Goal: Task Accomplishment & Management: Manage account settings

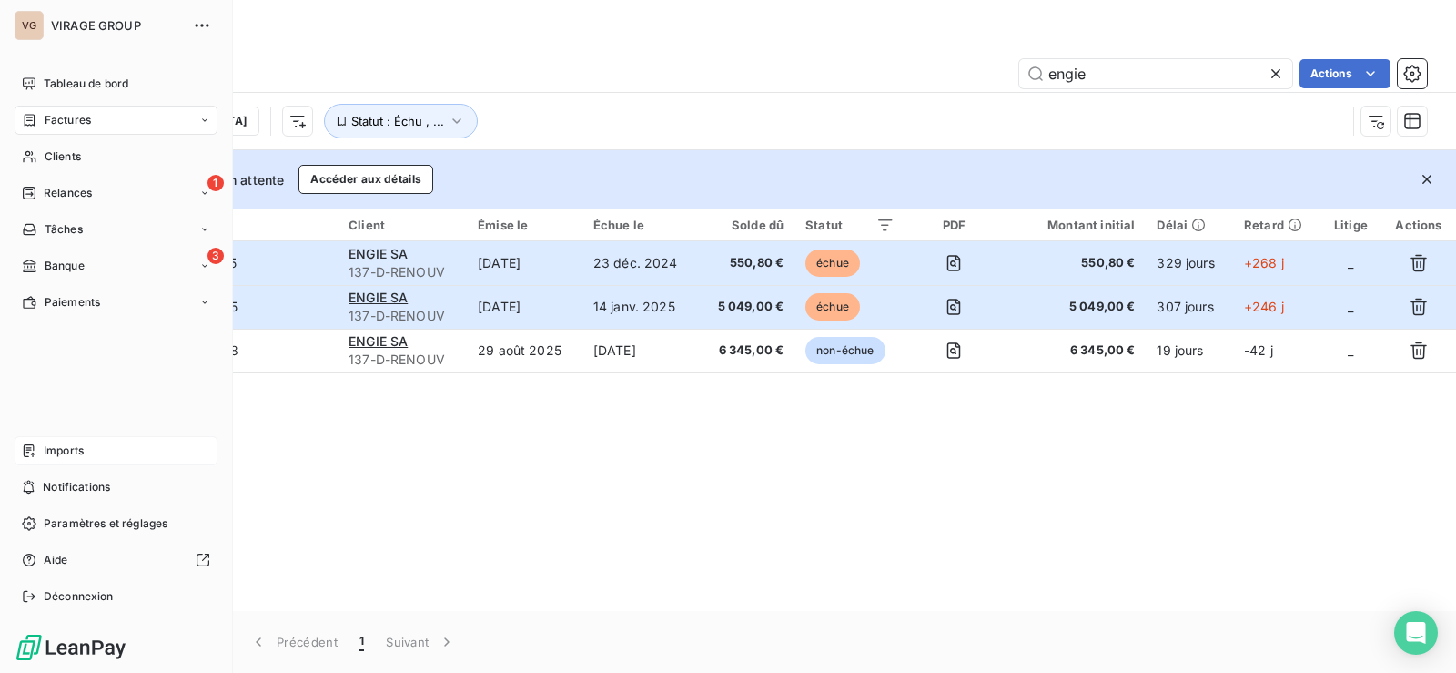
click at [56, 436] on div "Imports" at bounding box center [116, 450] width 203 height 29
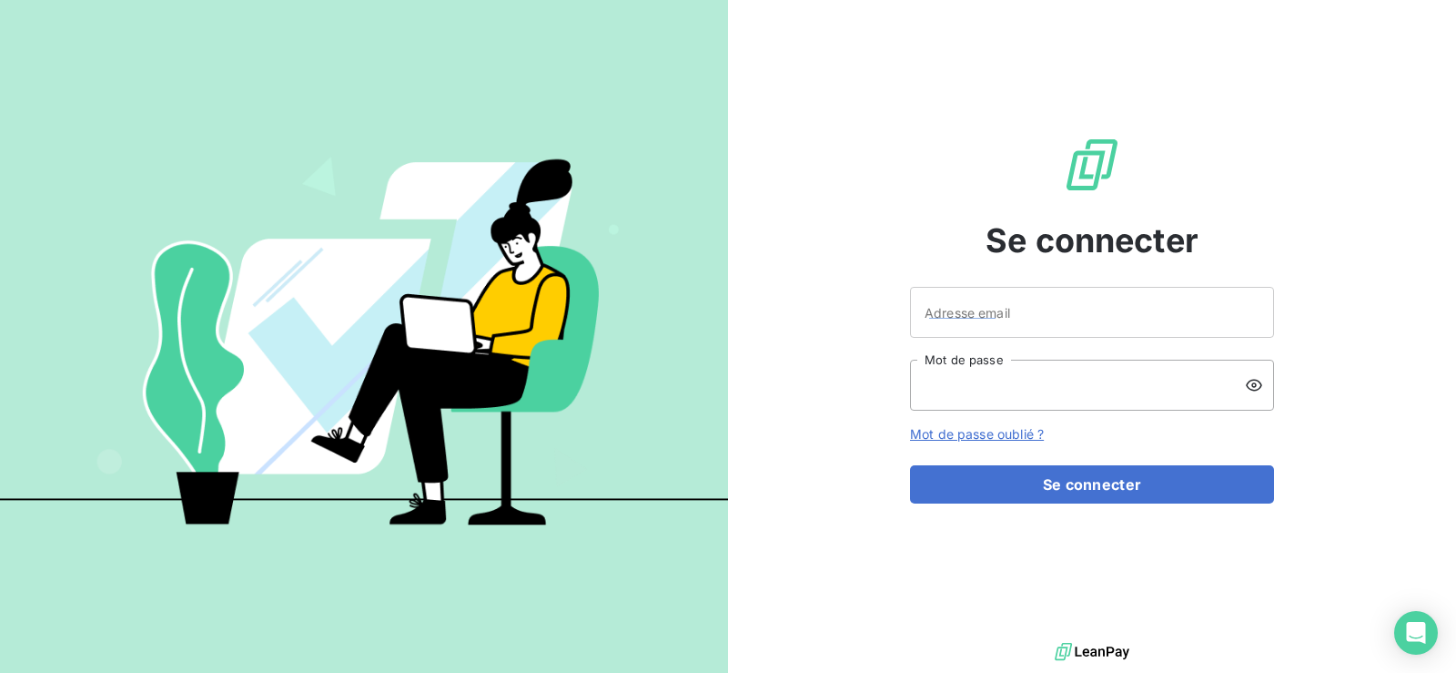
type input "compta@viragegroup.com"
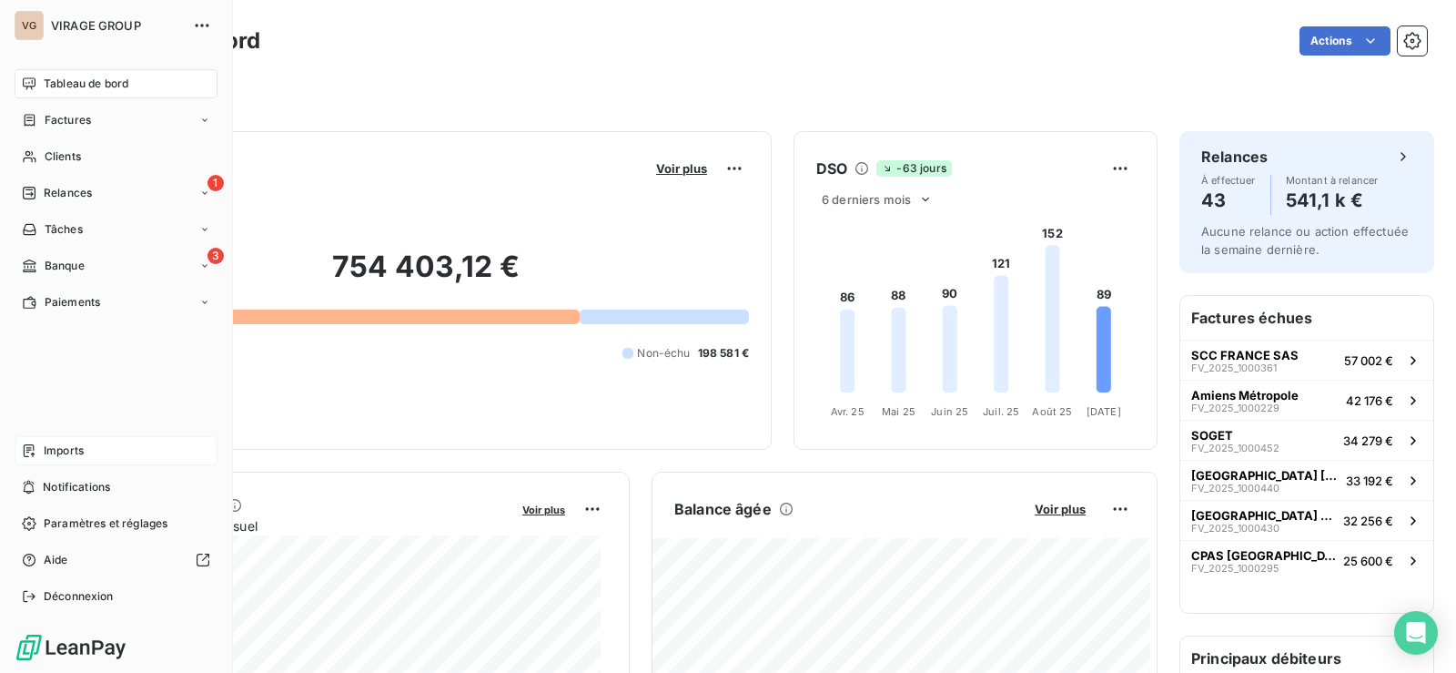
click at [44, 446] on span "Imports" at bounding box center [64, 450] width 40 height 16
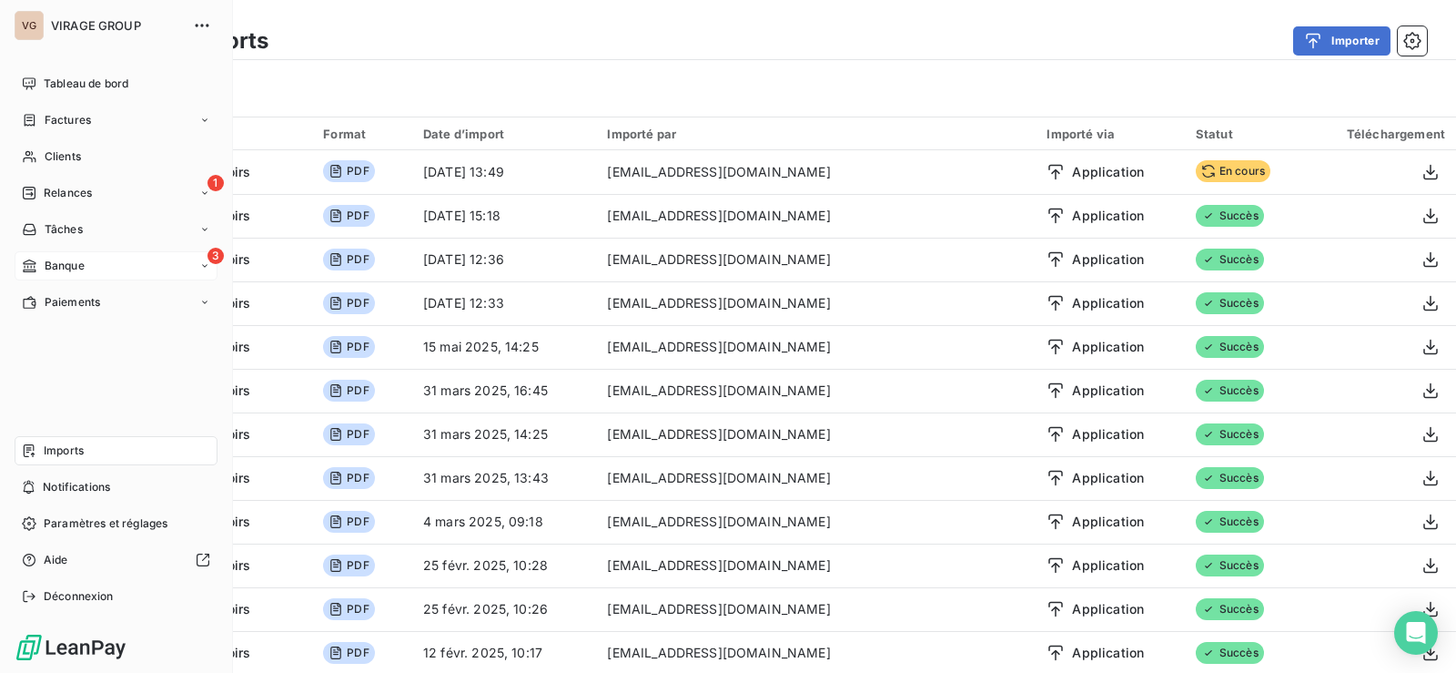
click at [51, 264] on span "Banque" at bounding box center [65, 266] width 40 height 16
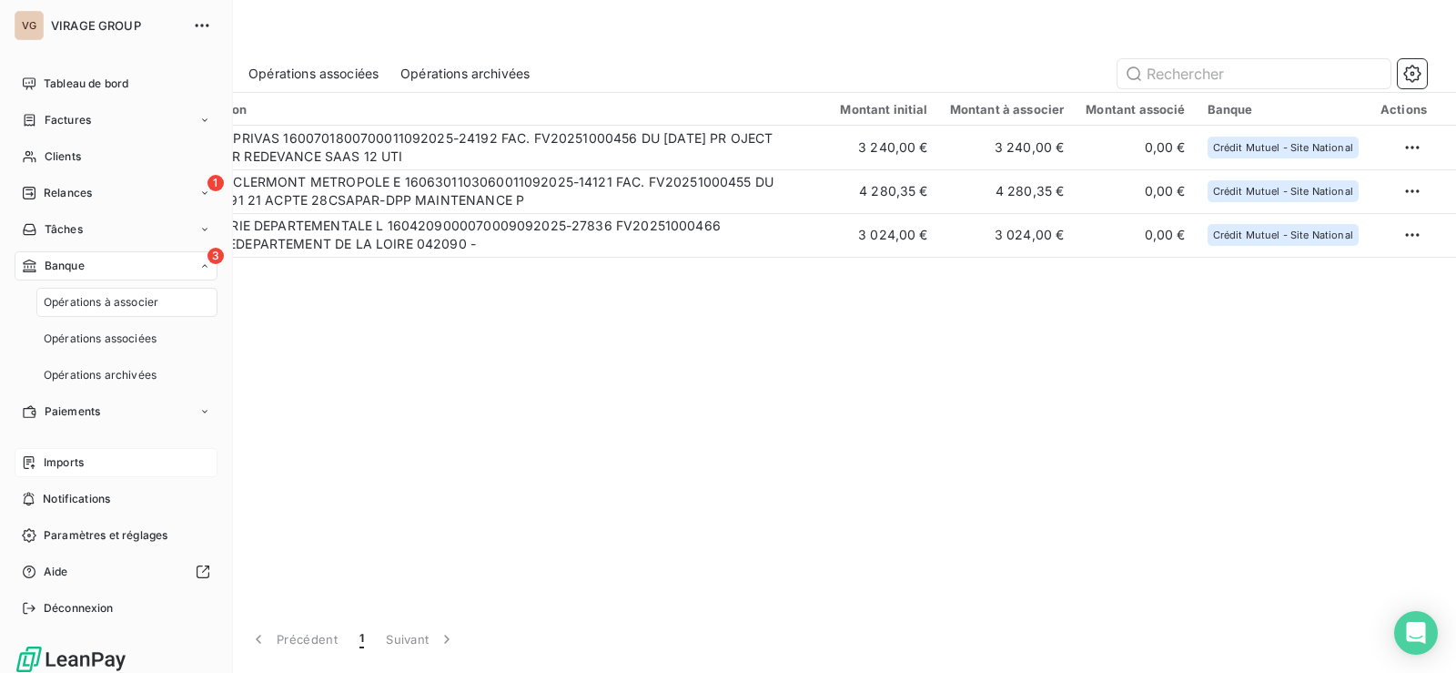
click at [69, 294] on span "Opérations à associer" at bounding box center [101, 302] width 115 height 16
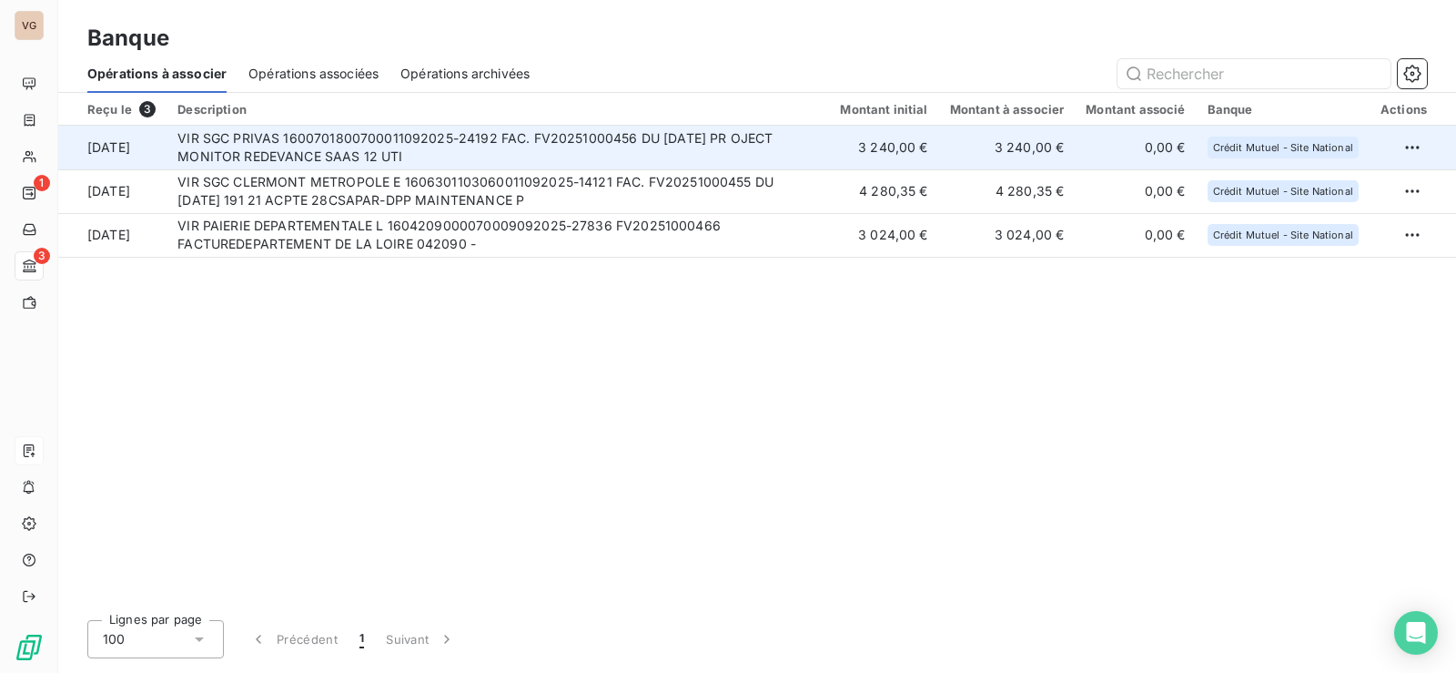
click at [582, 140] on td "VIR SGC PRIVAS 1600701800700011092025-24192 FAC. FV20251000456 DU 28/08/2025 PR…" at bounding box center [498, 148] width 663 height 44
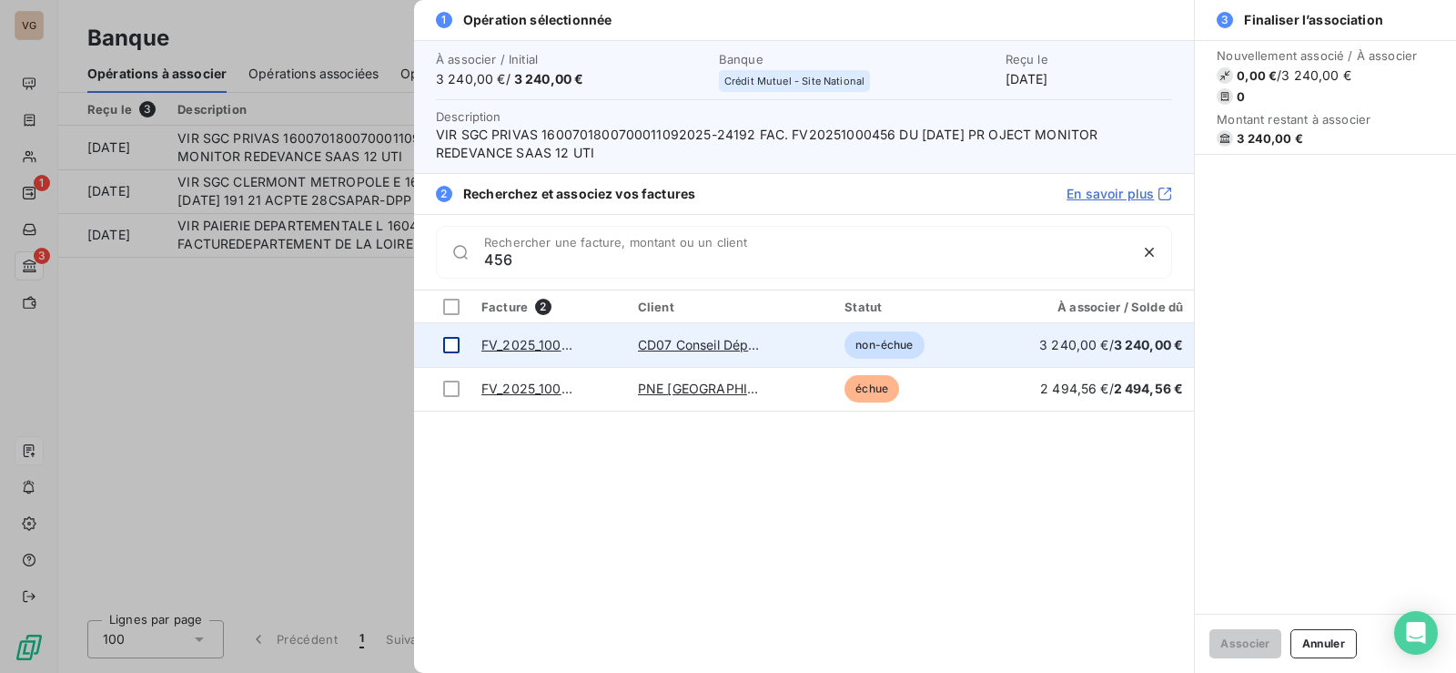
type input "456"
click at [457, 339] on div at bounding box center [451, 345] width 16 height 16
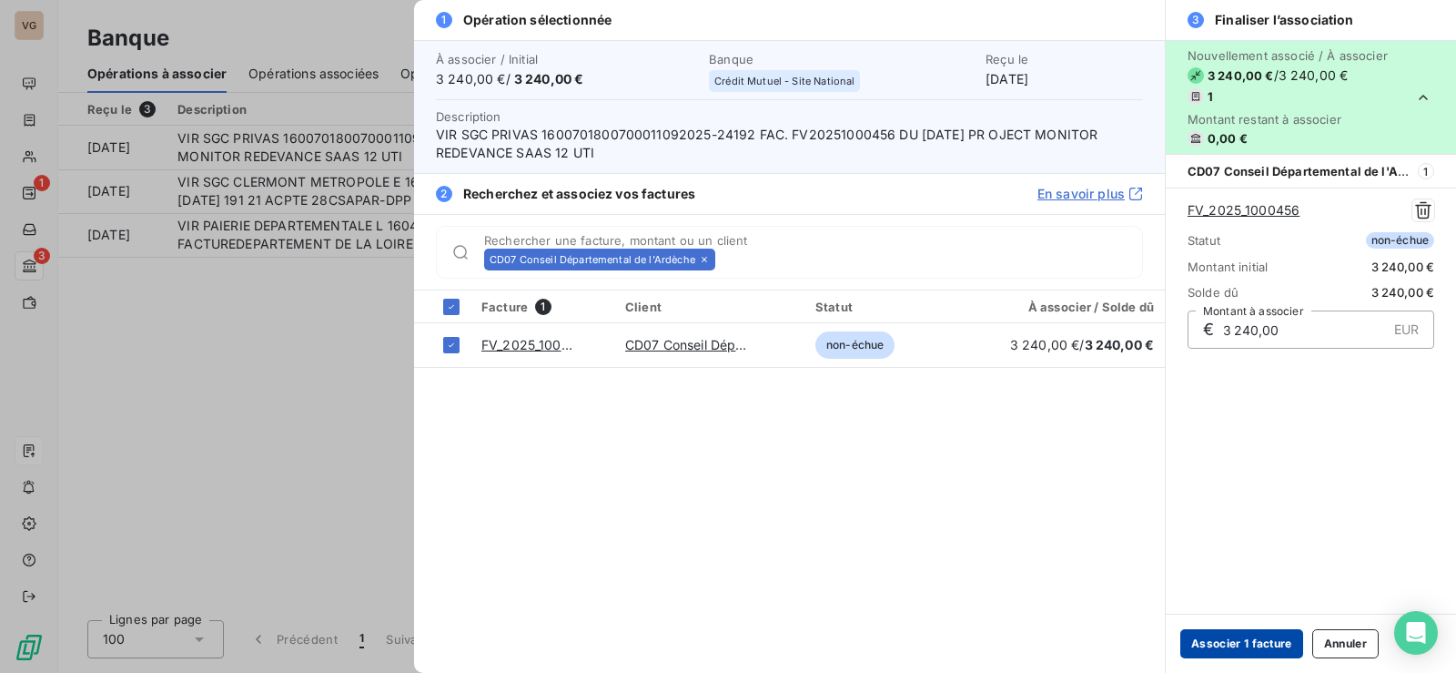
click at [1226, 639] on button "Associer 1 facture" at bounding box center [1241, 643] width 123 height 29
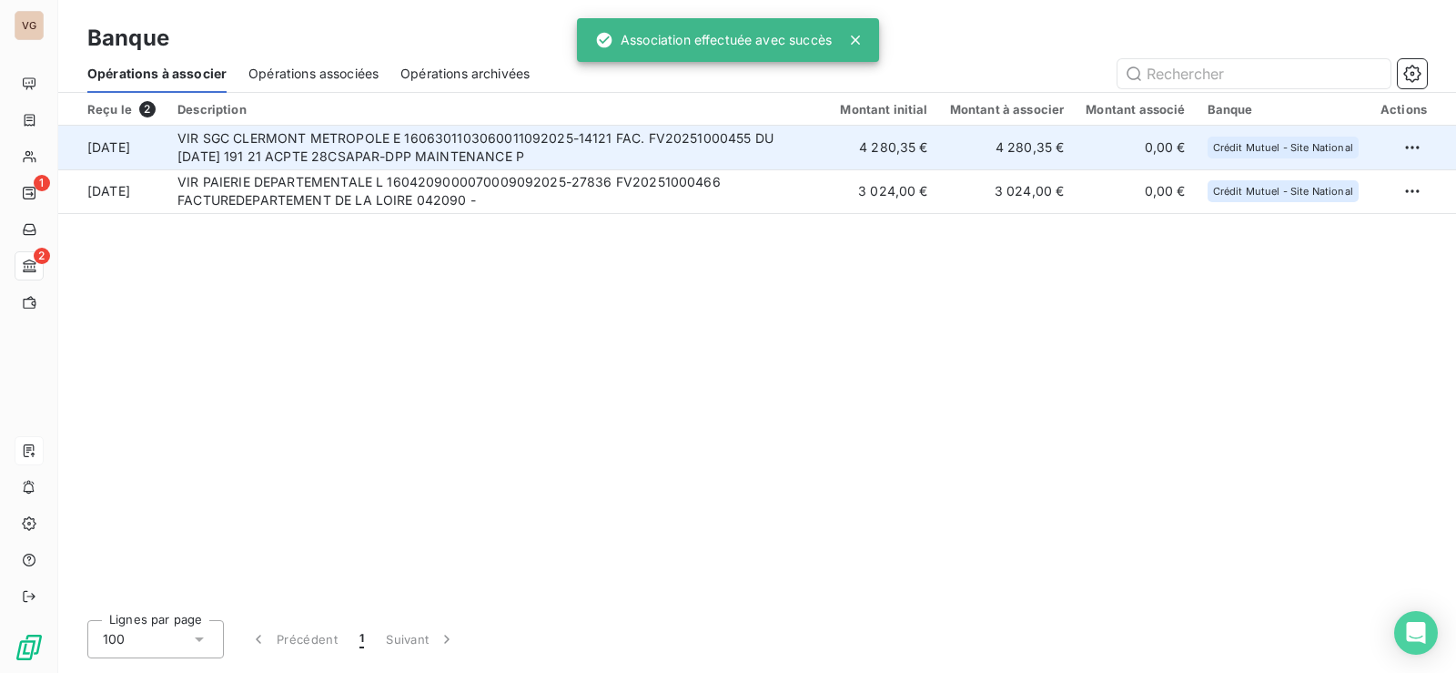
click at [461, 138] on td "VIR SGC CLERMONT METROPOLE E 1606301103060011092025-14121 FAC. FV20251000455 DU…" at bounding box center [498, 148] width 663 height 44
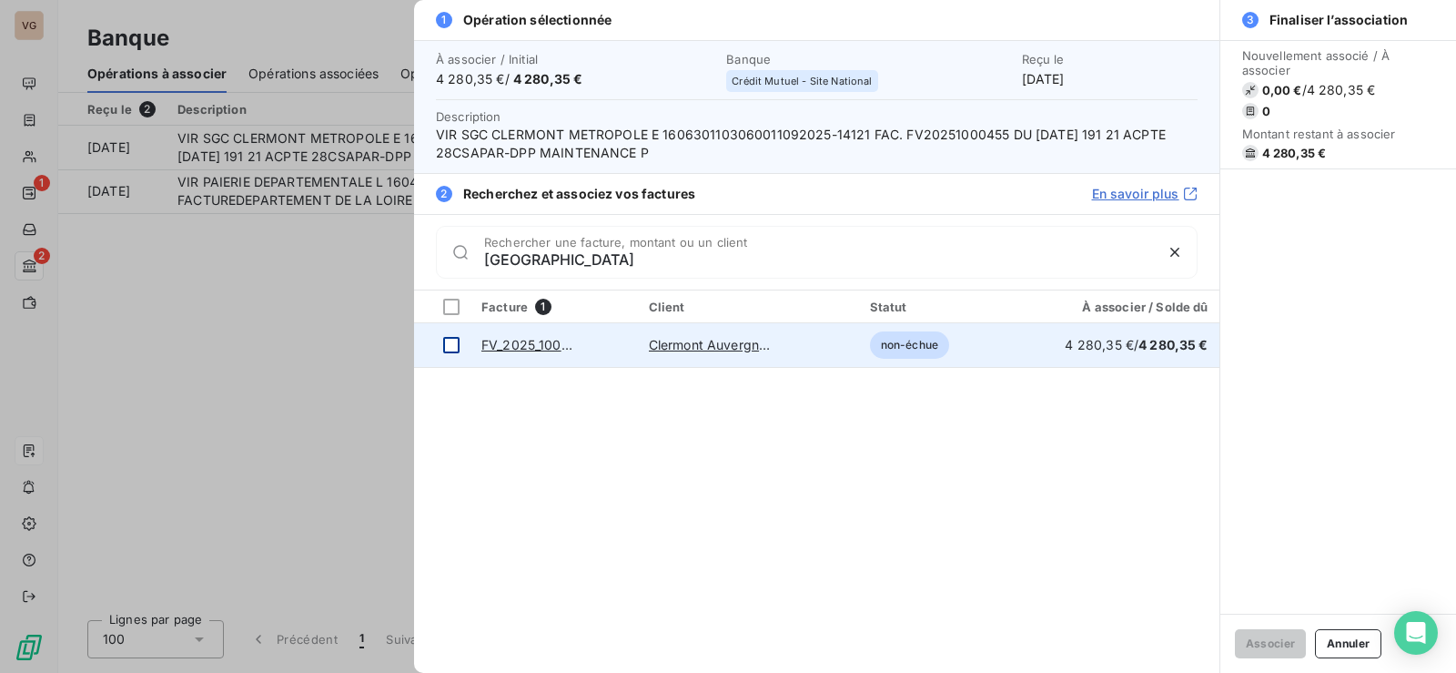
type input "clermont"
click at [449, 343] on div at bounding box center [451, 345] width 16 height 16
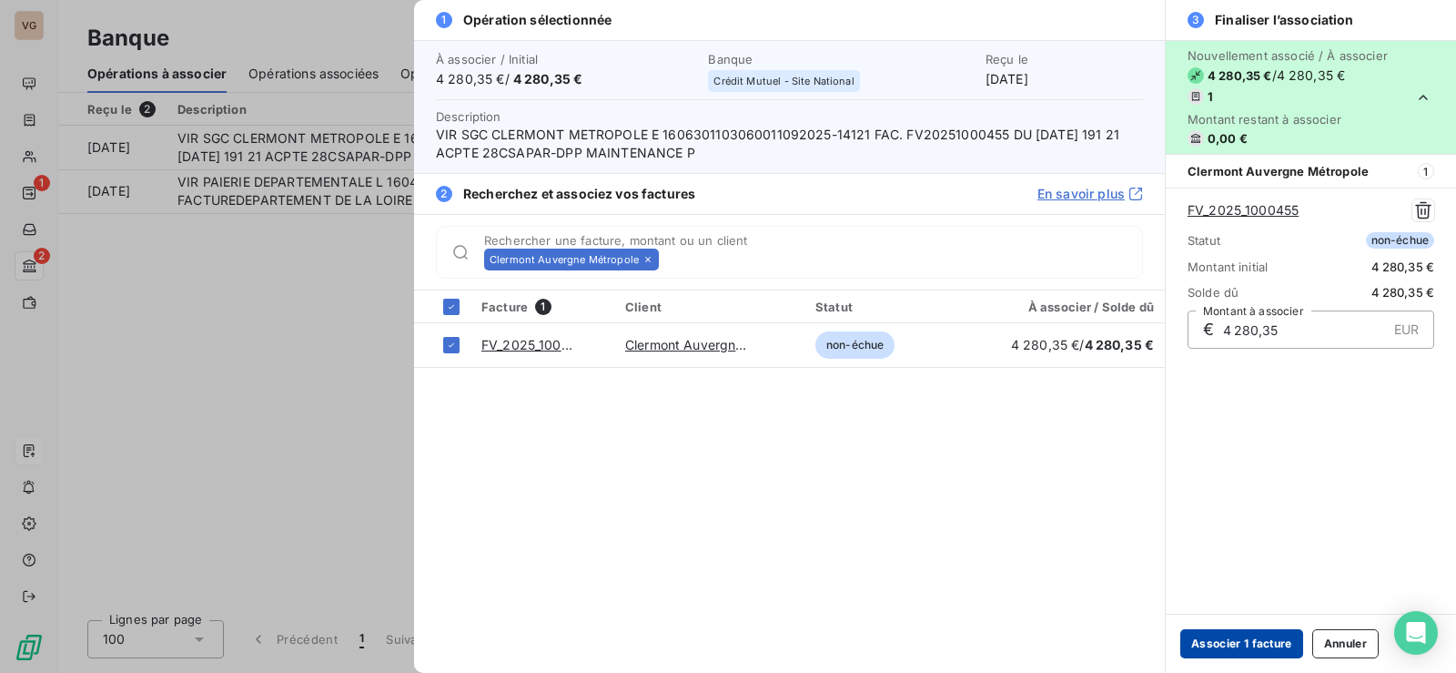
click at [1248, 637] on button "Associer 1 facture" at bounding box center [1241, 643] width 123 height 29
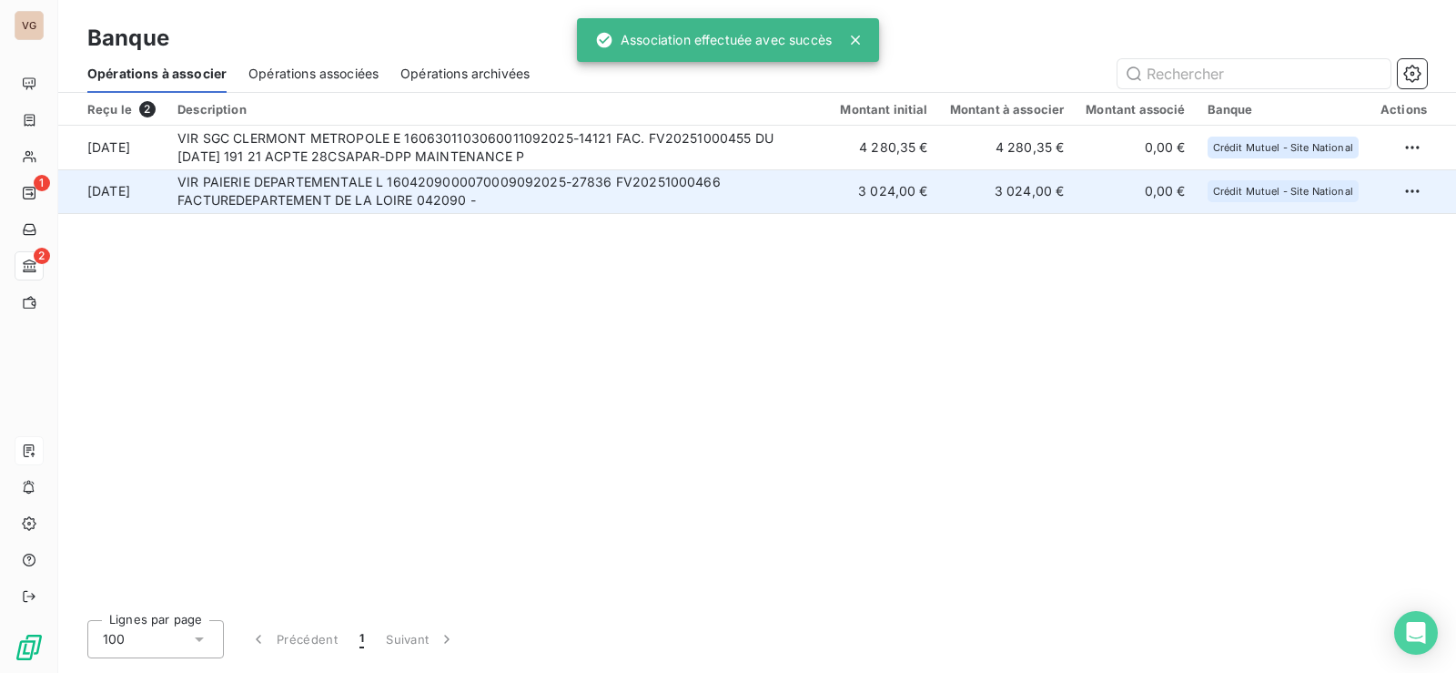
click at [413, 195] on td "VIR PAIERIE DEPARTEMENTALE L 1604209000070009092025-27836 FV20251000466 FACTURE…" at bounding box center [498, 191] width 663 height 44
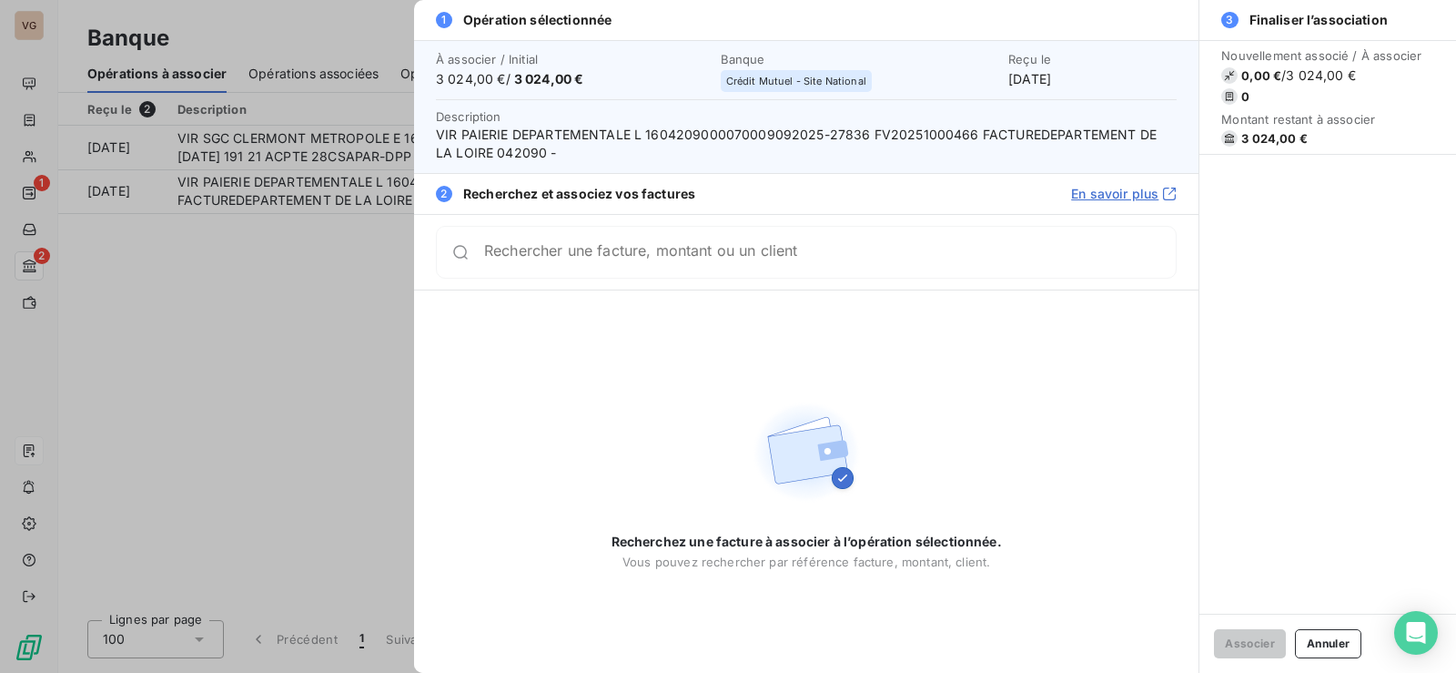
click at [583, 248] on div "Rechercher une facture, montant ou un client" at bounding box center [830, 252] width 692 height 18
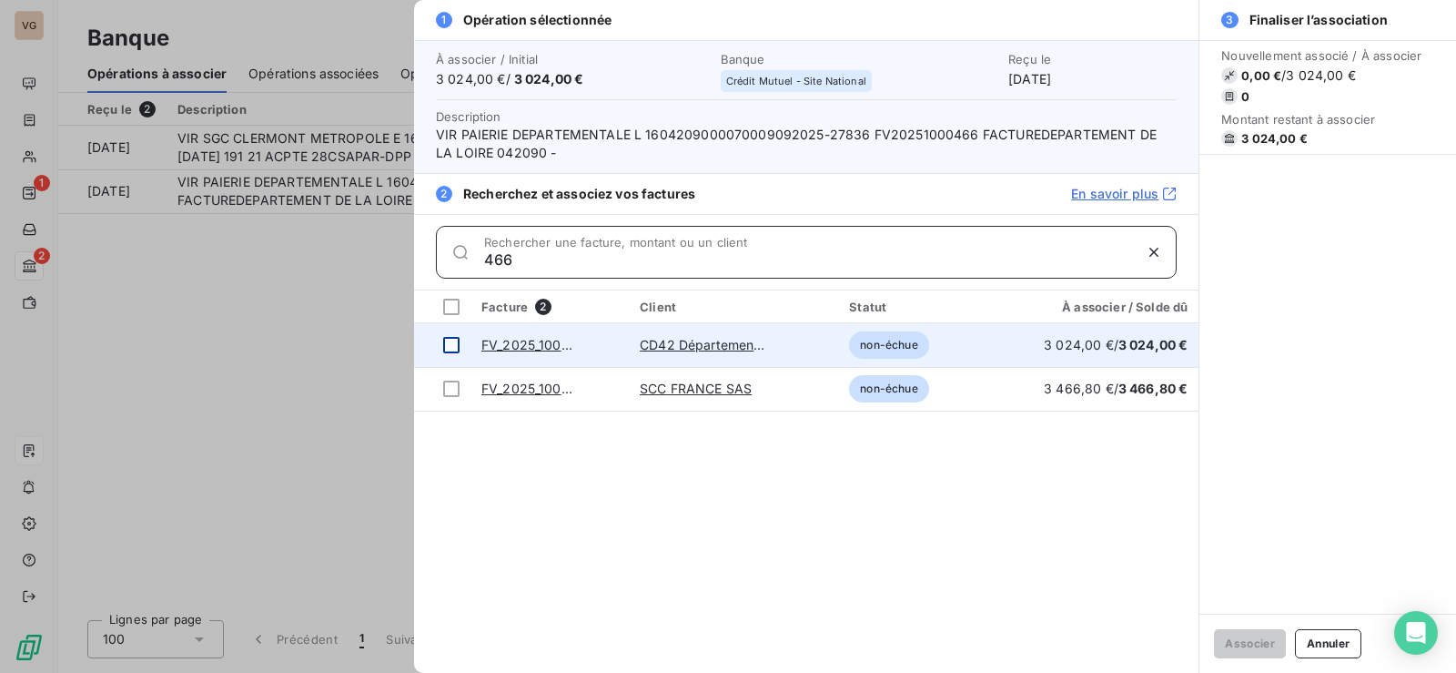
type input "466"
click at [449, 339] on div at bounding box center [451, 345] width 16 height 16
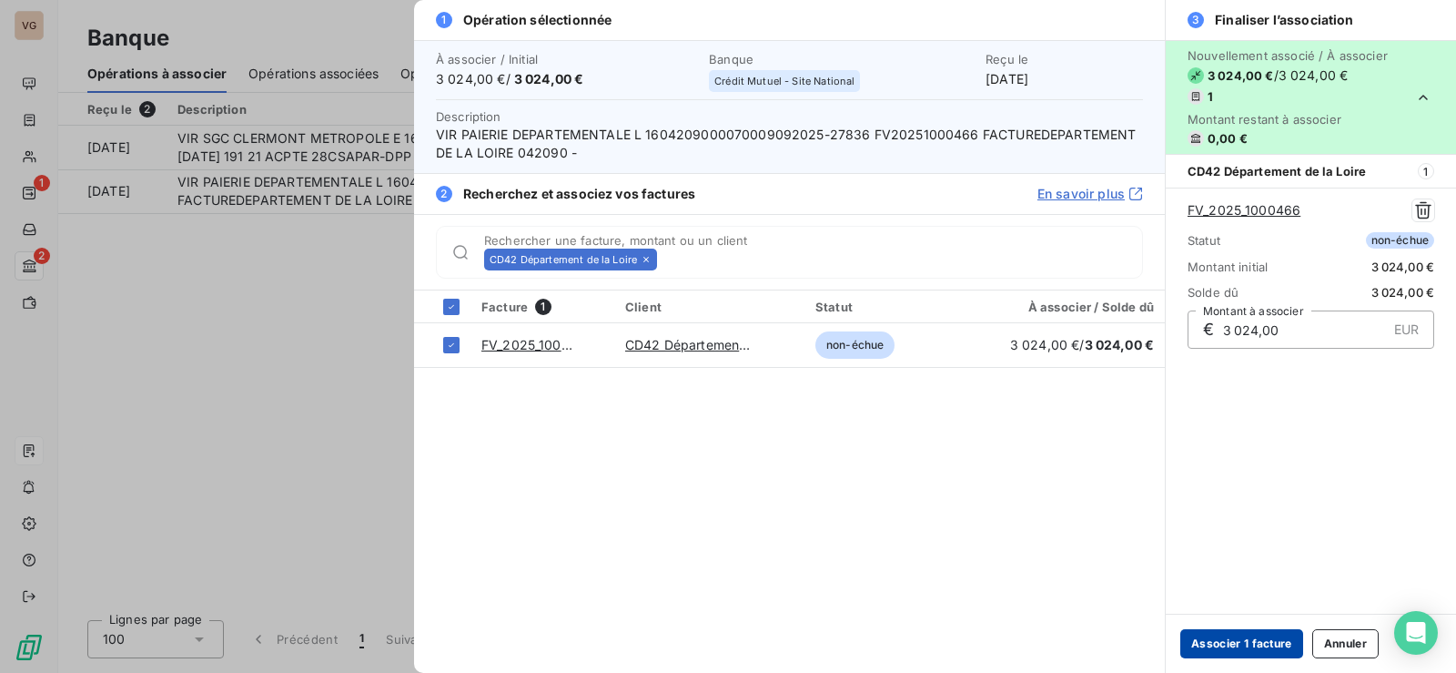
click at [1218, 643] on button "Associer 1 facture" at bounding box center [1241, 643] width 123 height 29
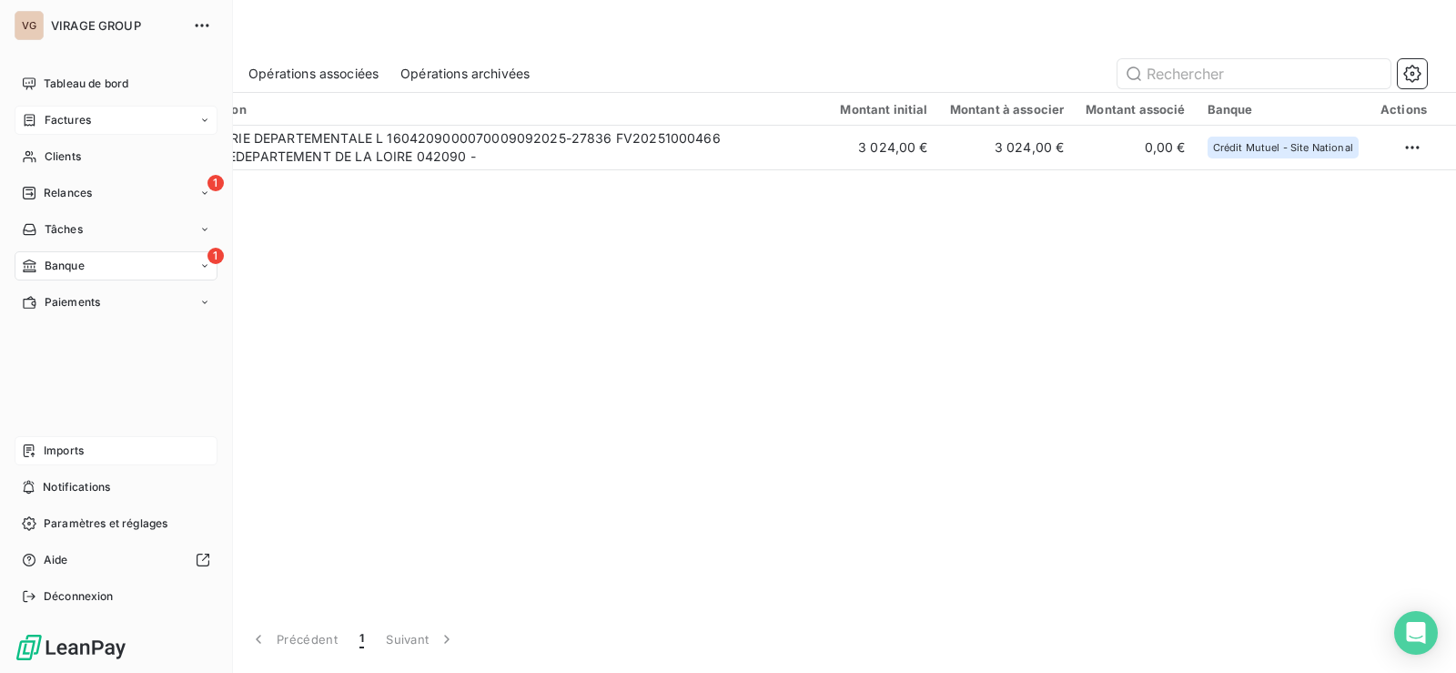
click at [64, 122] on span "Factures" at bounding box center [68, 120] width 46 height 16
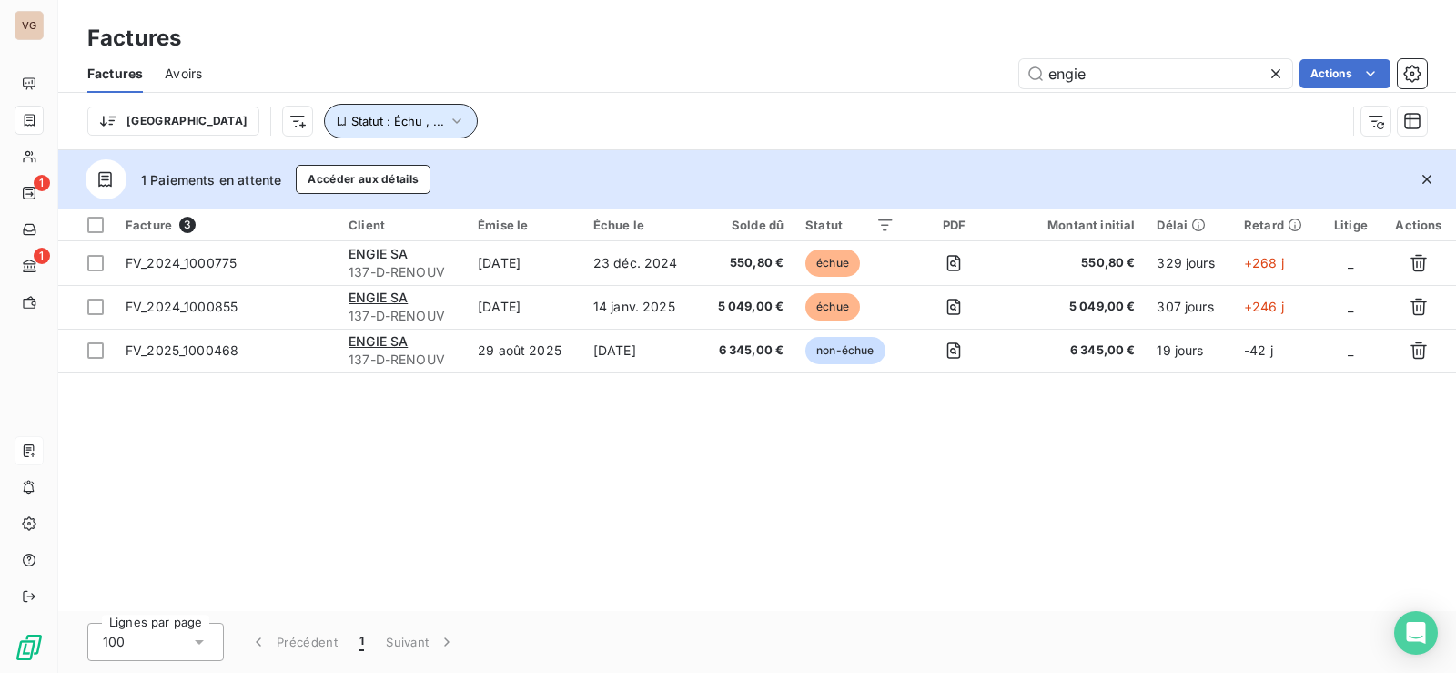
click at [448, 115] on icon "button" at bounding box center [457, 121] width 18 height 18
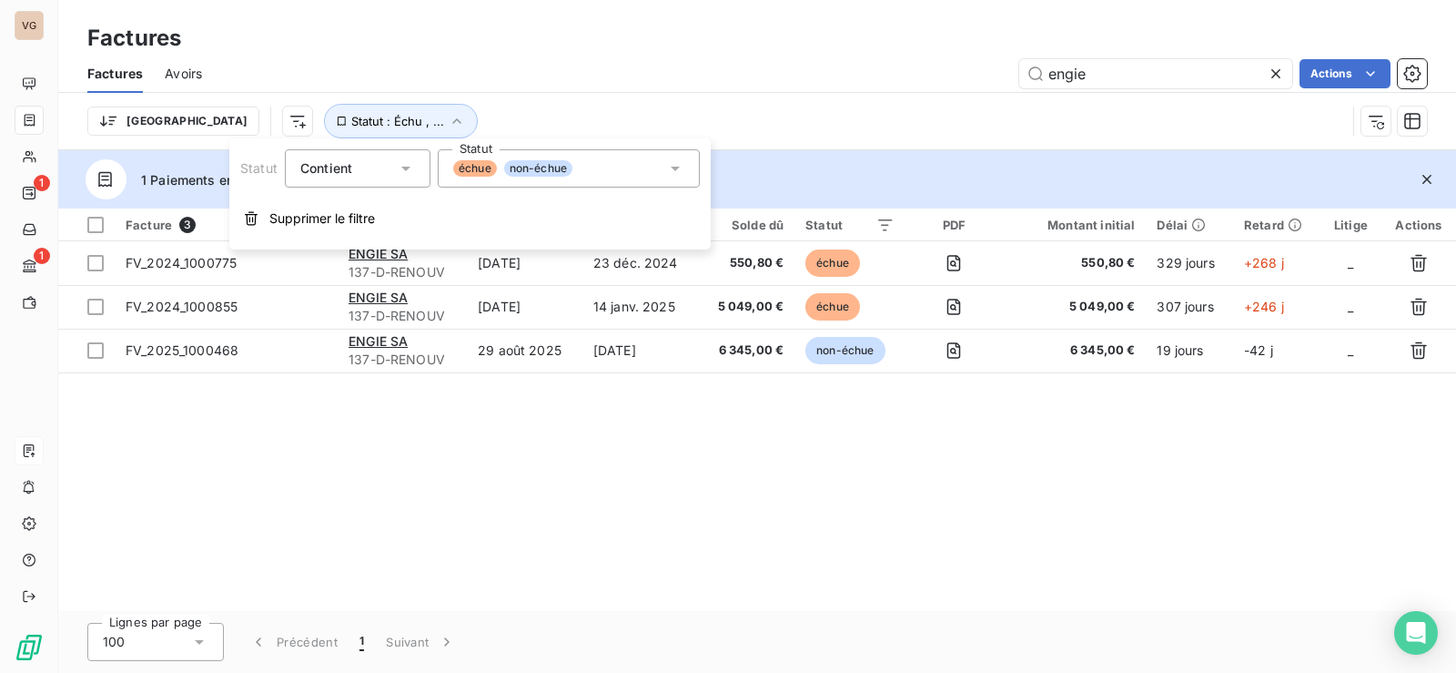
click at [569, 172] on span "non-échue" at bounding box center [538, 168] width 68 height 16
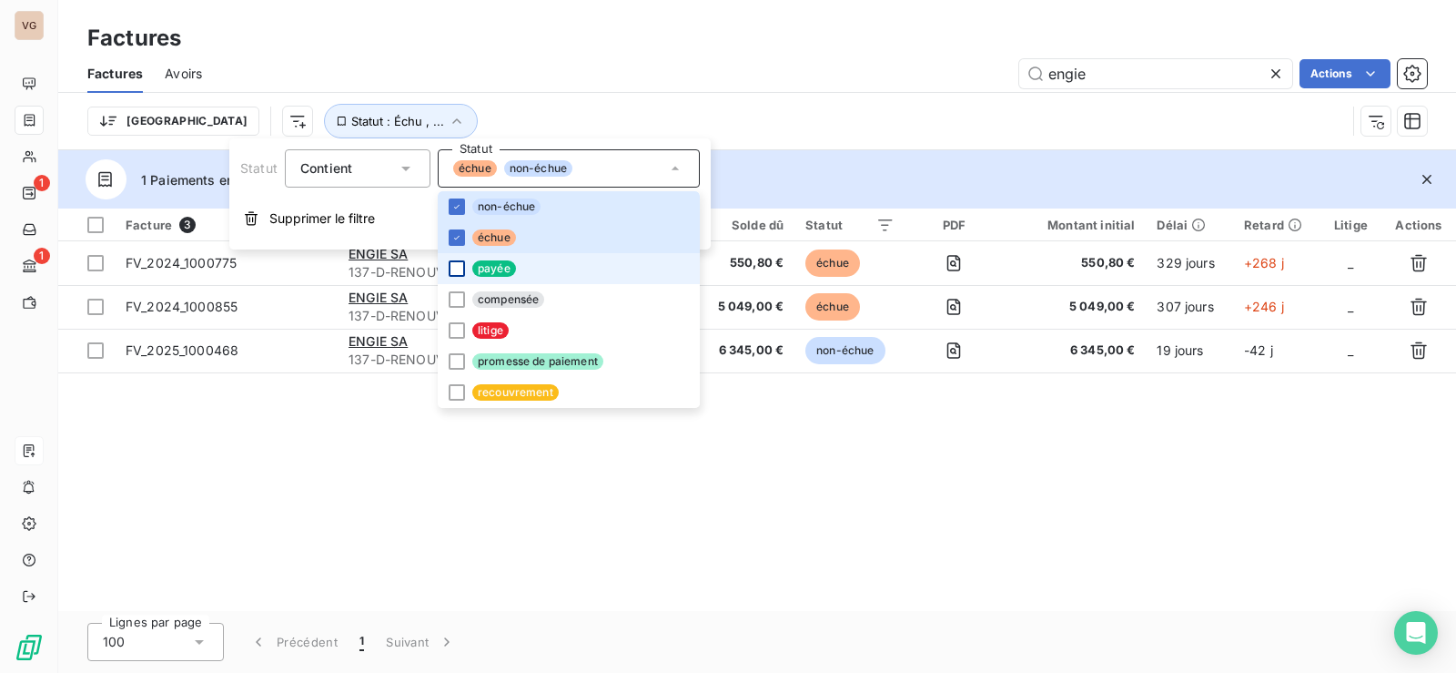
click at [460, 267] on div at bounding box center [457, 268] width 16 height 16
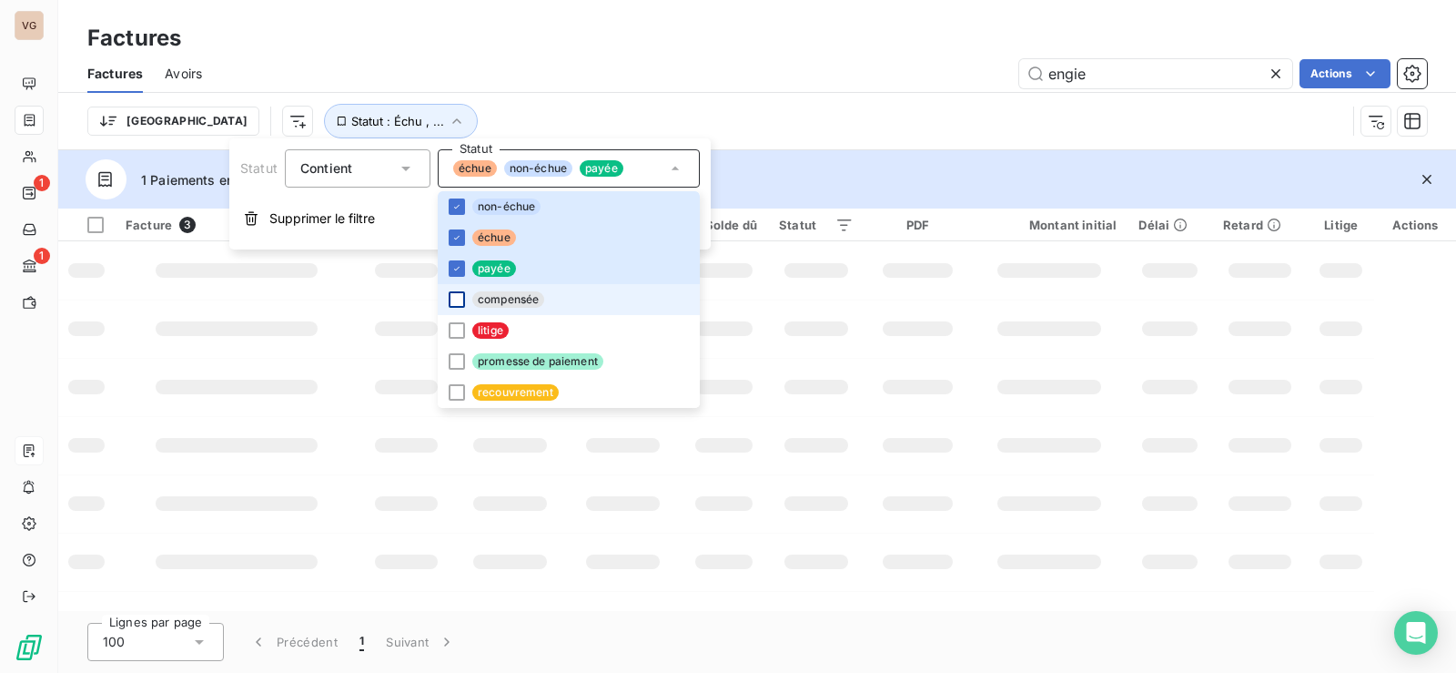
click at [458, 293] on div at bounding box center [457, 299] width 16 height 16
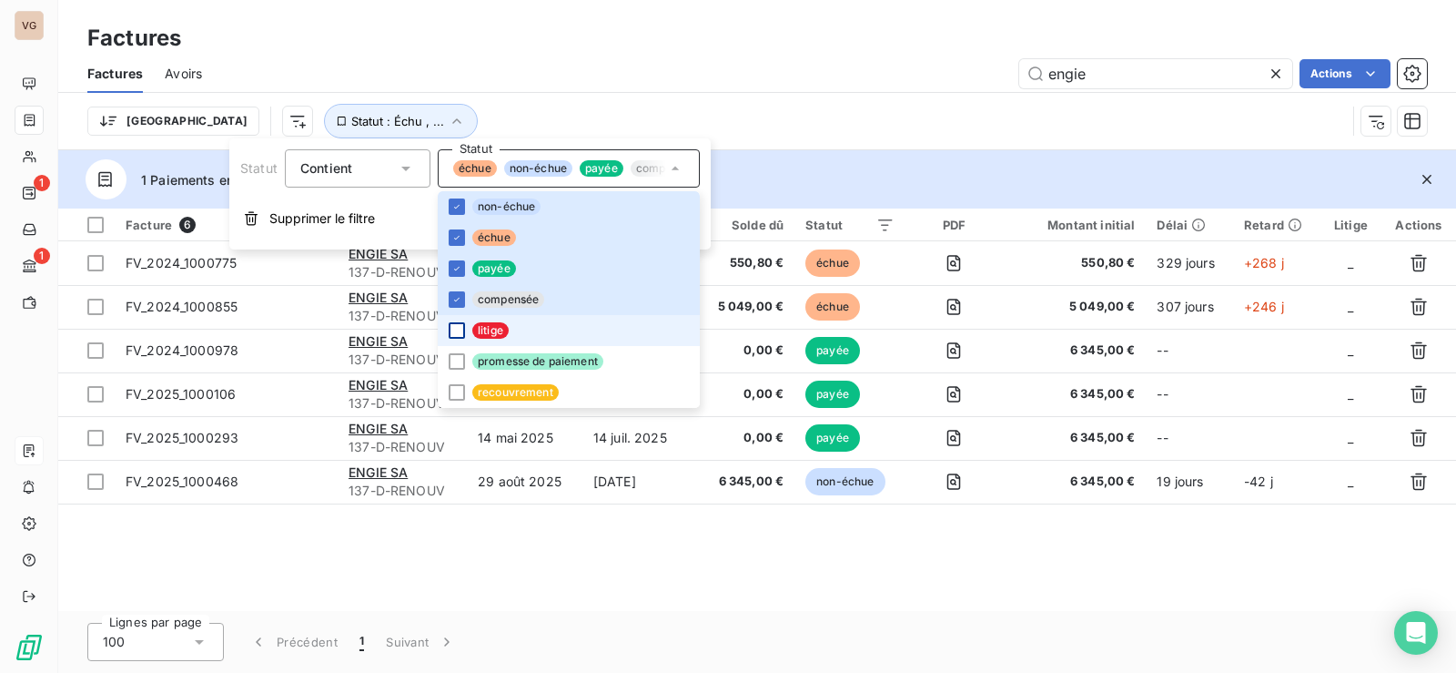
click at [450, 324] on div at bounding box center [457, 330] width 16 height 16
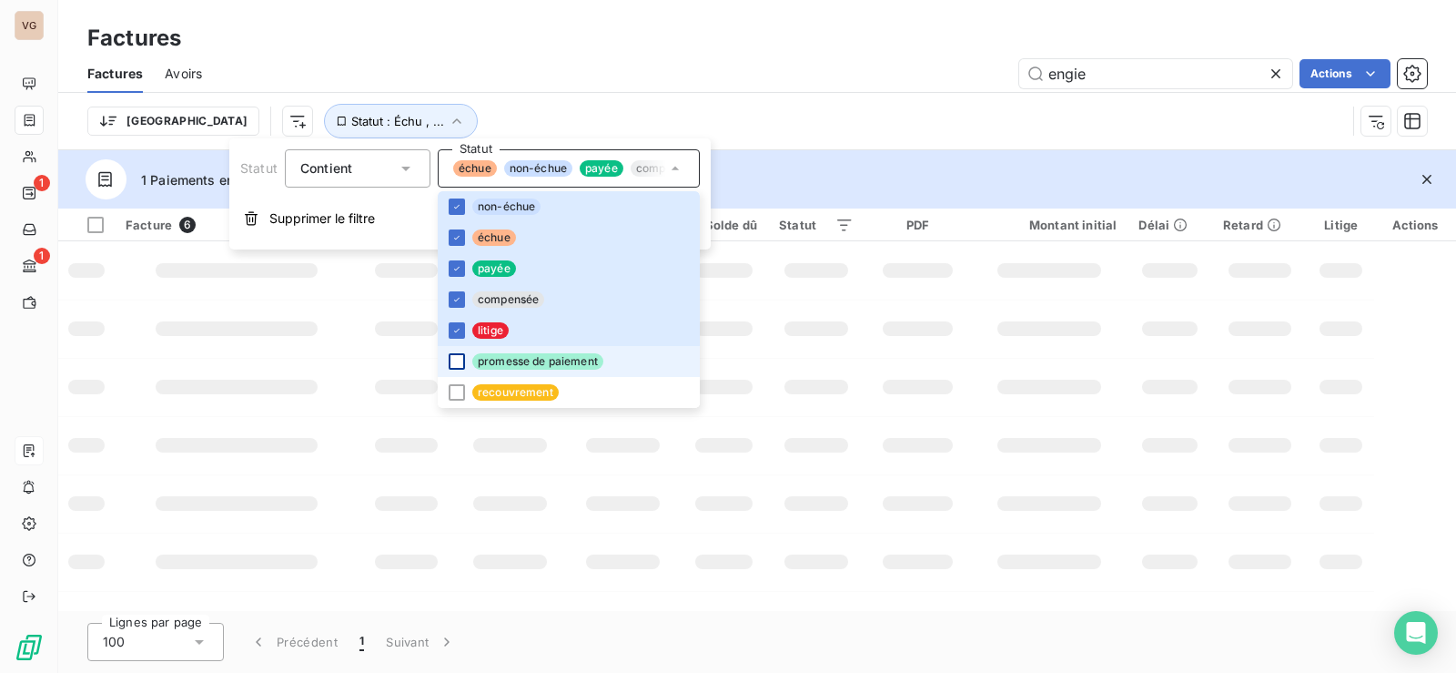
click at [455, 356] on div at bounding box center [457, 361] width 16 height 16
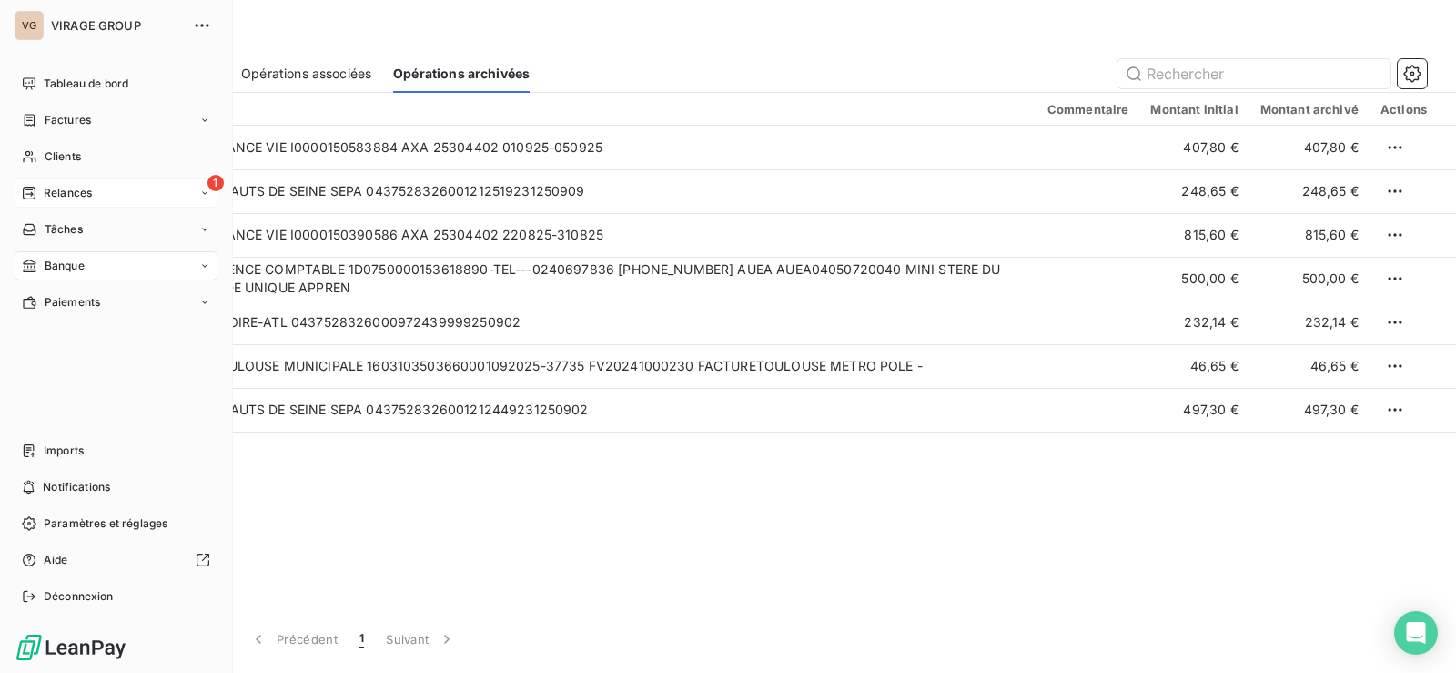
click at [43, 193] on div "Relances" at bounding box center [57, 193] width 70 height 16
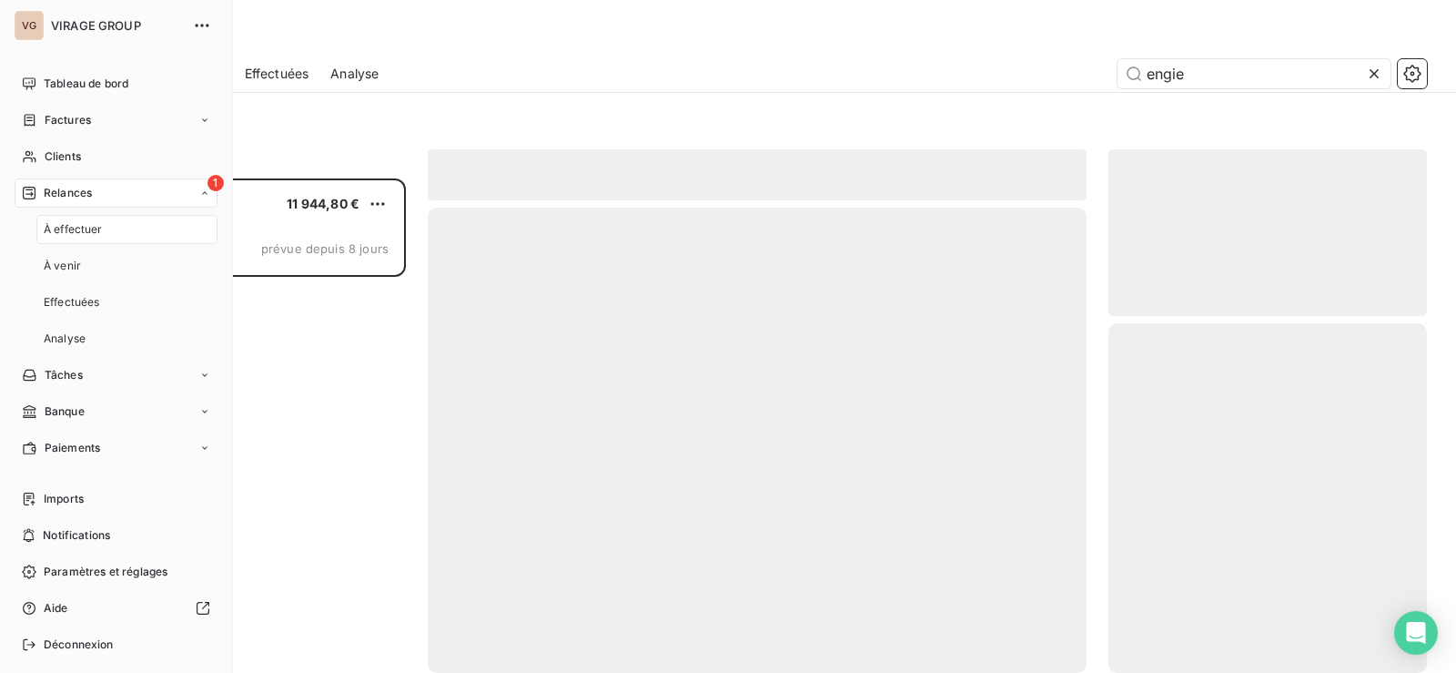
scroll to position [481, 305]
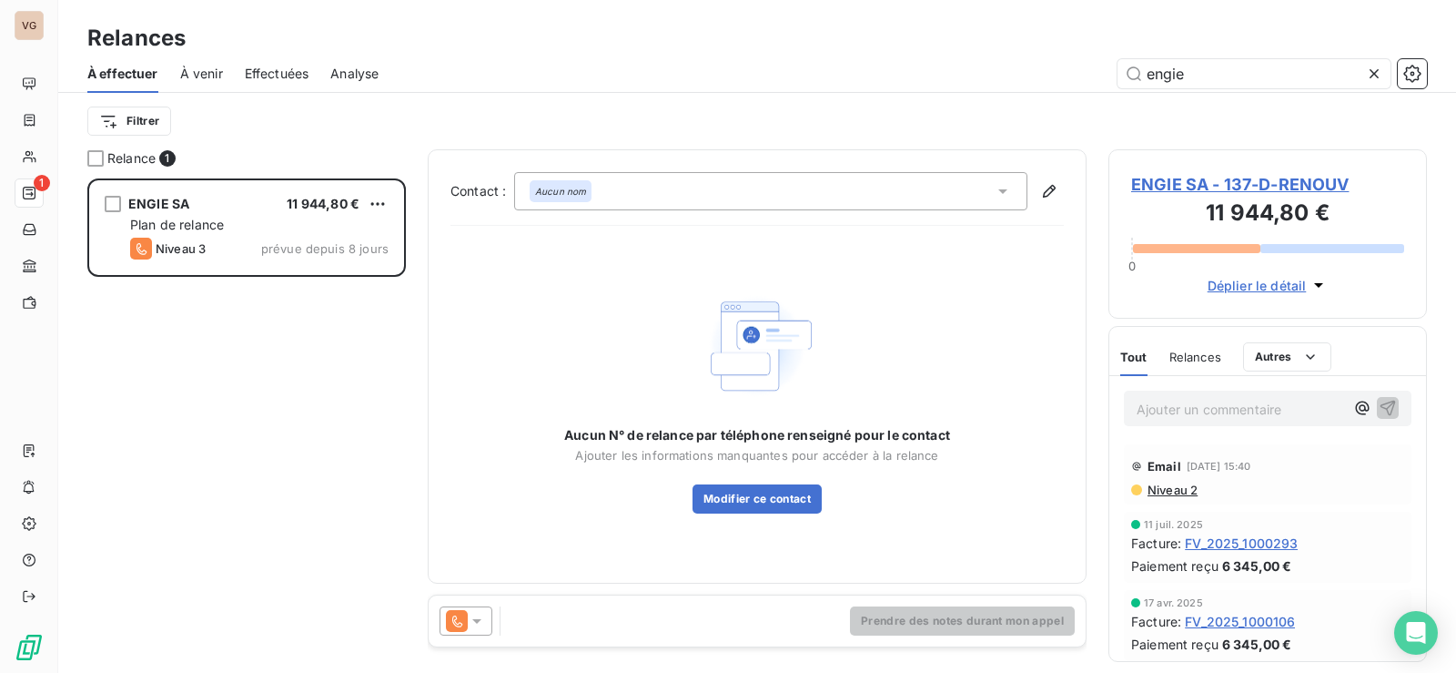
click at [1371, 73] on icon at bounding box center [1374, 74] width 18 height 18
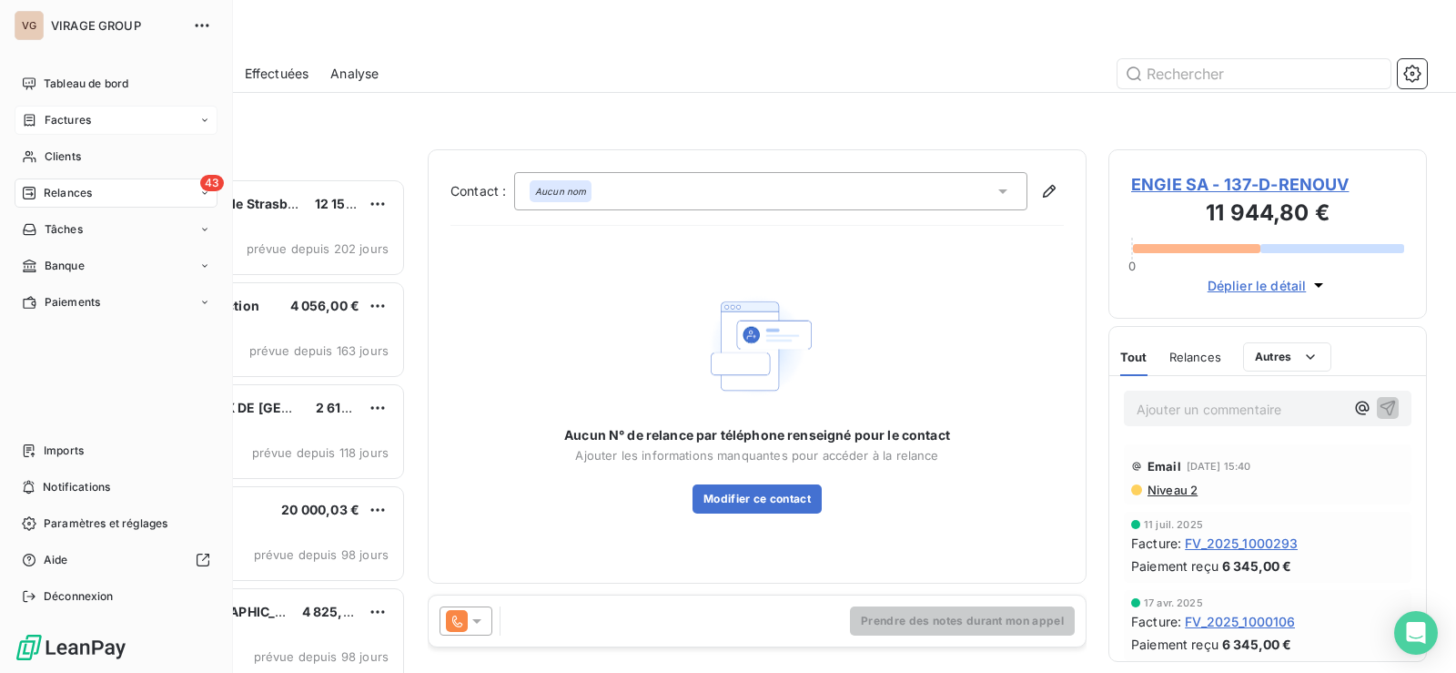
click at [39, 117] on div "Factures" at bounding box center [56, 120] width 69 height 16
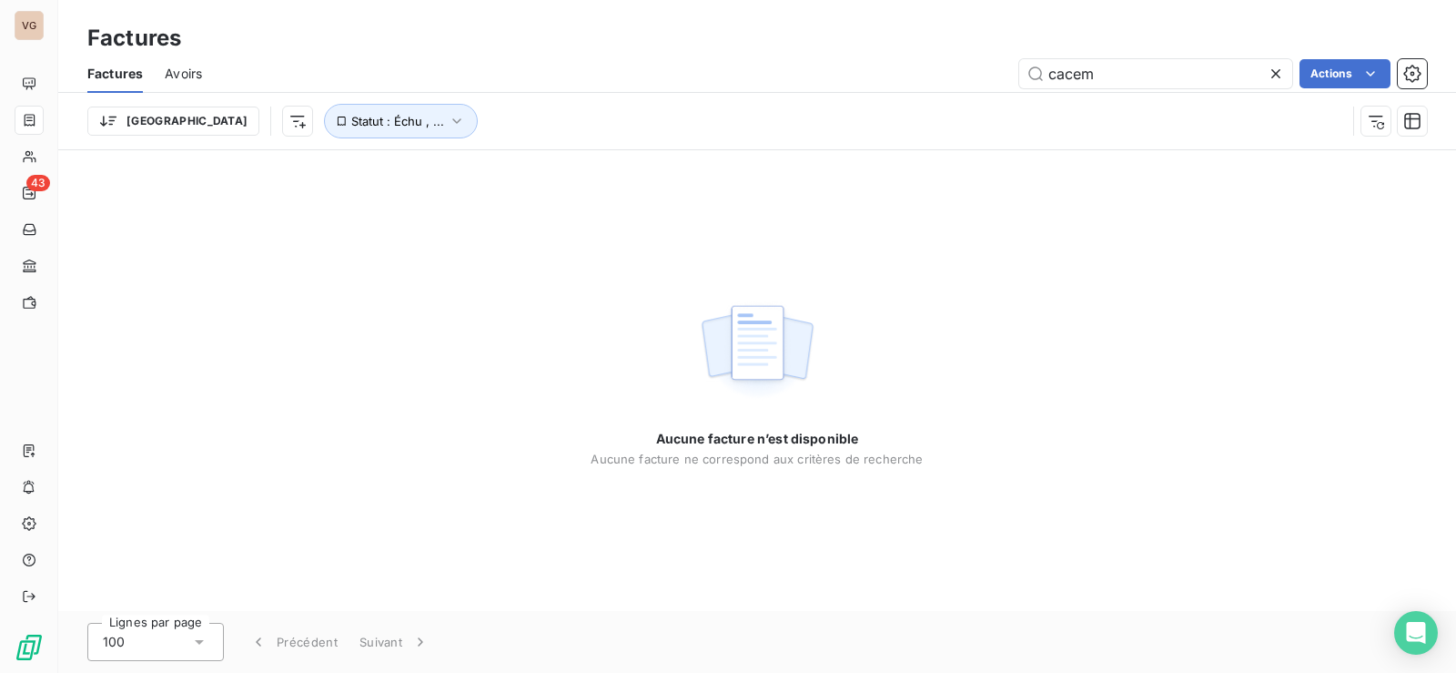
click at [1272, 75] on icon at bounding box center [1276, 74] width 18 height 18
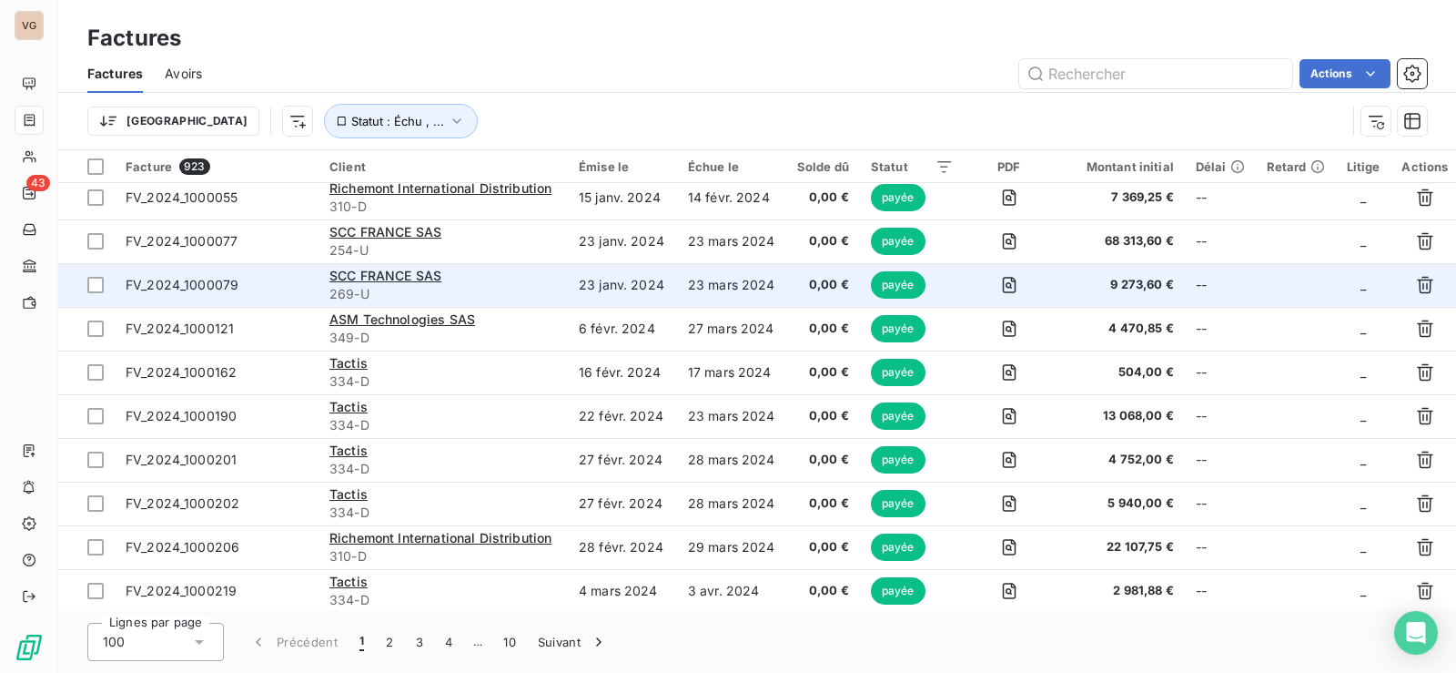
scroll to position [273, 0]
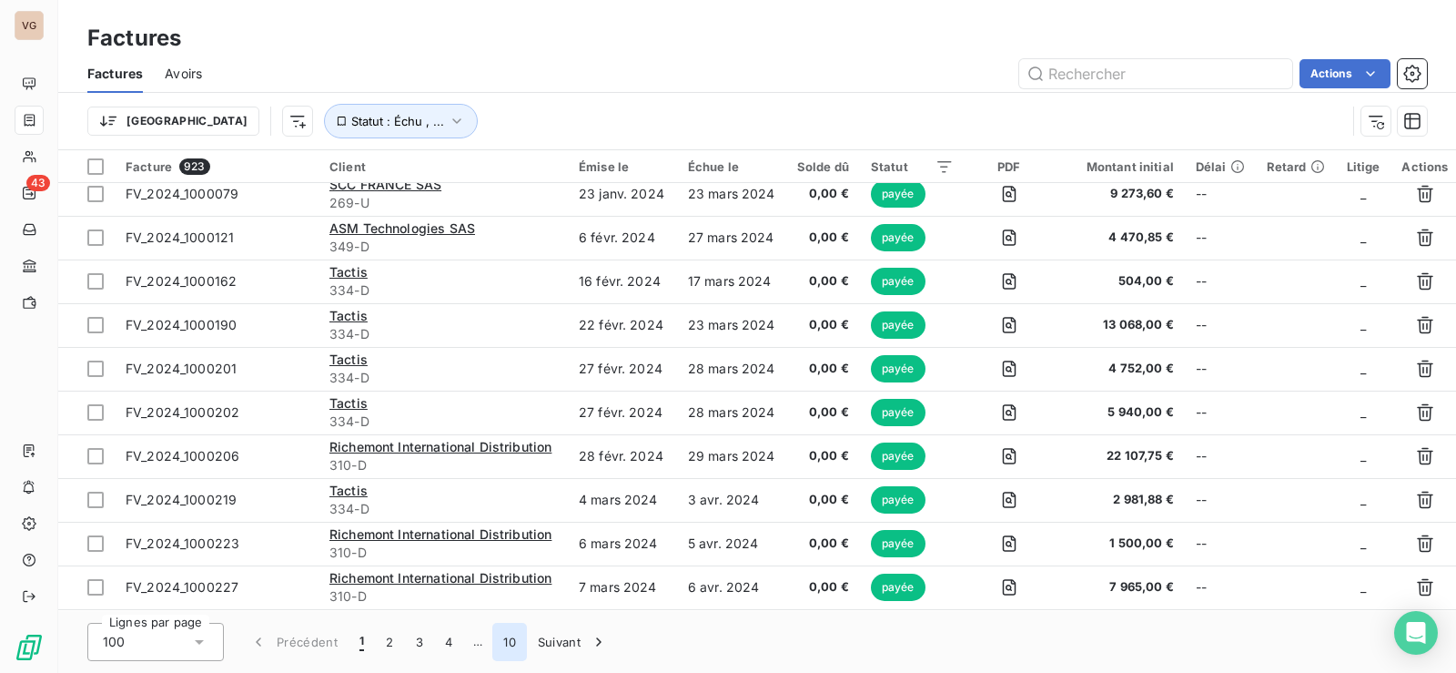
click at [518, 638] on button "10" at bounding box center [509, 641] width 35 height 38
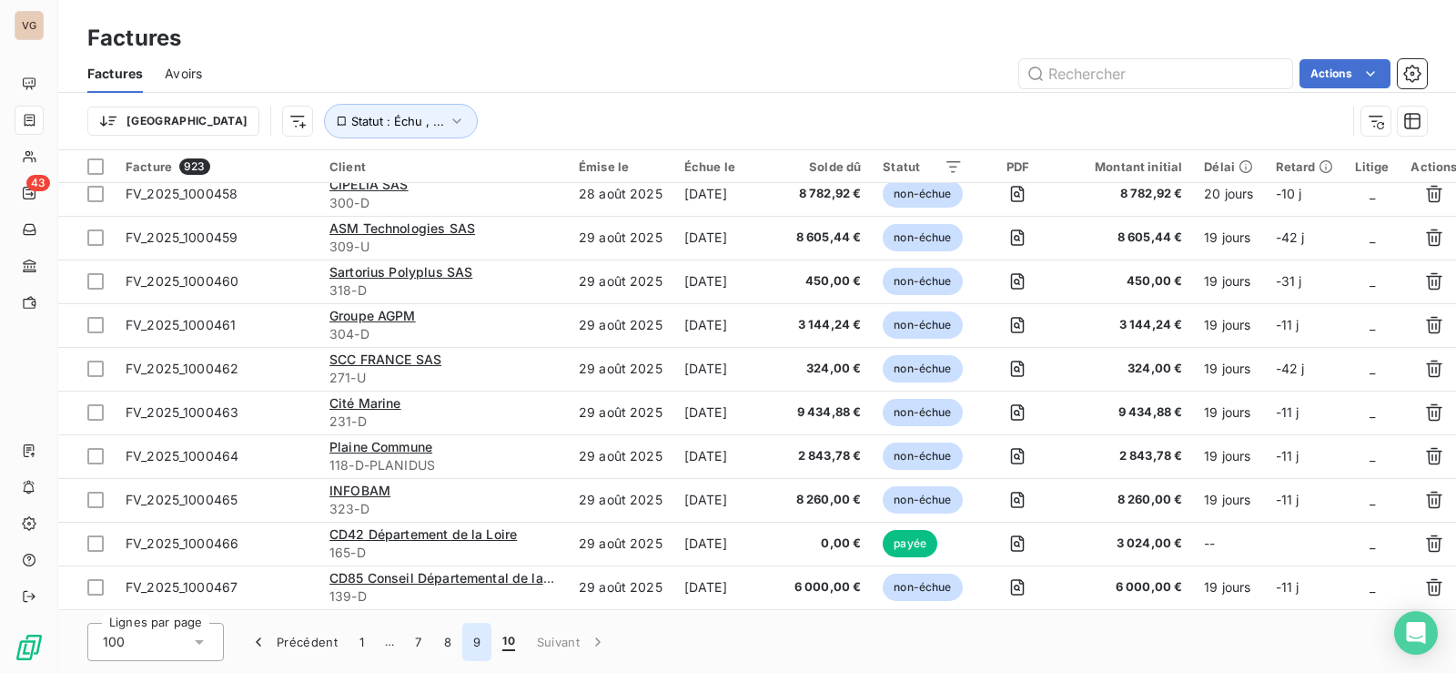
click at [477, 640] on button "9" at bounding box center [476, 641] width 29 height 38
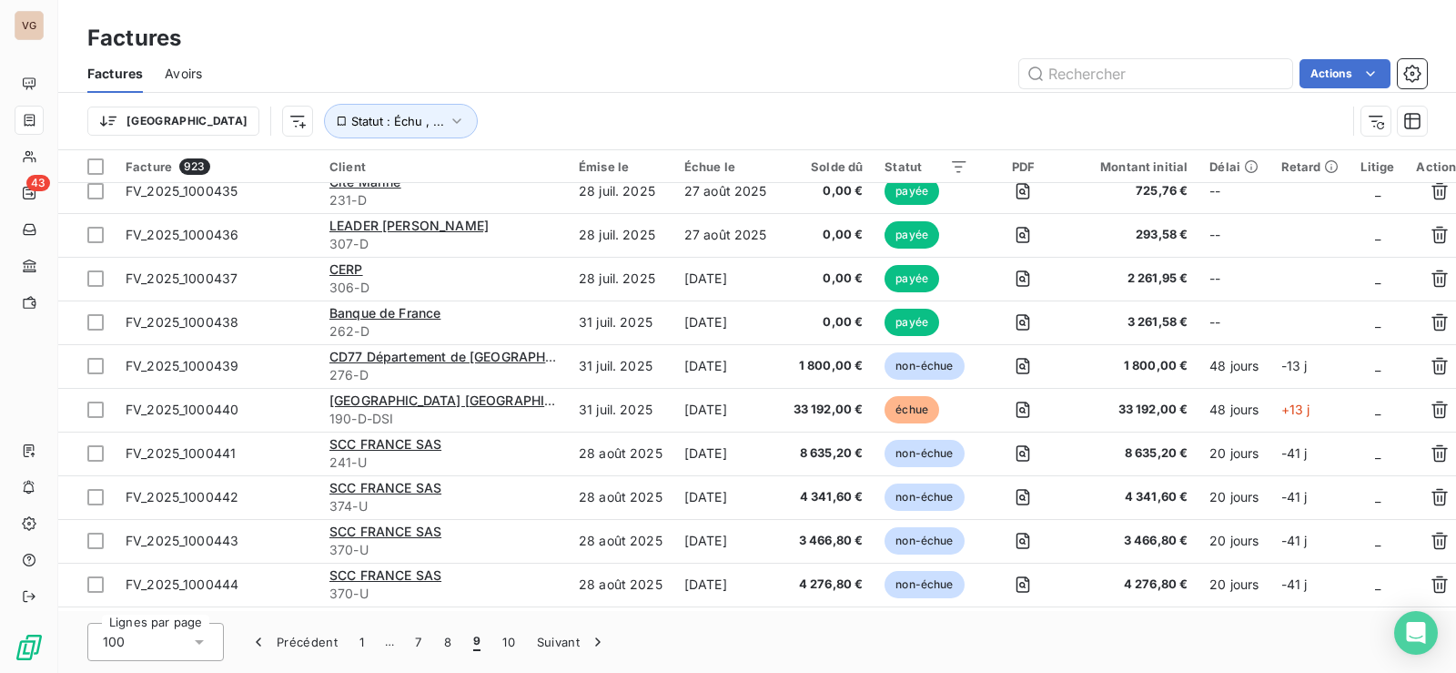
scroll to position [3731, 0]
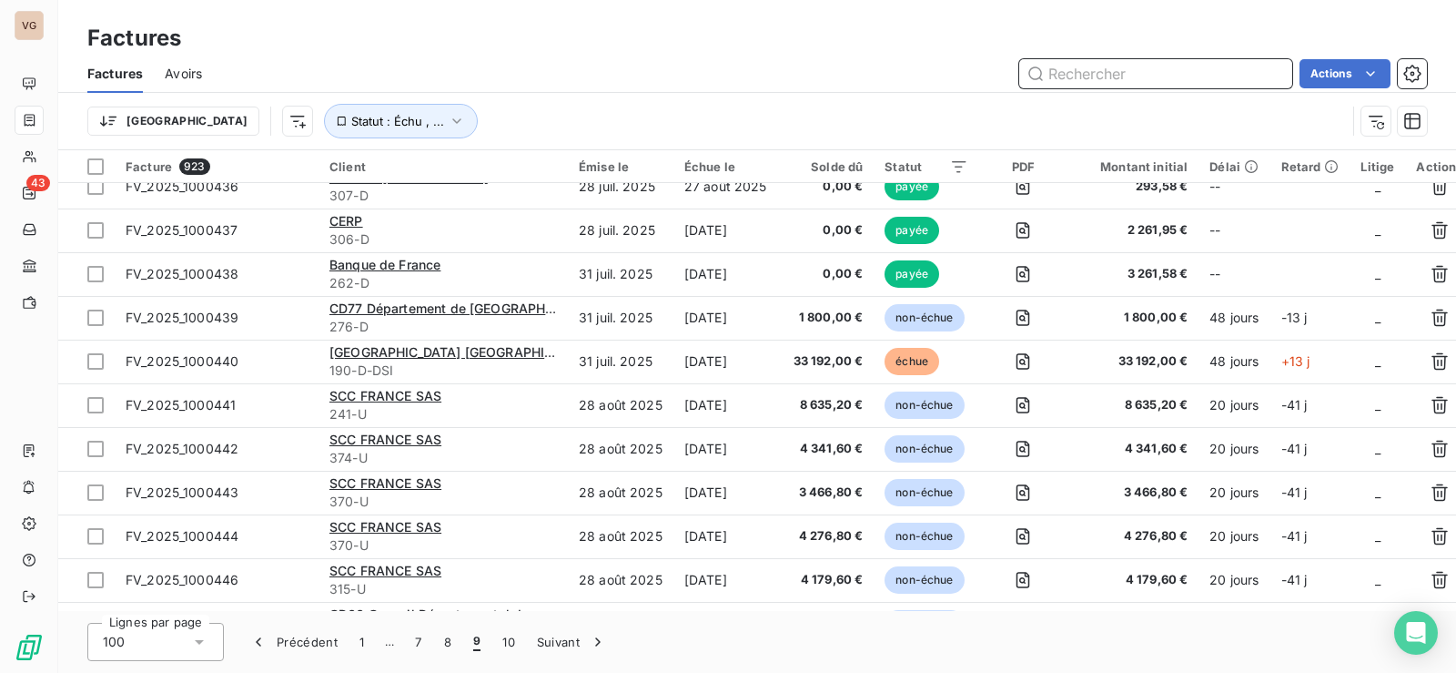
click at [1068, 72] on input "text" at bounding box center [1155, 73] width 273 height 29
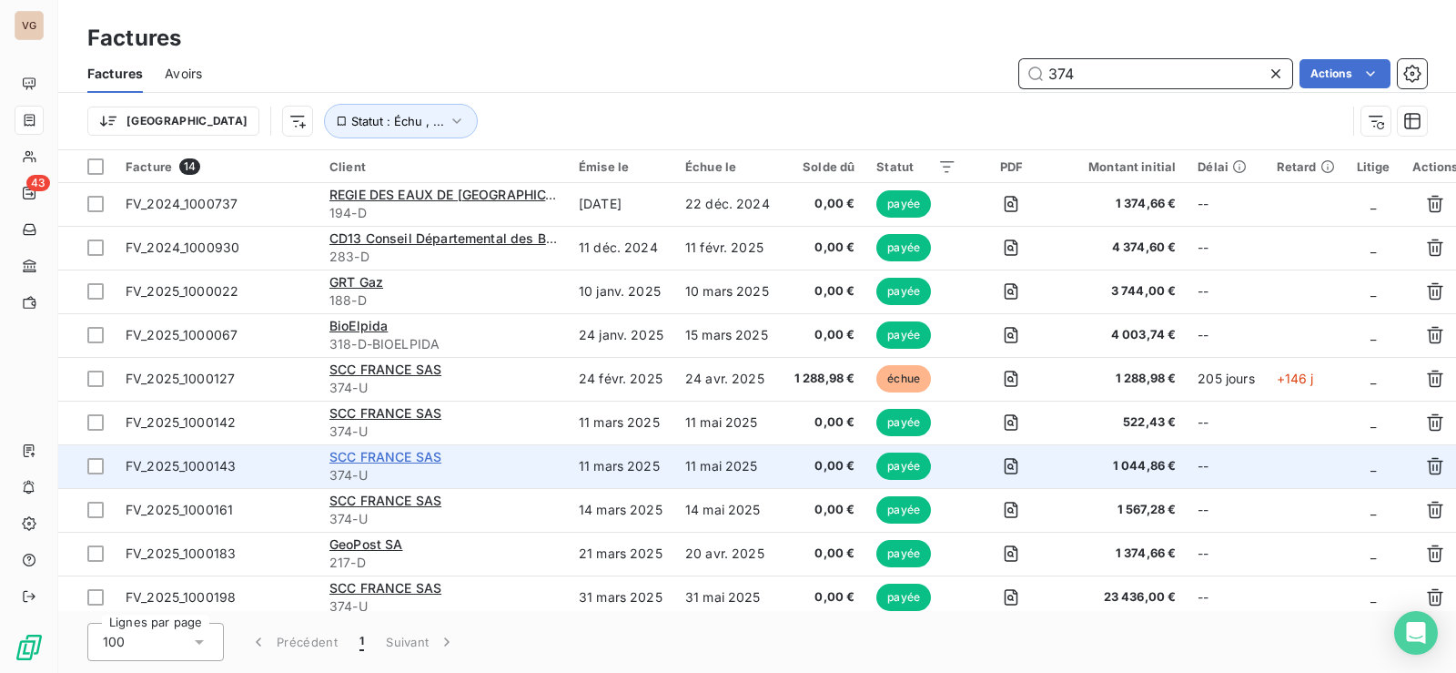
scroll to position [0, 0]
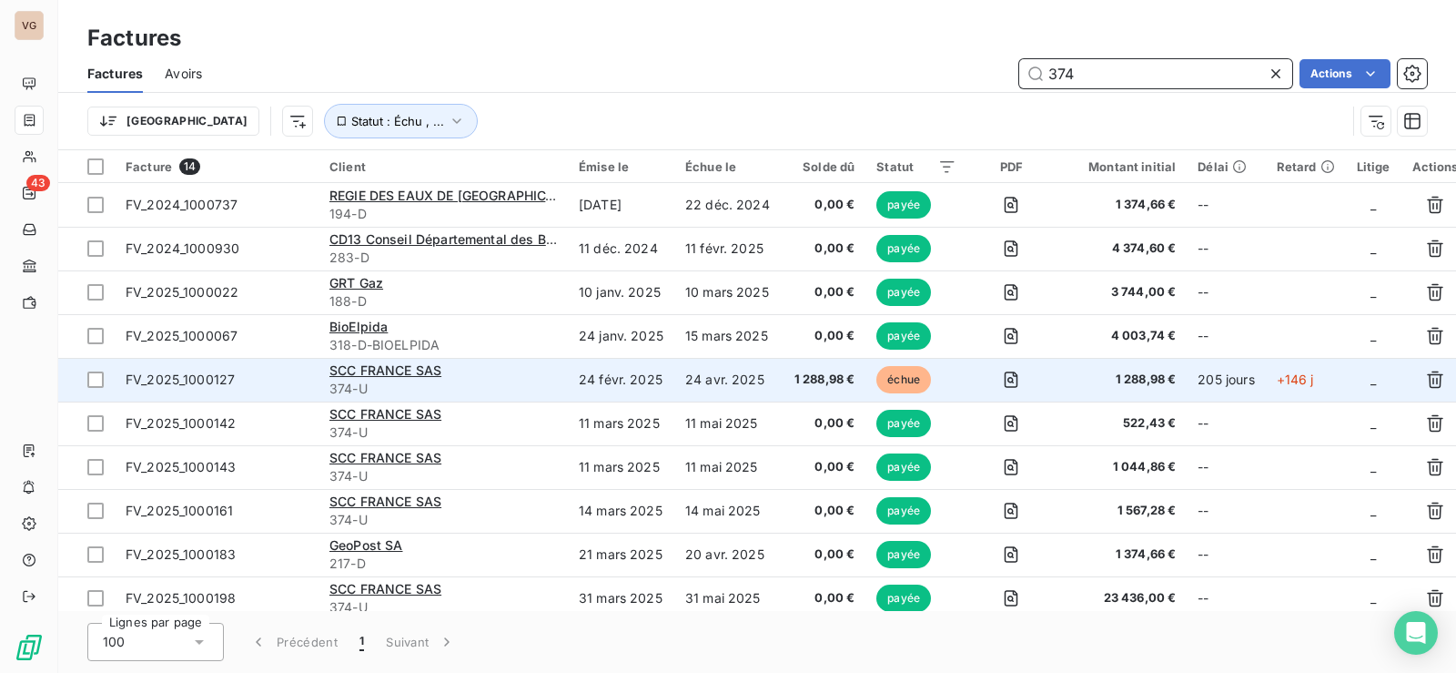
type input "374"
click at [262, 377] on span "FV_2025_1000127" at bounding box center [217, 379] width 182 height 18
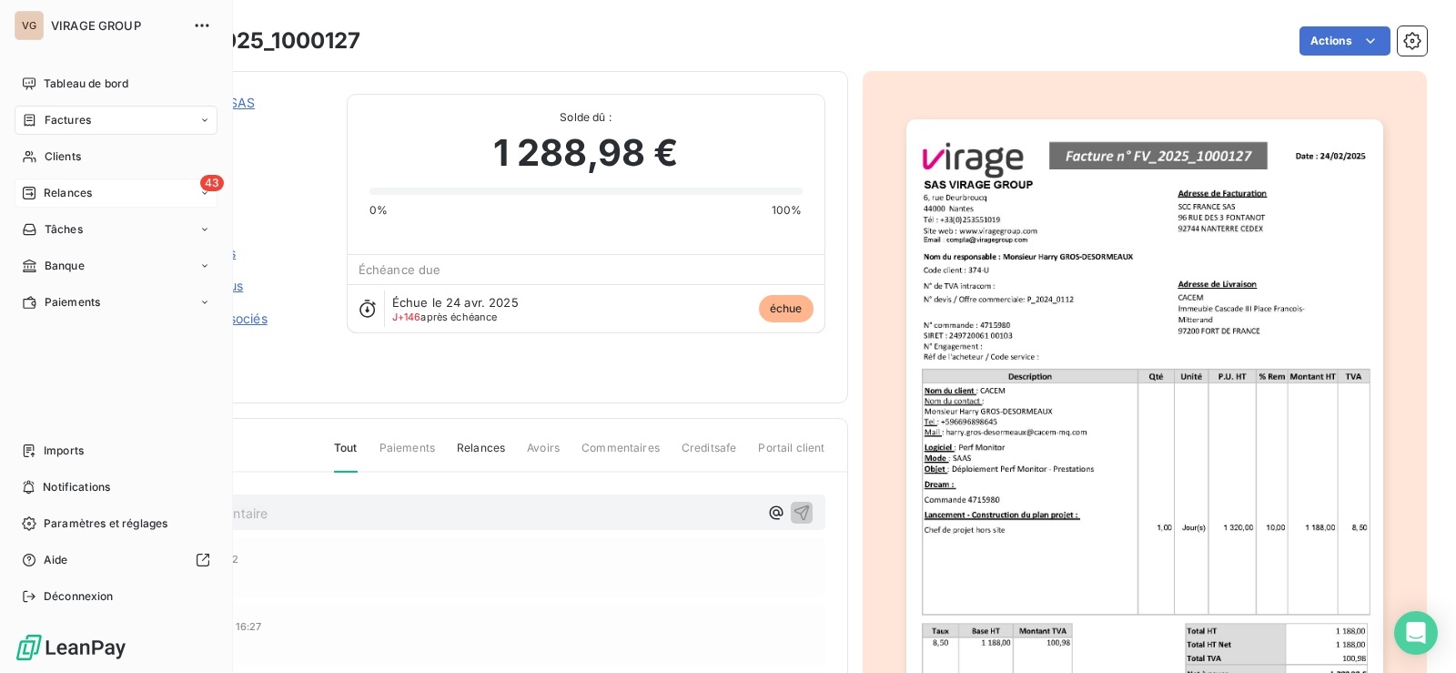
click at [79, 191] on span "Relances" at bounding box center [68, 193] width 48 height 16
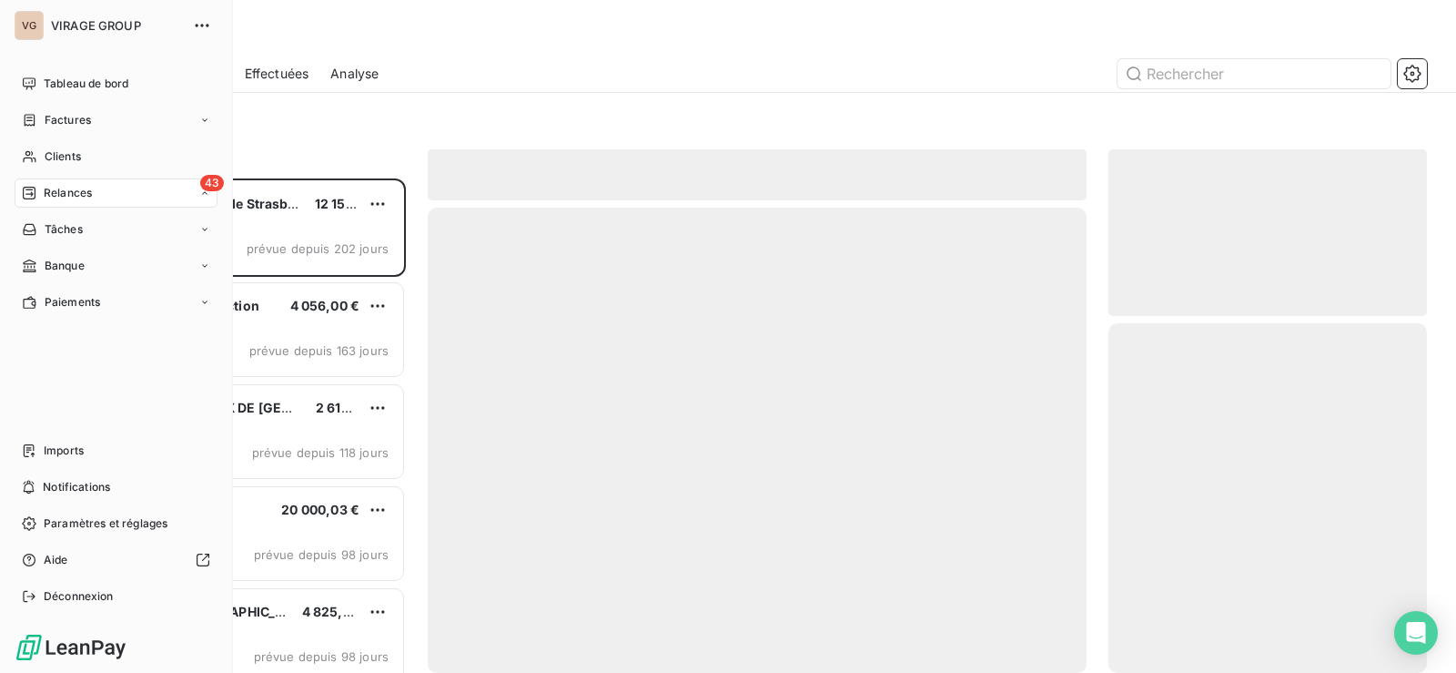
scroll to position [481, 305]
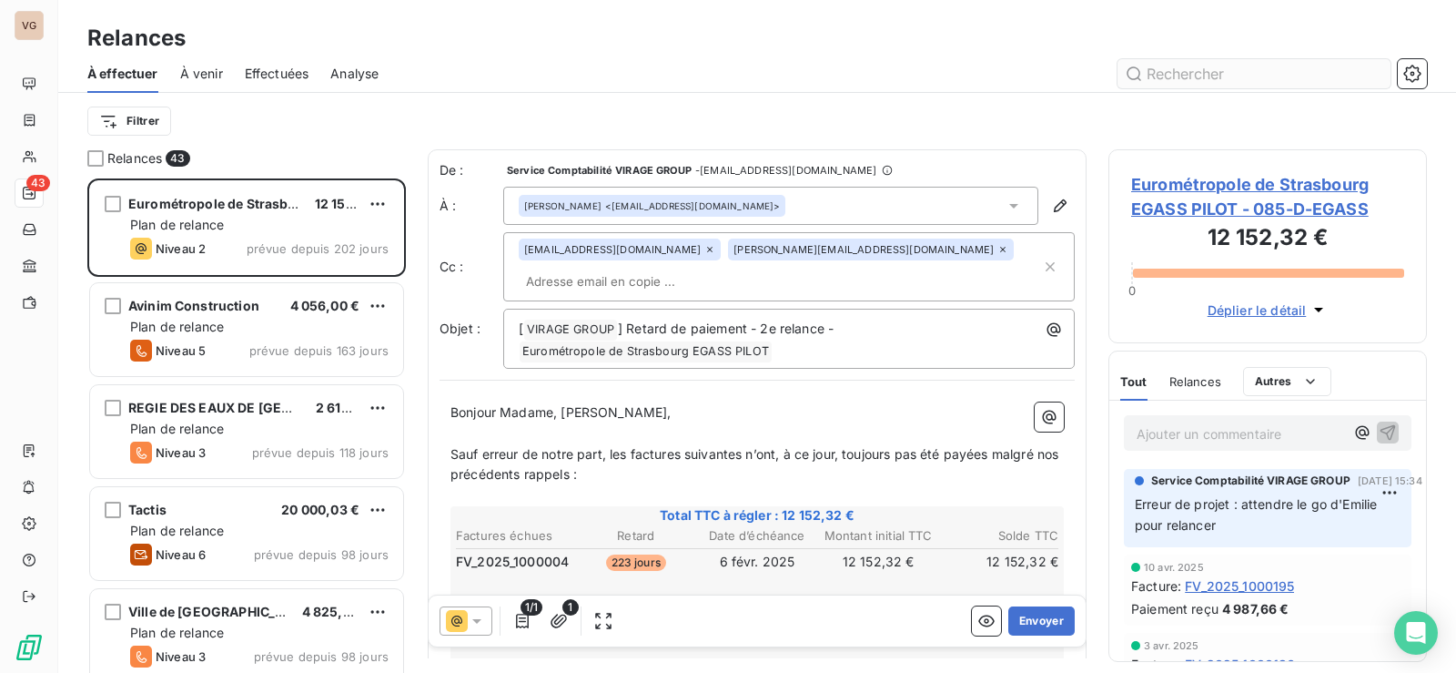
click at [1193, 73] on input "text" at bounding box center [1254, 73] width 273 height 29
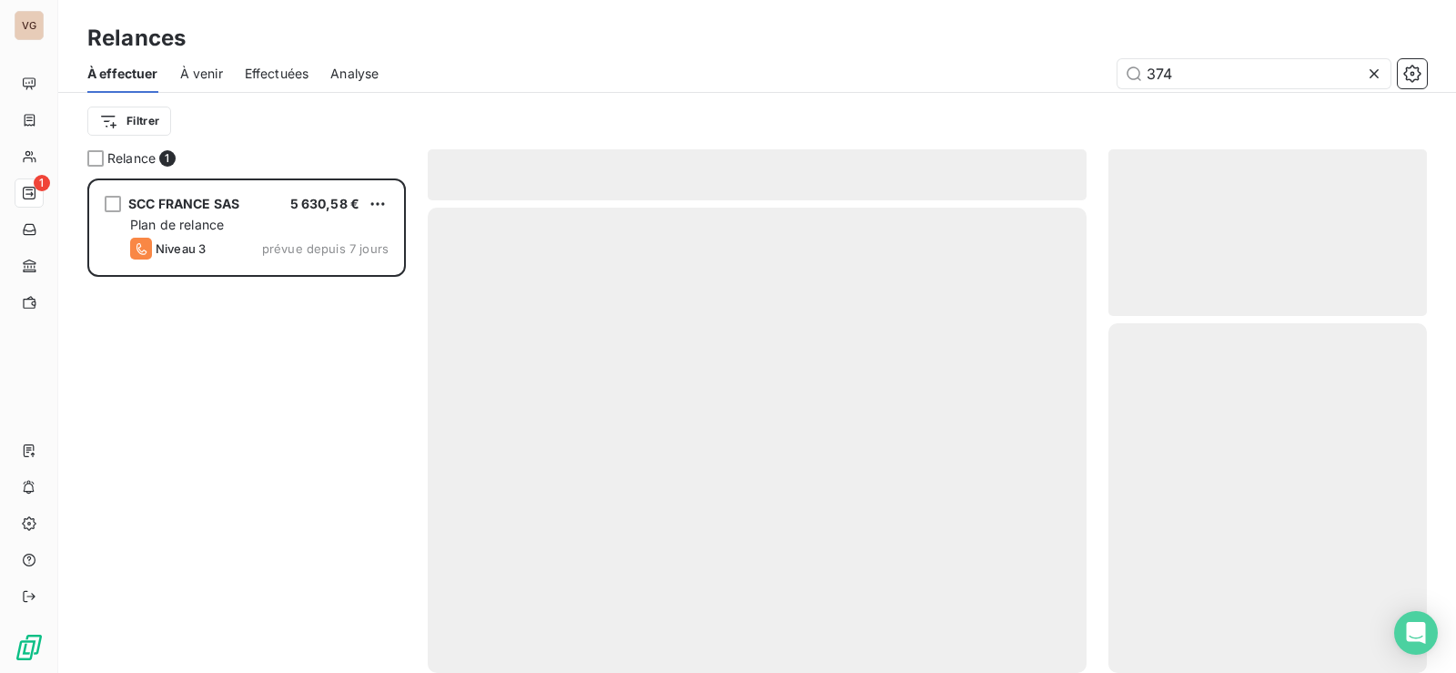
scroll to position [481, 305]
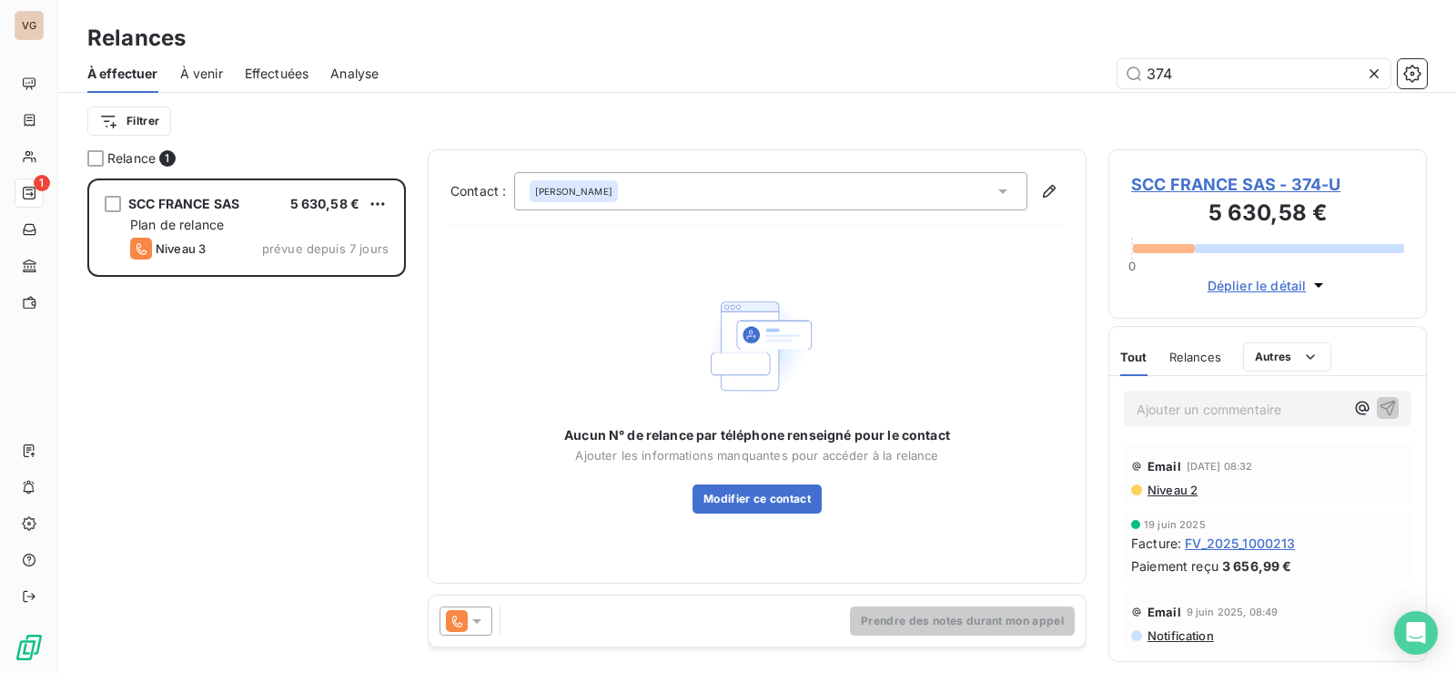
type input "374"
click at [1170, 187] on span "SCC FRANCE SAS - 374-U" at bounding box center [1267, 184] width 273 height 25
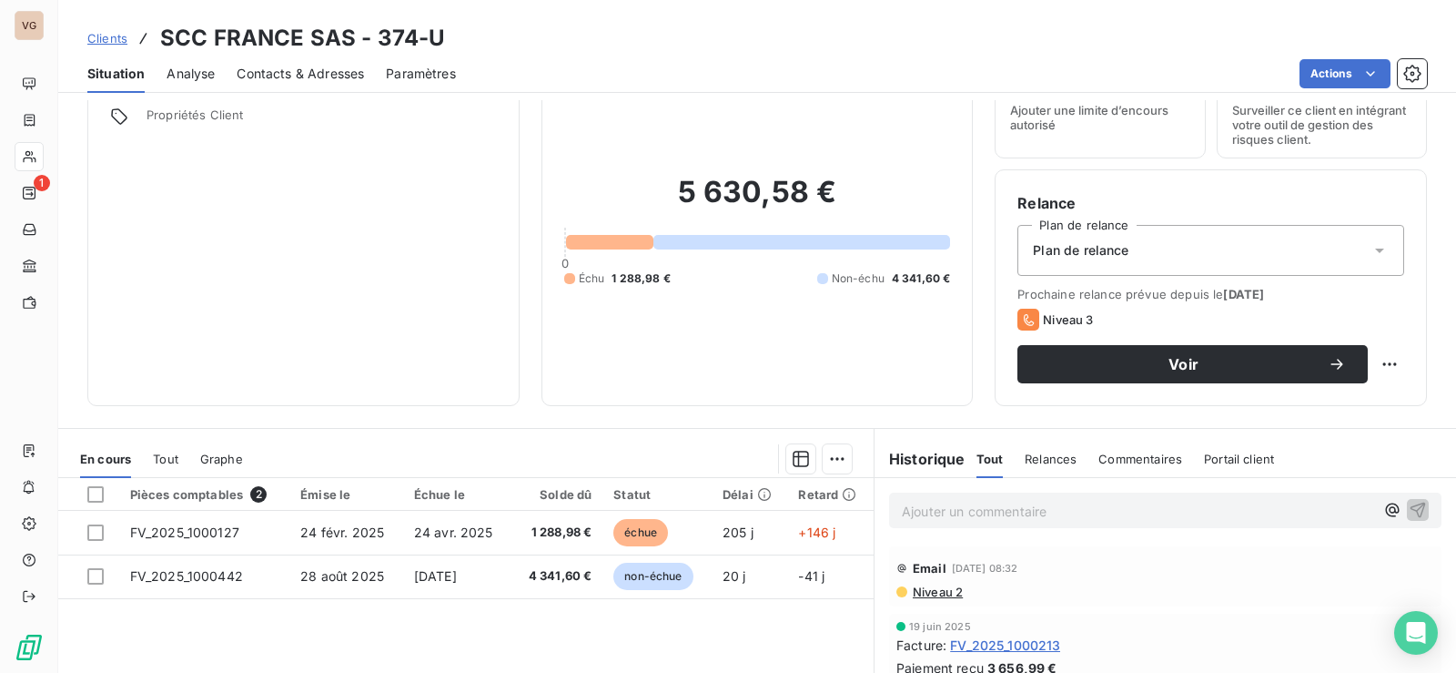
scroll to position [182, 0]
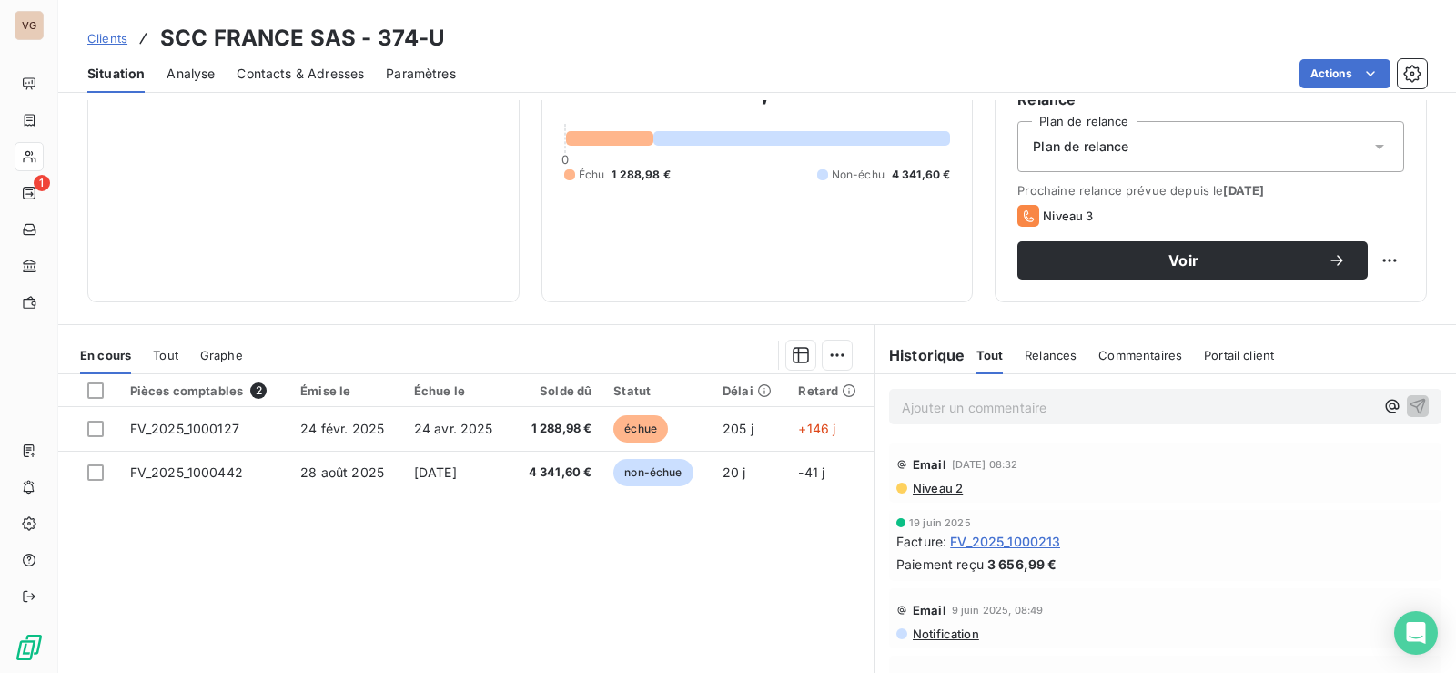
click at [935, 488] on span "Niveau 2" at bounding box center [937, 488] width 52 height 15
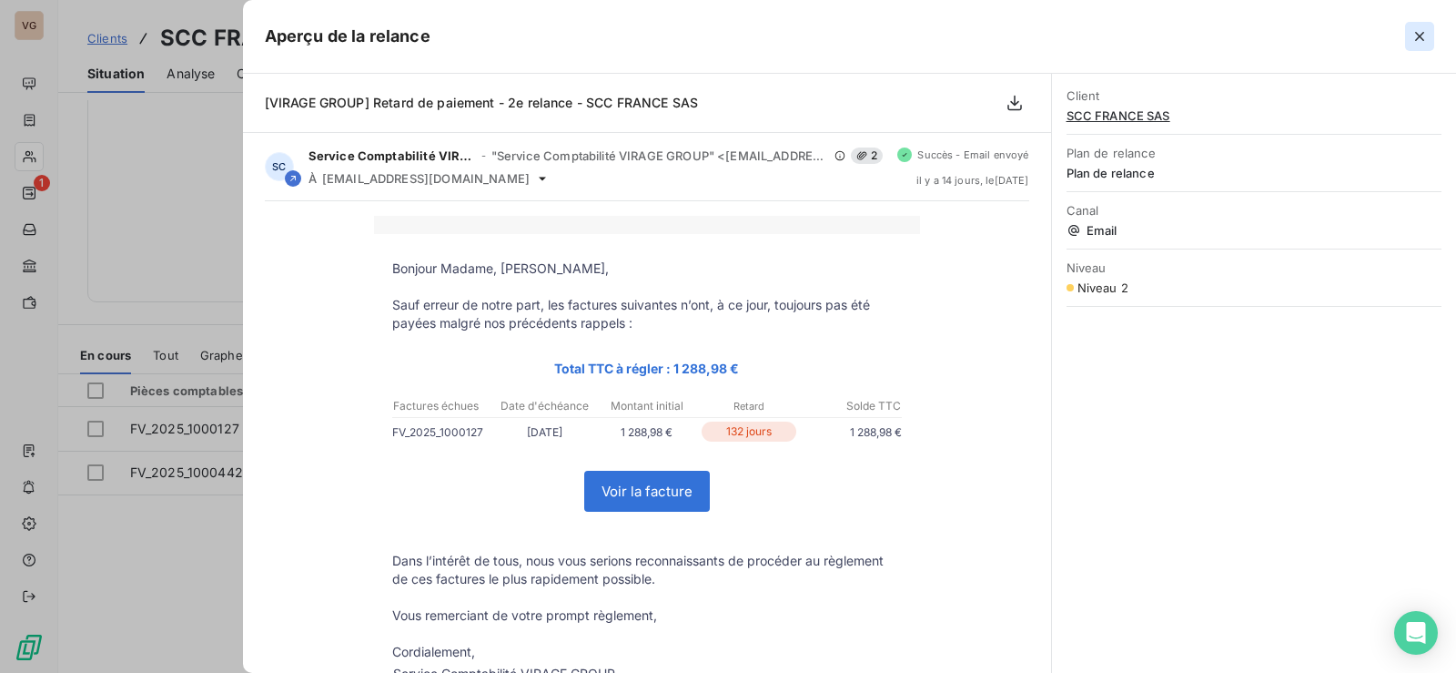
click at [1413, 37] on icon "button" at bounding box center [1420, 36] width 18 height 18
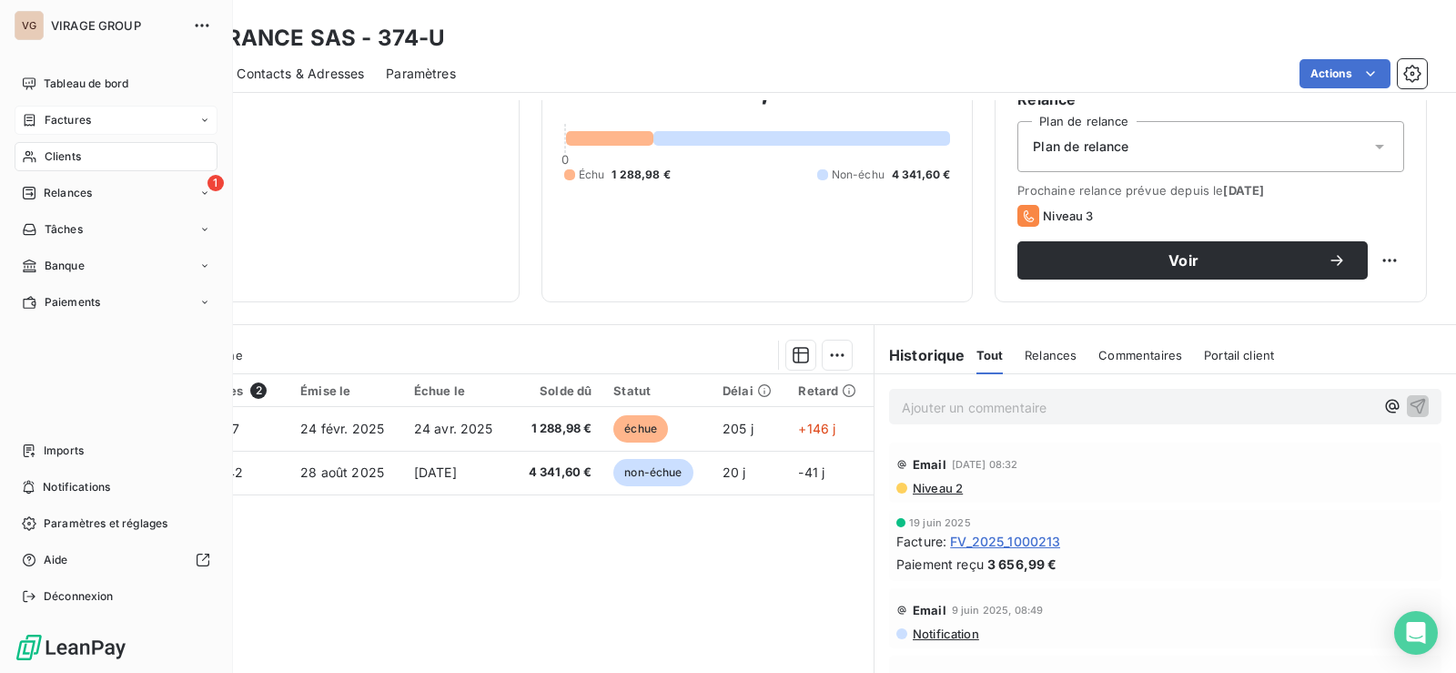
click at [68, 116] on span "Factures" at bounding box center [68, 120] width 46 height 16
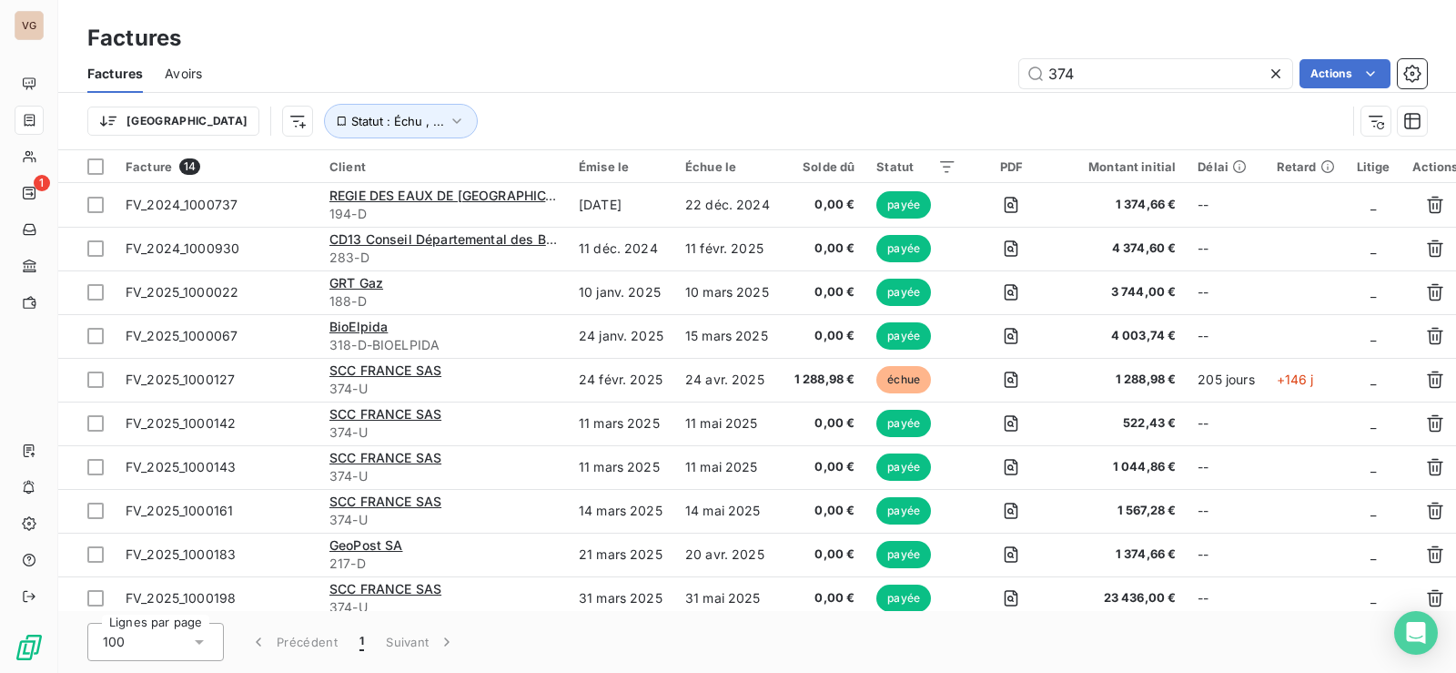
drag, startPoint x: 1105, startPoint y: 78, endPoint x: 1007, endPoint y: 76, distance: 98.3
click at [1009, 76] on div "374 Actions" at bounding box center [825, 73] width 1203 height 29
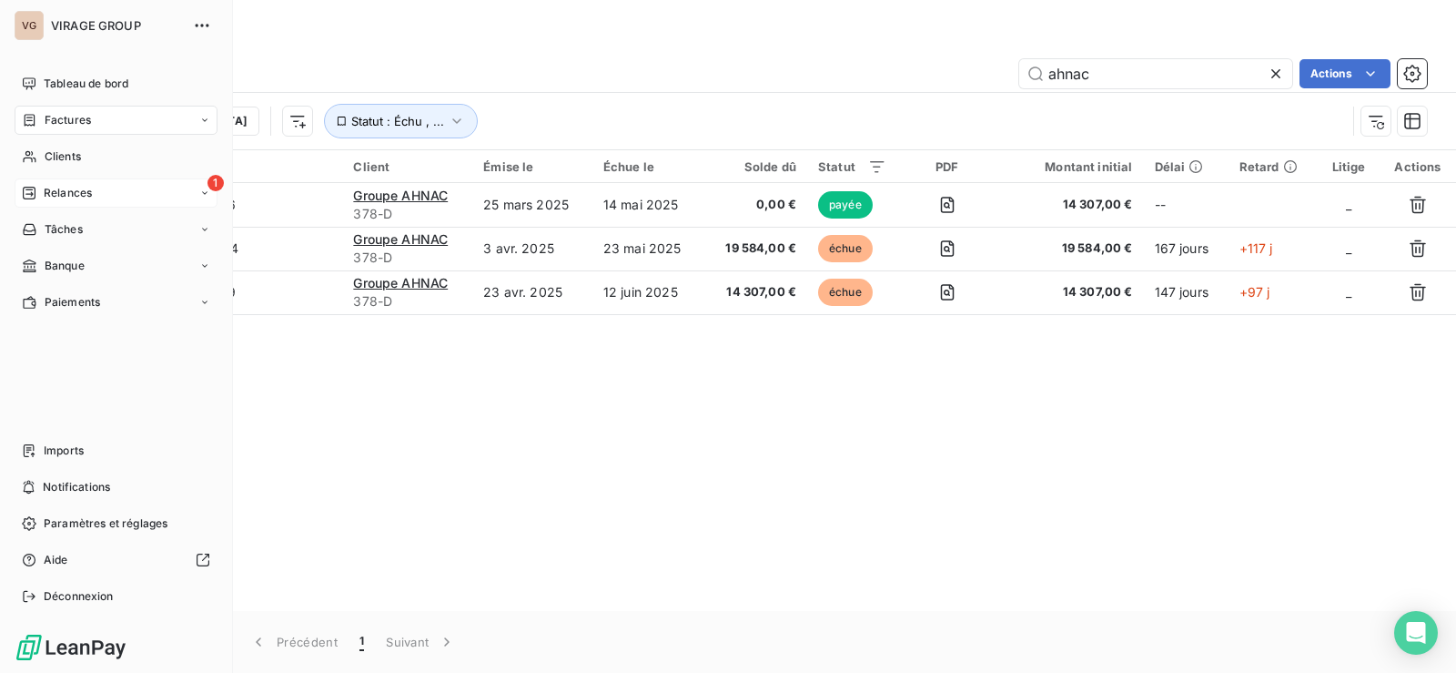
type input "ahnac"
click at [39, 187] on div "Relances" at bounding box center [57, 193] width 70 height 16
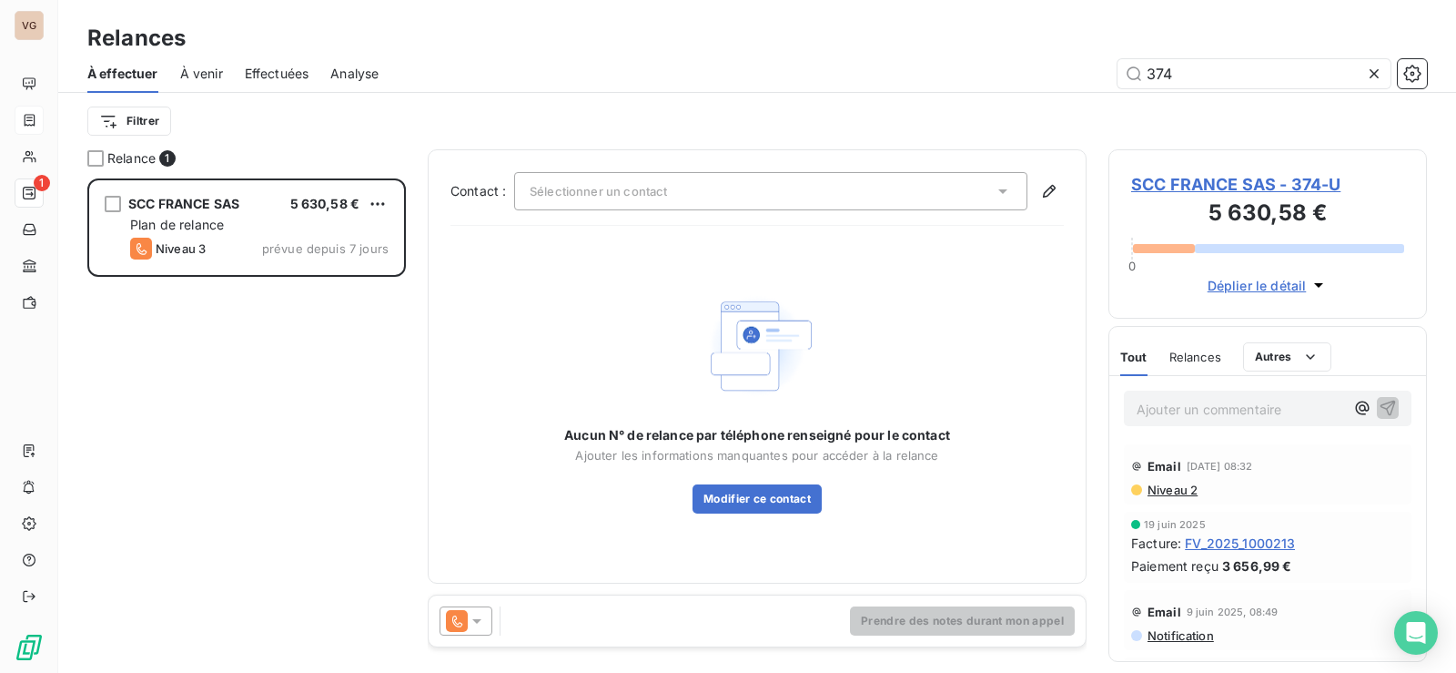
scroll to position [481, 305]
click at [1373, 75] on icon at bounding box center [1374, 73] width 9 height 9
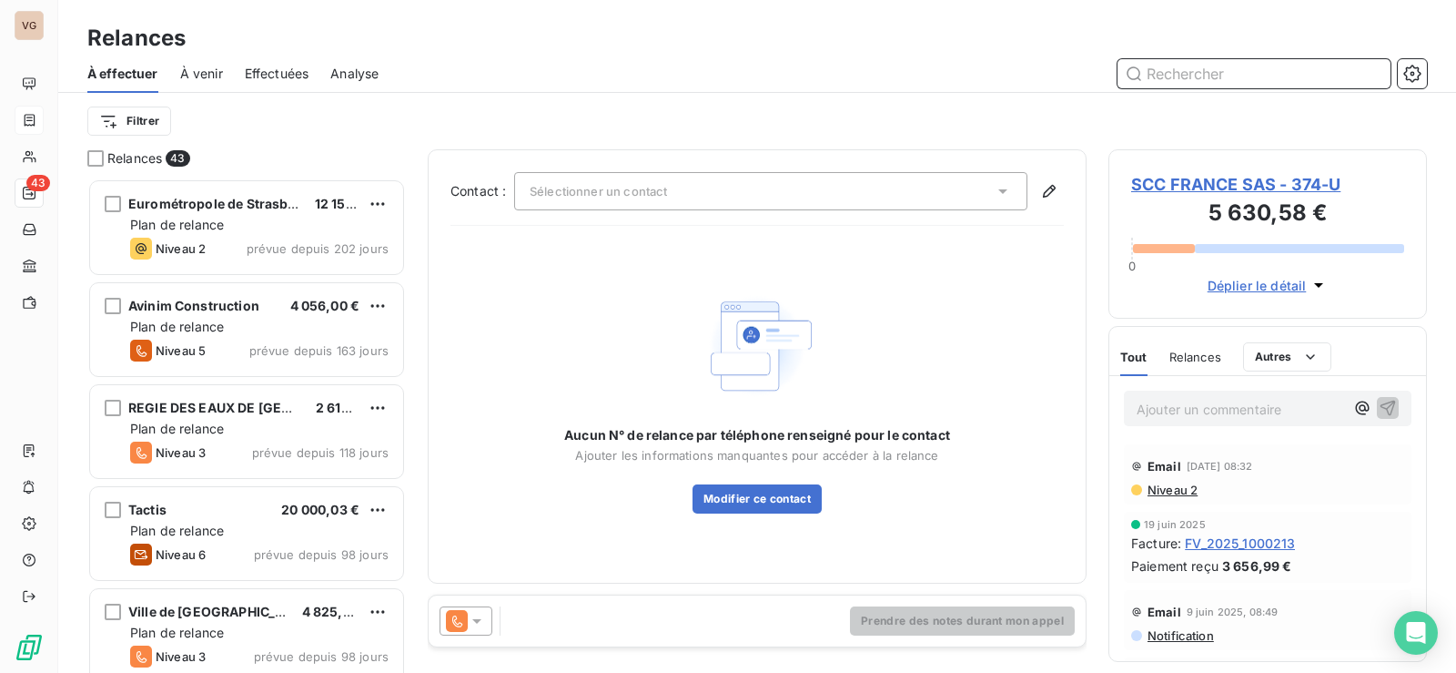
click at [1312, 75] on input "text" at bounding box center [1254, 73] width 273 height 29
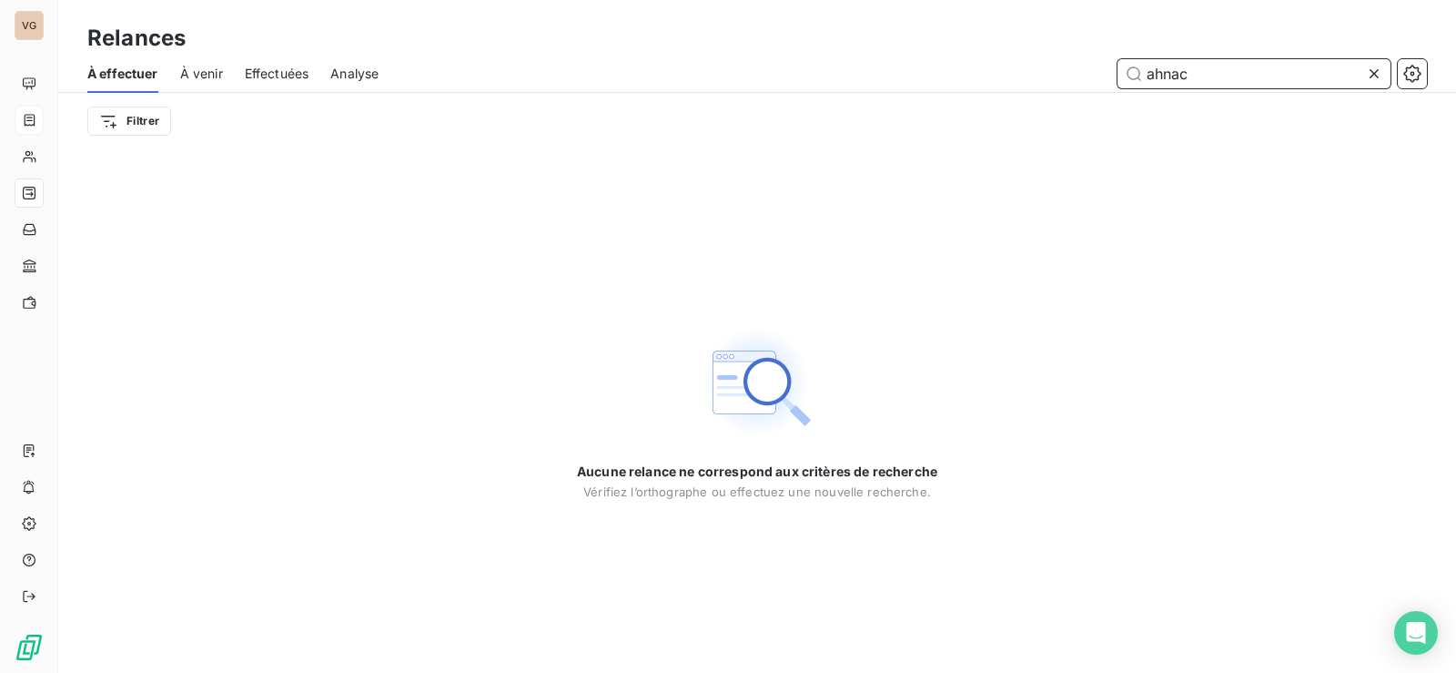
type input "ahnac"
click at [1371, 71] on icon at bounding box center [1374, 73] width 9 height 9
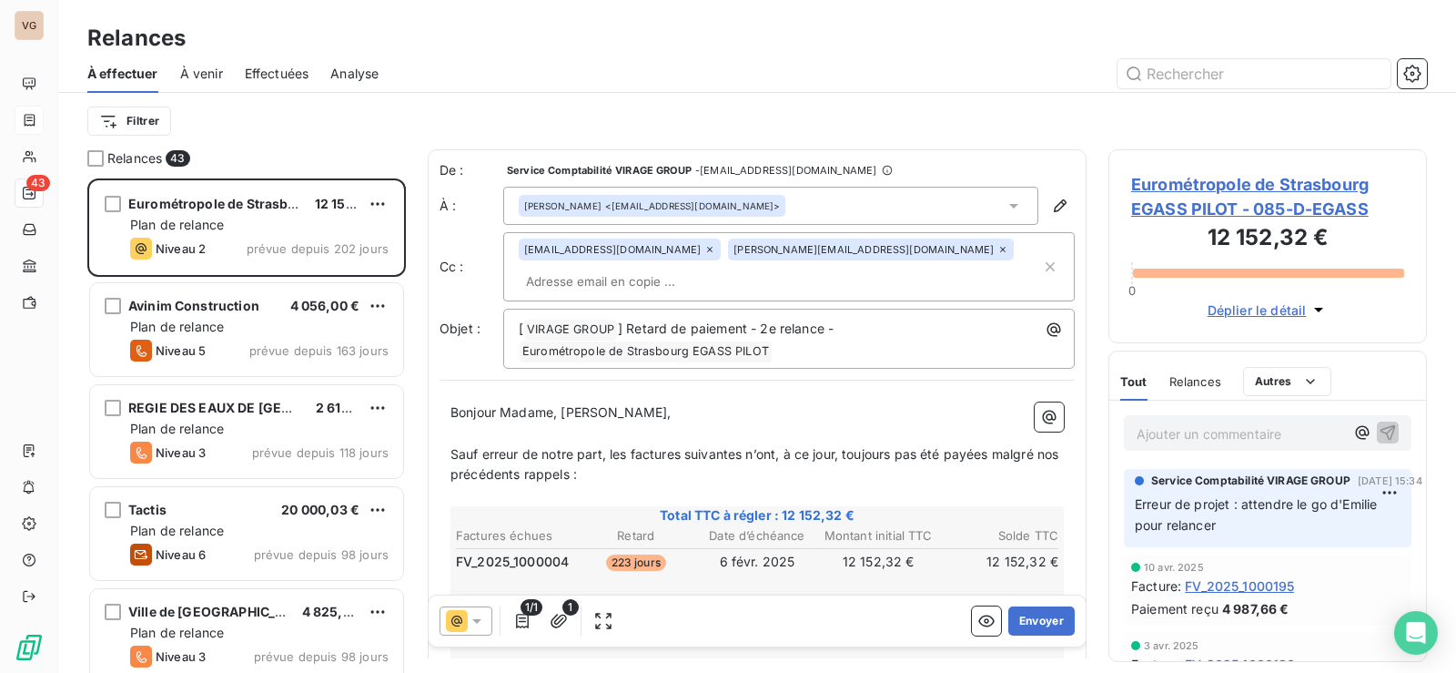
scroll to position [481, 305]
click at [294, 73] on span "Effectuées" at bounding box center [277, 74] width 65 height 18
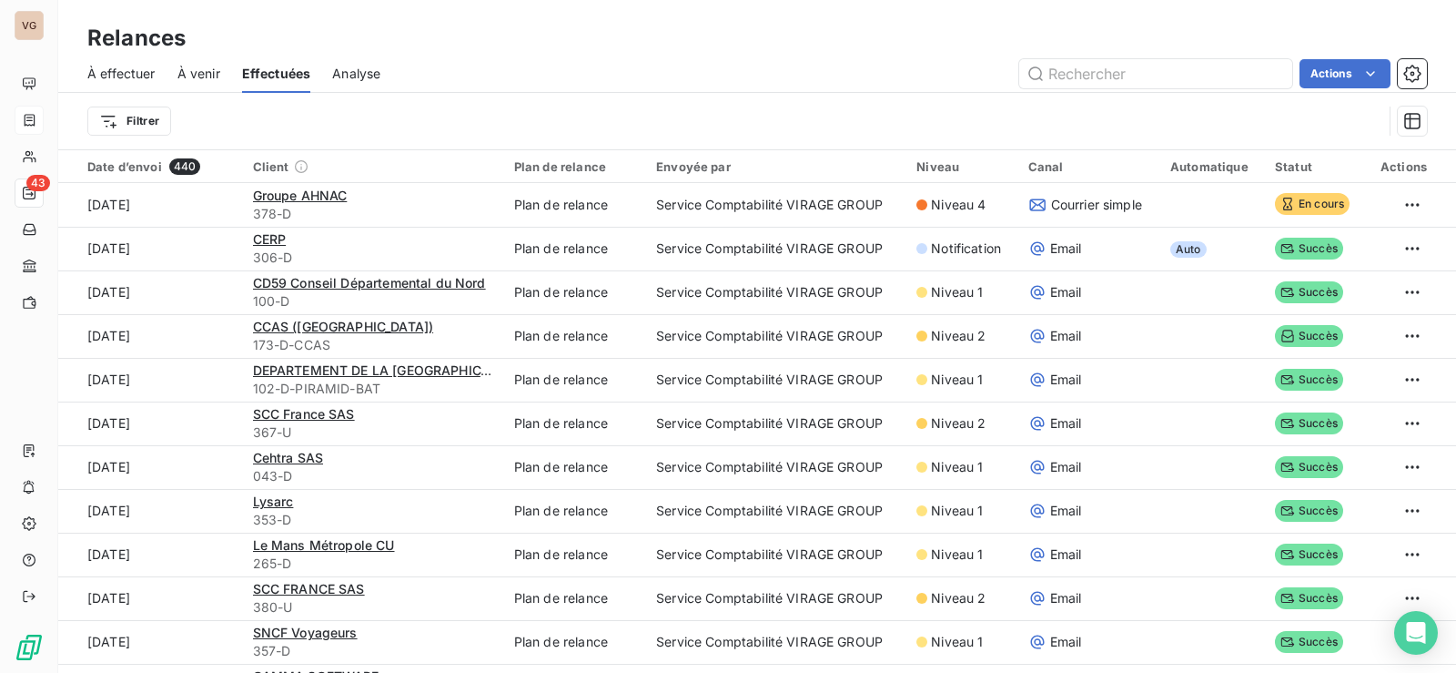
click at [129, 80] on span "À effectuer" at bounding box center [121, 74] width 68 height 18
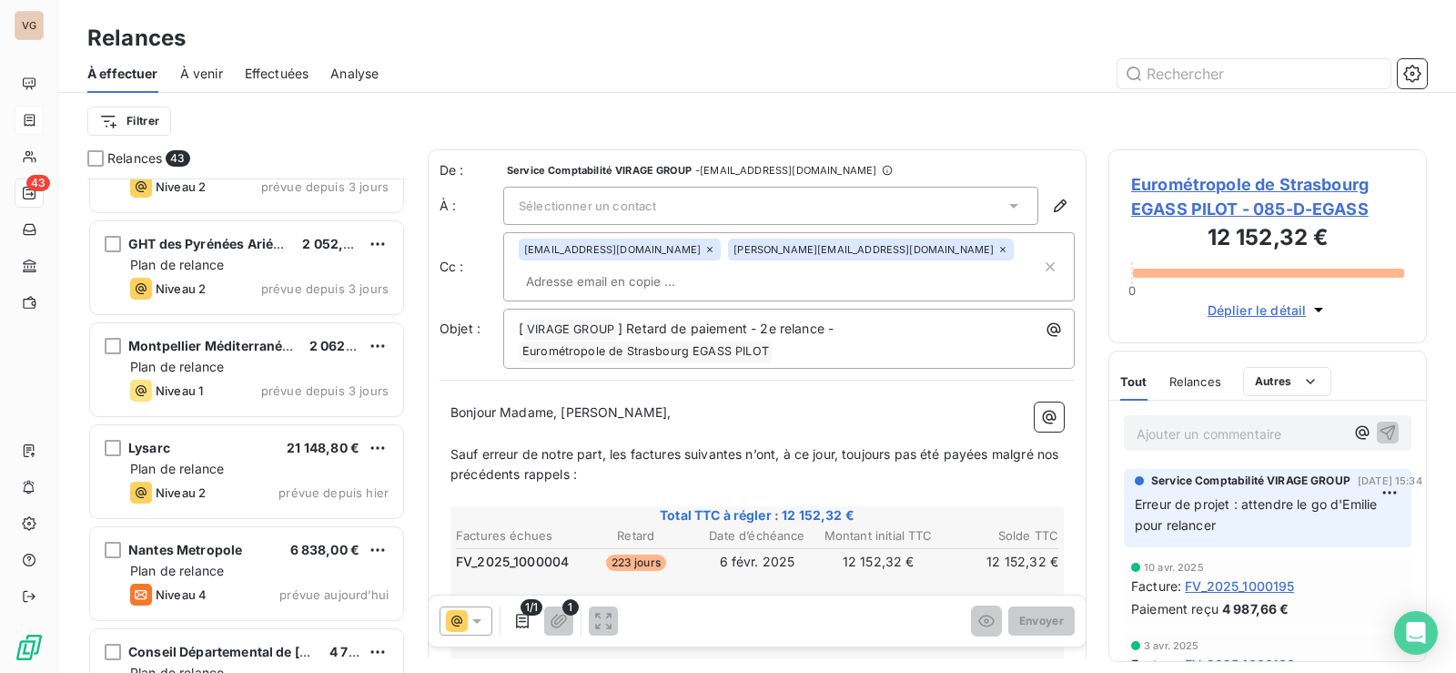
scroll to position [3890, 0]
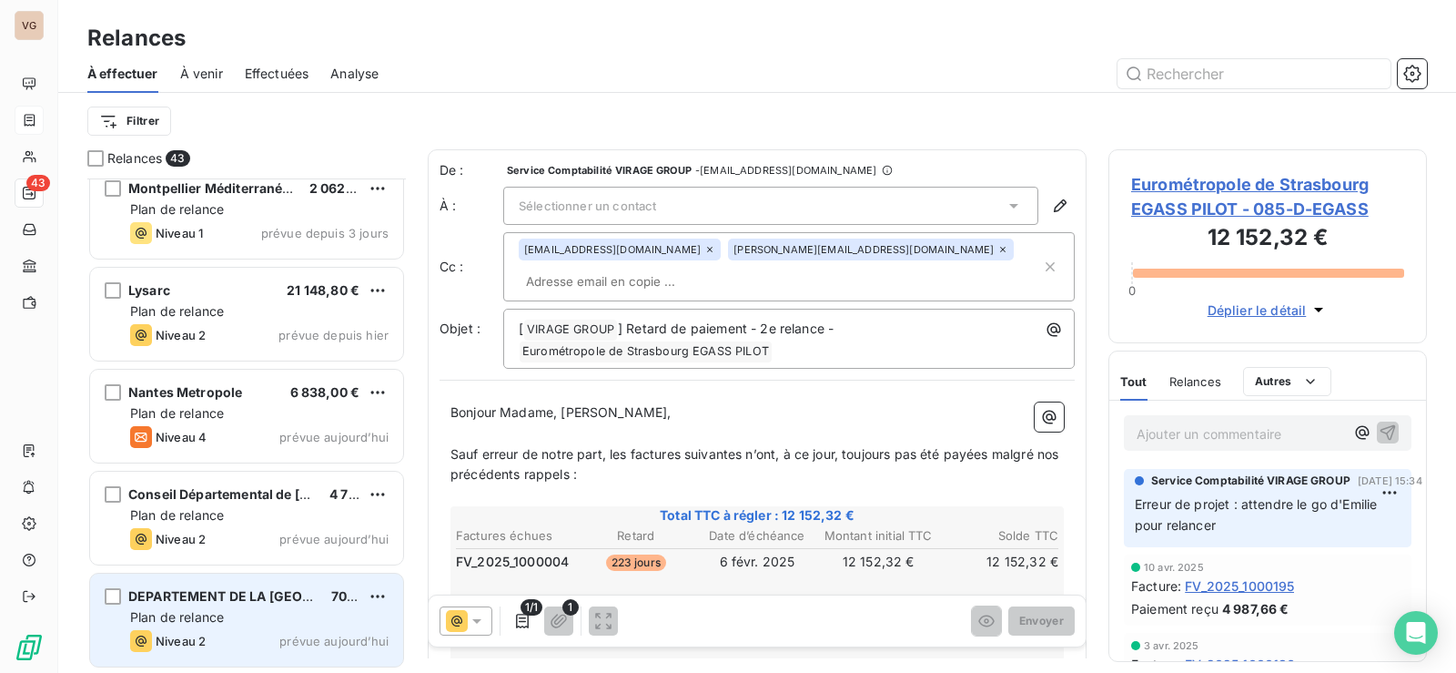
click at [193, 617] on span "Plan de relance" at bounding box center [177, 616] width 94 height 15
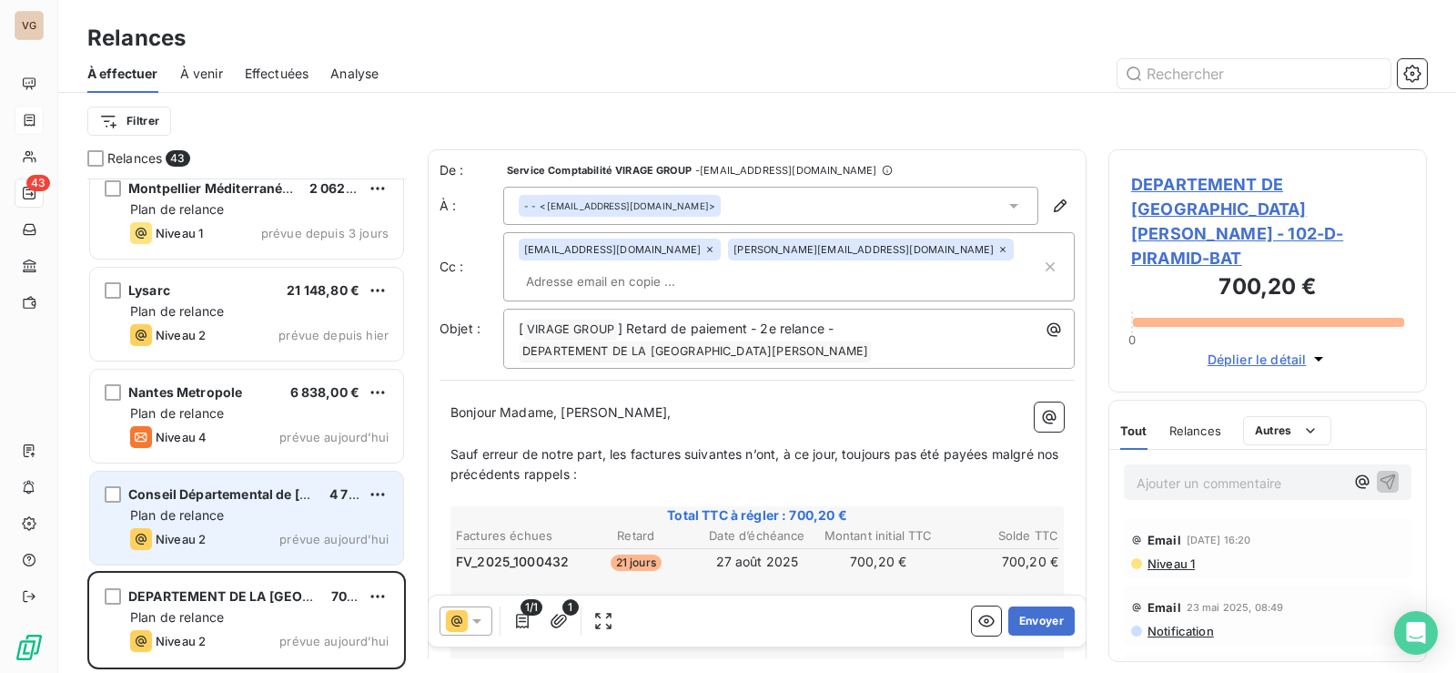
click at [201, 497] on span "Conseil Départemental de [GEOGRAPHIC_DATA]" at bounding box center [333, 493] width 410 height 15
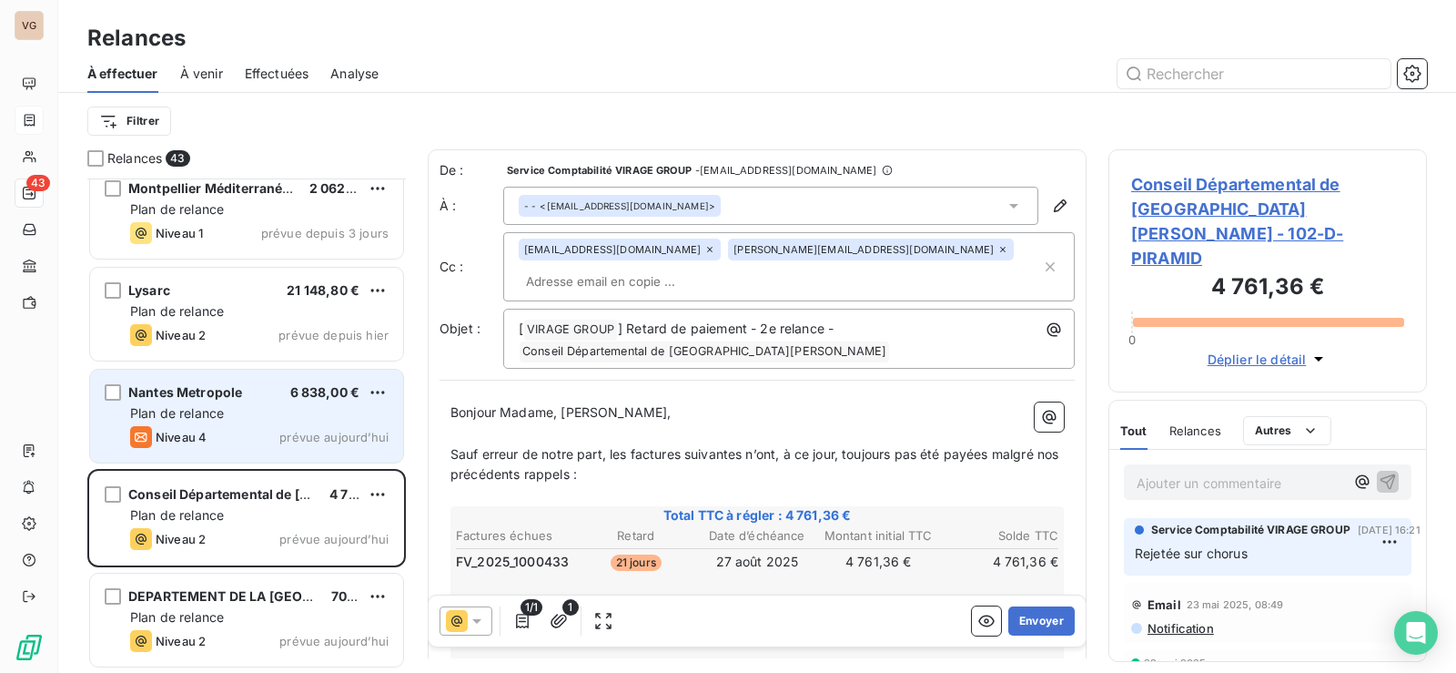
click at [196, 423] on div "Nantes Metropole 6 838,00 € Plan de relance Niveau 4 prévue aujourd’hui" at bounding box center [246, 415] width 313 height 93
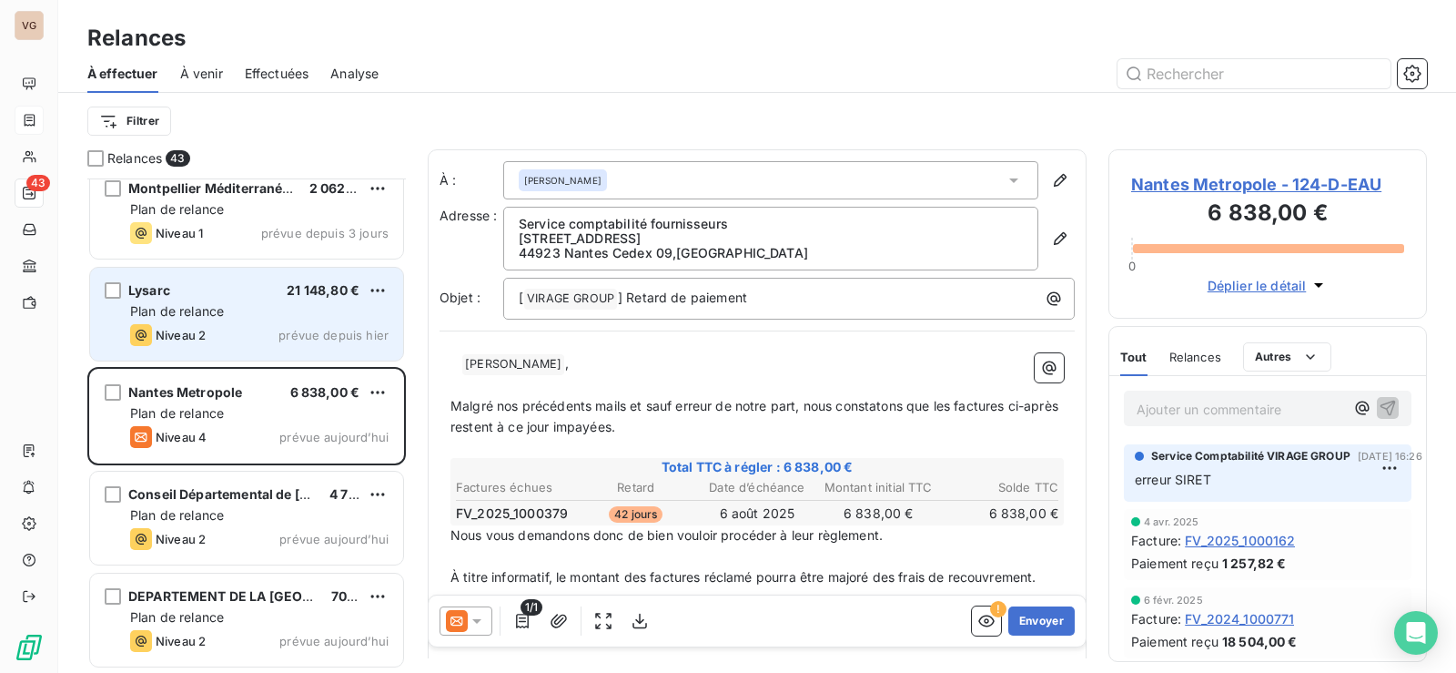
click at [194, 316] on span "Plan de relance" at bounding box center [177, 310] width 94 height 15
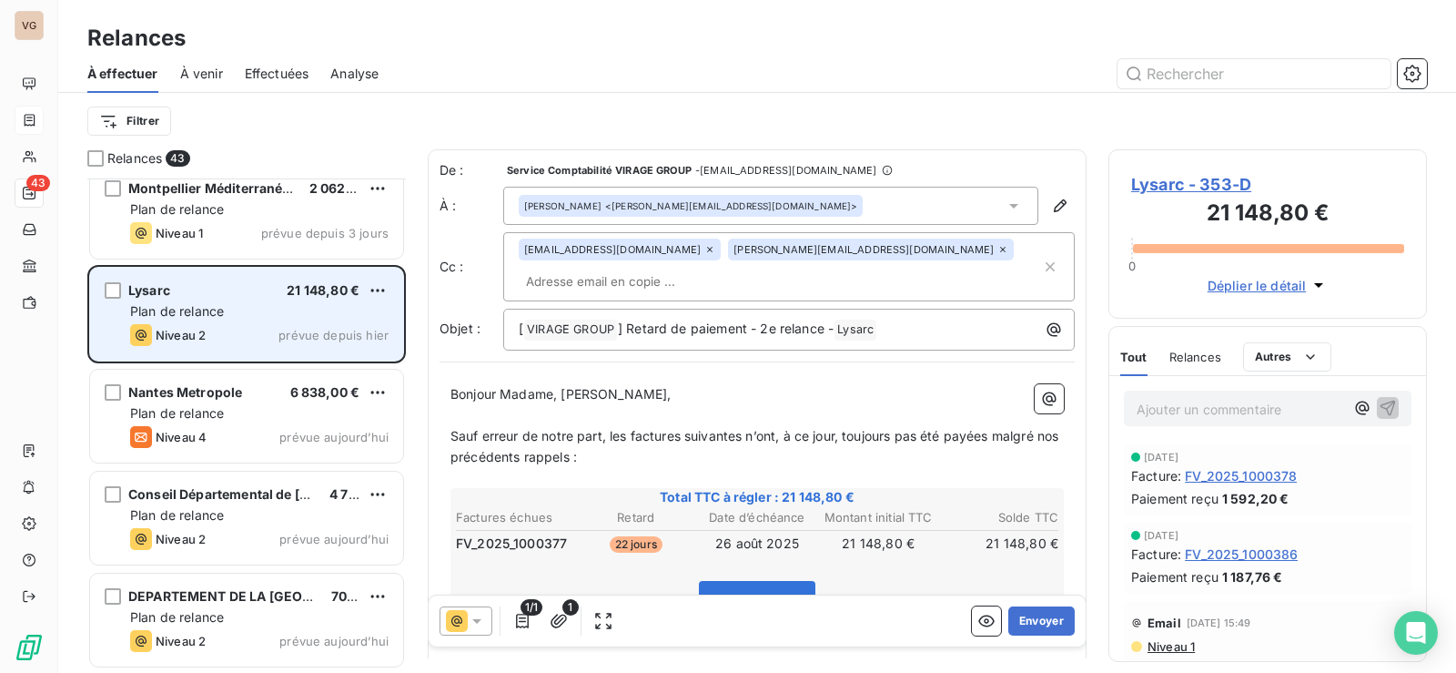
click at [215, 323] on div "Lysarc 21 148,80 € Plan de relance Niveau 2 prévue depuis hier" at bounding box center [246, 314] width 313 height 93
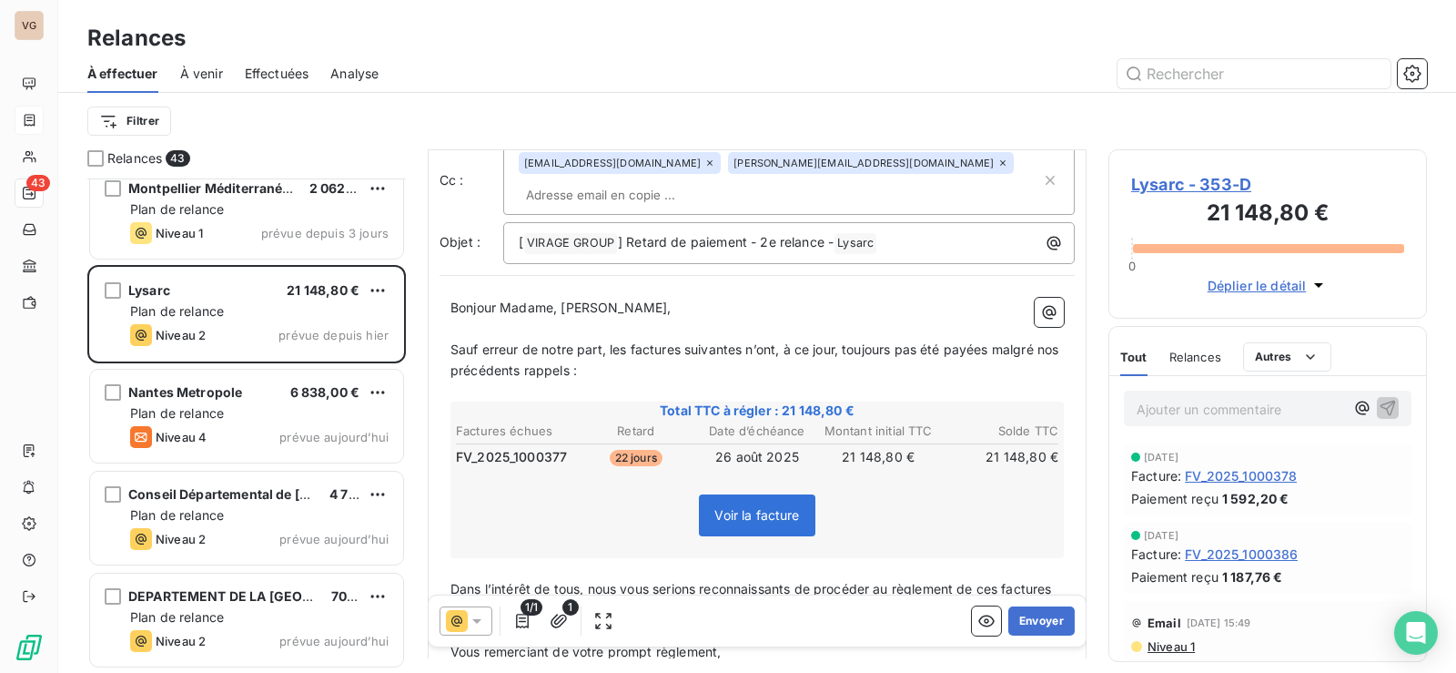
scroll to position [248, 0]
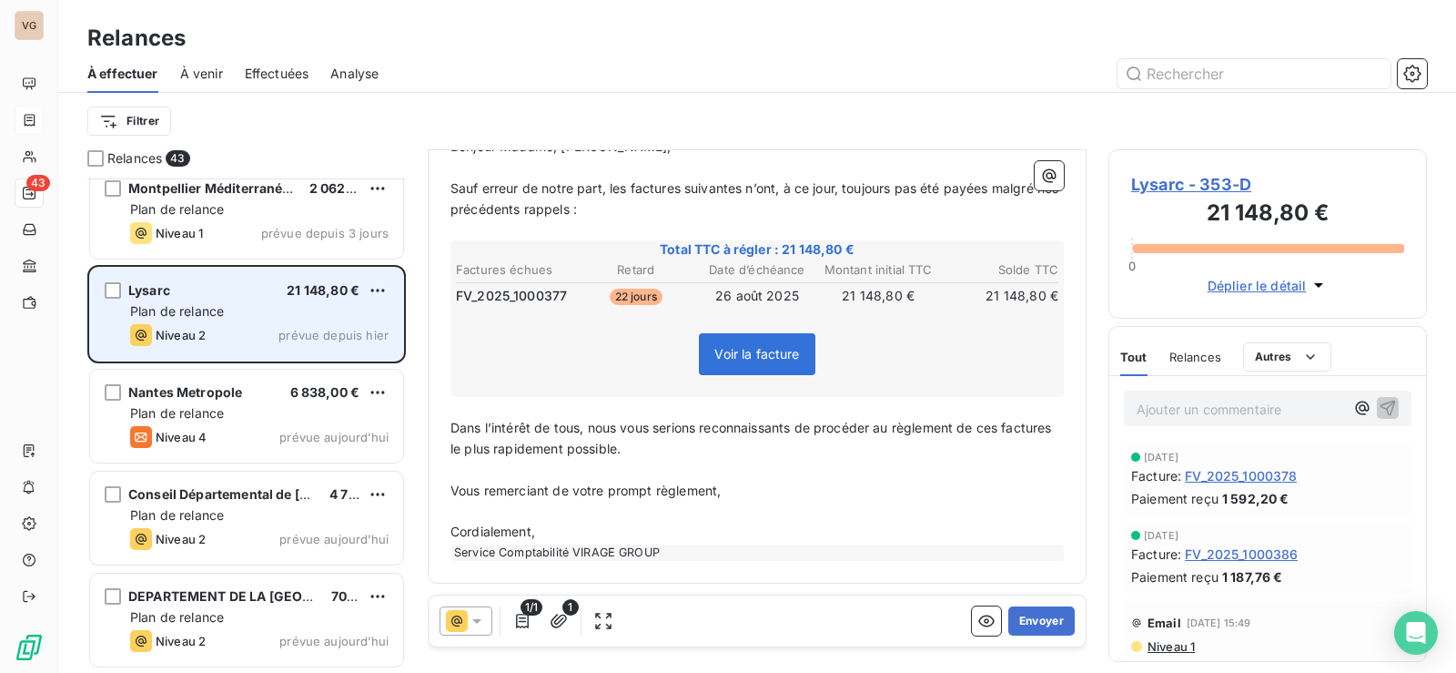
click at [248, 317] on div "Plan de relance" at bounding box center [259, 311] width 258 height 18
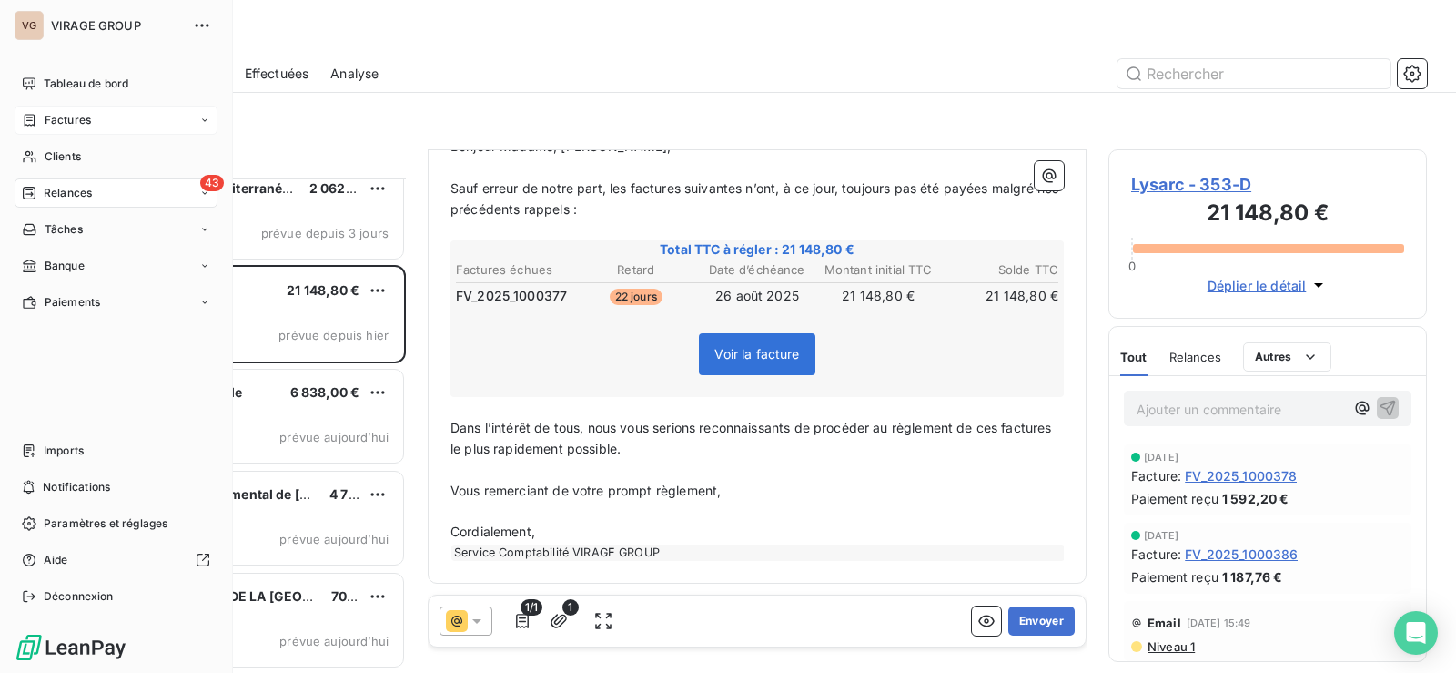
click at [52, 118] on span "Factures" at bounding box center [68, 120] width 46 height 16
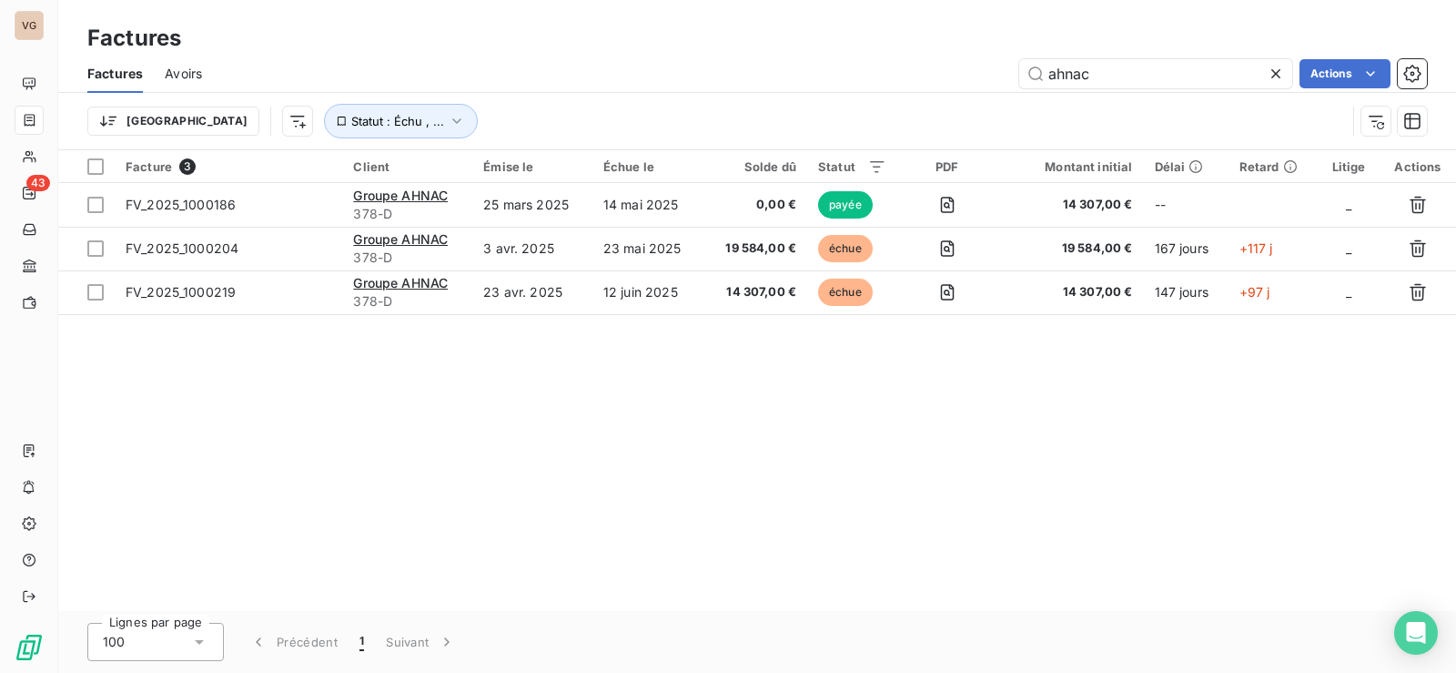
click at [1280, 69] on icon at bounding box center [1276, 74] width 18 height 18
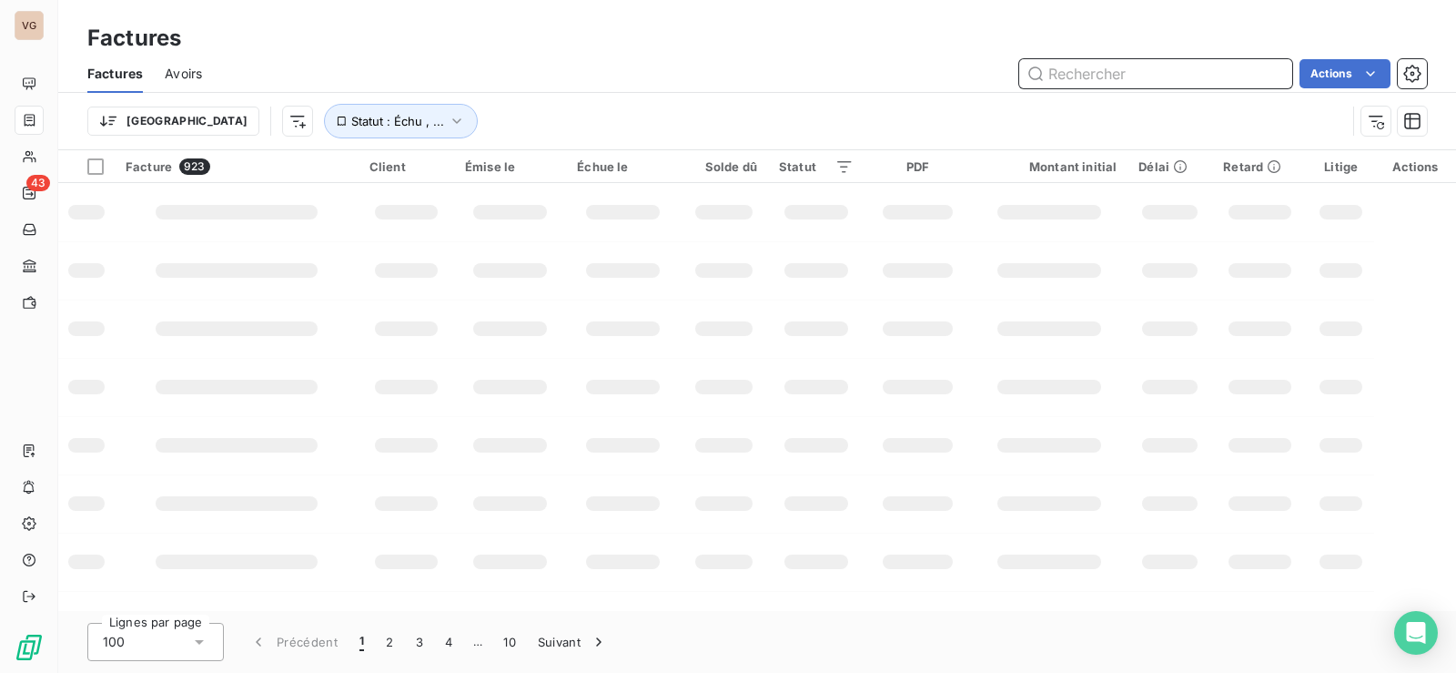
click at [1170, 76] on input "text" at bounding box center [1155, 73] width 273 height 29
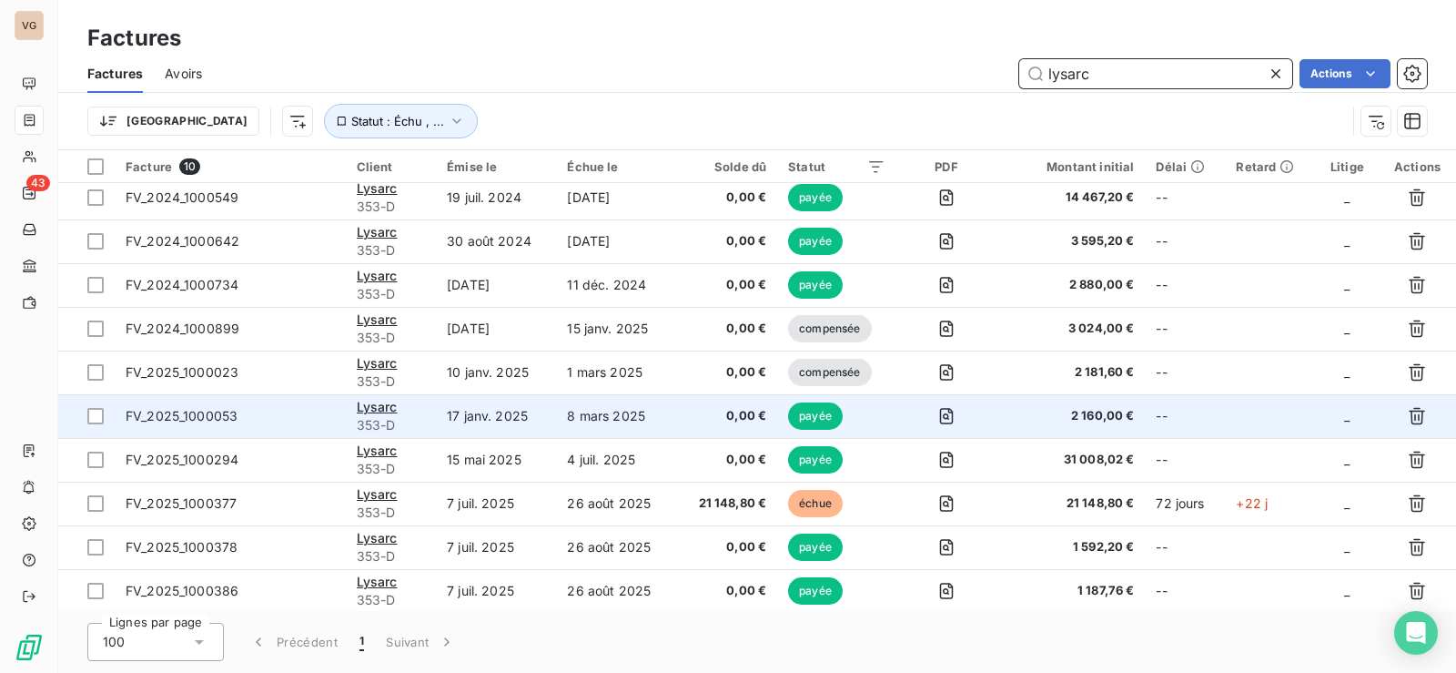
scroll to position [10, 0]
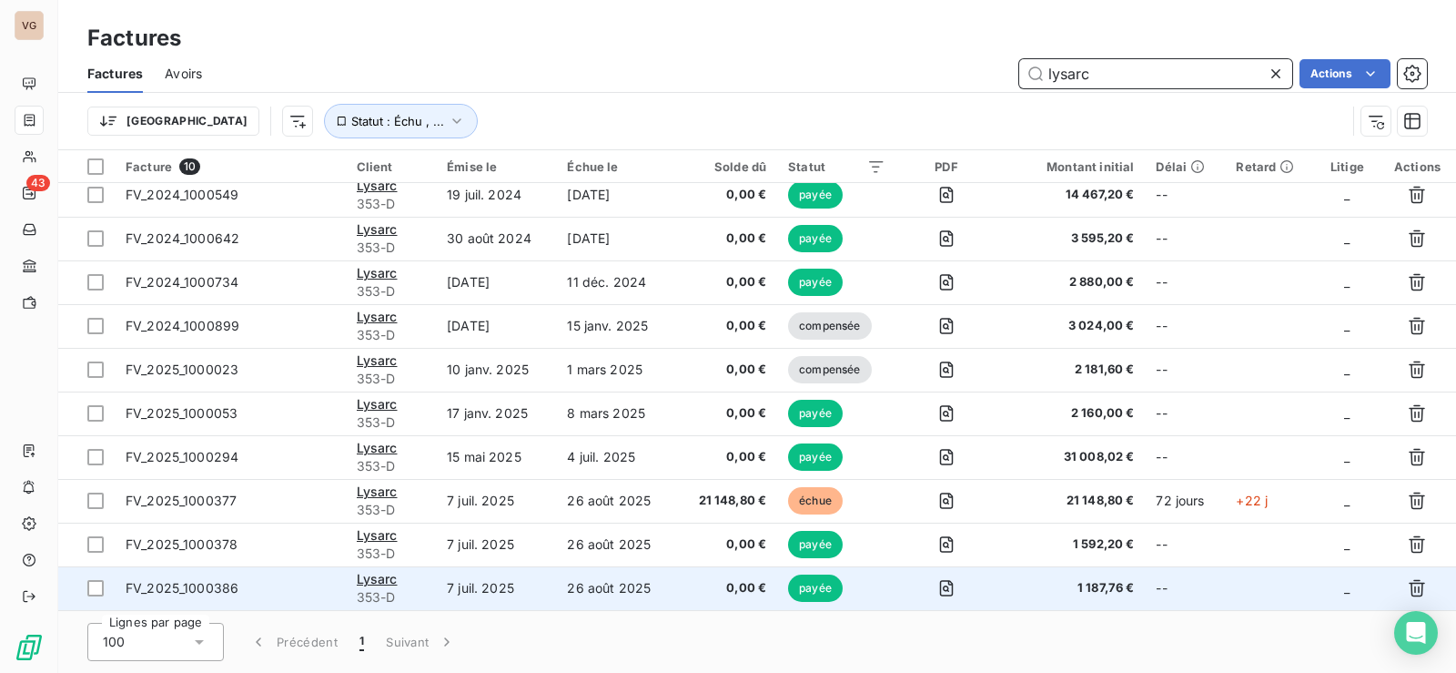
type input "lysarc"
click at [219, 583] on span "FV_2025_1000386" at bounding box center [182, 587] width 113 height 15
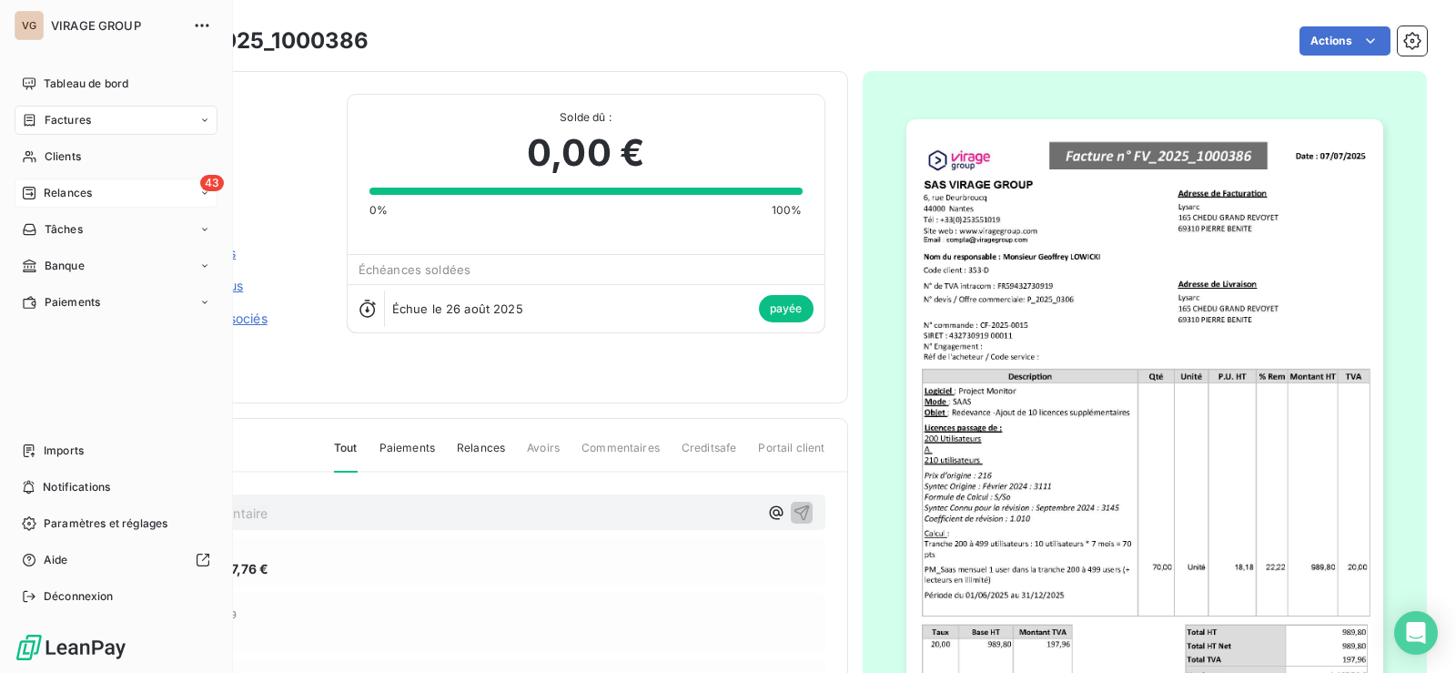
click at [60, 197] on span "Relances" at bounding box center [68, 193] width 48 height 16
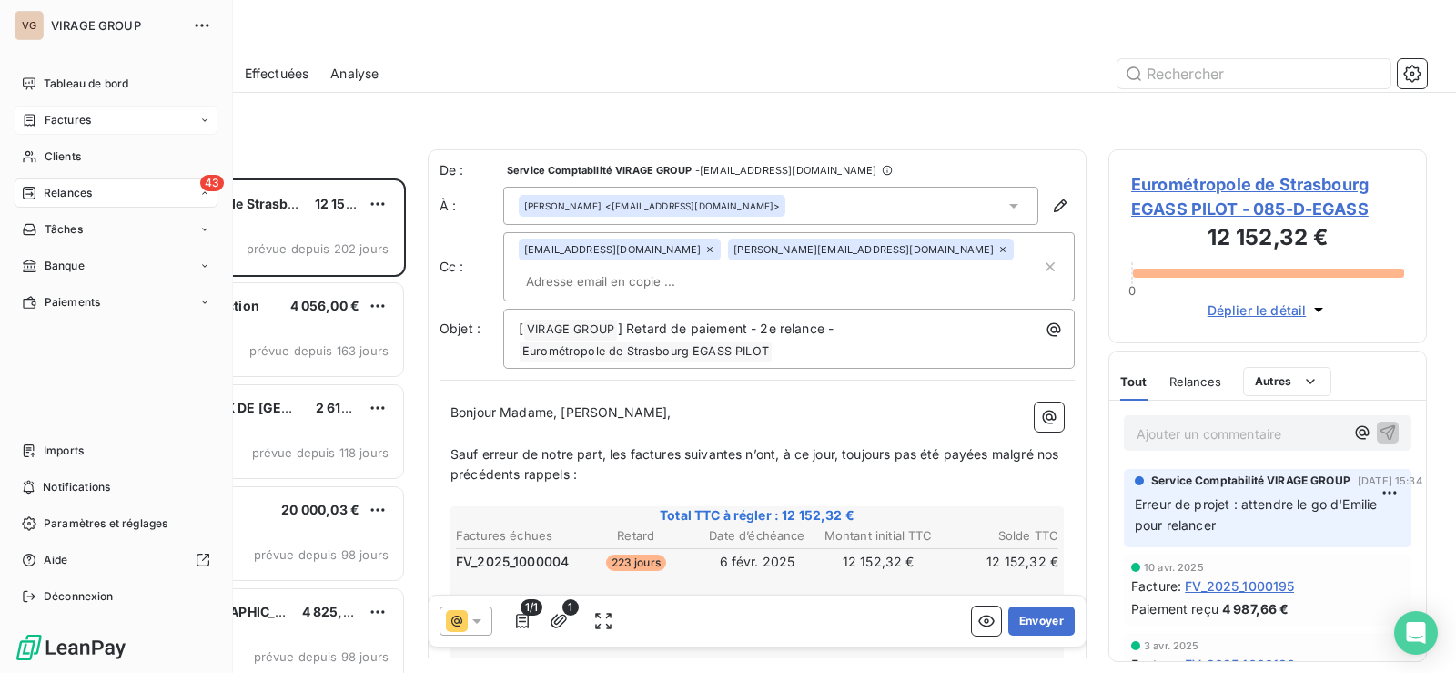
scroll to position [481, 305]
click at [42, 450] on div "Imports" at bounding box center [116, 450] width 203 height 29
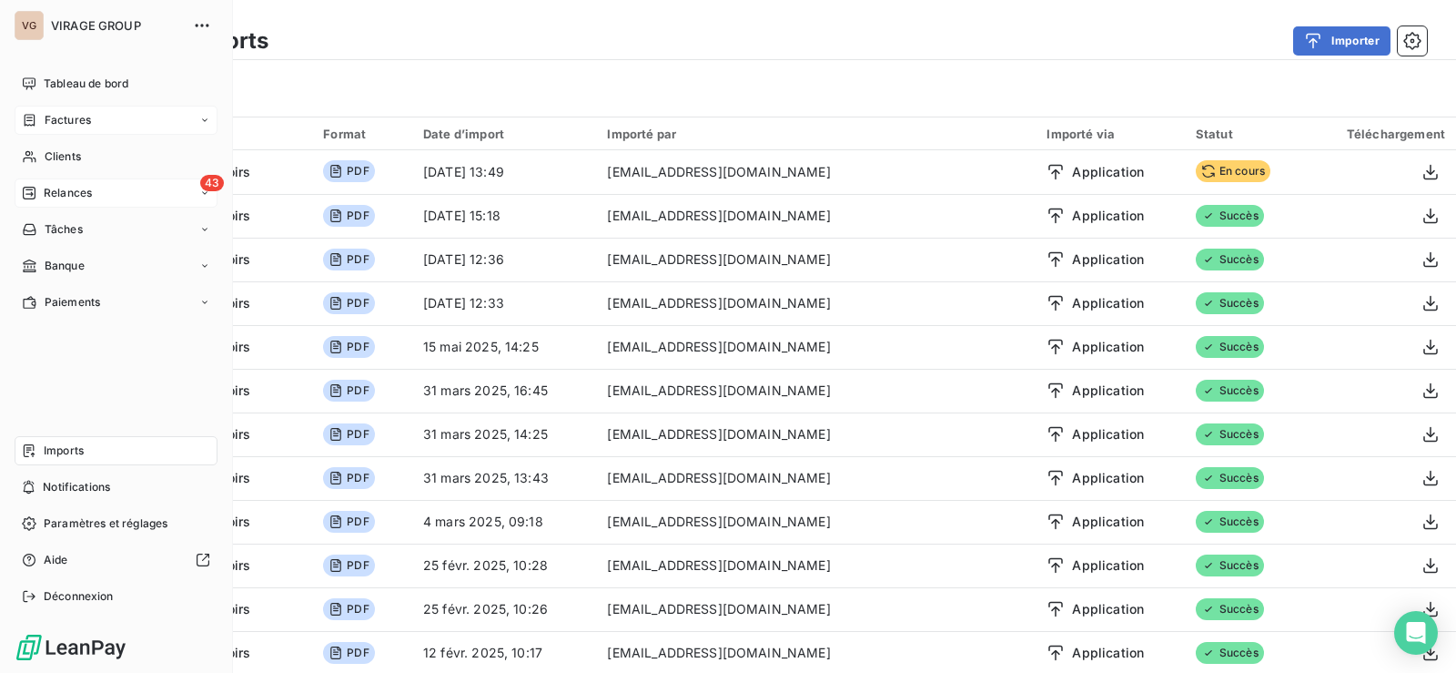
click at [73, 191] on span "Relances" at bounding box center [68, 193] width 48 height 16
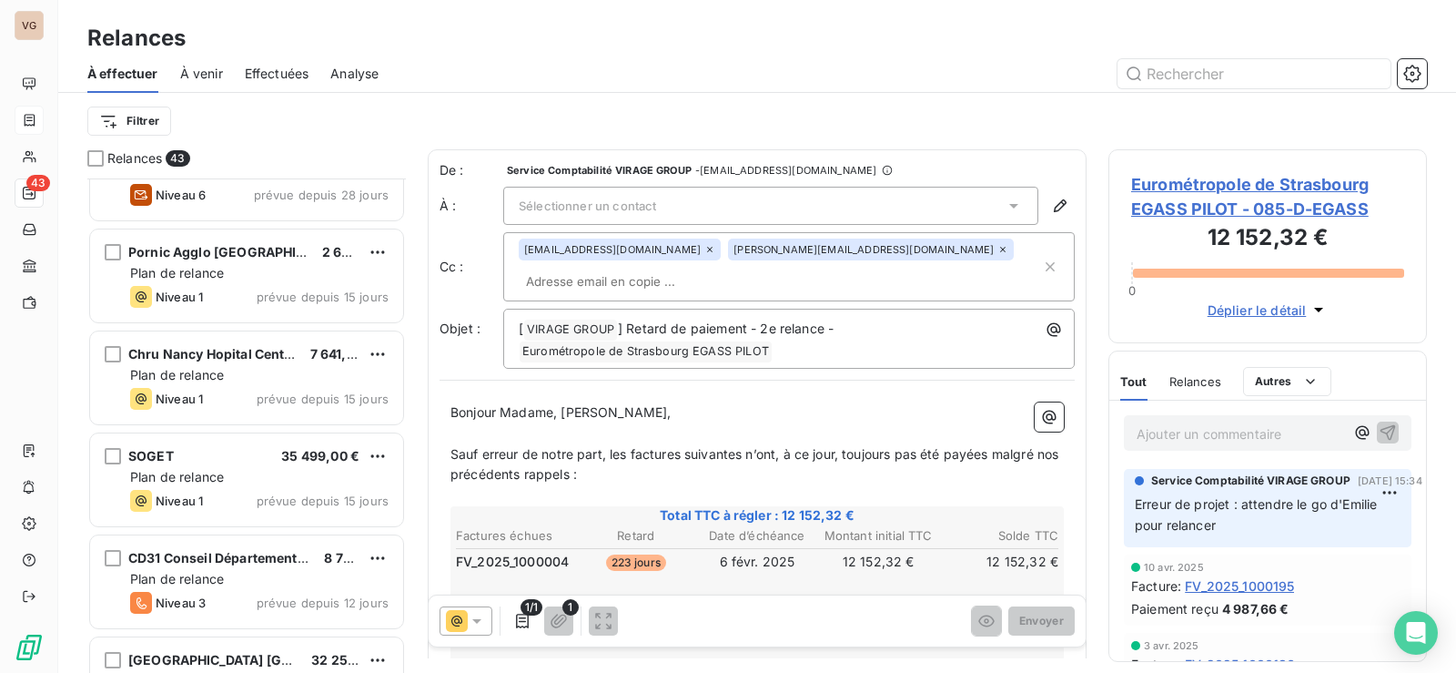
scroll to position [820, 0]
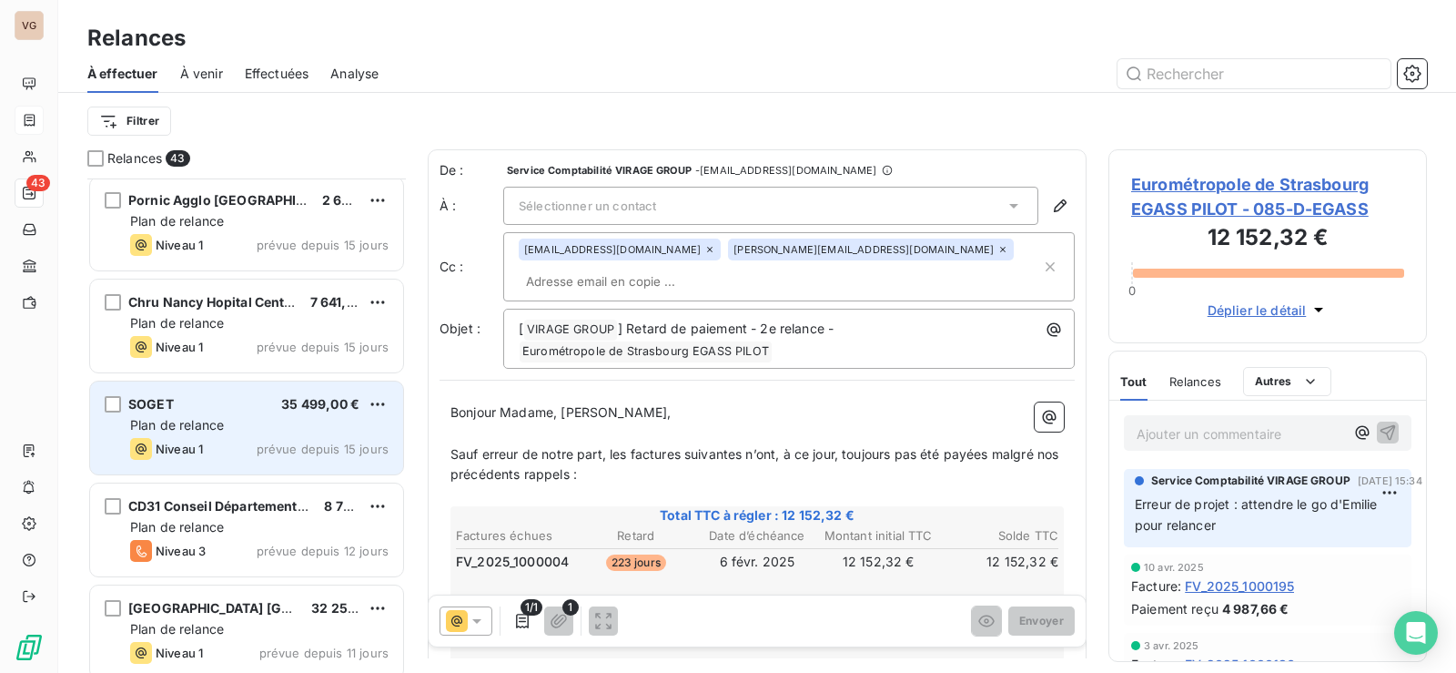
click at [258, 406] on div "SOGET 35 499,00 €" at bounding box center [259, 404] width 258 height 16
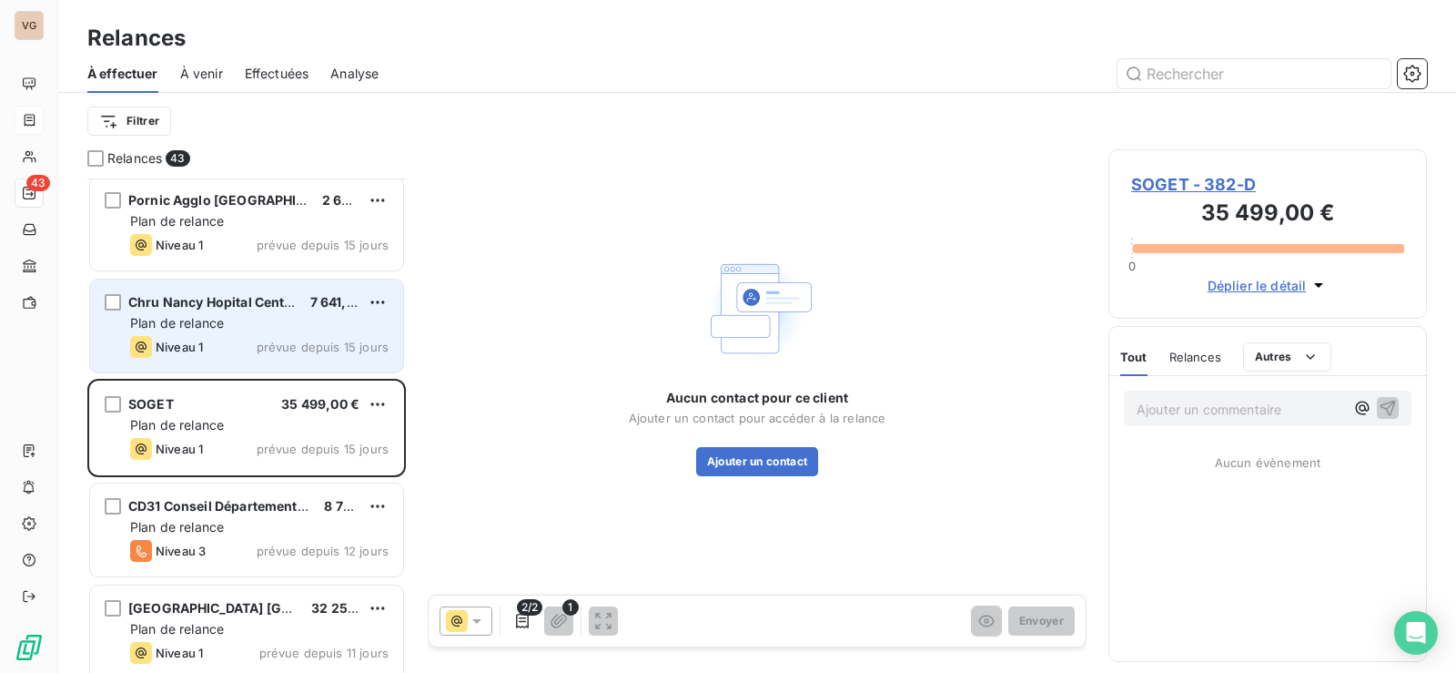
click at [182, 333] on div "Chru Nancy Hopital Central DSEAA 7 641,43 € Plan de relance Niveau 1 prévue dep…" at bounding box center [246, 325] width 313 height 93
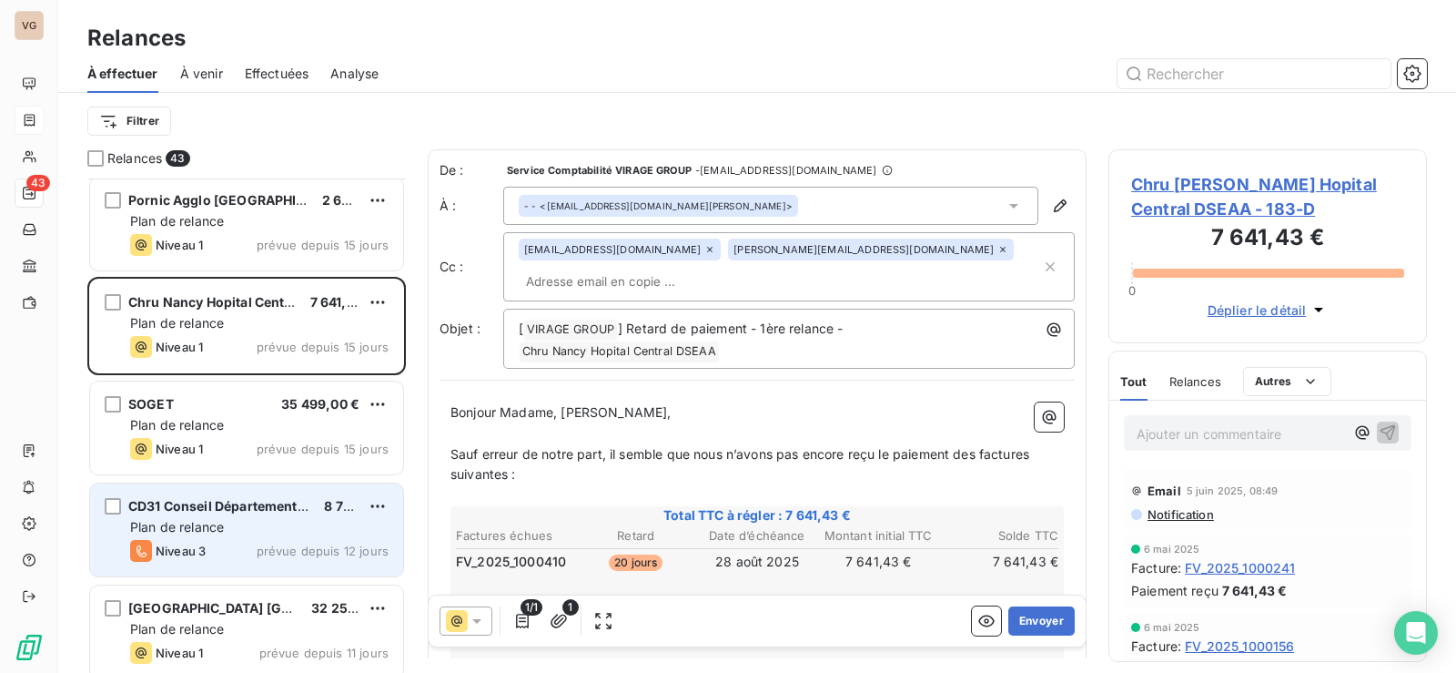
click at [181, 530] on span "Plan de relance" at bounding box center [177, 526] width 94 height 15
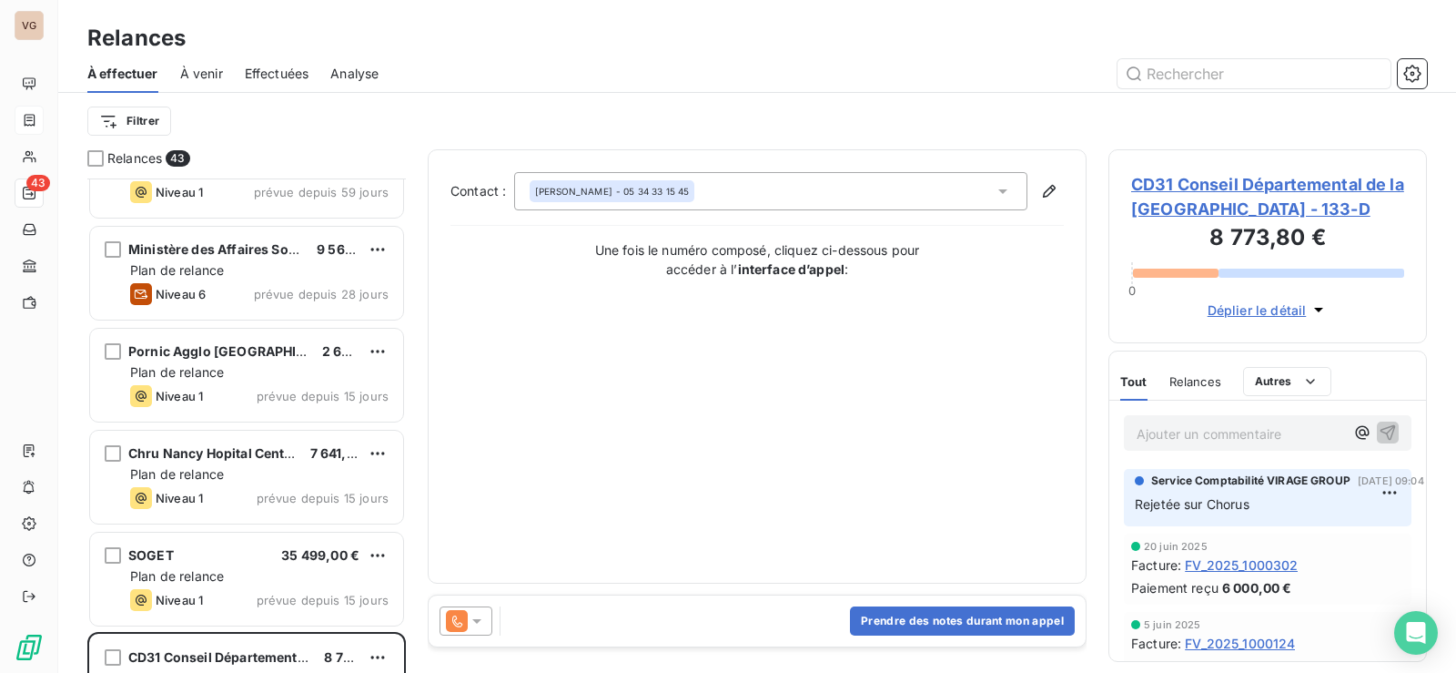
scroll to position [638, 0]
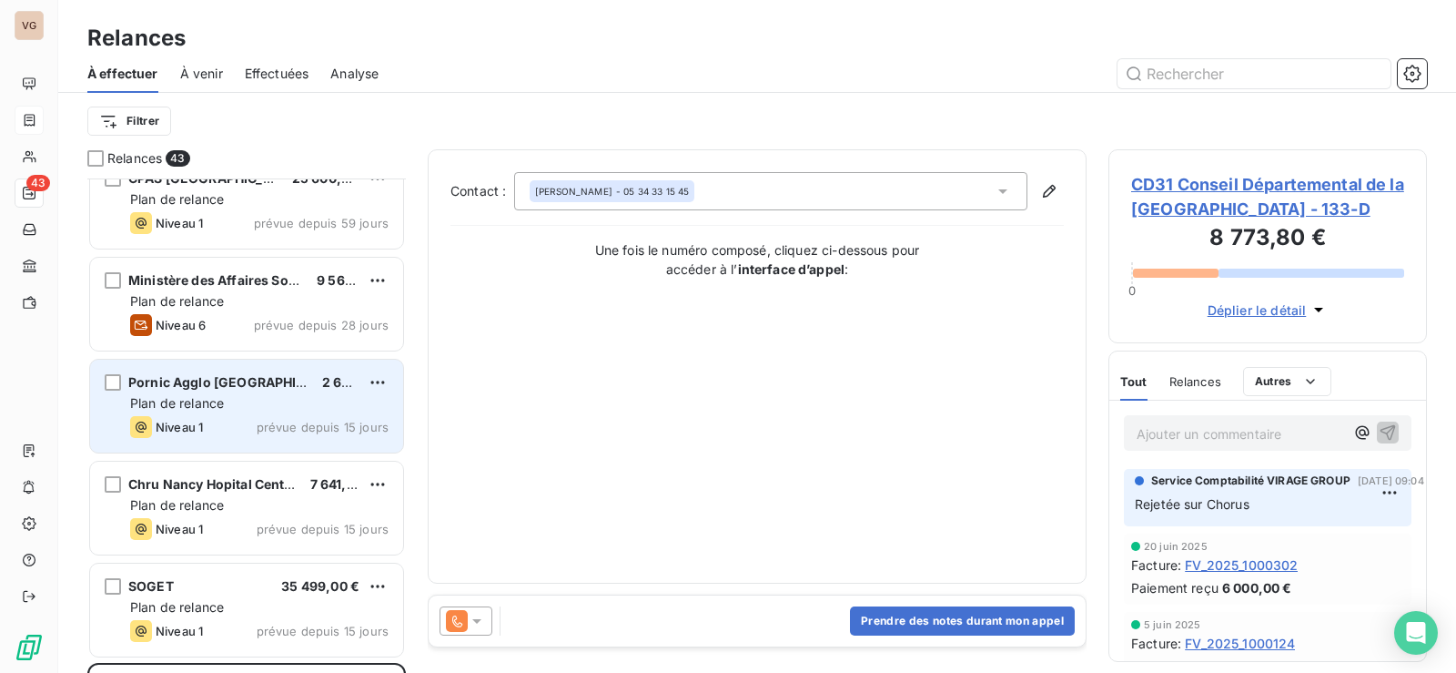
click at [186, 404] on span "Plan de relance" at bounding box center [177, 402] width 94 height 15
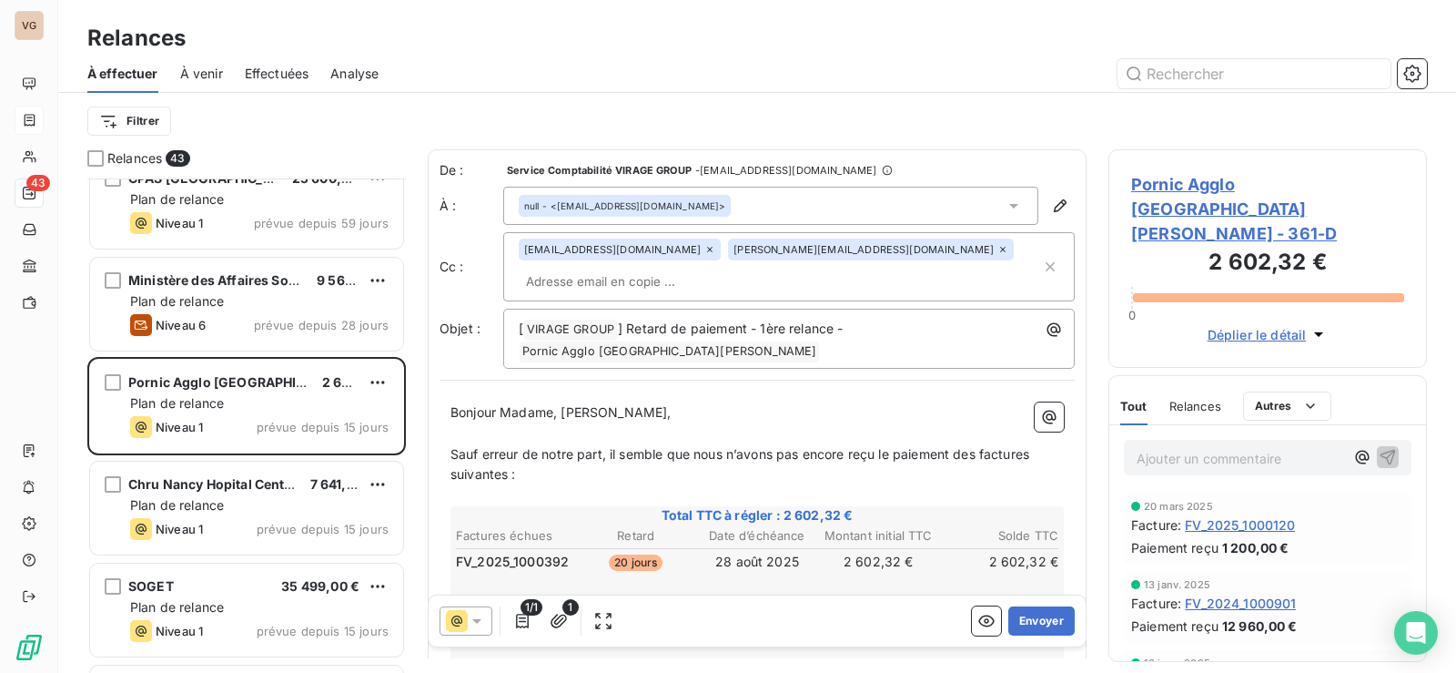
click at [1248, 189] on span "Pornic Agglo Pays de Retz - 361-D" at bounding box center [1267, 209] width 273 height 74
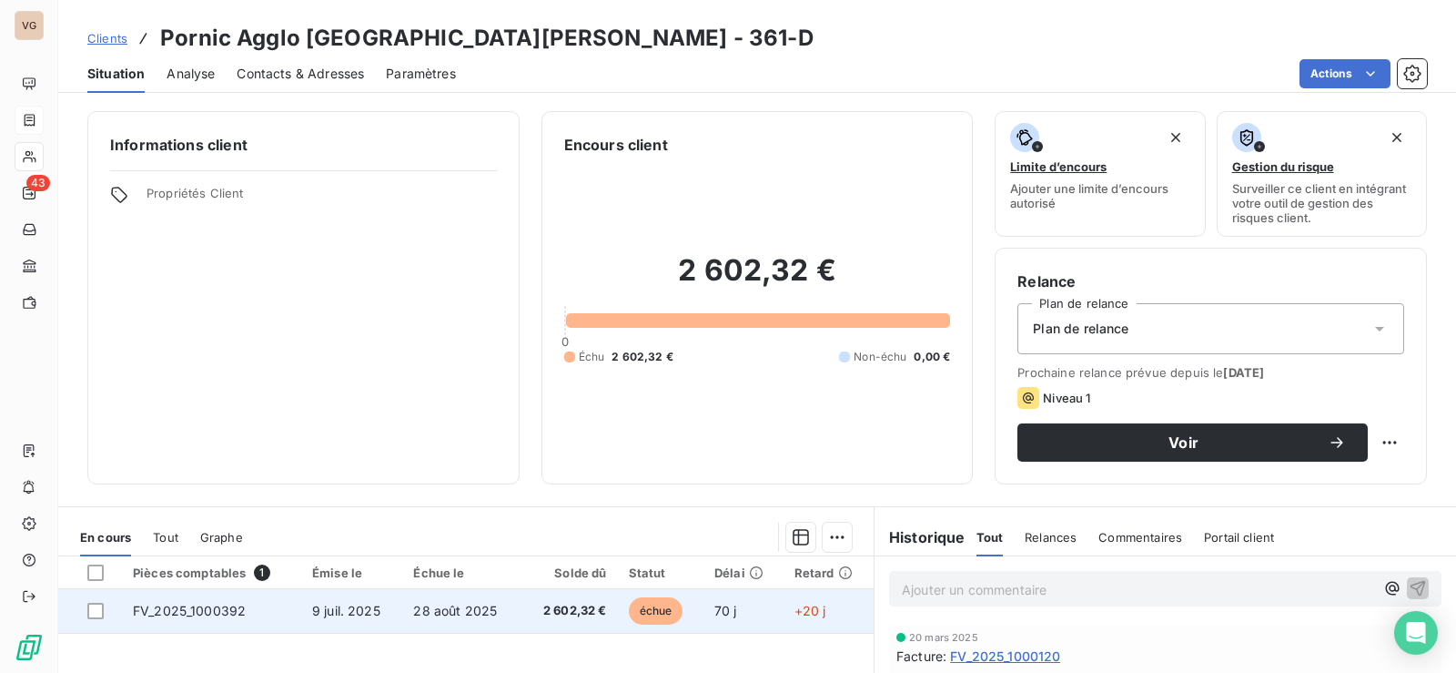
click at [197, 604] on span "FV_2025_1000392" at bounding box center [189, 609] width 113 height 15
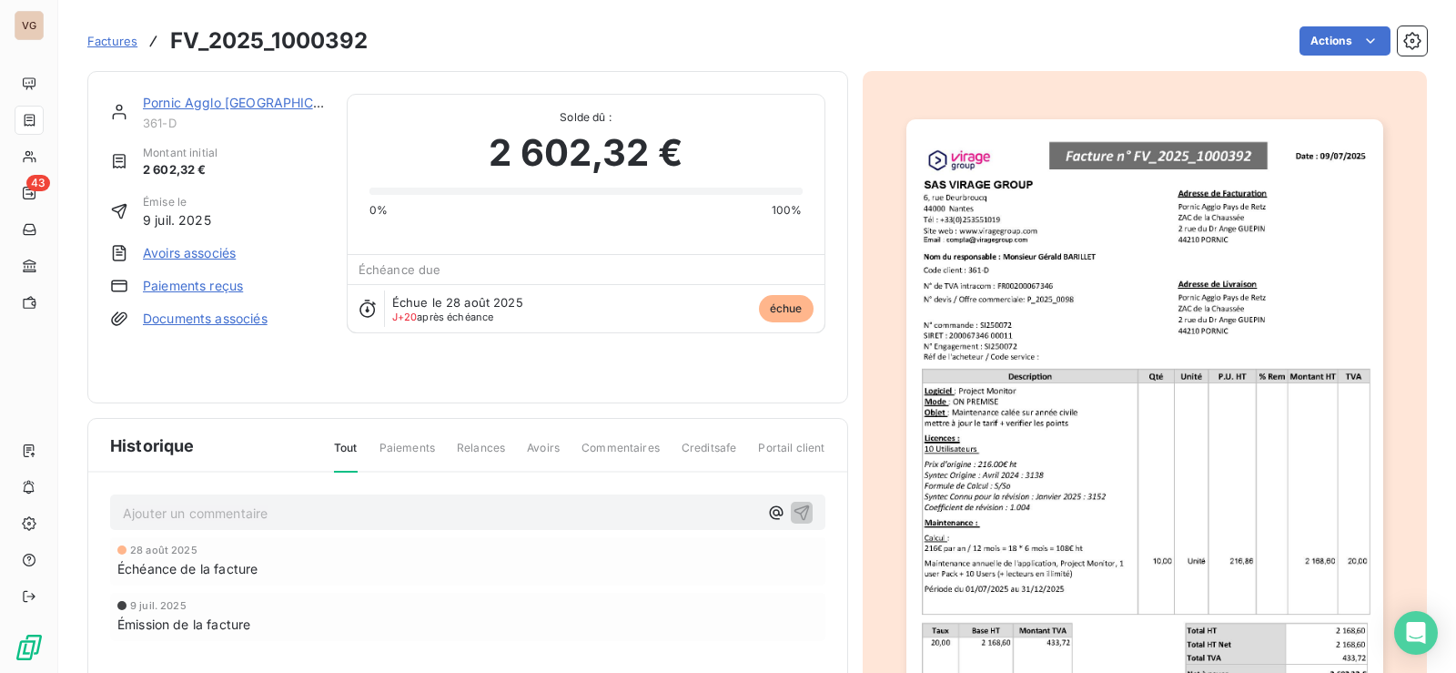
click at [190, 284] on link "Paiements reçus" at bounding box center [193, 286] width 100 height 18
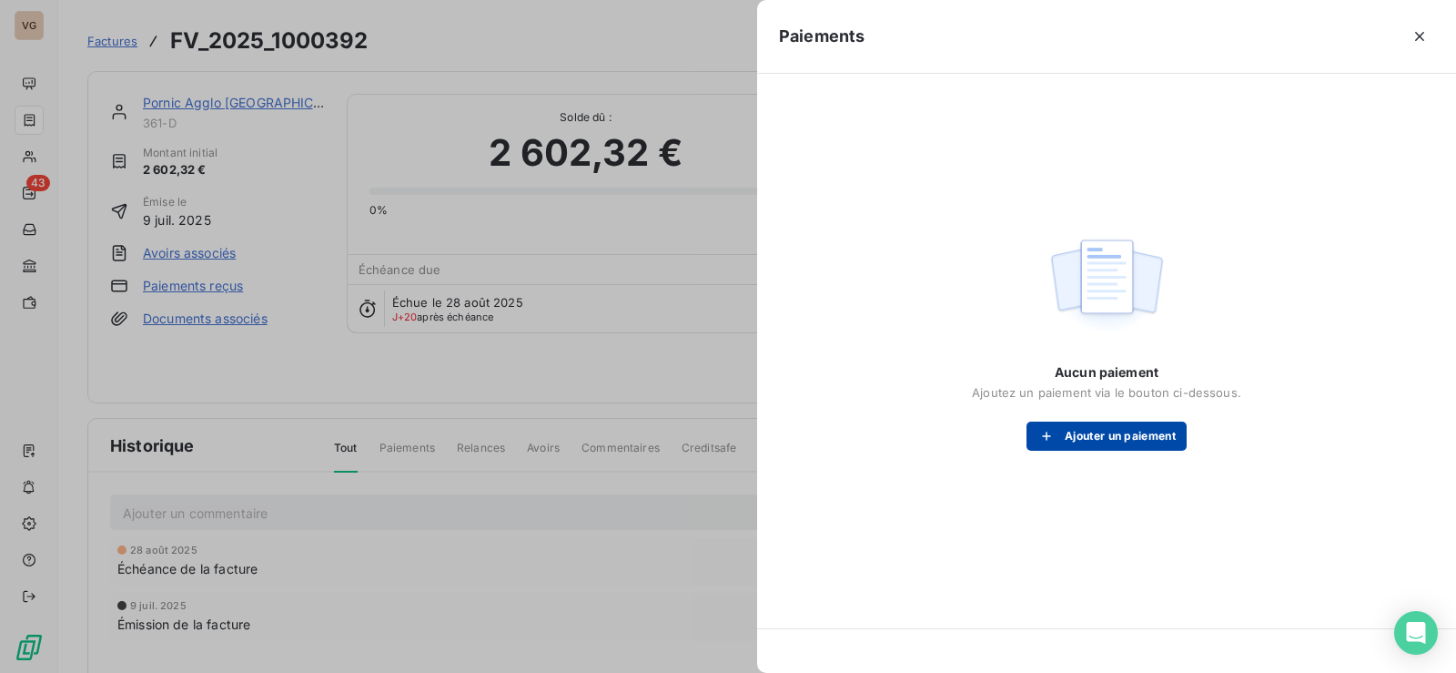
click at [1110, 439] on button "Ajouter un paiement" at bounding box center [1107, 435] width 160 height 29
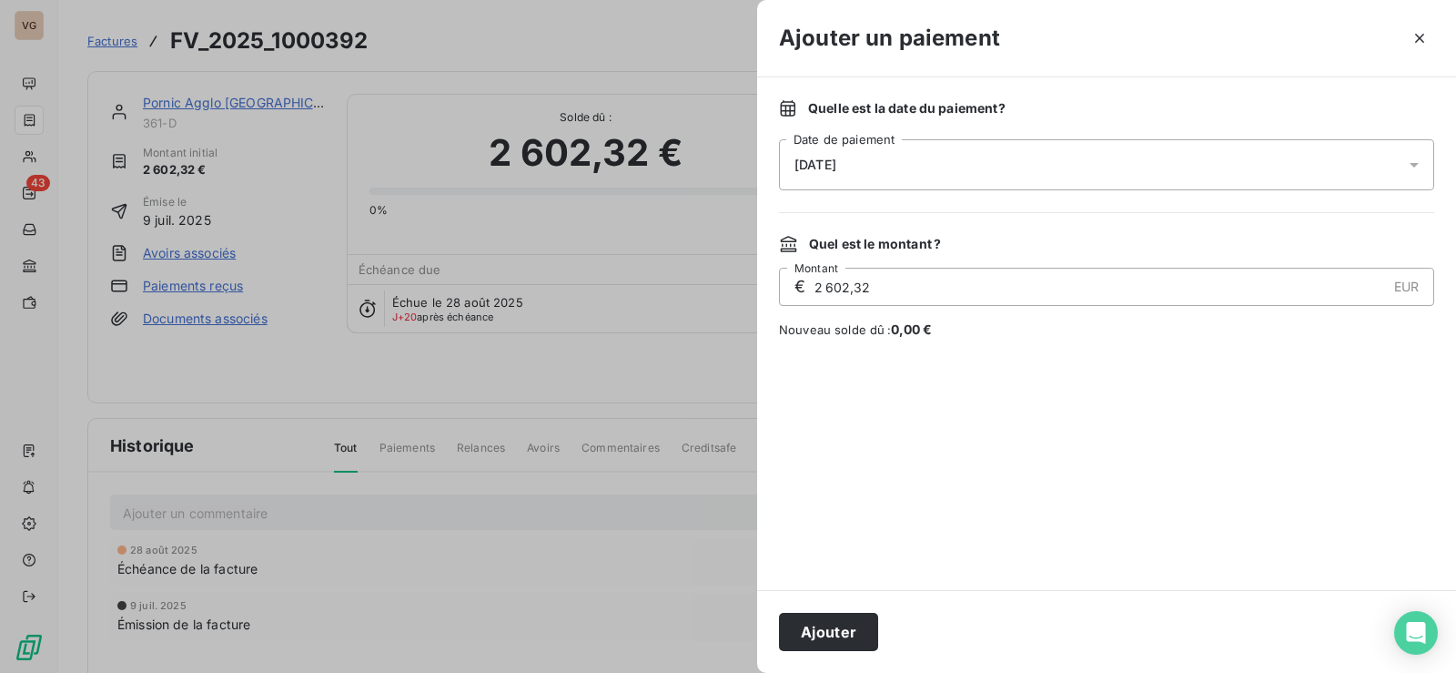
click at [900, 163] on div "17/09/2025" at bounding box center [1106, 164] width 655 height 51
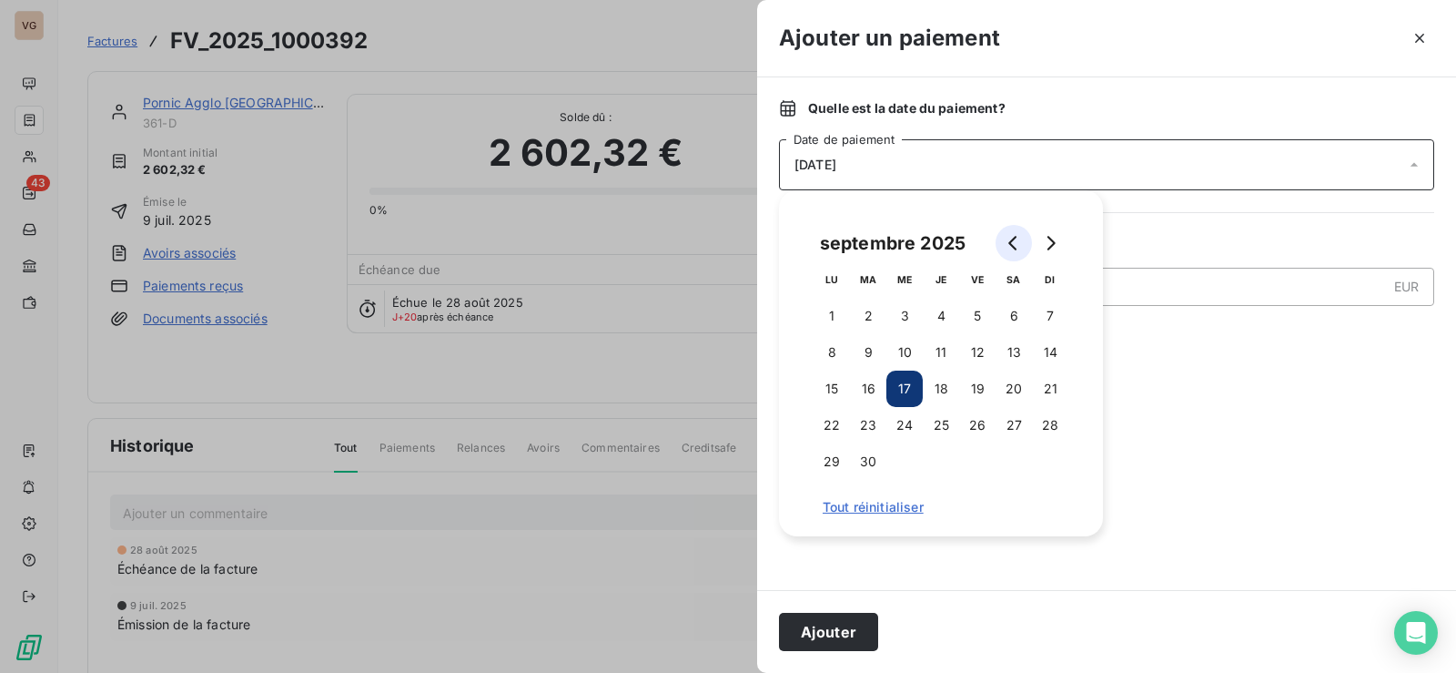
click at [1011, 231] on button "Go to previous month" at bounding box center [1014, 243] width 36 height 36
click at [896, 352] on button "6" at bounding box center [904, 352] width 36 height 36
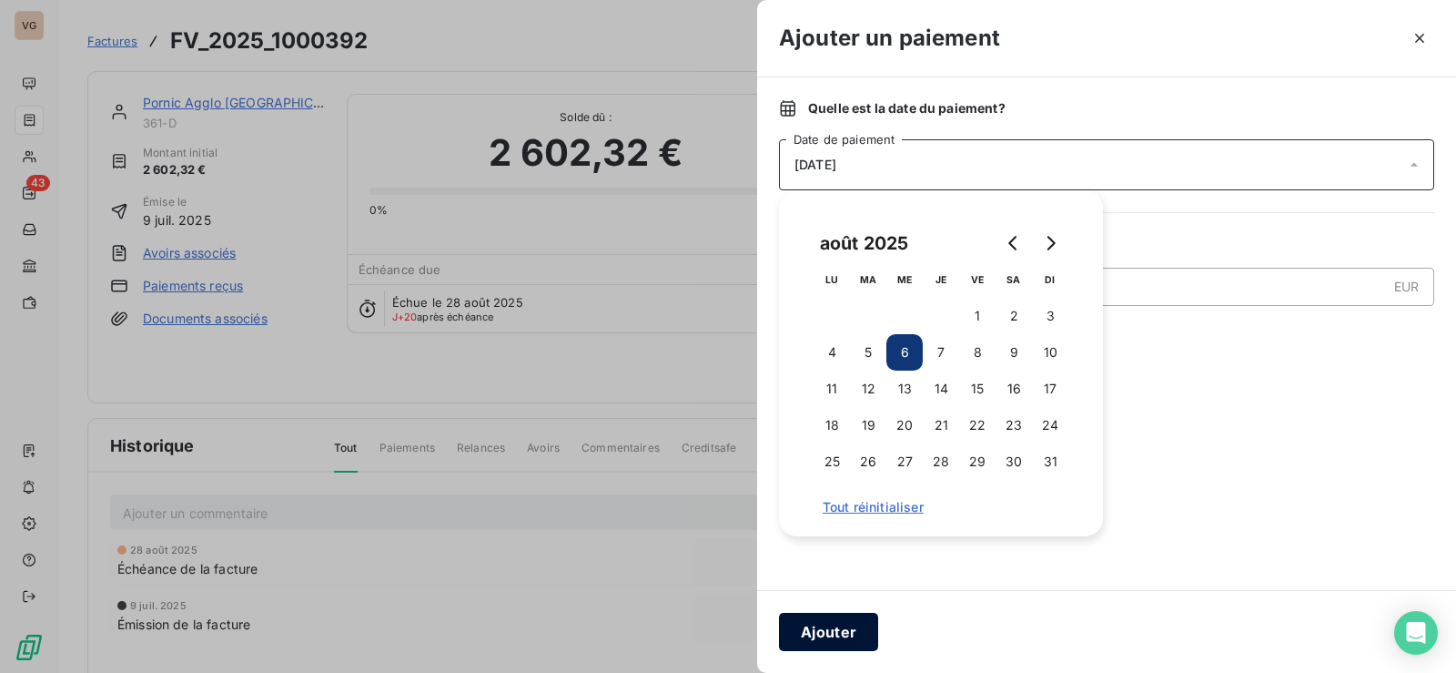
click at [846, 630] on button "Ajouter" at bounding box center [828, 631] width 99 height 38
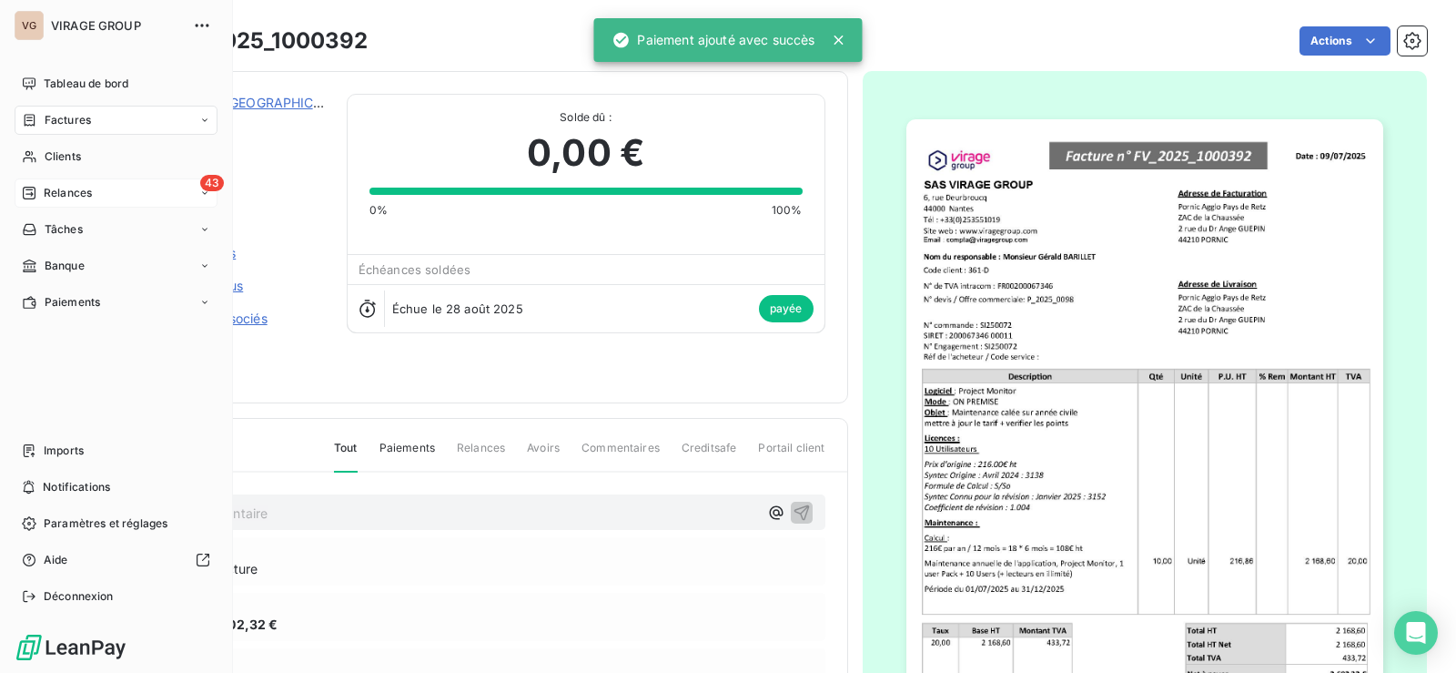
click at [41, 189] on div "Relances" at bounding box center [57, 193] width 70 height 16
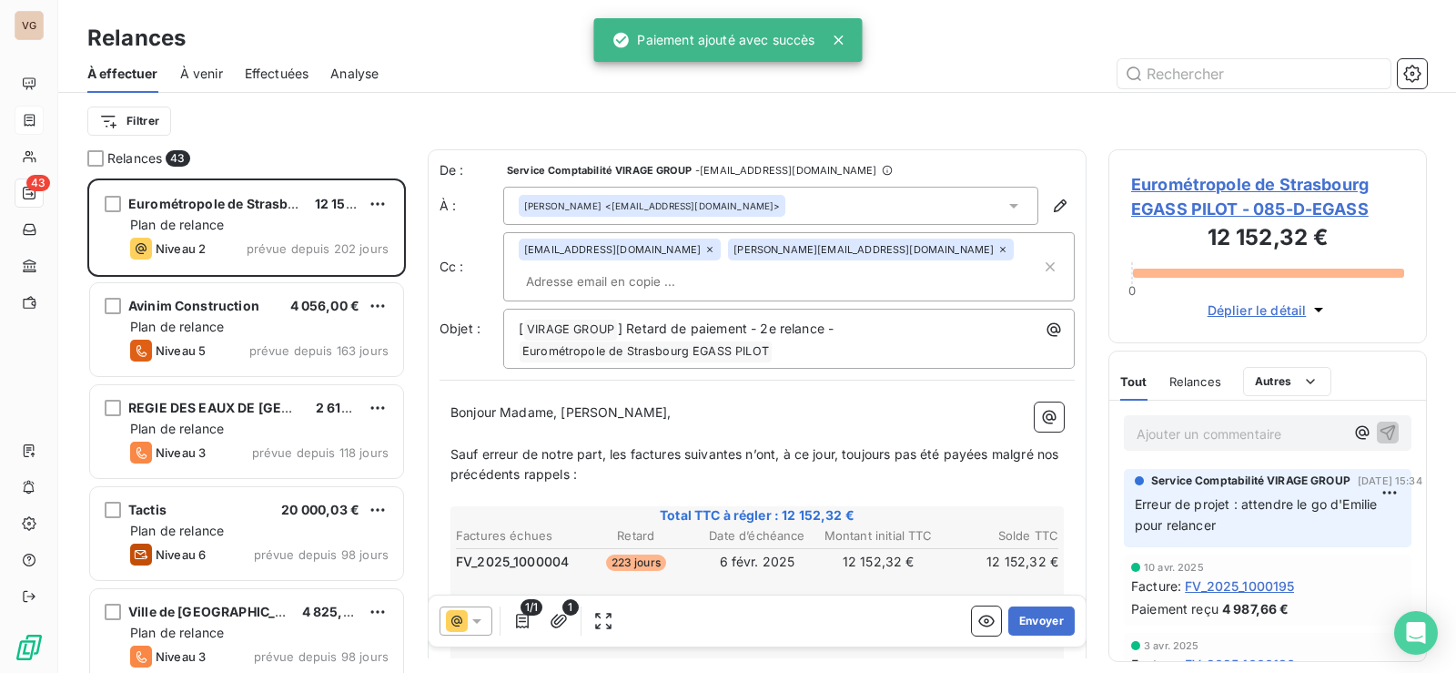
scroll to position [481, 305]
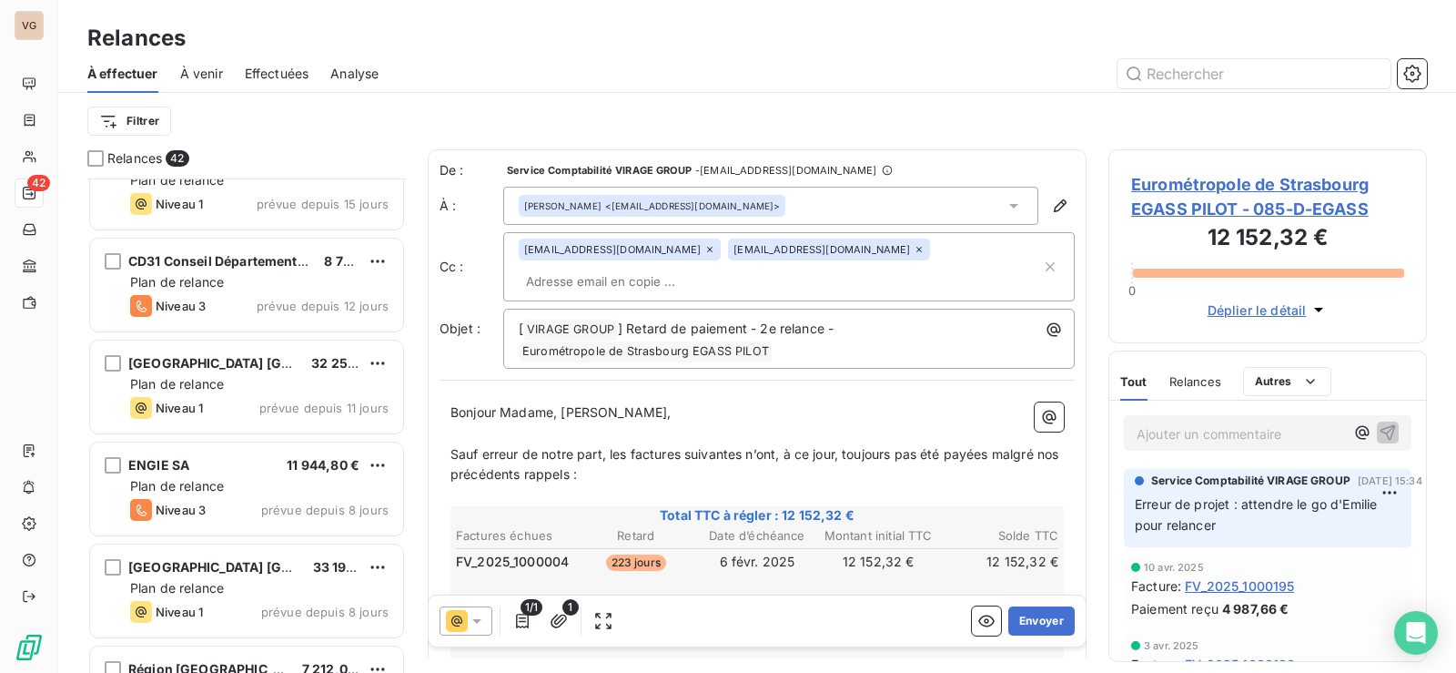
scroll to position [1002, 0]
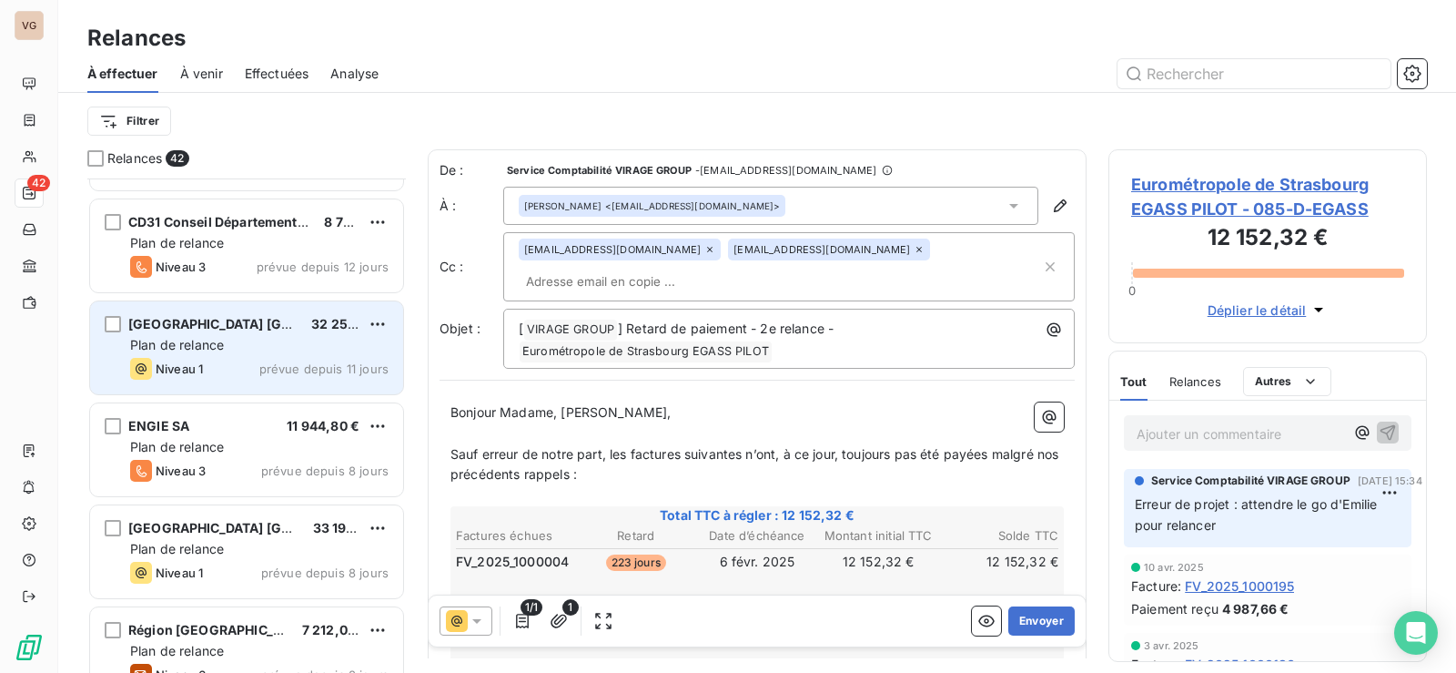
click at [213, 352] on div "Plan de relance" at bounding box center [259, 345] width 258 height 18
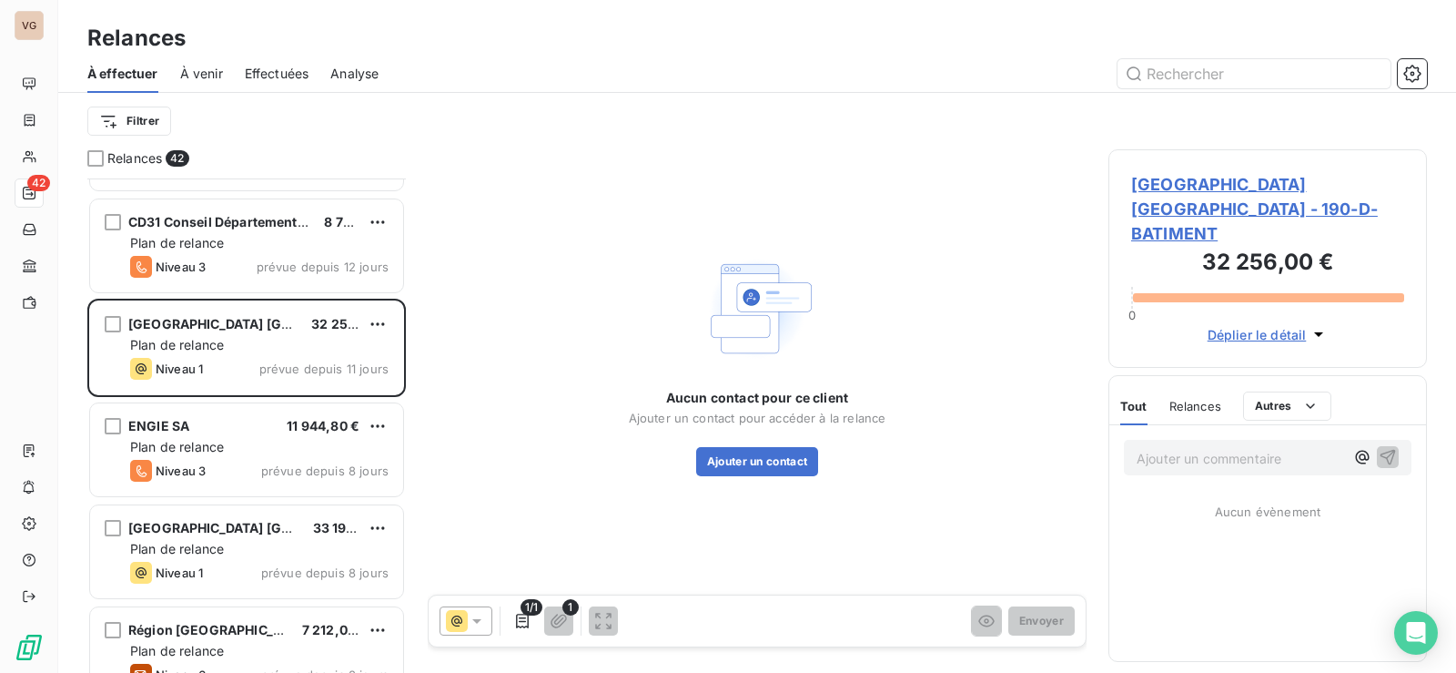
click at [1158, 187] on span "Région Centre Val de Loire - 190-D-BATIMENT" at bounding box center [1267, 209] width 273 height 74
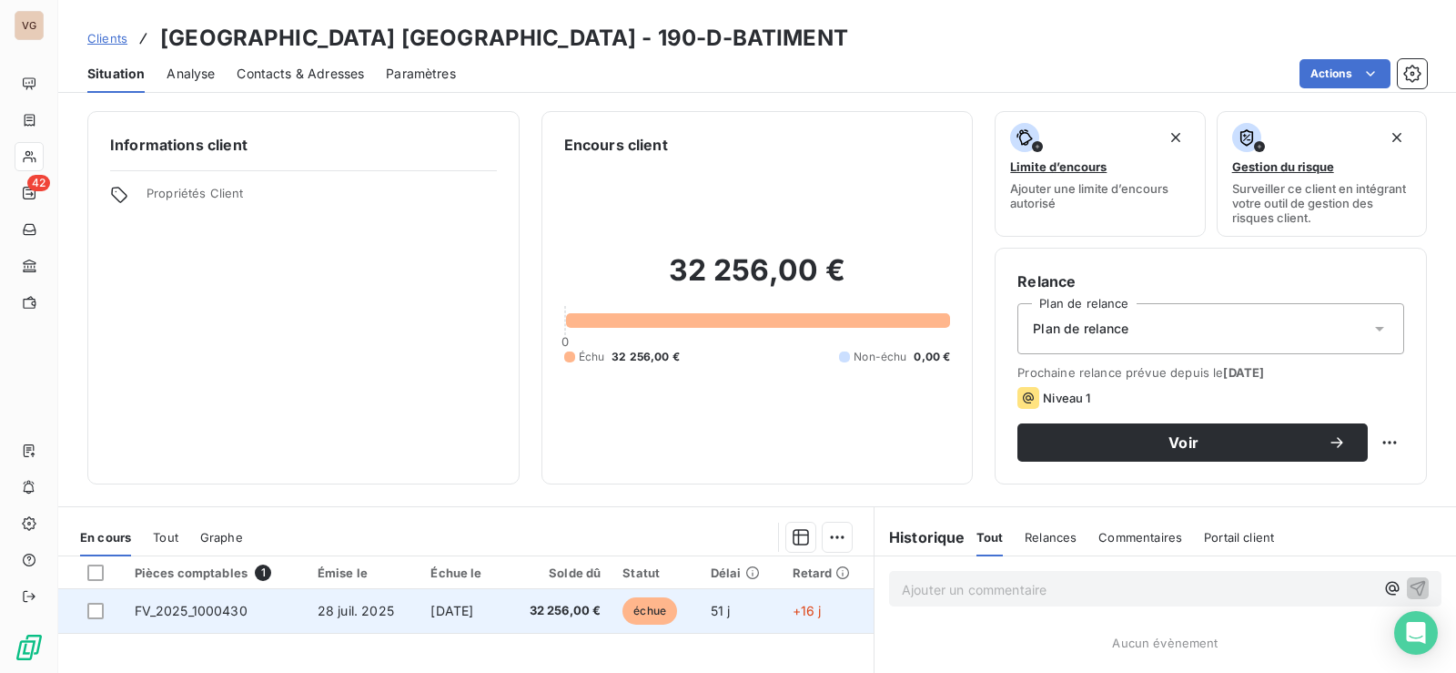
click at [207, 605] on span "FV_2025_1000430" at bounding box center [191, 609] width 113 height 15
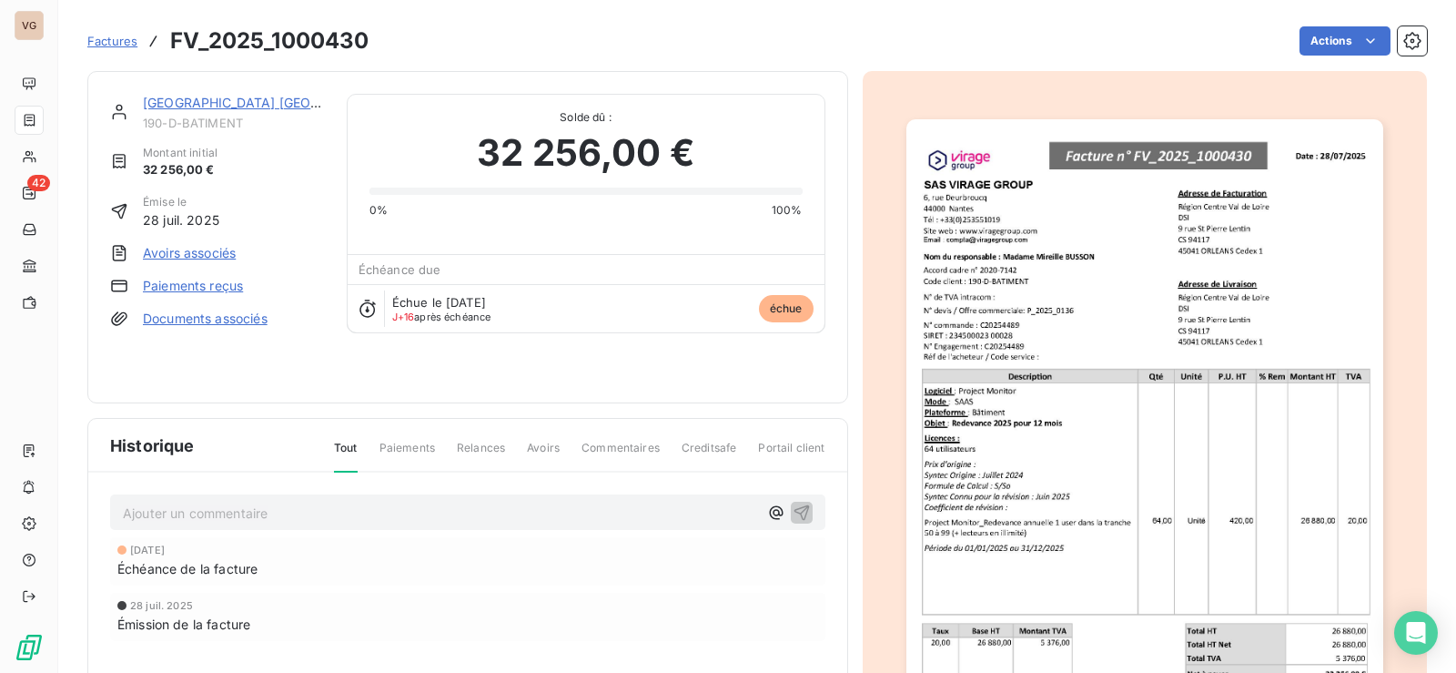
click at [175, 287] on link "Paiements reçus" at bounding box center [193, 286] width 100 height 18
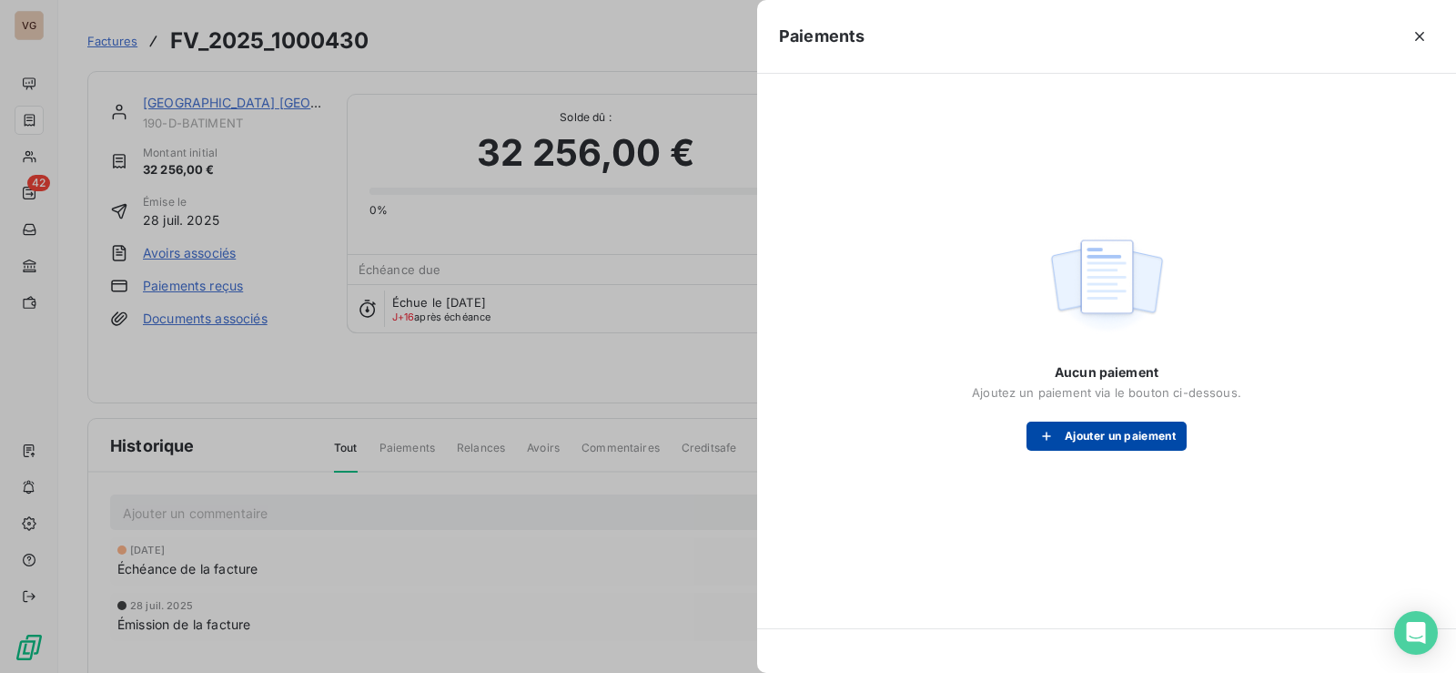
click at [1075, 430] on button "Ajouter un paiement" at bounding box center [1107, 435] width 160 height 29
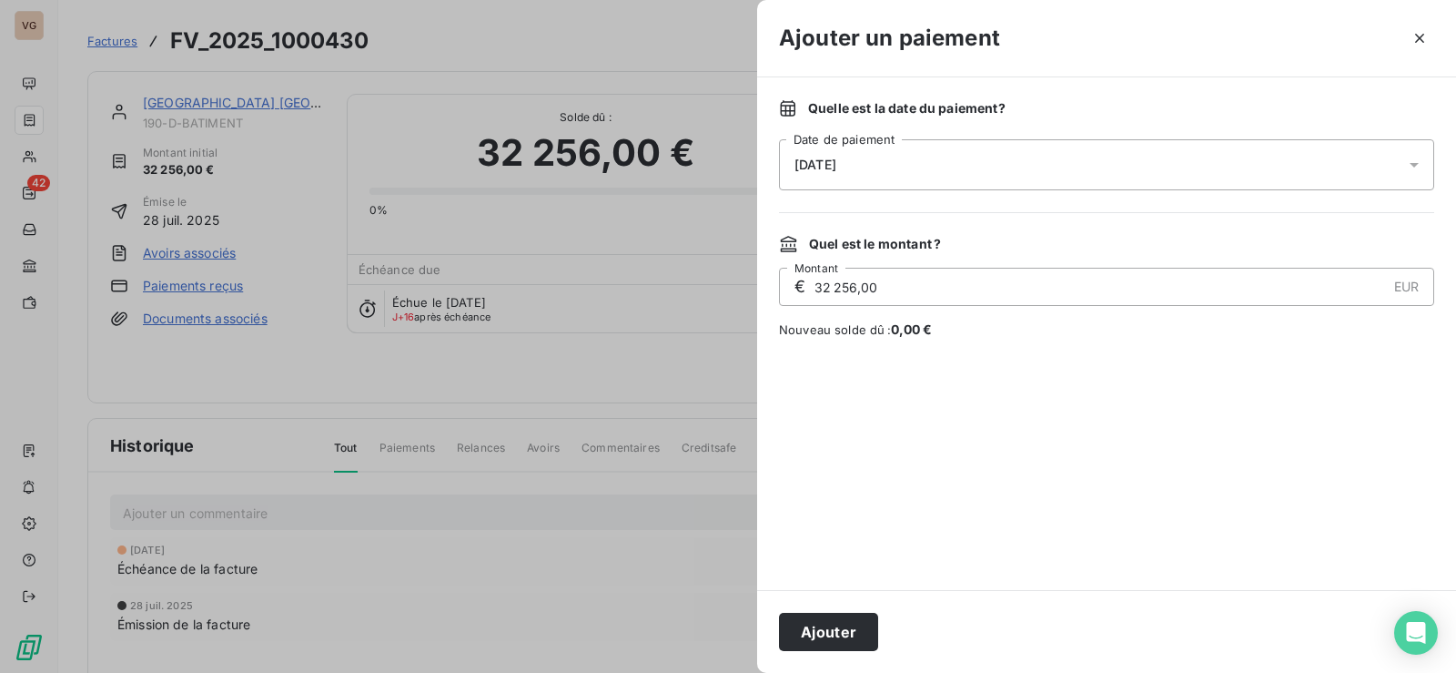
click at [923, 167] on div "[DATE]" at bounding box center [1106, 164] width 655 height 51
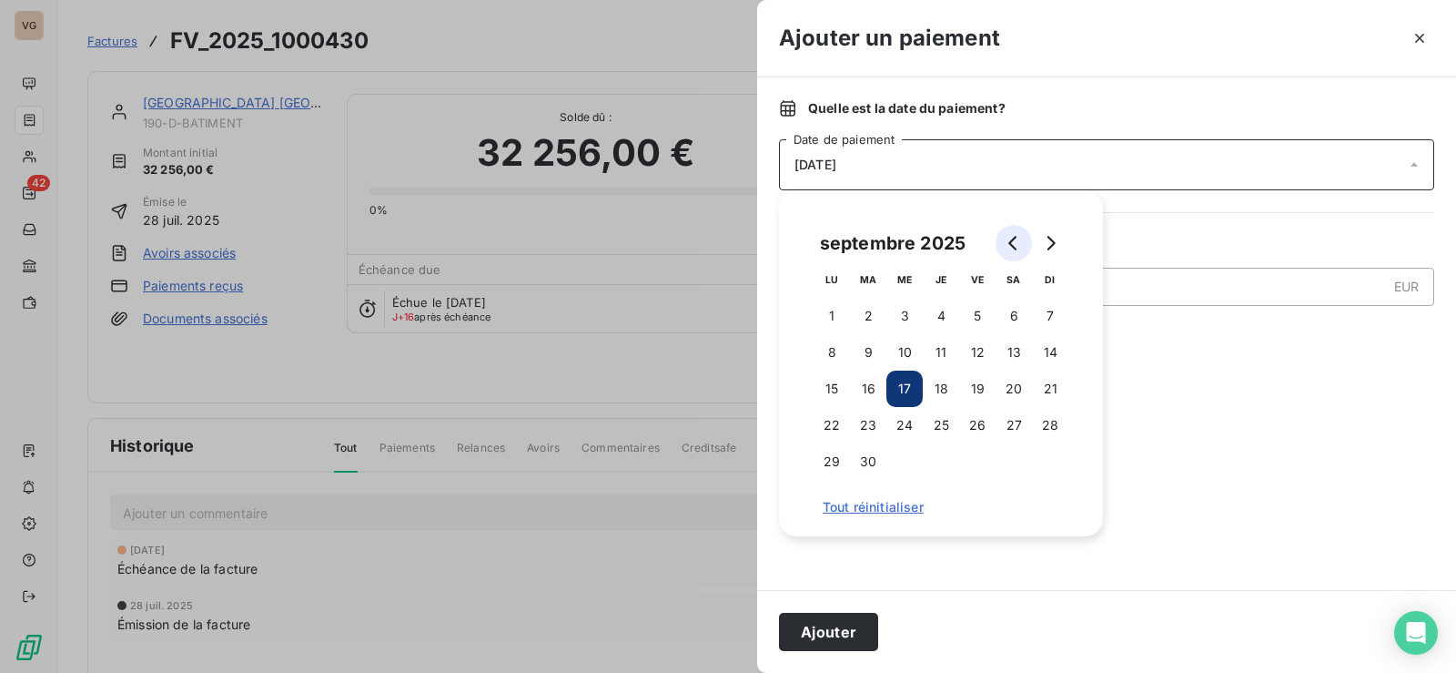
click at [1010, 243] on icon "Go to previous month" at bounding box center [1012, 243] width 8 height 15
click at [942, 424] on button "21" at bounding box center [941, 425] width 36 height 36
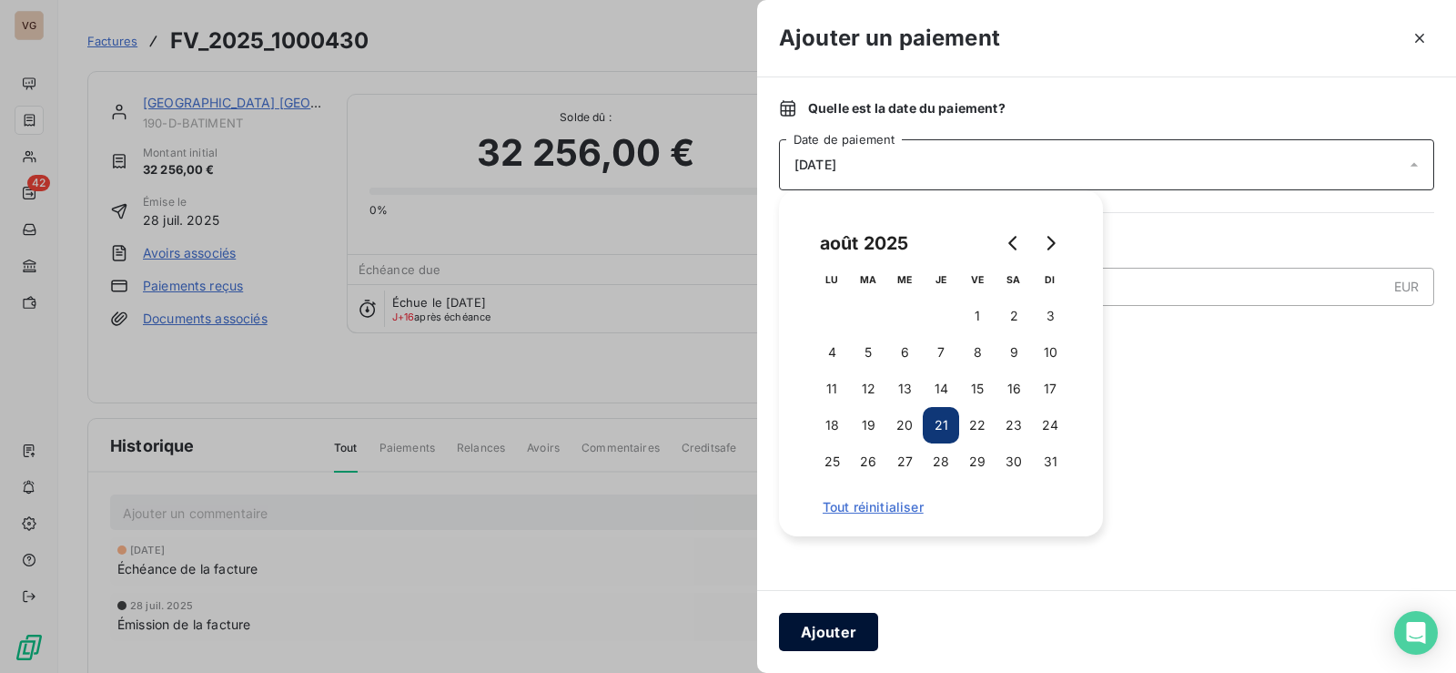
click at [849, 624] on button "Ajouter" at bounding box center [828, 631] width 99 height 38
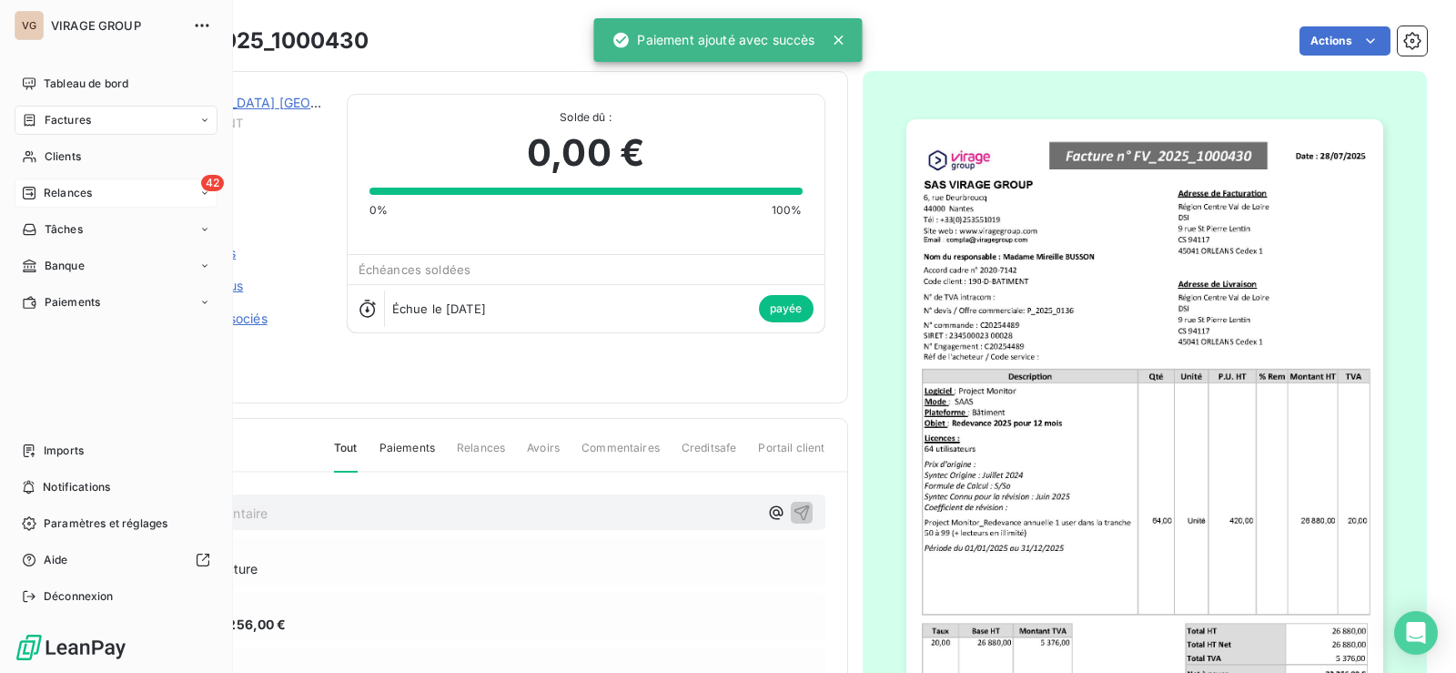
click at [56, 188] on span "Relances" at bounding box center [68, 193] width 48 height 16
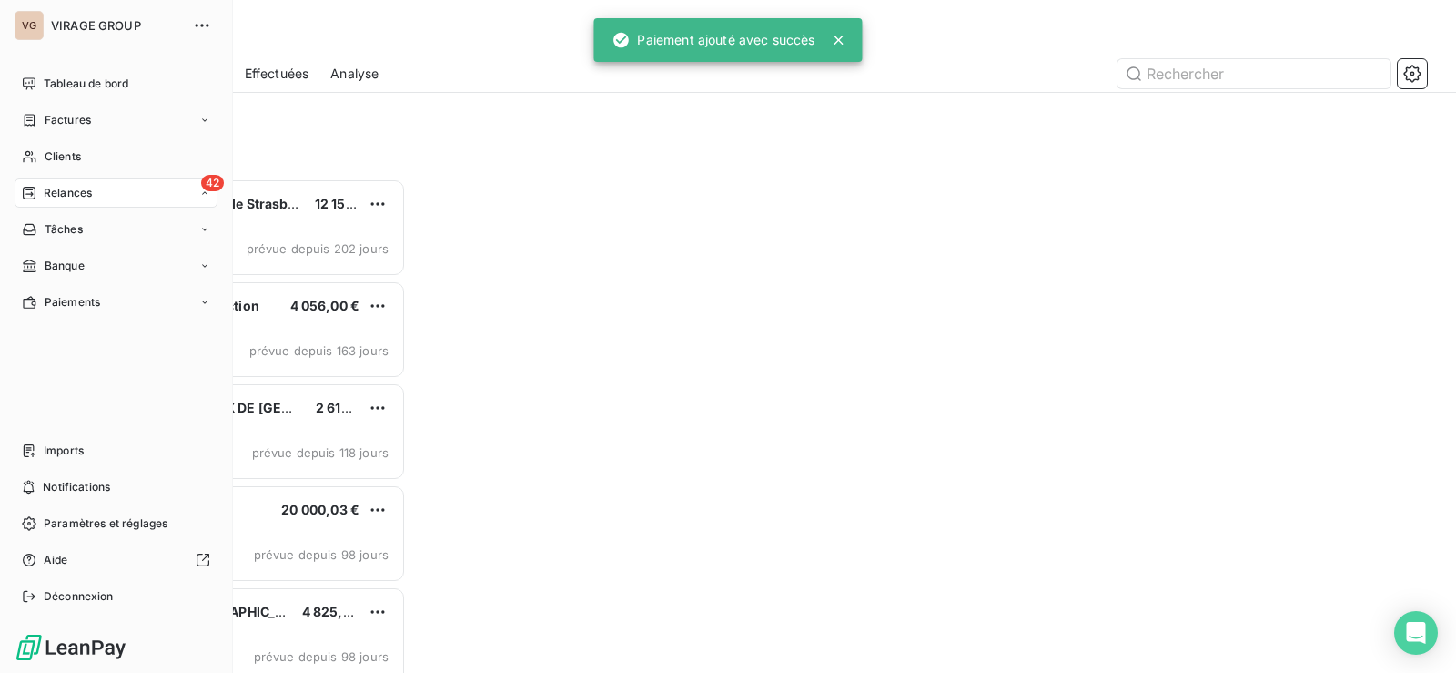
scroll to position [481, 305]
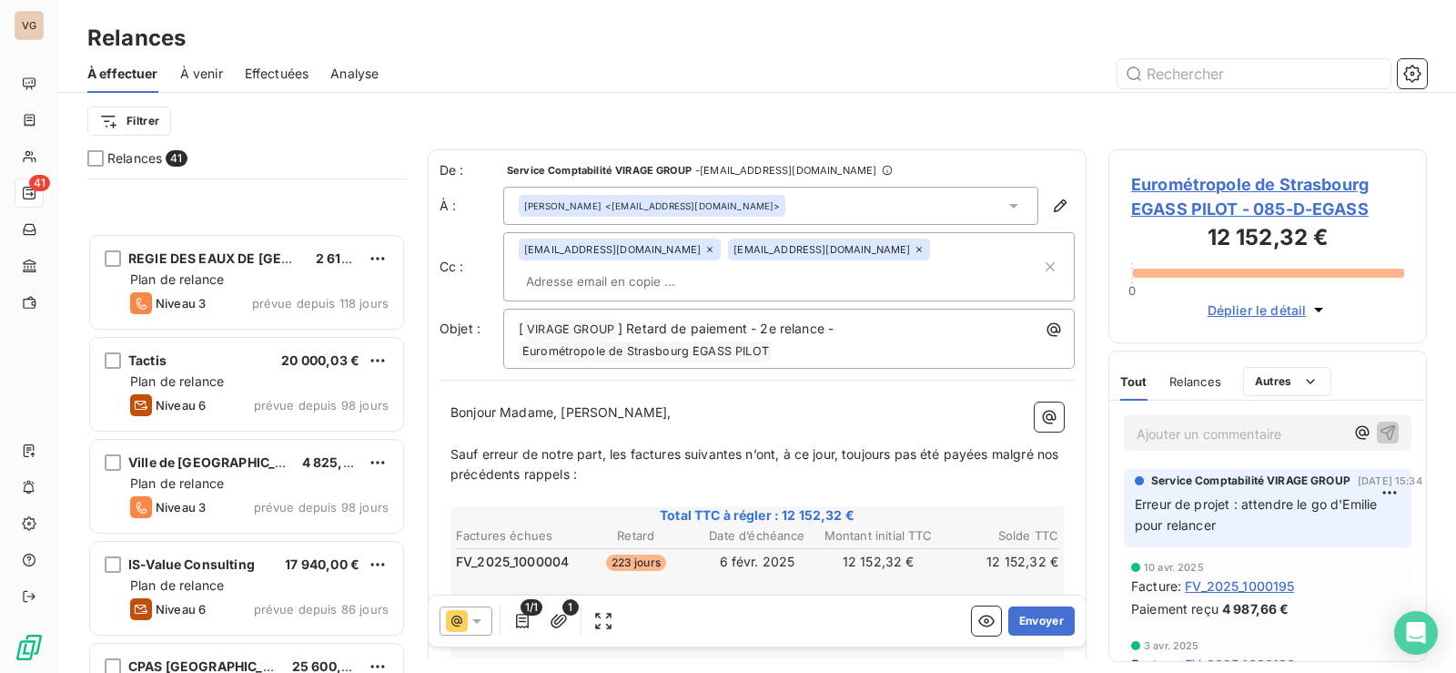
scroll to position [456, 0]
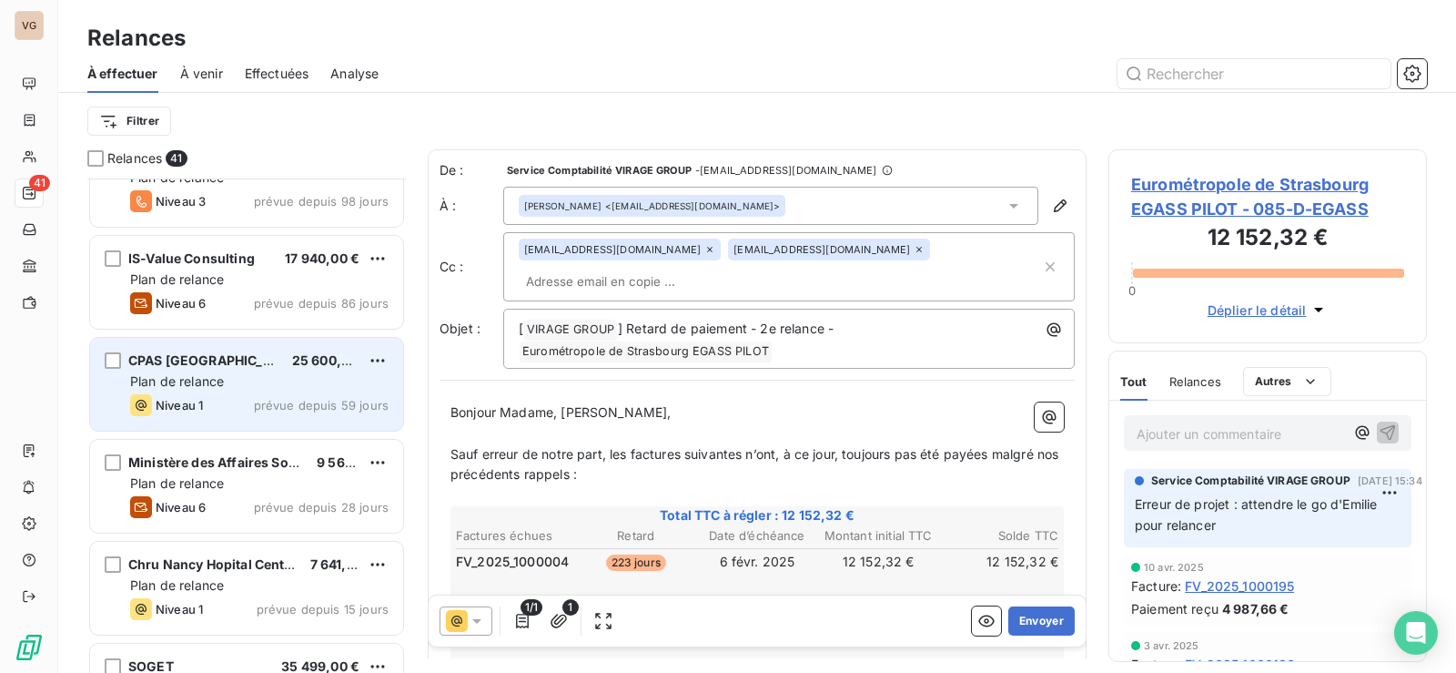
click at [229, 382] on div "Plan de relance" at bounding box center [259, 381] width 258 height 18
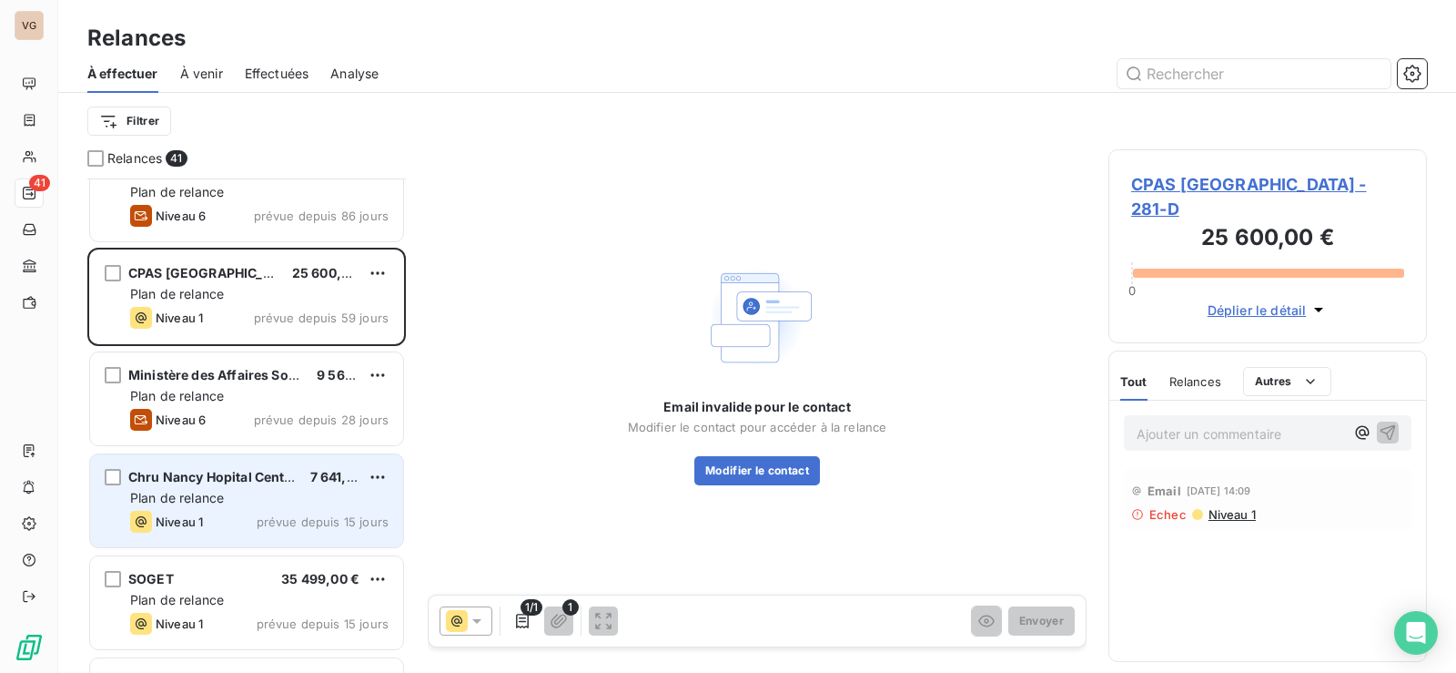
scroll to position [547, 0]
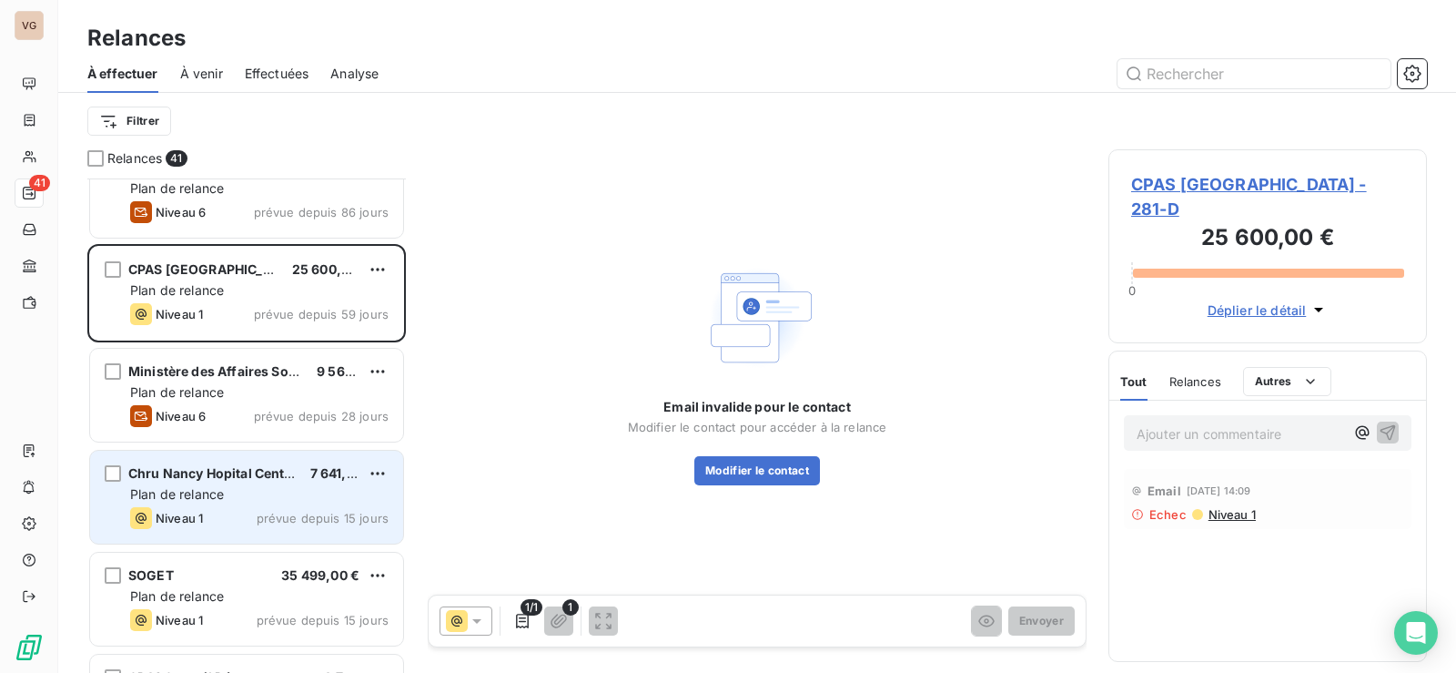
click at [206, 489] on span "Plan de relance" at bounding box center [177, 493] width 94 height 15
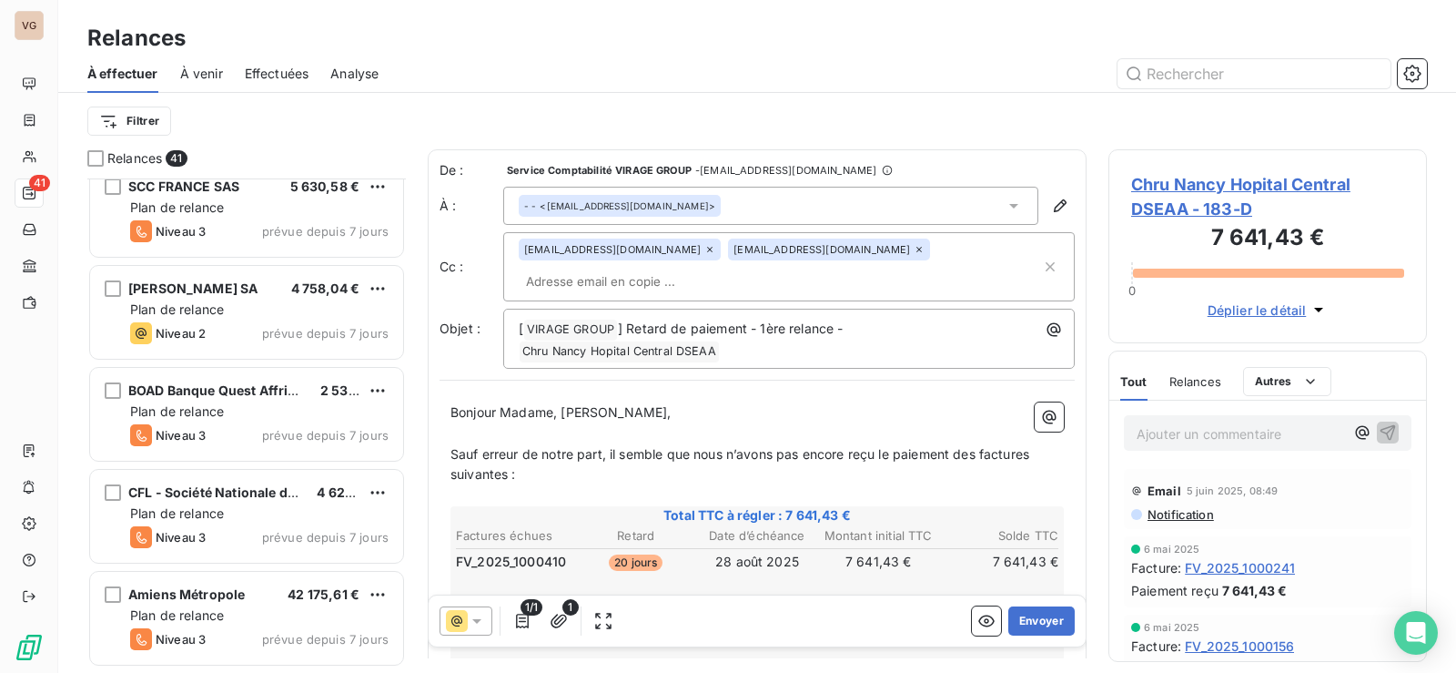
scroll to position [1457, 0]
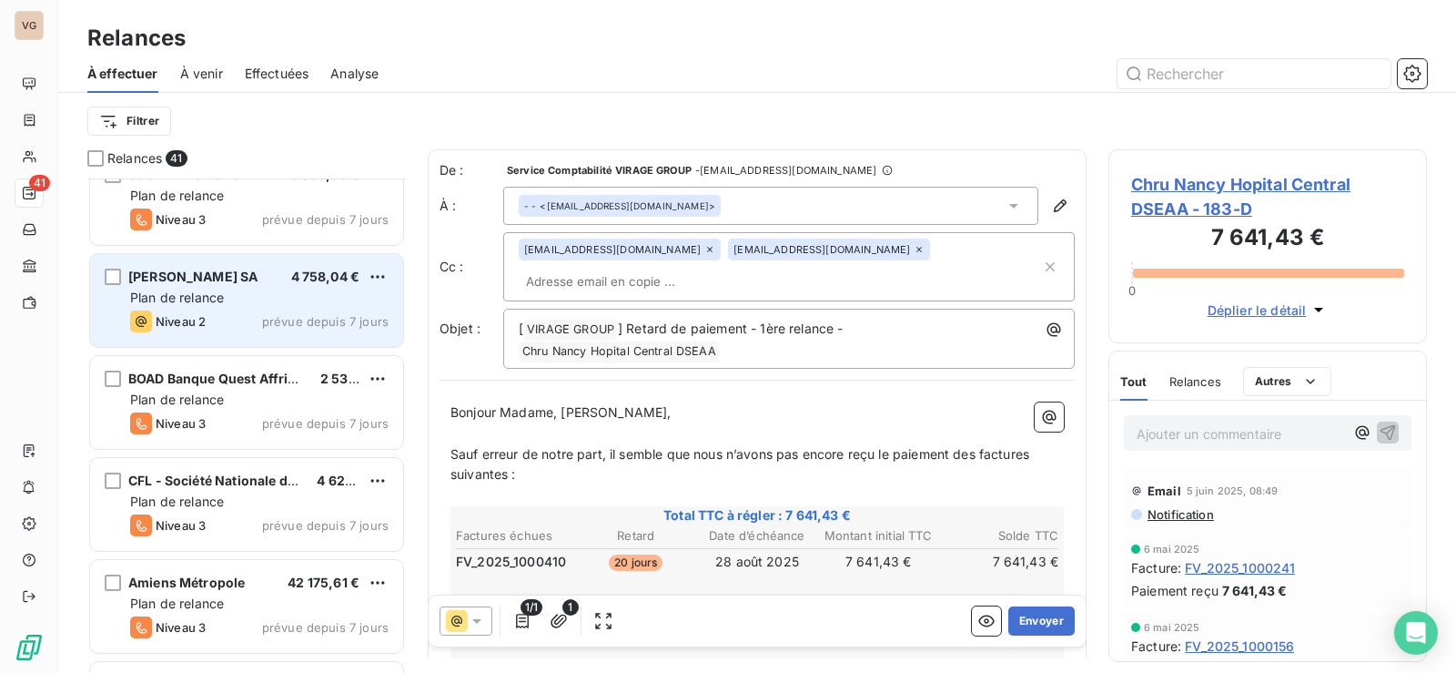
click at [215, 308] on div "GARDEL SA 4 758,04 € Plan de relance Niveau 2 prévue depuis 7 jours" at bounding box center [246, 300] width 313 height 93
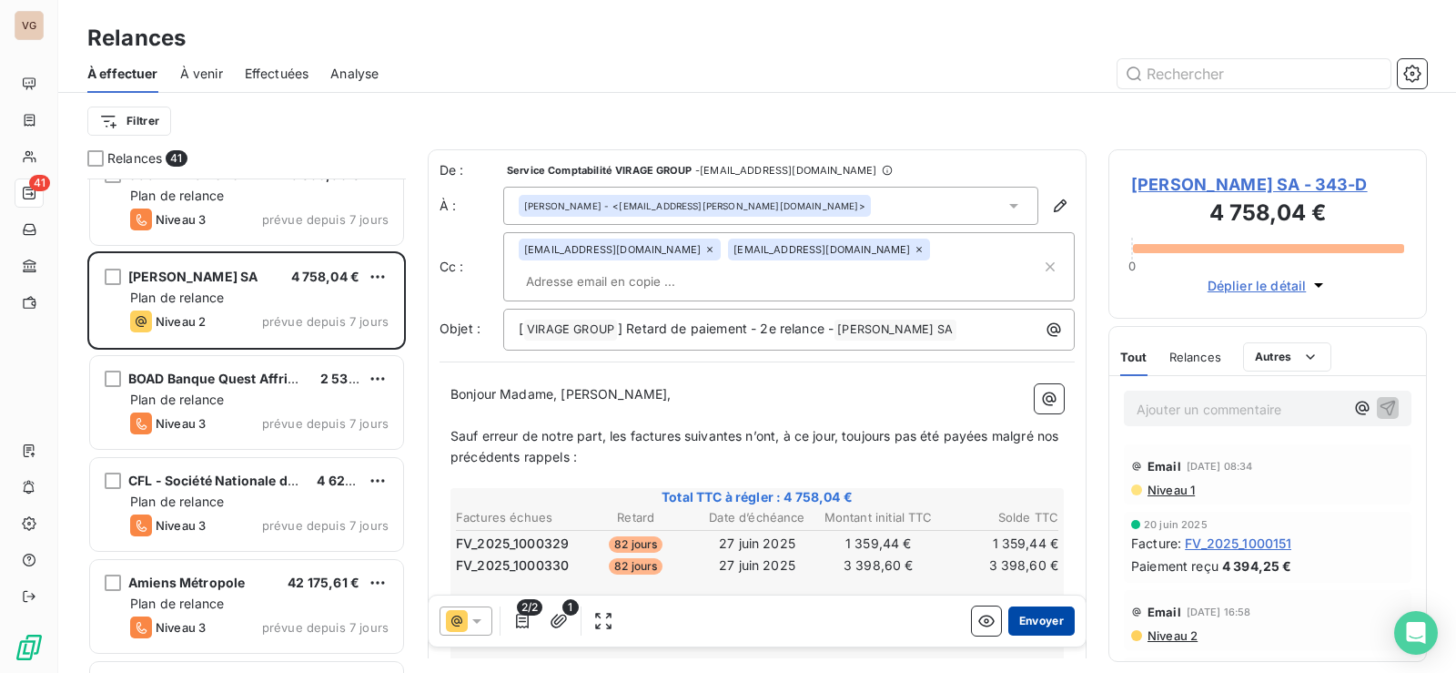
click at [1020, 619] on button "Envoyer" at bounding box center [1041, 620] width 66 height 29
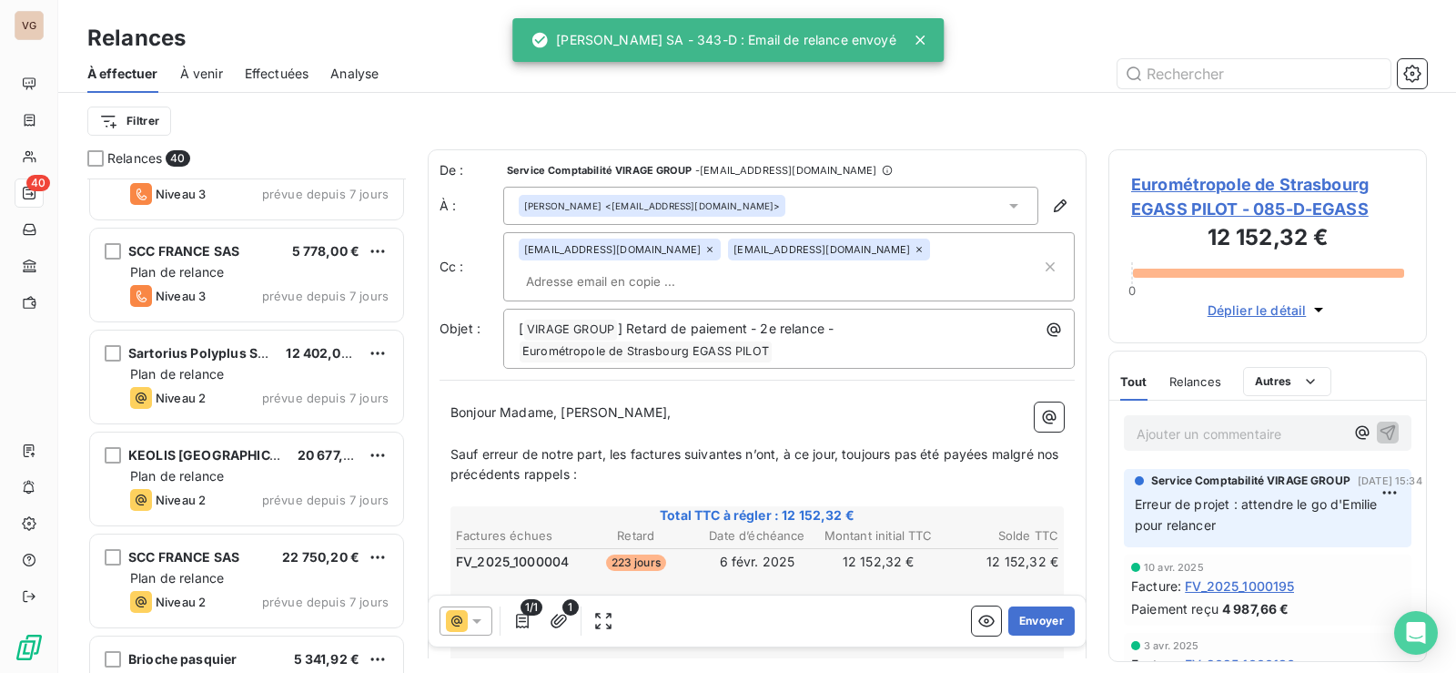
scroll to position [1821, 0]
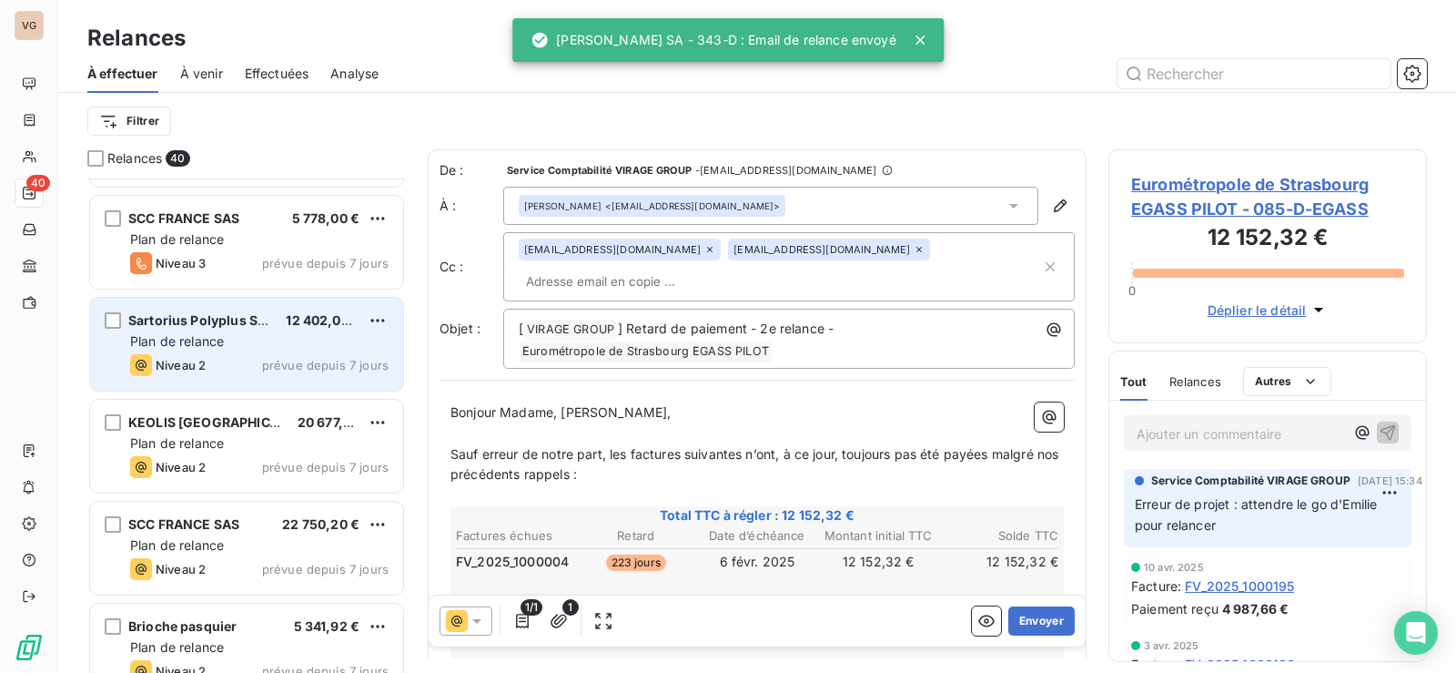
click at [187, 348] on span "Plan de relance" at bounding box center [177, 340] width 94 height 15
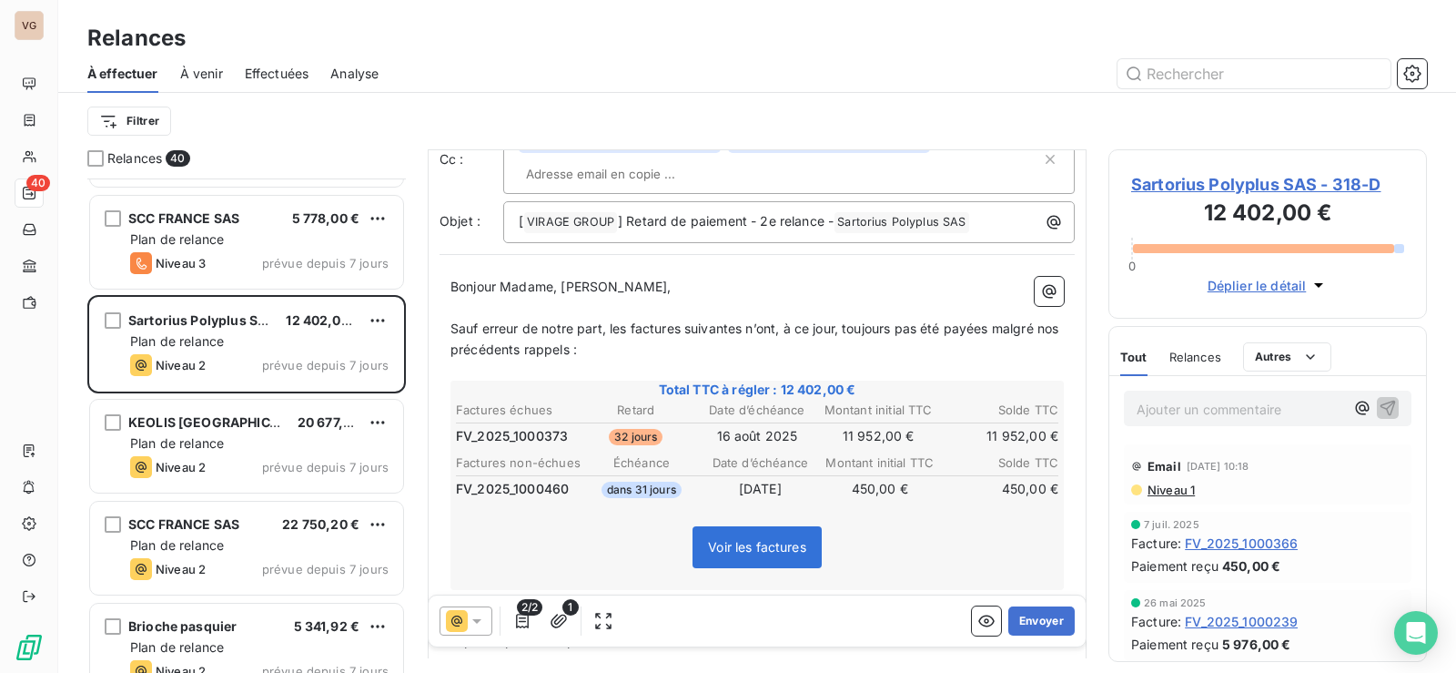
scroll to position [137, 0]
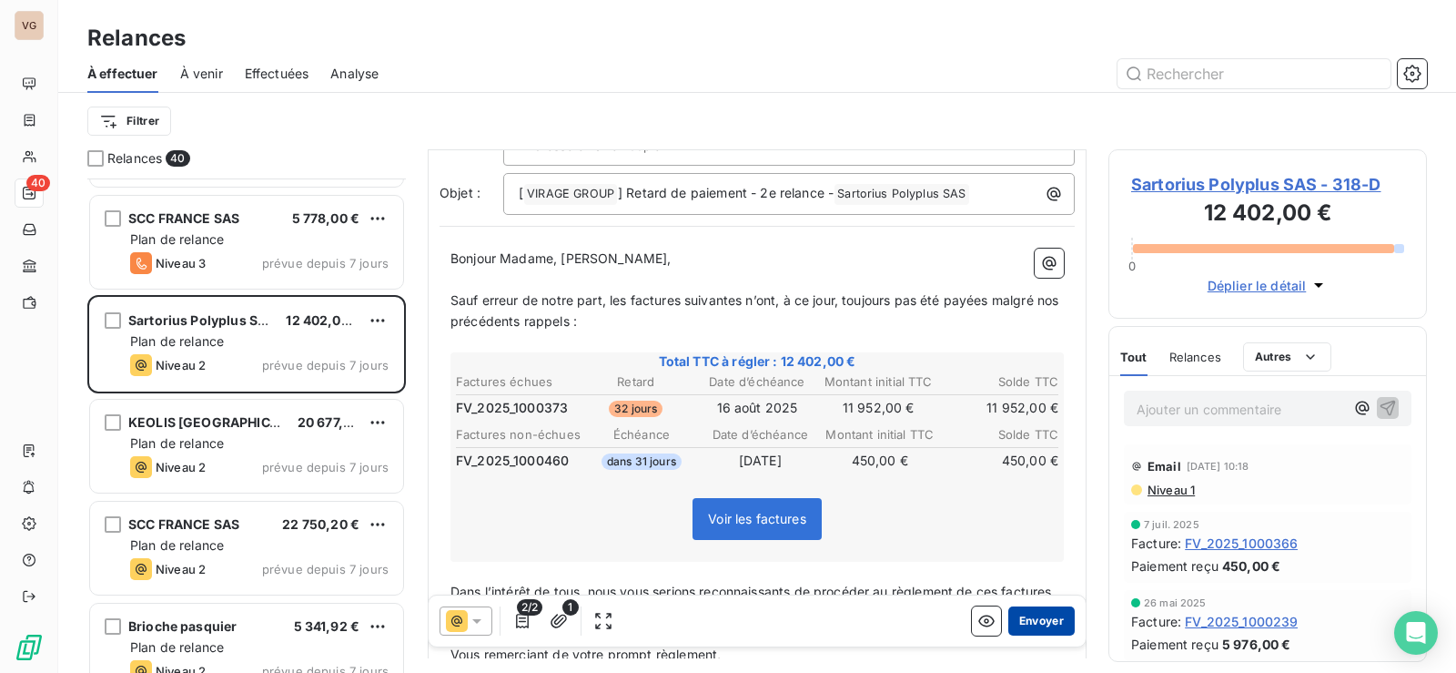
click at [1038, 623] on button "Envoyer" at bounding box center [1041, 620] width 66 height 29
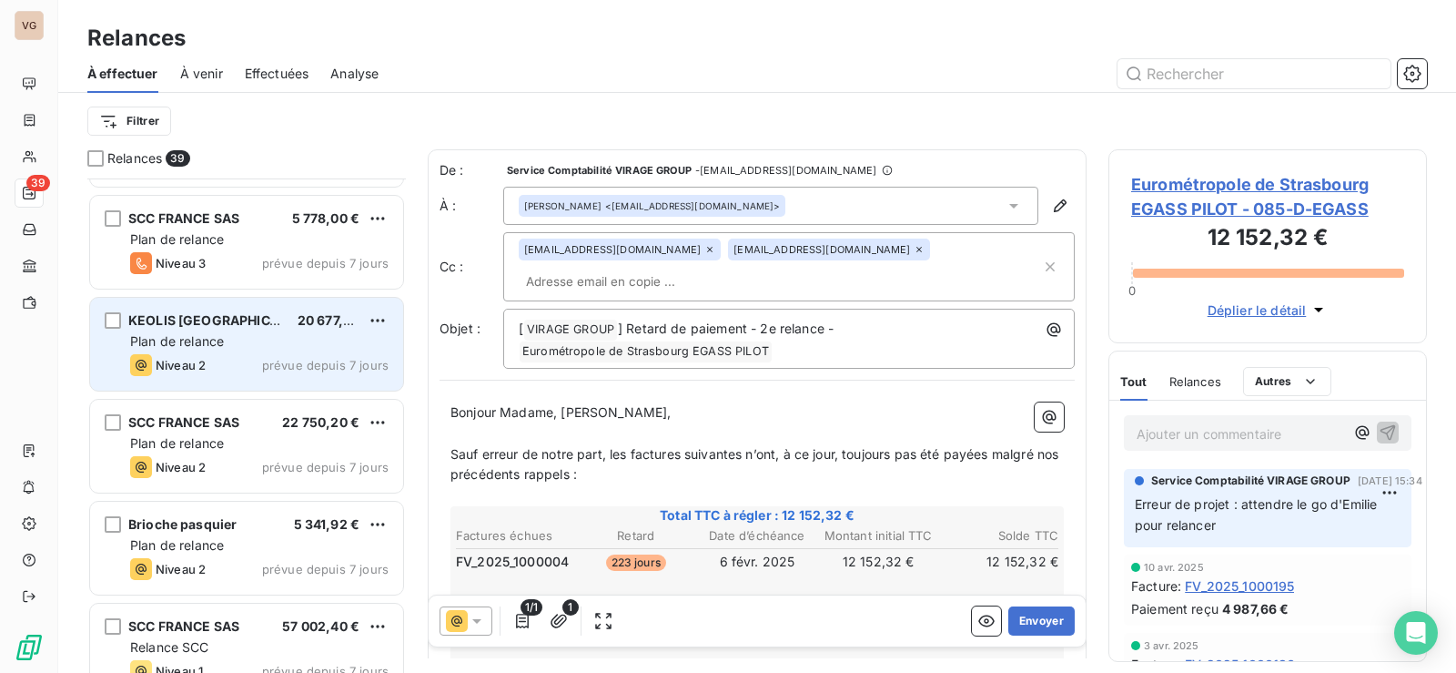
click at [195, 341] on span "Plan de relance" at bounding box center [177, 340] width 94 height 15
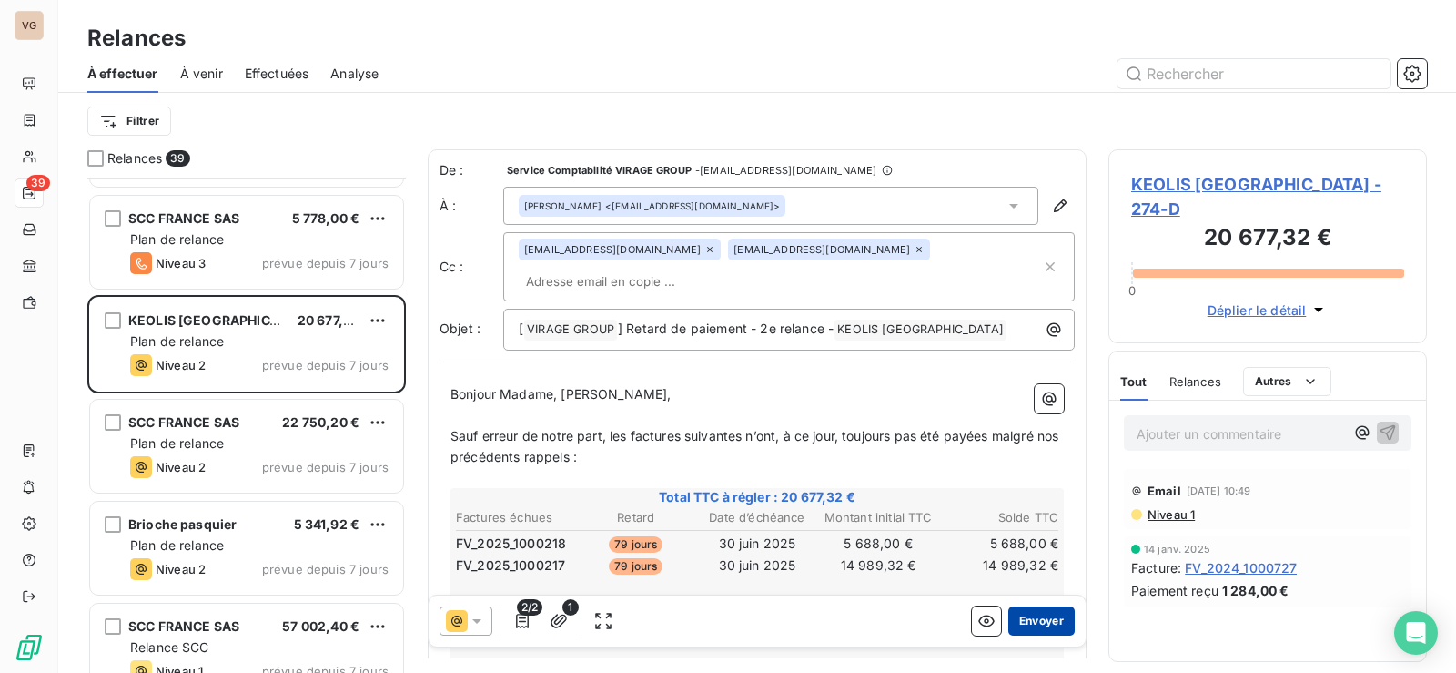
click at [1021, 611] on button "Envoyer" at bounding box center [1041, 620] width 66 height 29
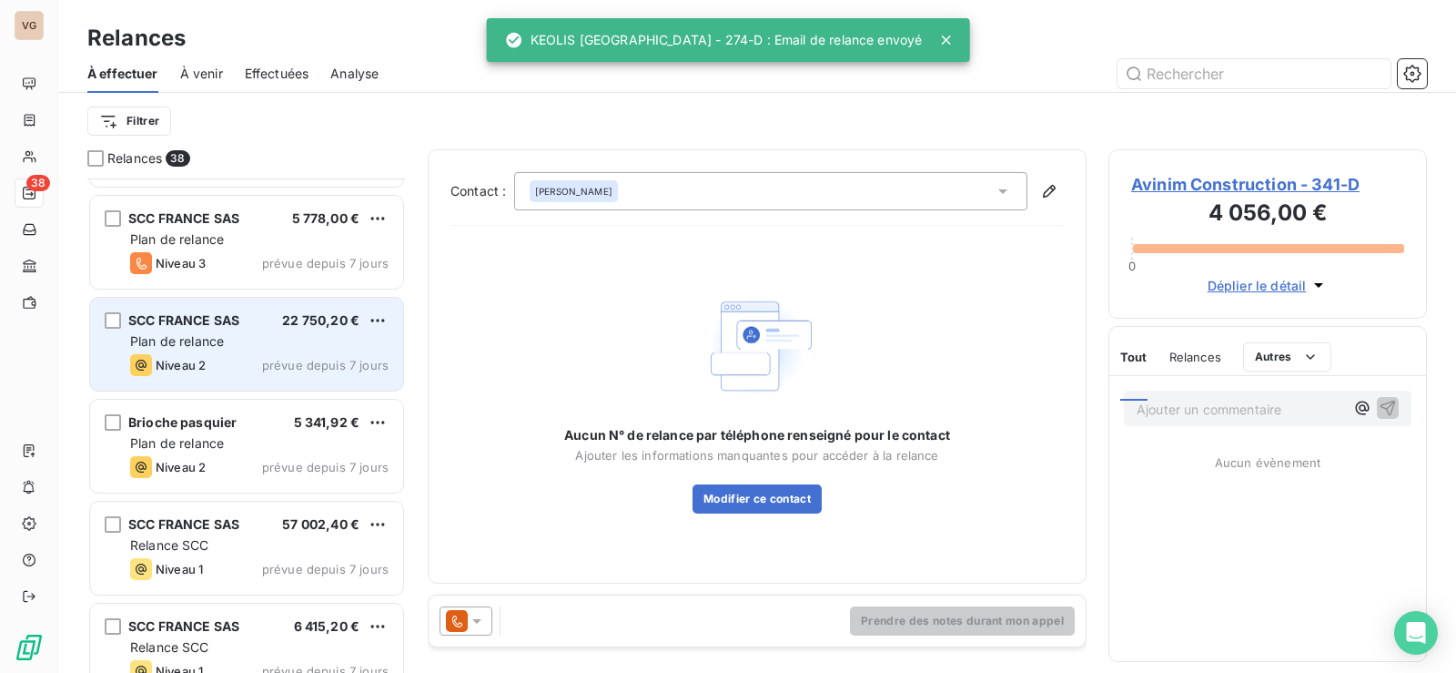
click at [183, 333] on span "Plan de relance" at bounding box center [177, 340] width 94 height 15
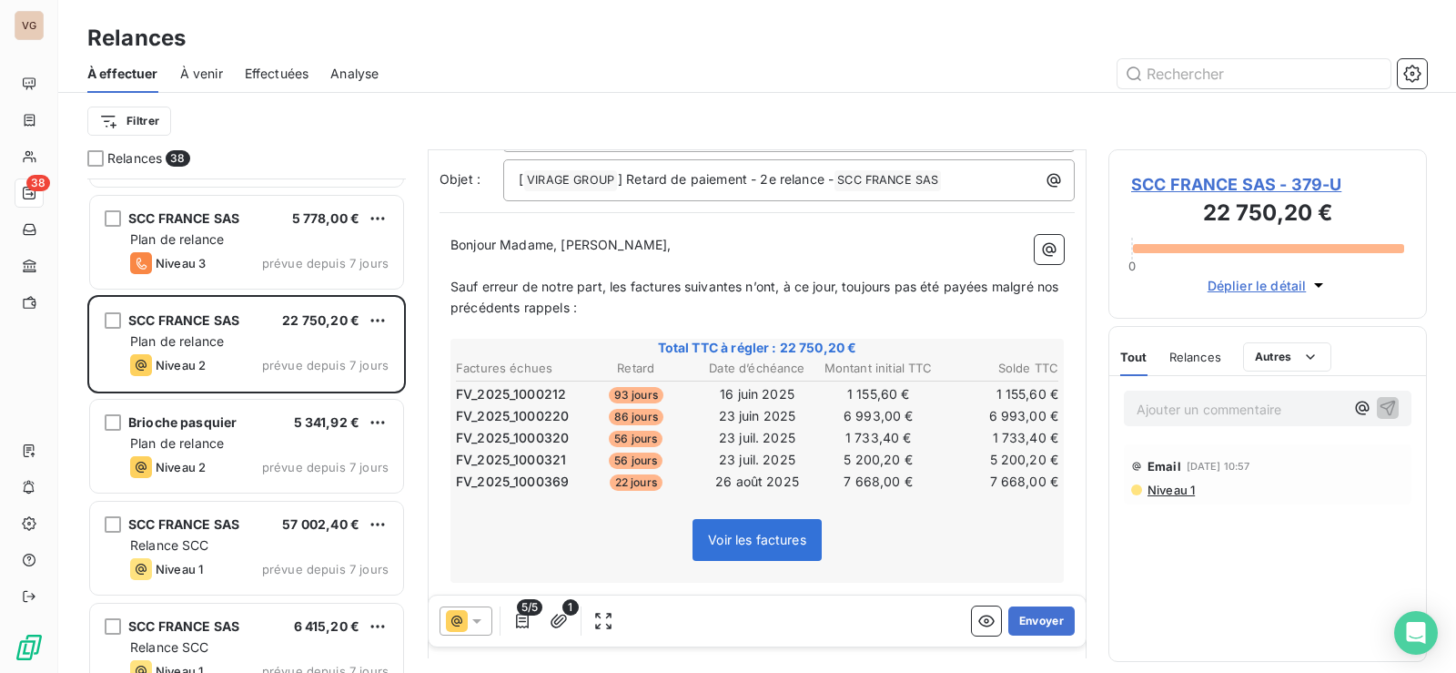
scroll to position [187, 0]
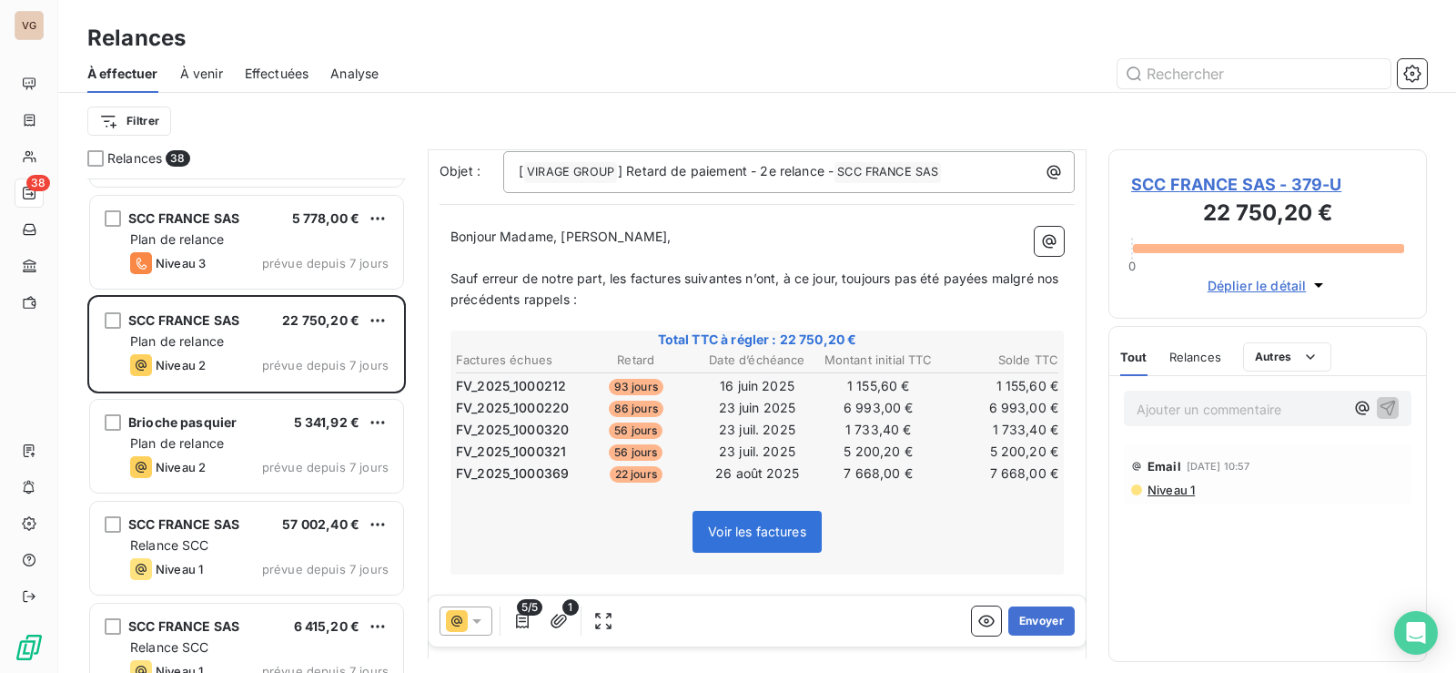
click at [1187, 185] on span "SCC FRANCE SAS - 379-U" at bounding box center [1267, 184] width 273 height 25
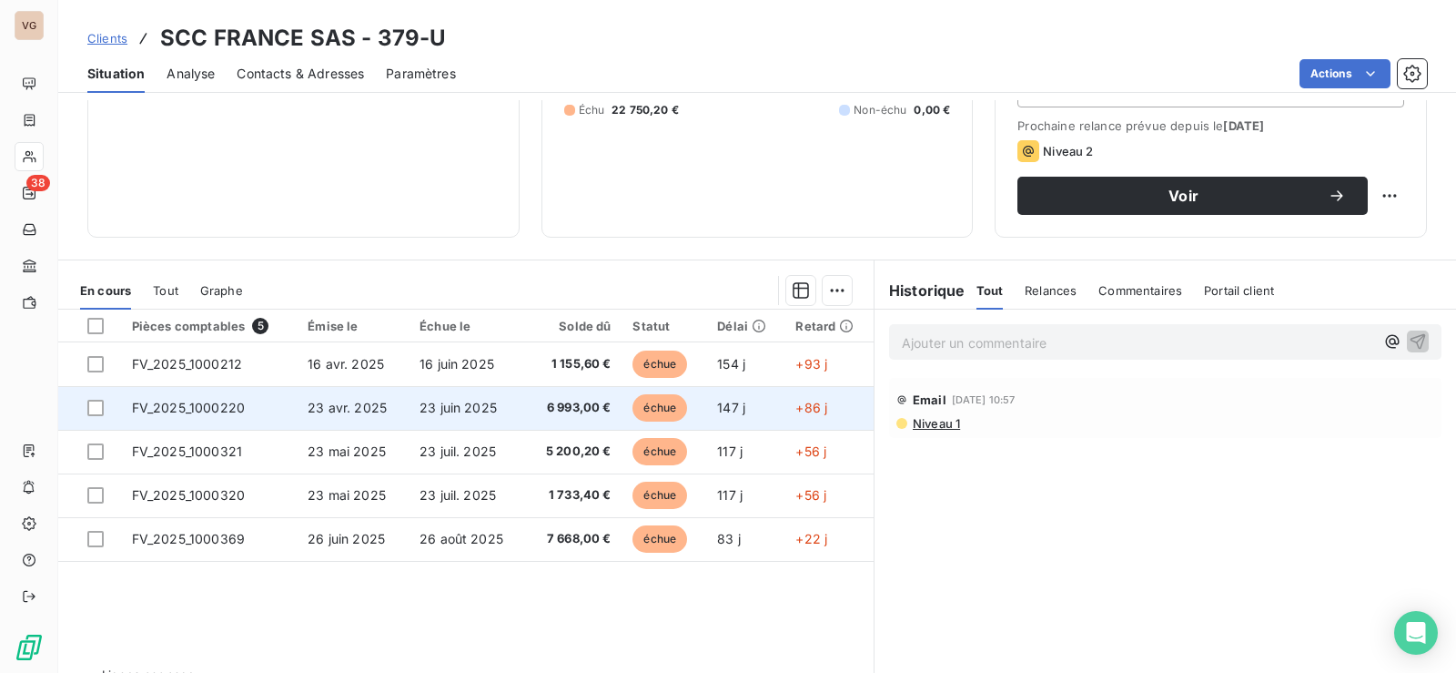
scroll to position [273, 0]
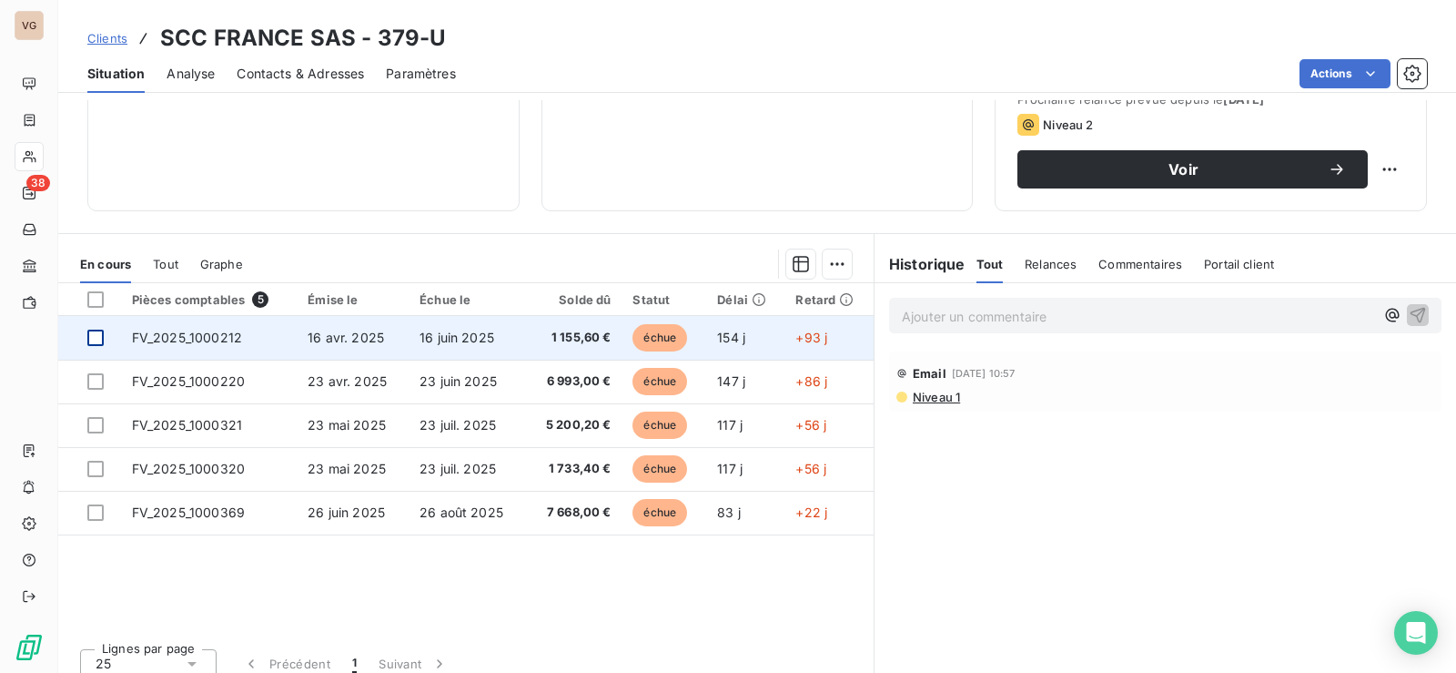
click at [95, 339] on div at bounding box center [95, 337] width 16 height 16
click at [137, 339] on span "FV_2025_1000212" at bounding box center [187, 336] width 110 height 15
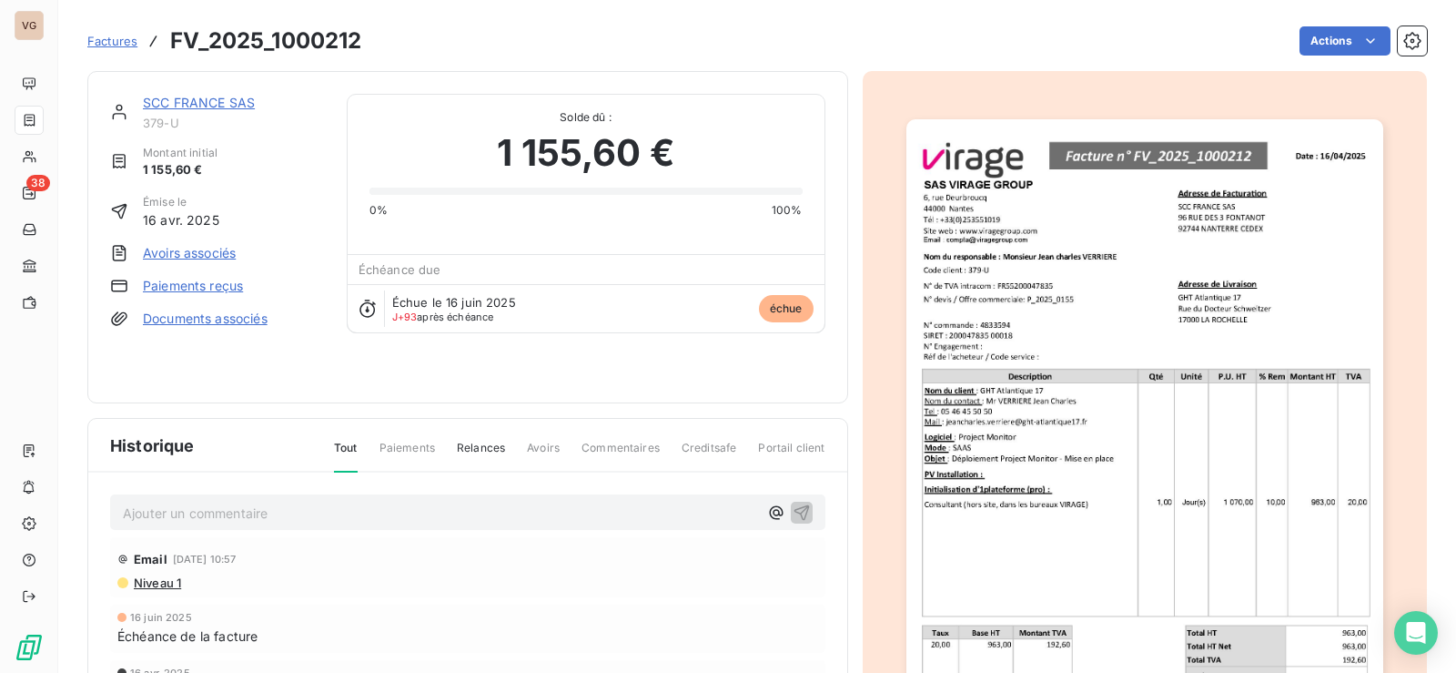
click at [168, 285] on link "Paiements reçus" at bounding box center [193, 286] width 100 height 18
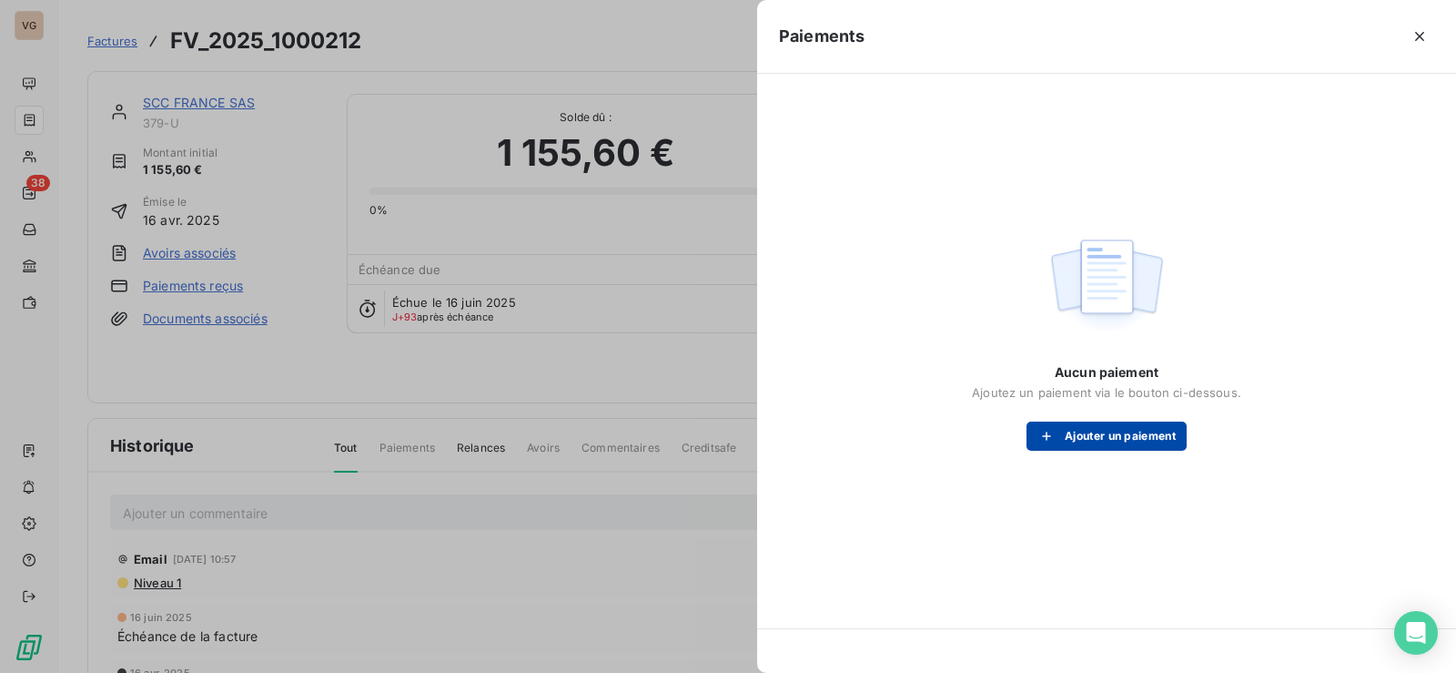
click at [1098, 434] on button "Ajouter un paiement" at bounding box center [1107, 435] width 160 height 29
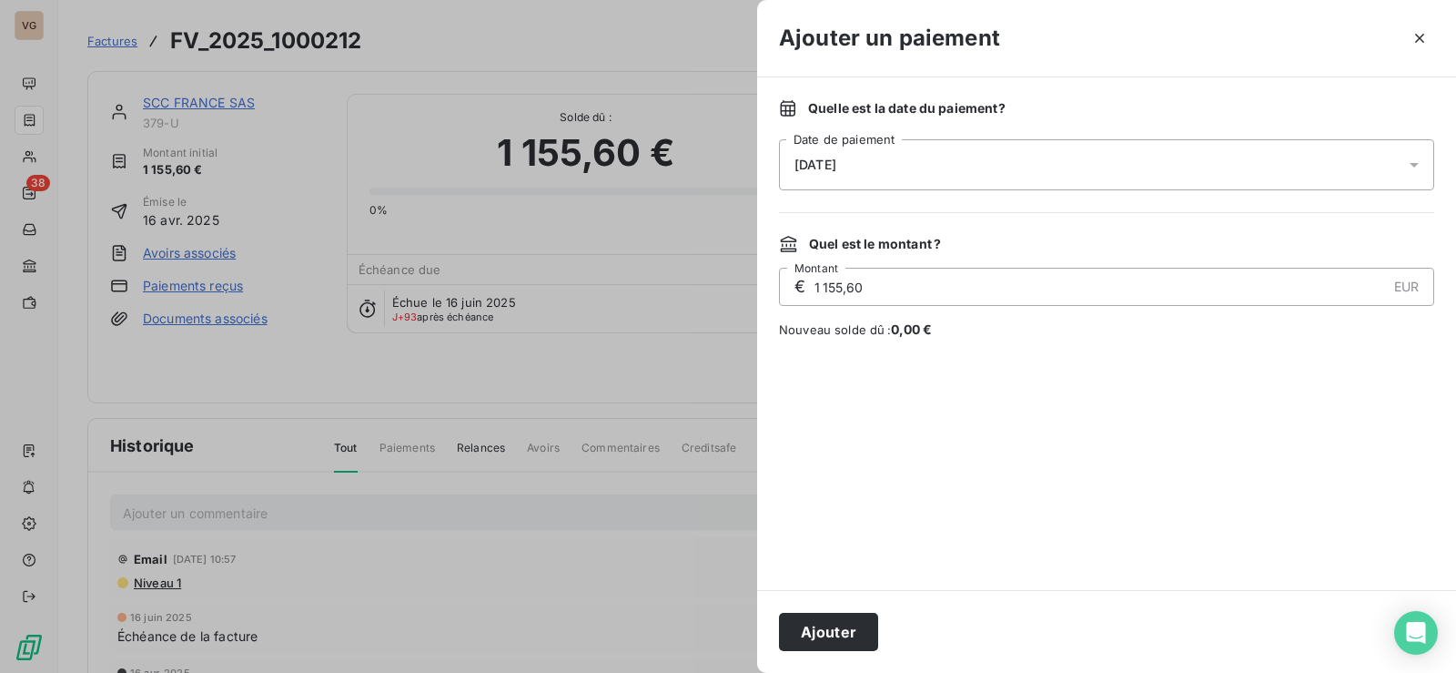
click at [920, 171] on div "17/09/2025" at bounding box center [1106, 164] width 655 height 51
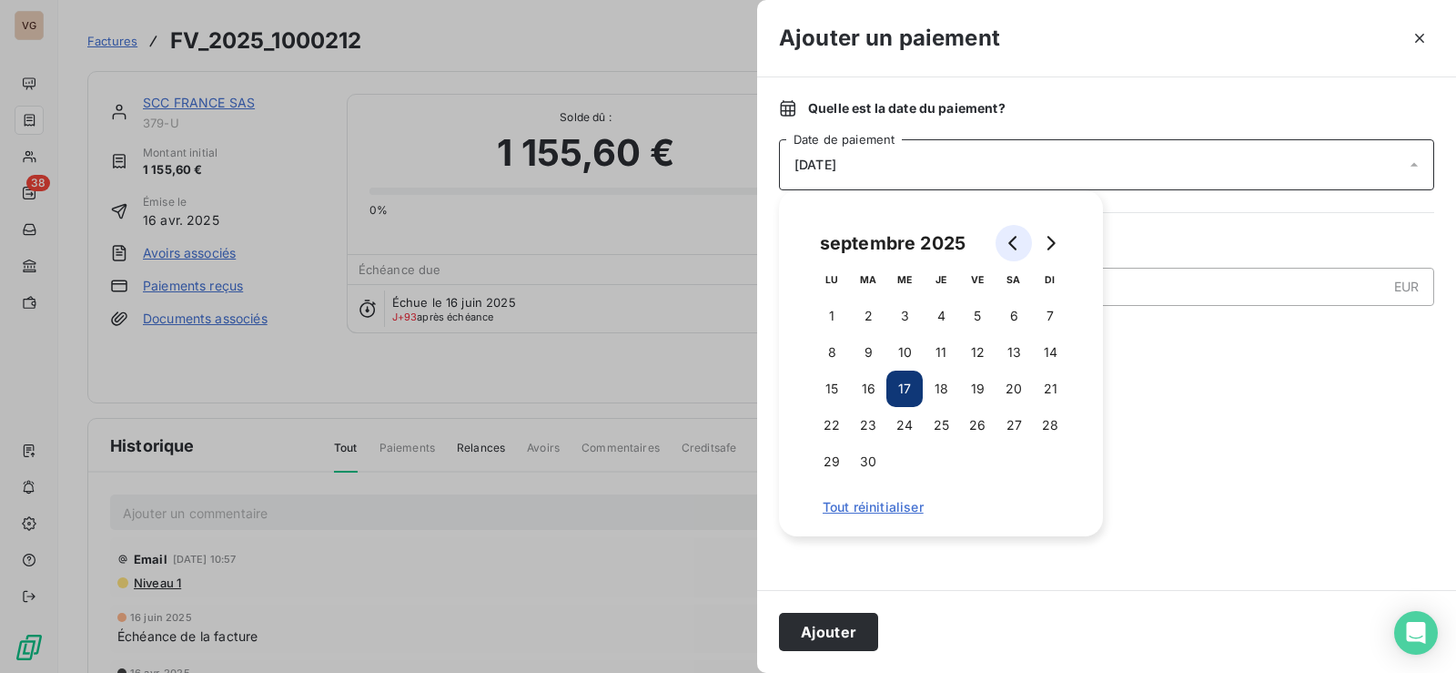
click at [1013, 236] on icon "Go to previous month" at bounding box center [1014, 243] width 15 height 15
click at [971, 347] on button "8" at bounding box center [977, 352] width 36 height 36
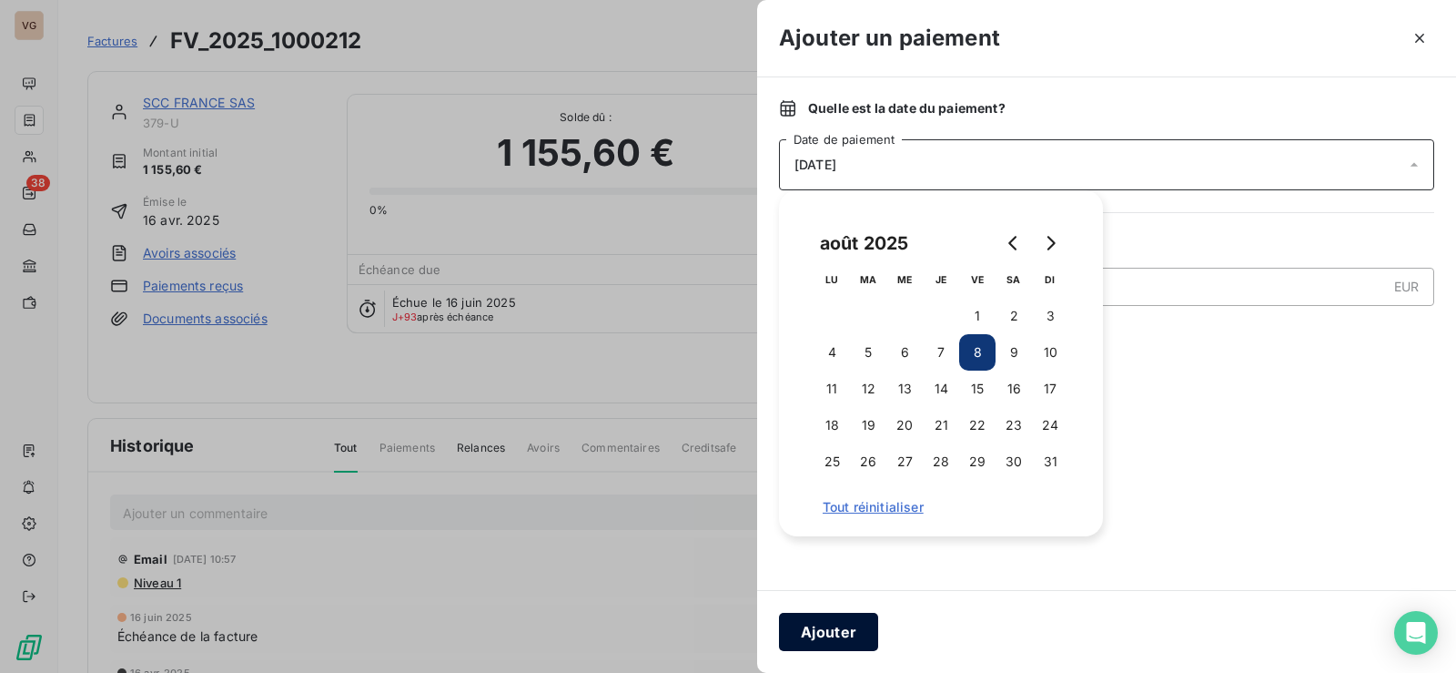
click at [824, 624] on button "Ajouter" at bounding box center [828, 631] width 99 height 38
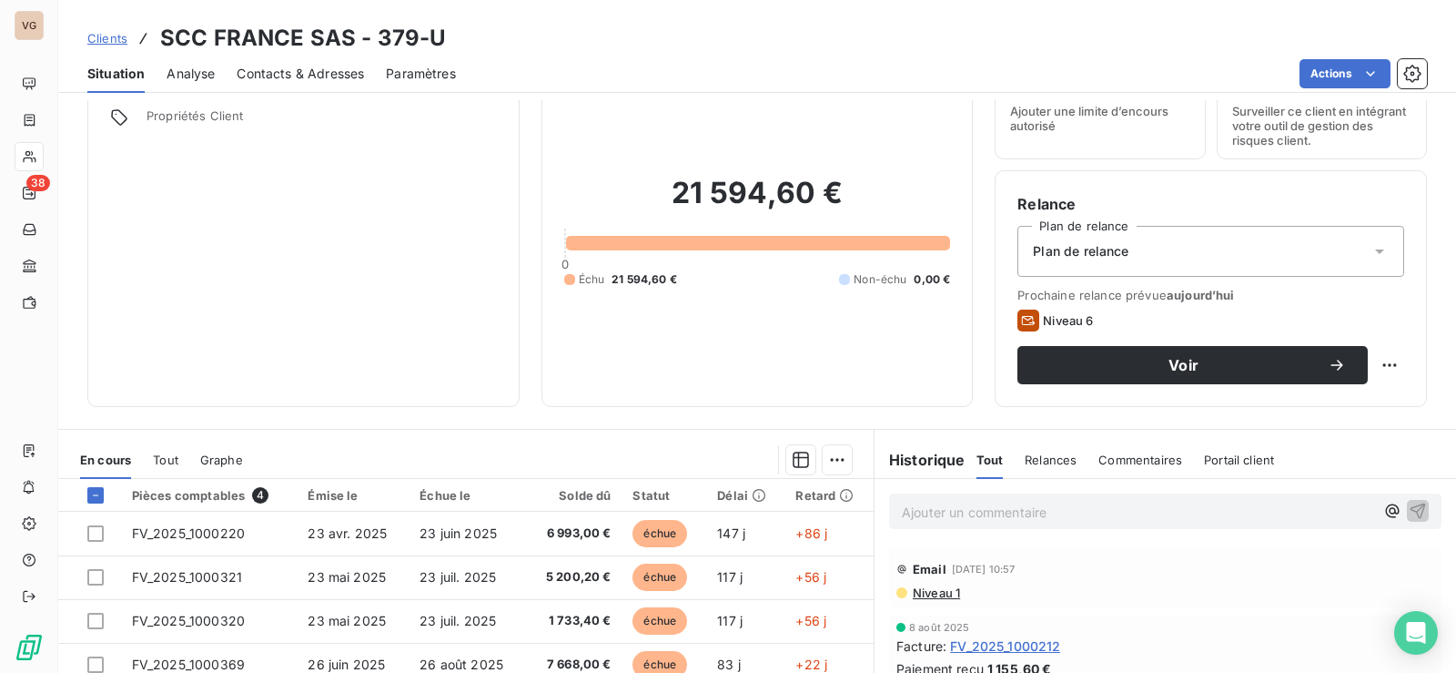
scroll to position [273, 0]
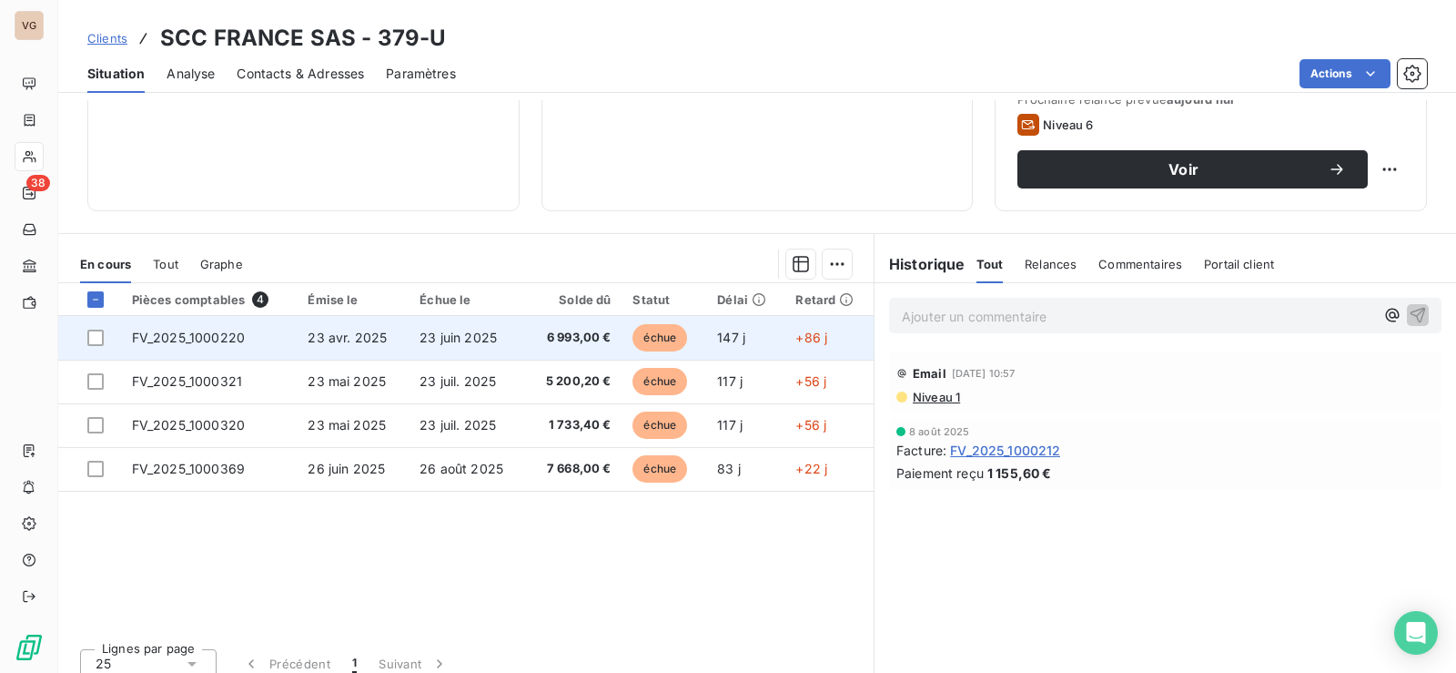
click at [190, 335] on span "FV_2025_1000220" at bounding box center [188, 336] width 113 height 15
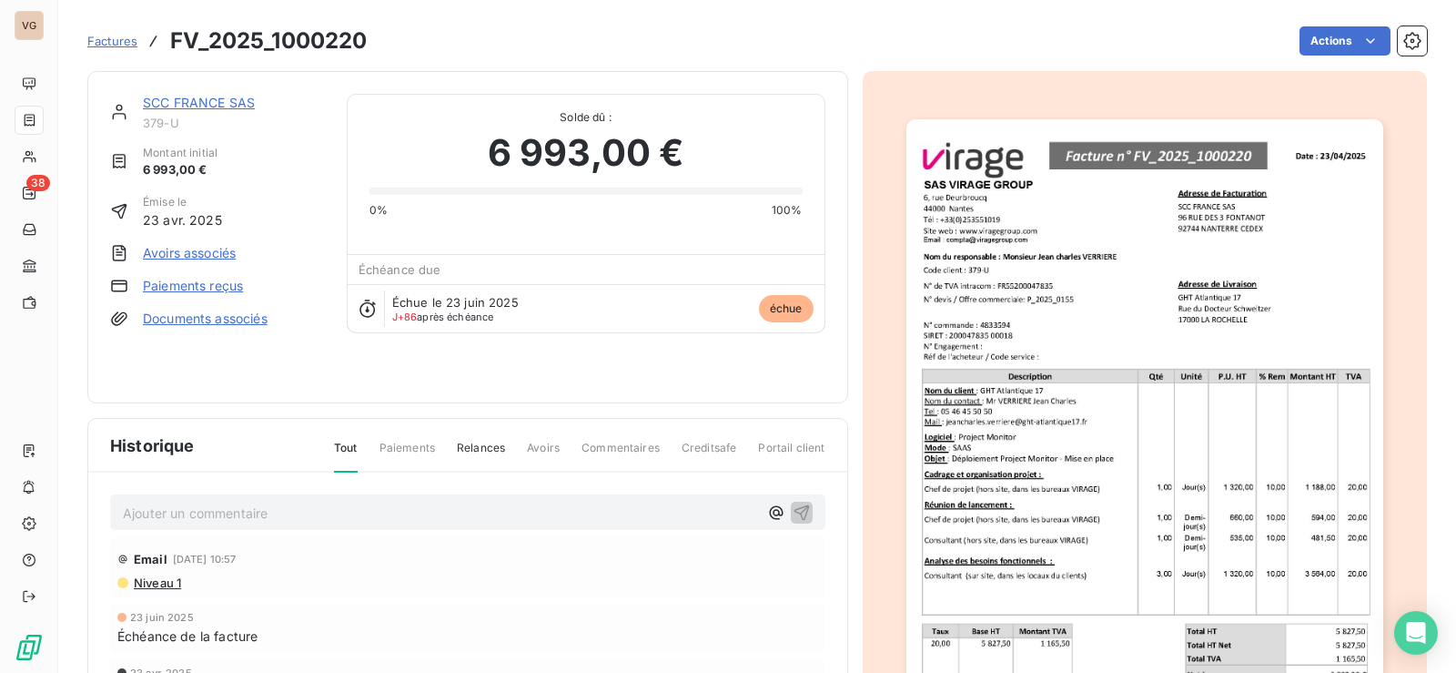
click at [183, 286] on link "Paiements reçus" at bounding box center [193, 286] width 100 height 18
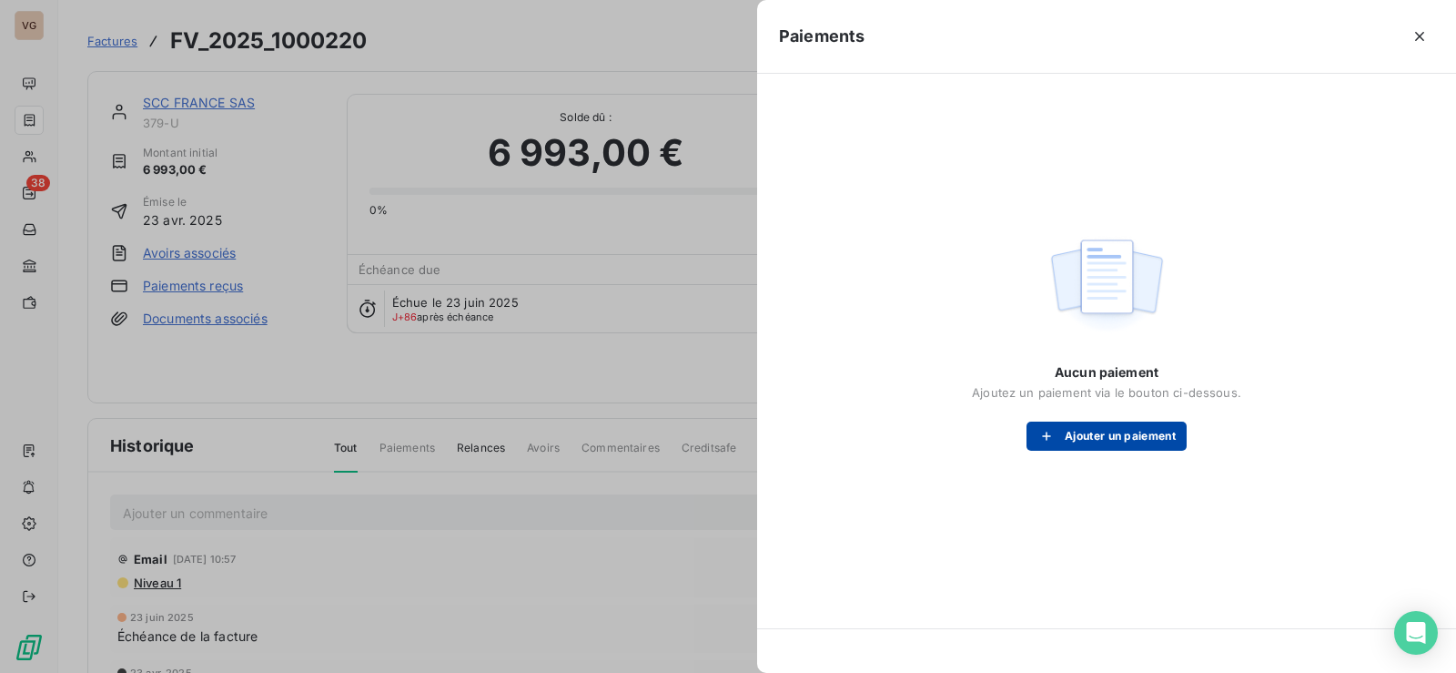
click at [1102, 437] on button "Ajouter un paiement" at bounding box center [1107, 435] width 160 height 29
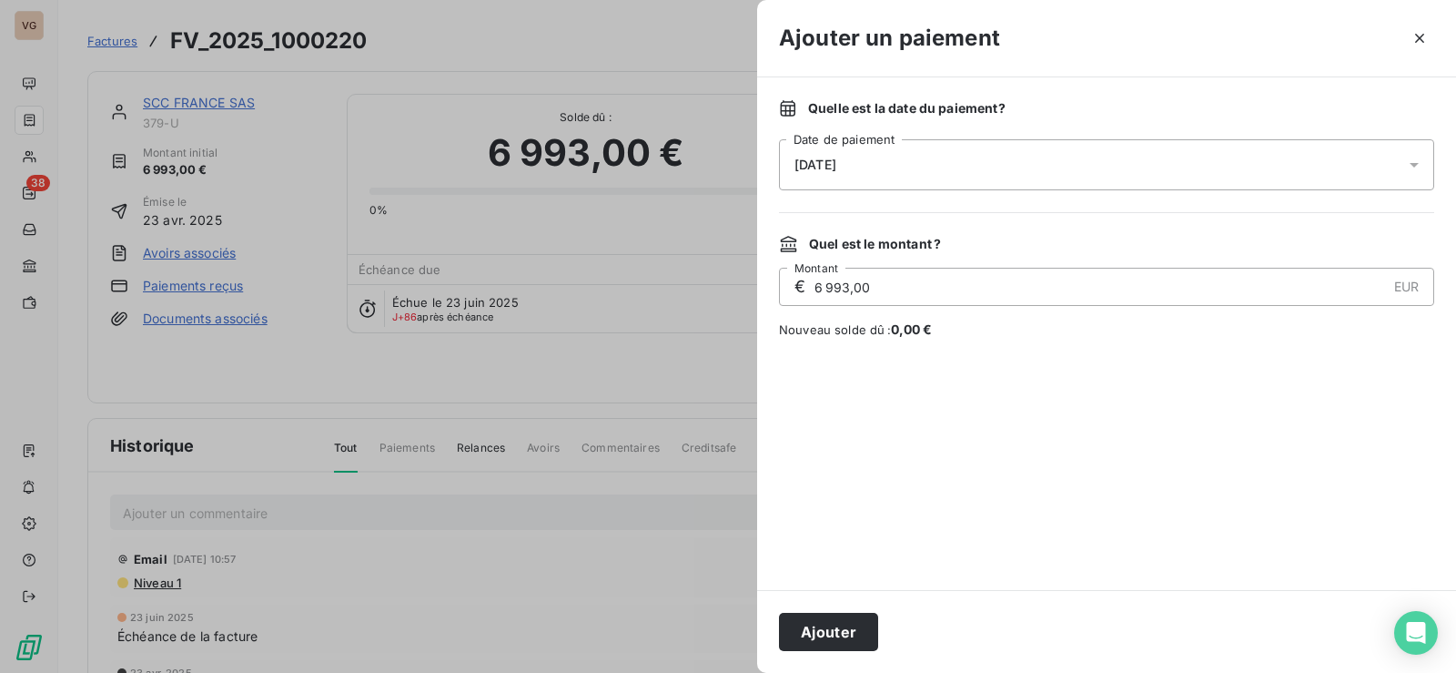
click at [893, 151] on div "17/09/2025" at bounding box center [1106, 164] width 655 height 51
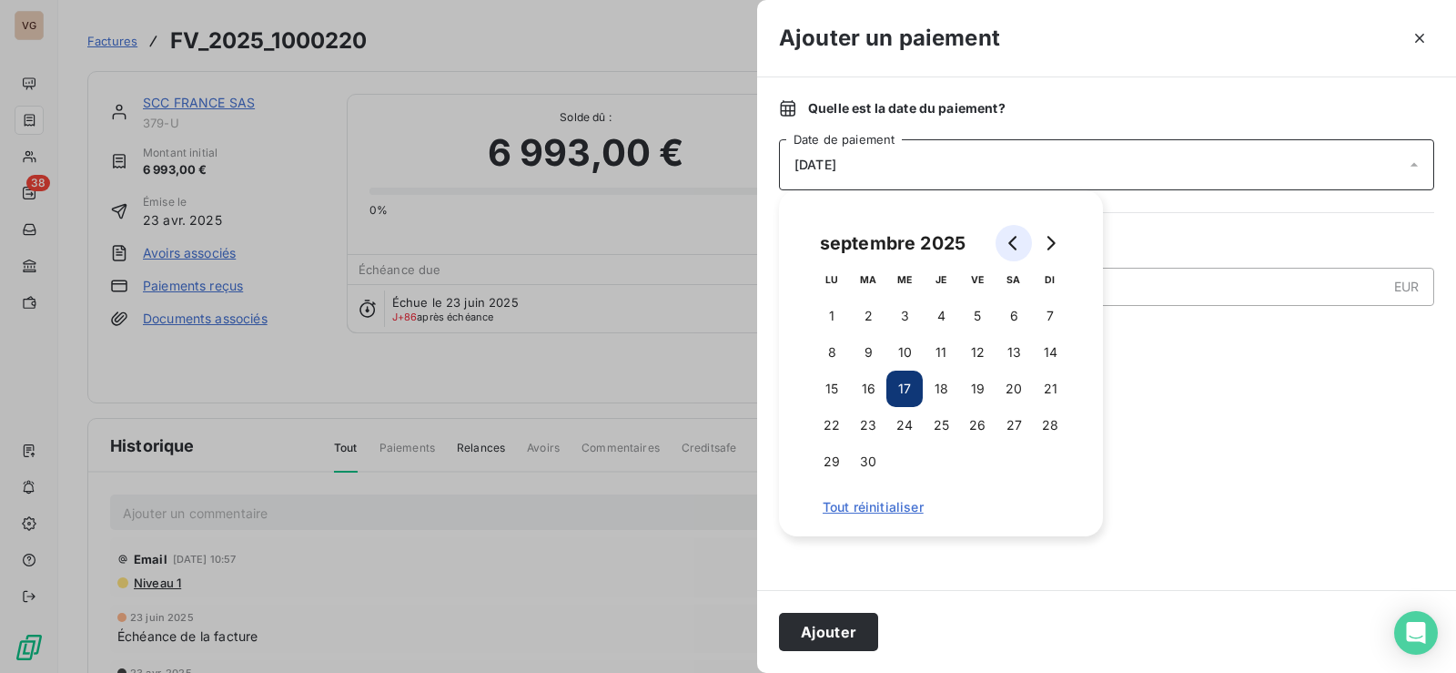
click at [1017, 236] on icon "Go to previous month" at bounding box center [1014, 243] width 15 height 15
click at [975, 352] on button "8" at bounding box center [977, 352] width 36 height 36
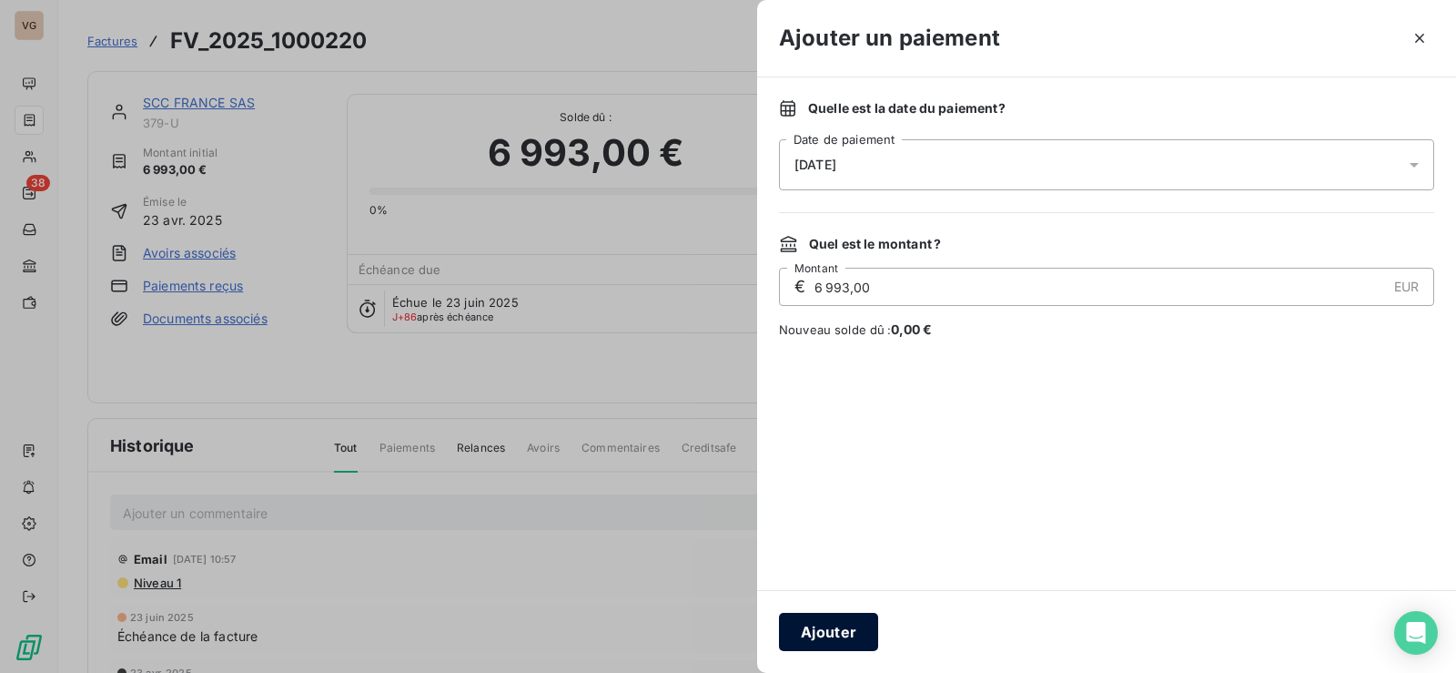
click at [863, 627] on button "Ajouter" at bounding box center [828, 631] width 99 height 38
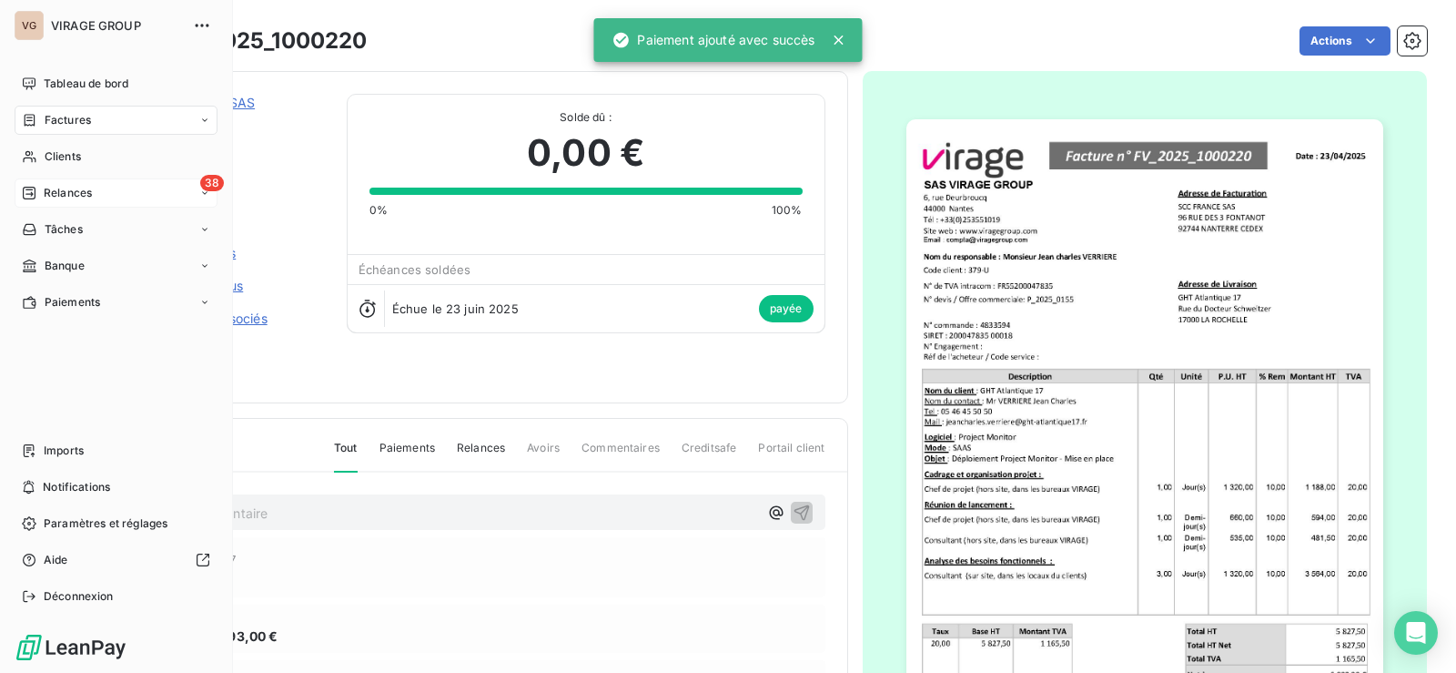
click at [45, 188] on span "Relances" at bounding box center [68, 193] width 48 height 16
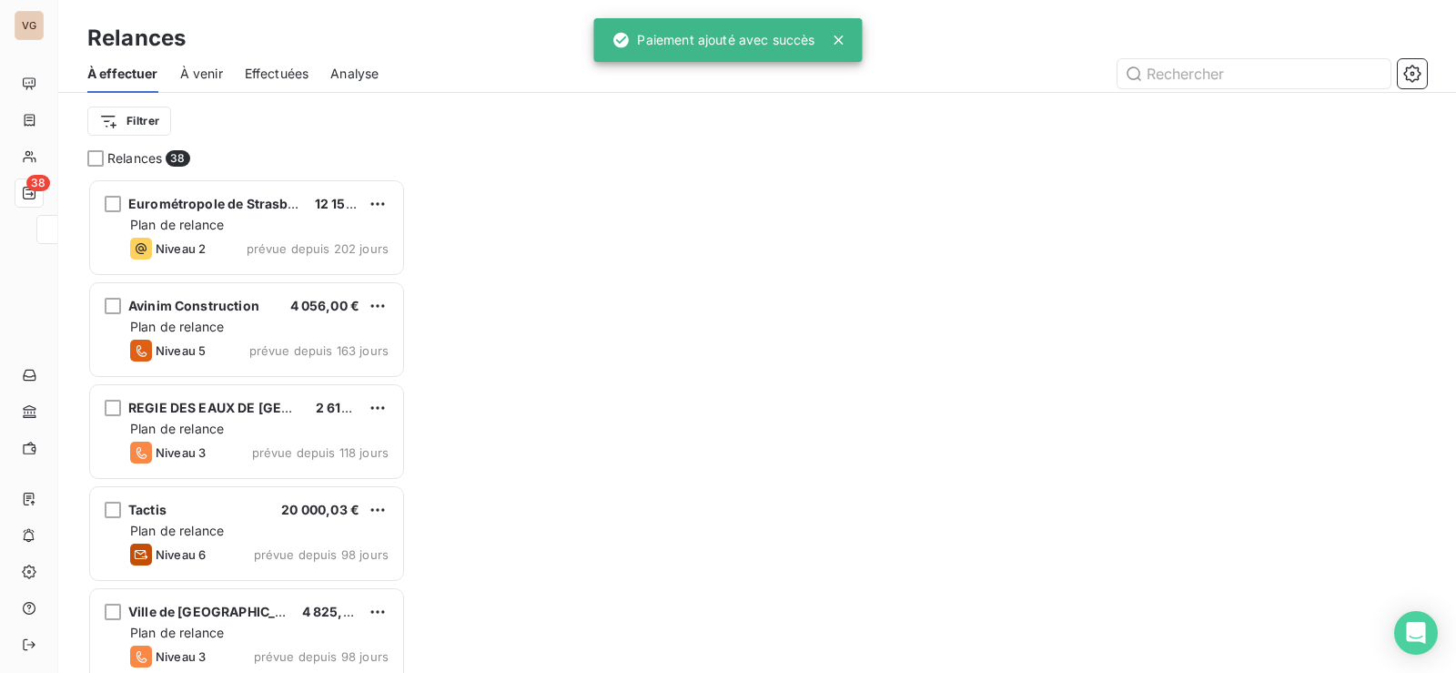
scroll to position [481, 305]
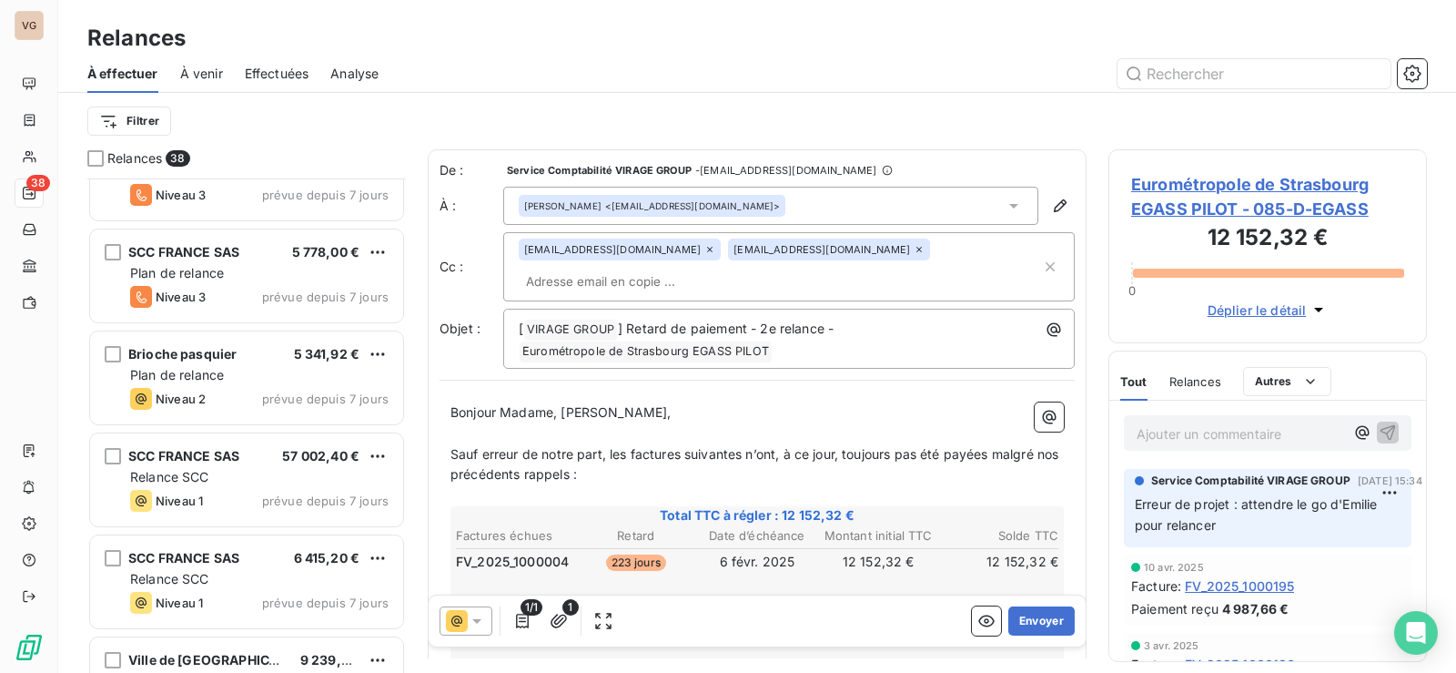
scroll to position [1821, 0]
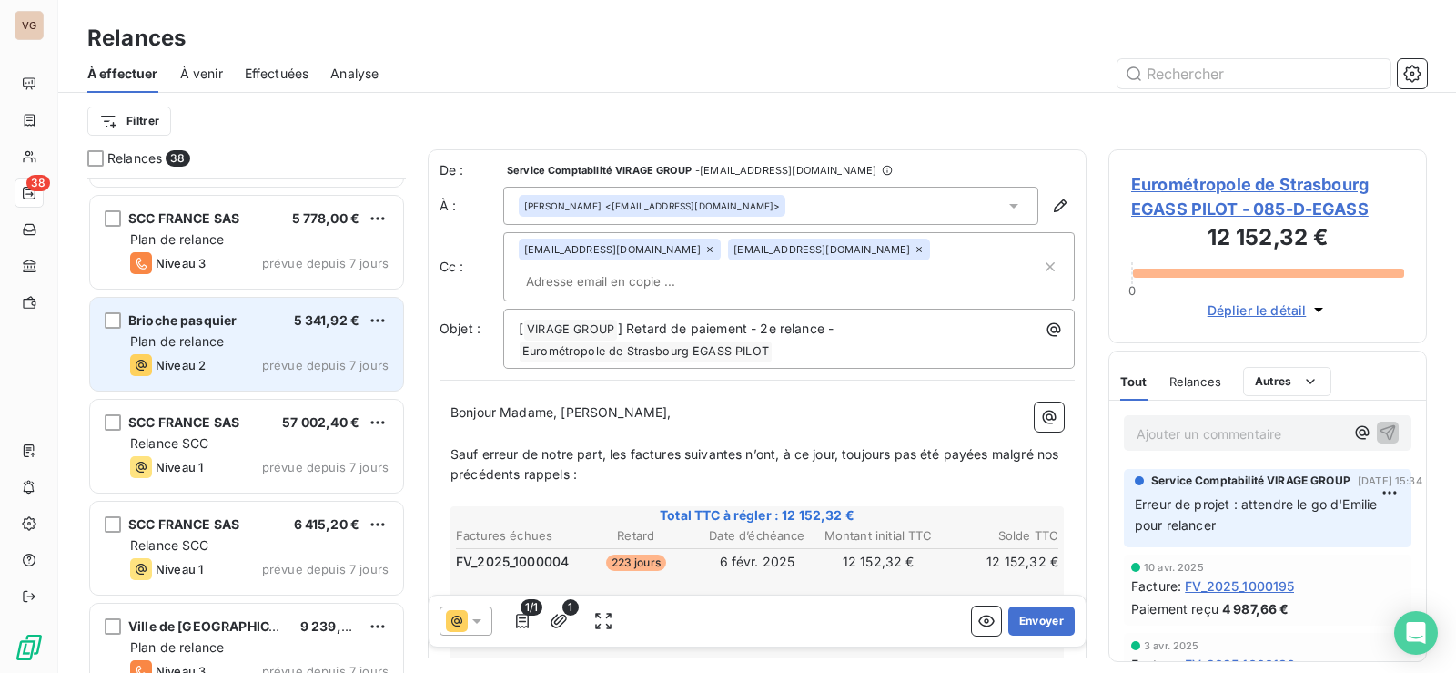
click at [193, 345] on span "Plan de relance" at bounding box center [177, 340] width 94 height 15
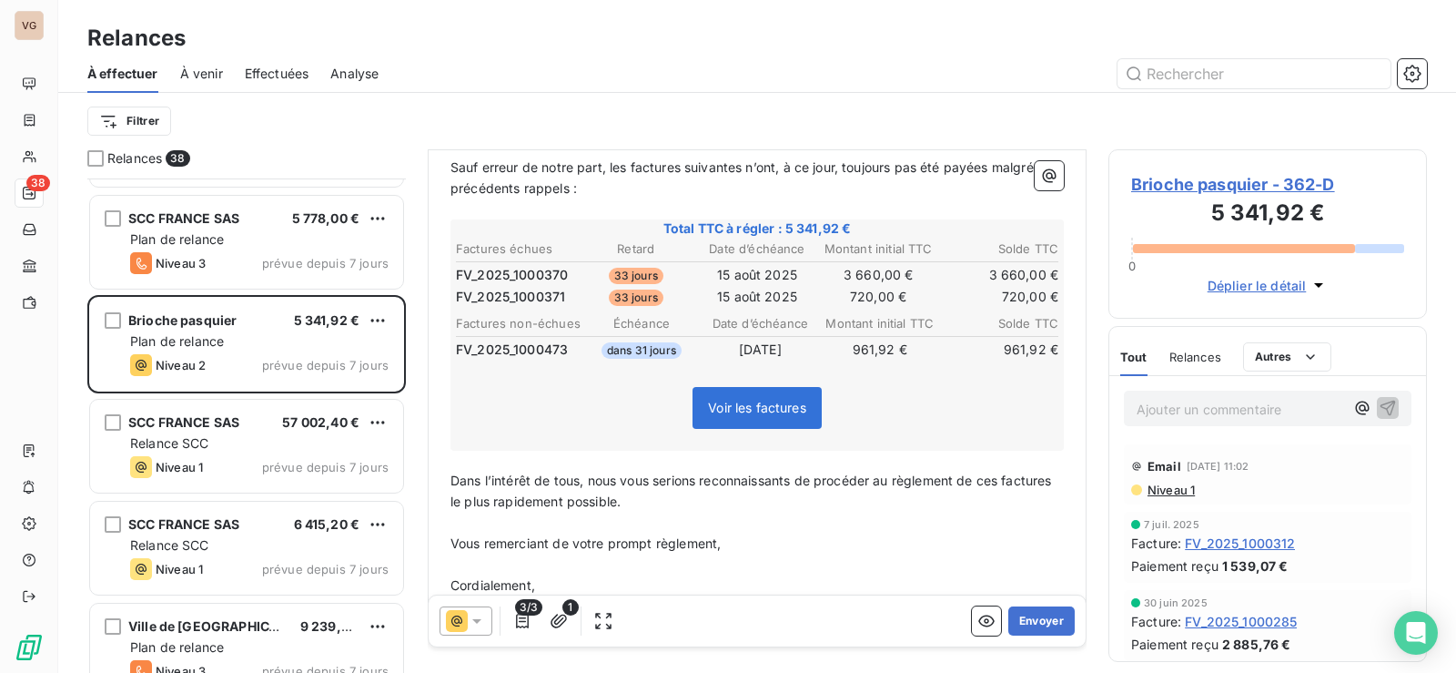
scroll to position [274, 0]
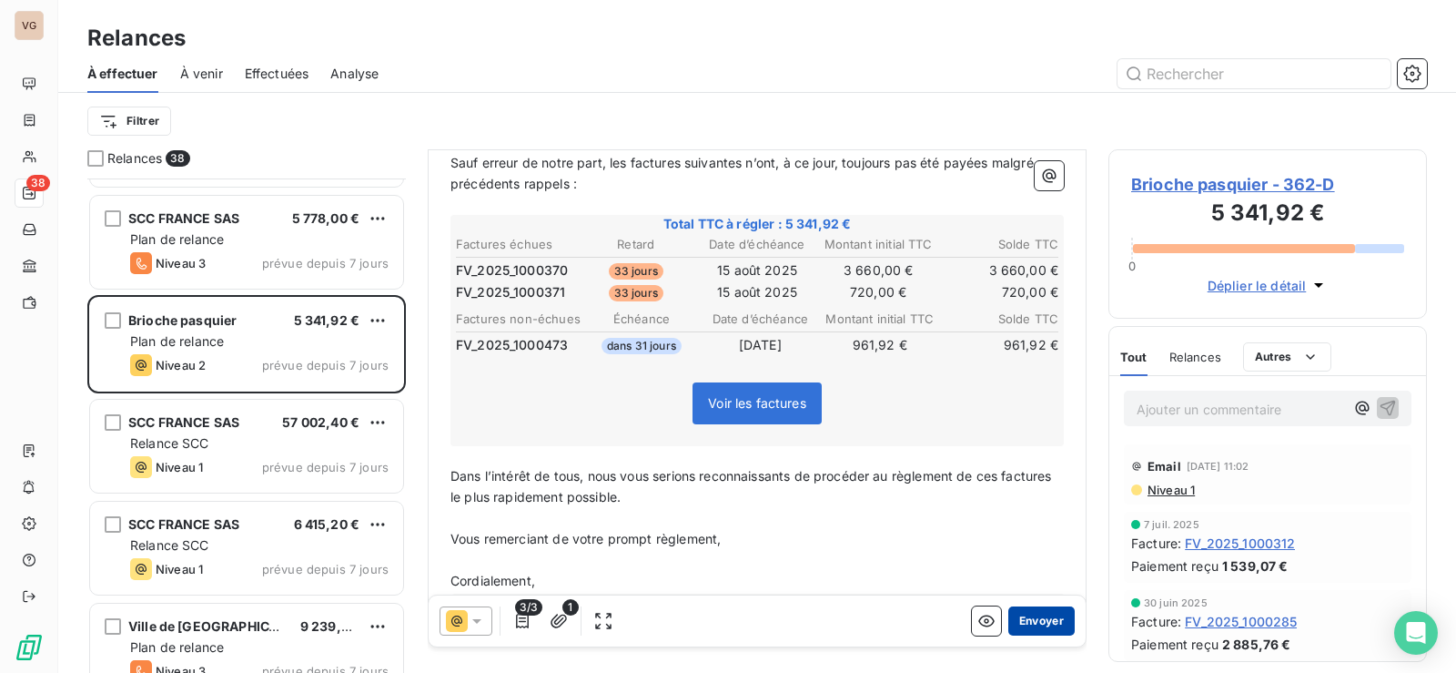
click at [1021, 620] on button "Envoyer" at bounding box center [1041, 620] width 66 height 29
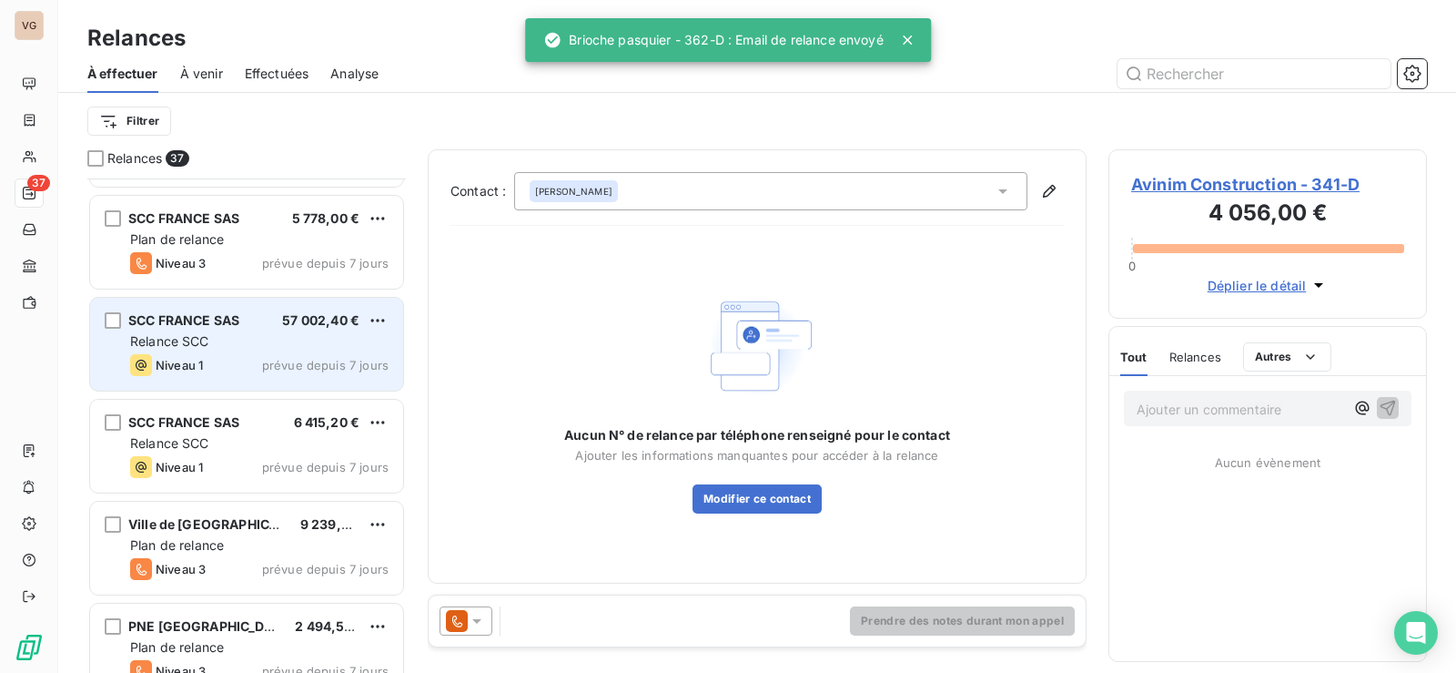
click at [201, 354] on div "Niveau 1" at bounding box center [166, 365] width 73 height 22
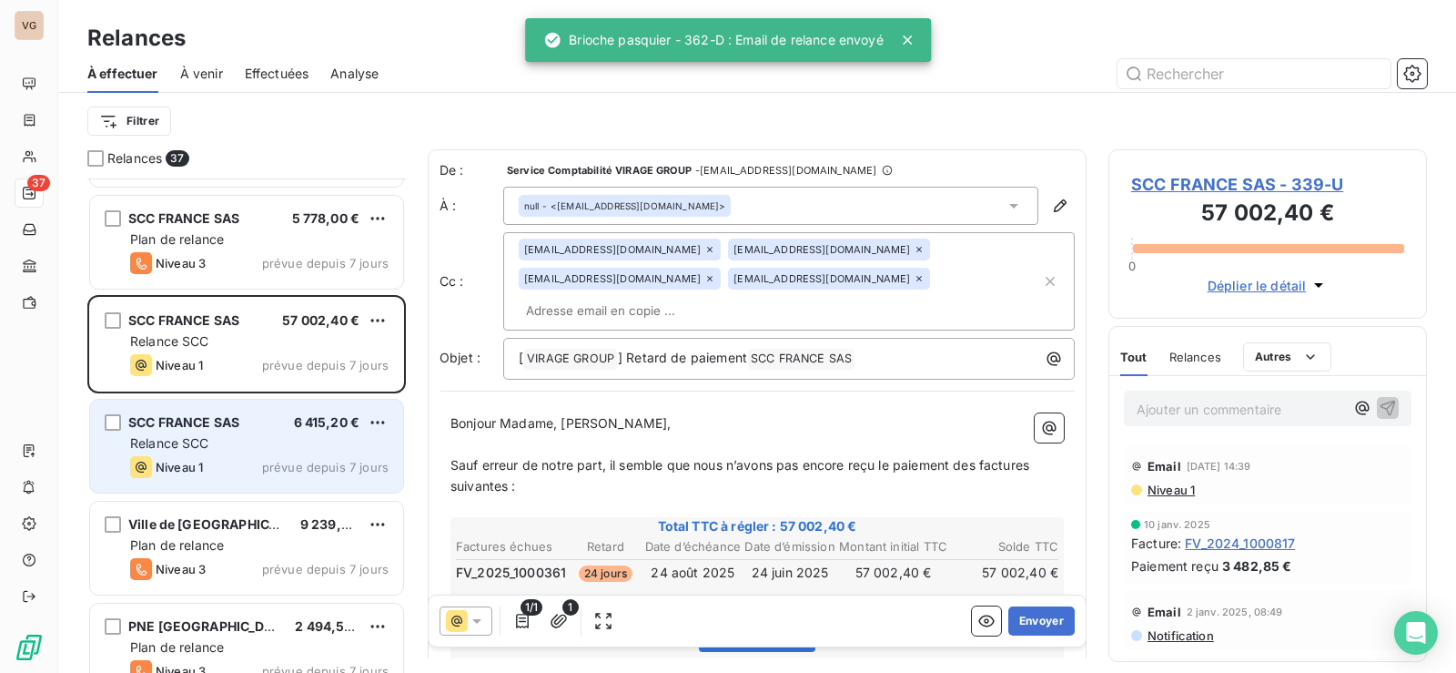
click at [211, 441] on div "Relance SCC" at bounding box center [259, 443] width 258 height 18
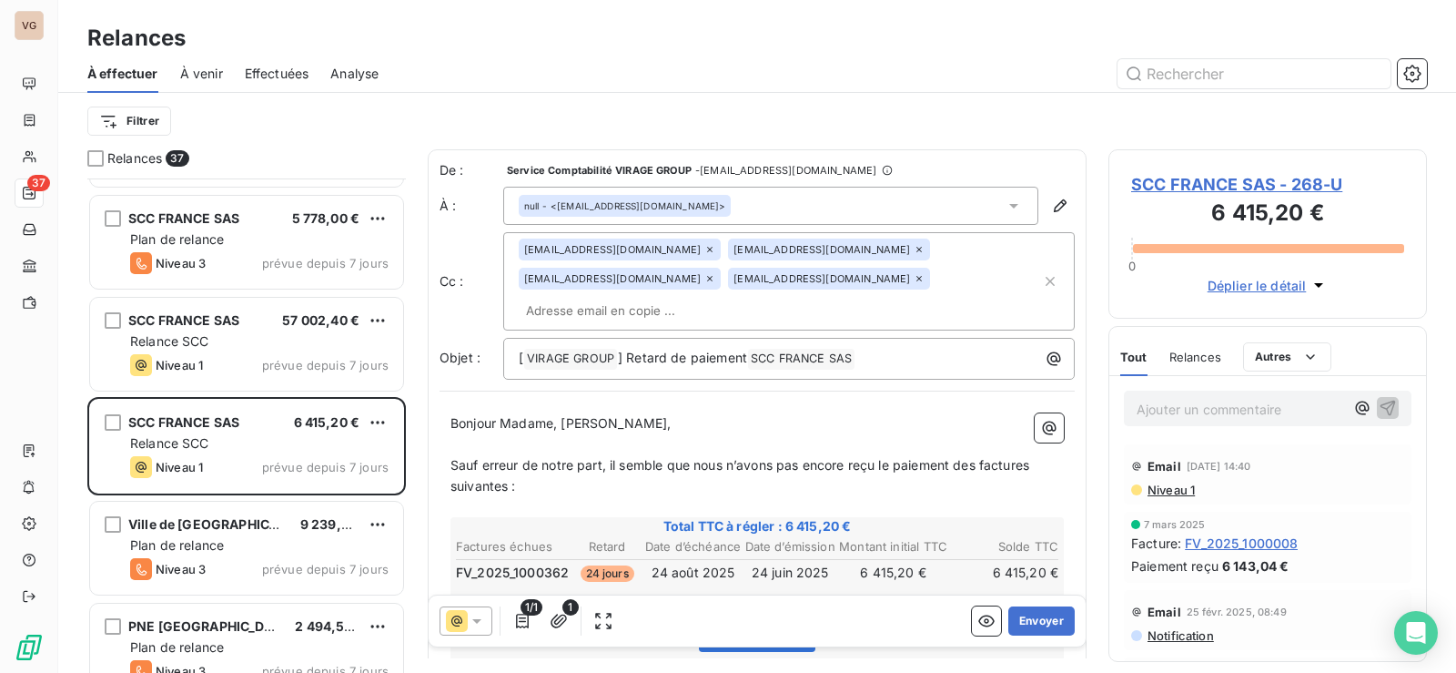
click at [126, 73] on span "À effectuer" at bounding box center [122, 74] width 71 height 18
click at [1172, 489] on span "Niveau 1" at bounding box center [1170, 489] width 49 height 15
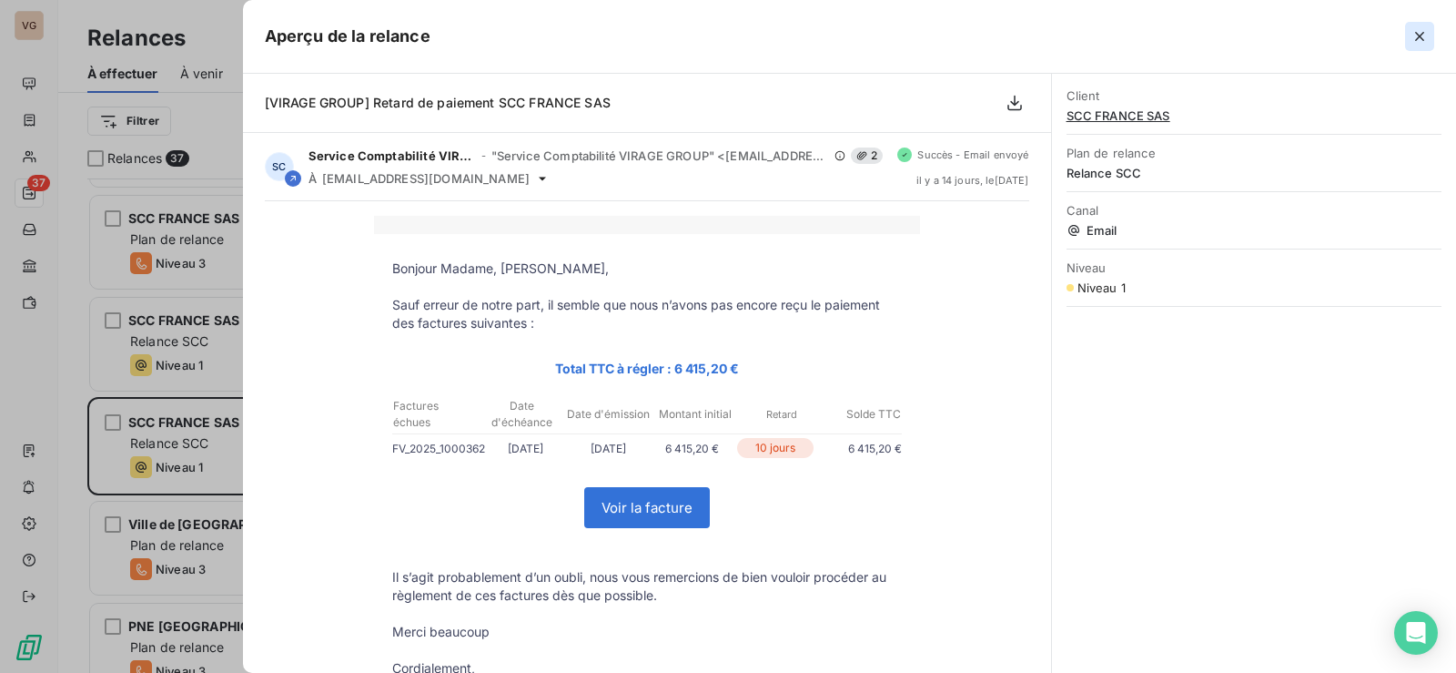
click at [1413, 36] on icon "button" at bounding box center [1420, 36] width 18 height 18
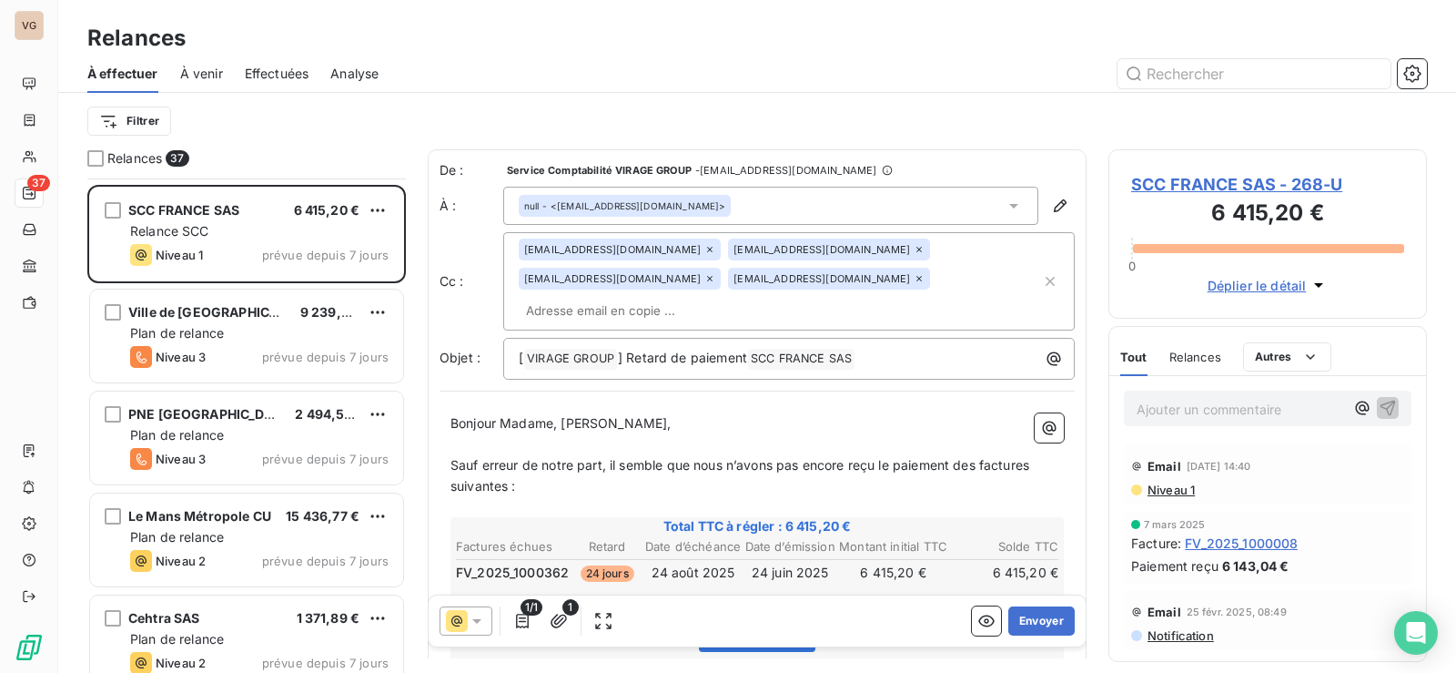
scroll to position [2094, 0]
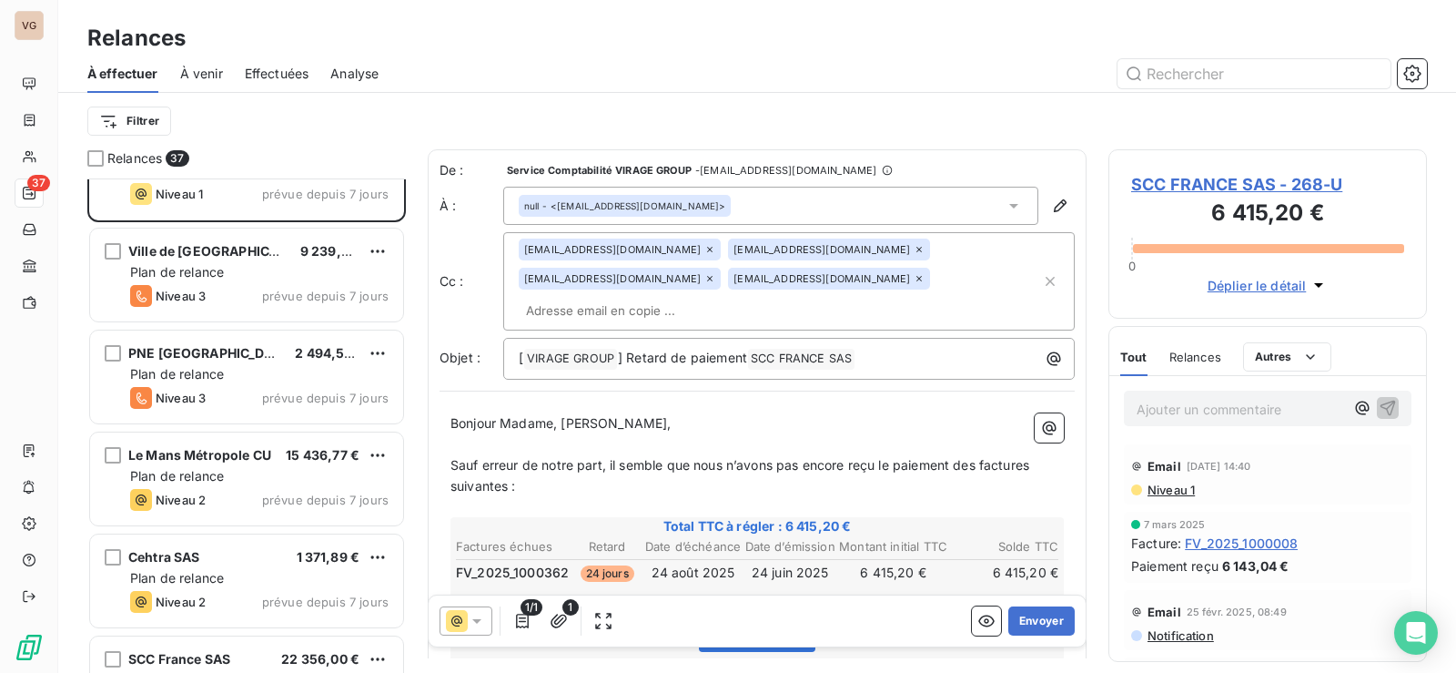
click at [479, 620] on icon at bounding box center [476, 621] width 9 height 5
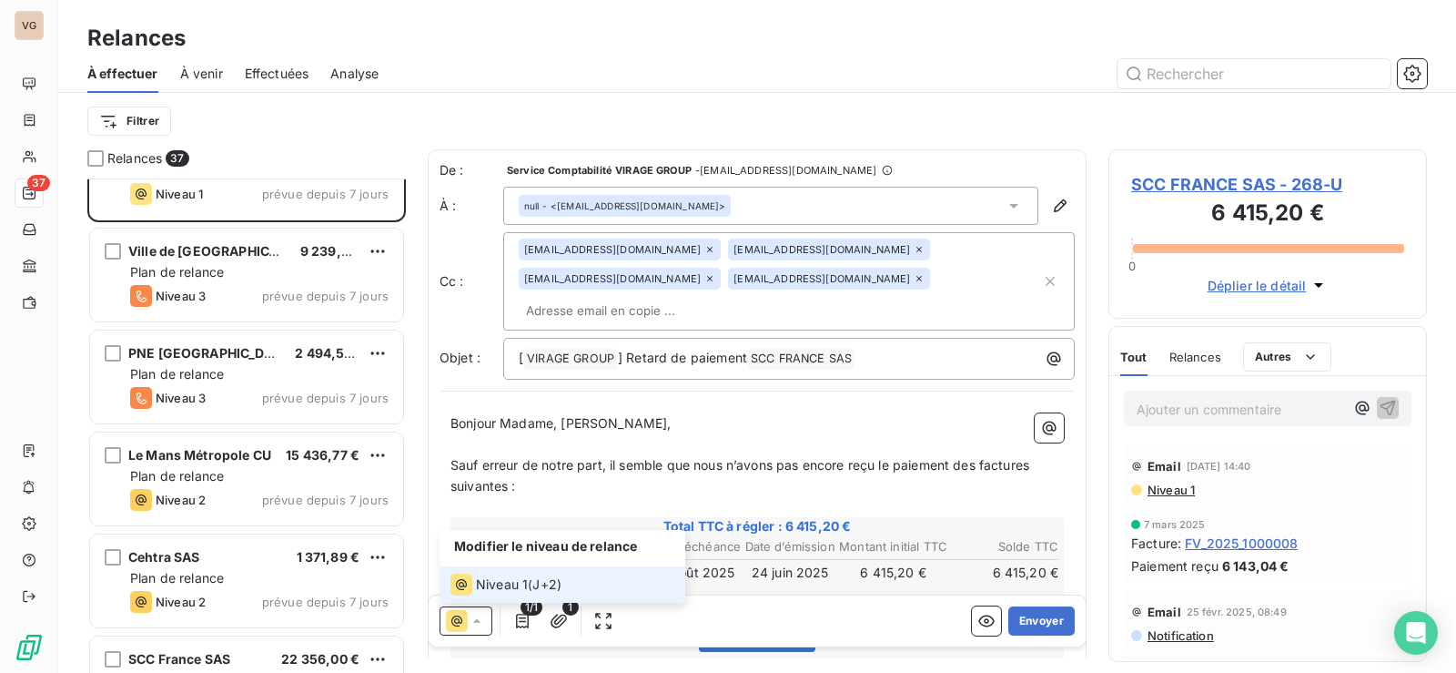
click at [479, 620] on icon at bounding box center [477, 621] width 18 height 18
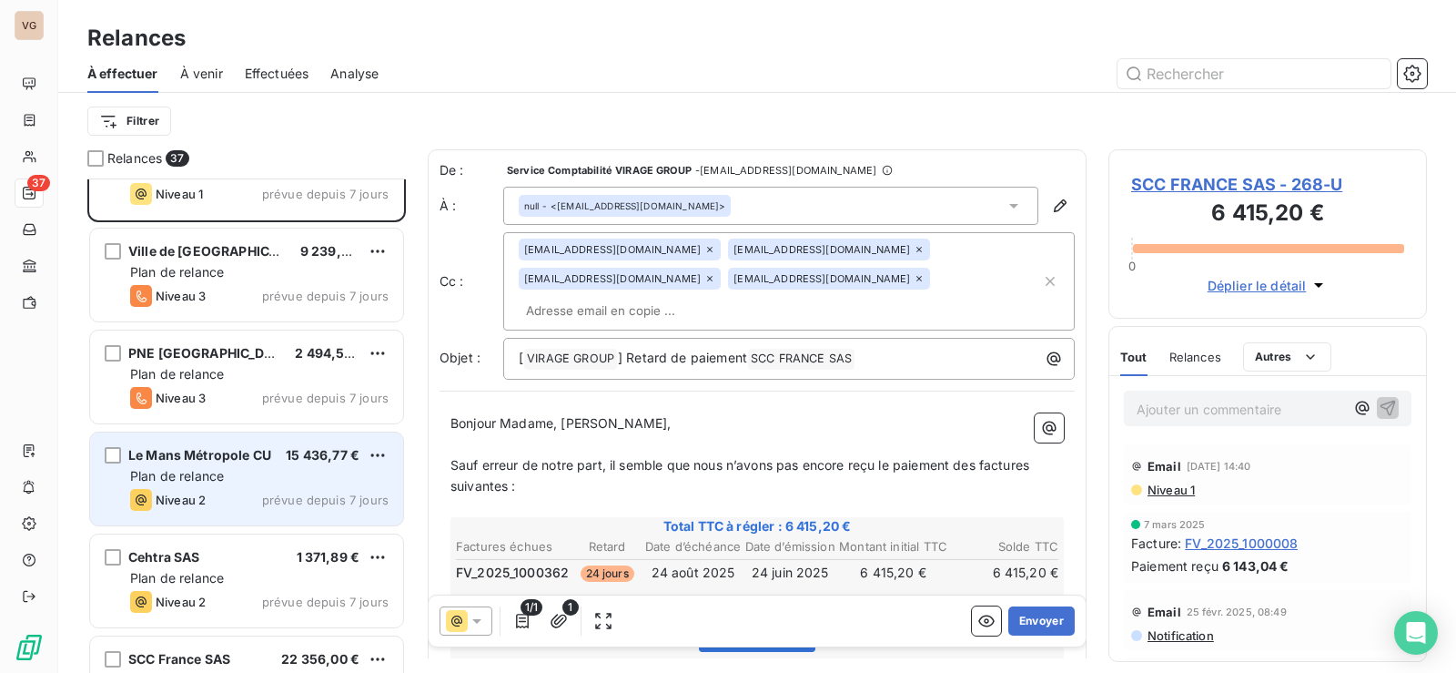
click at [206, 477] on span "Plan de relance" at bounding box center [177, 475] width 94 height 15
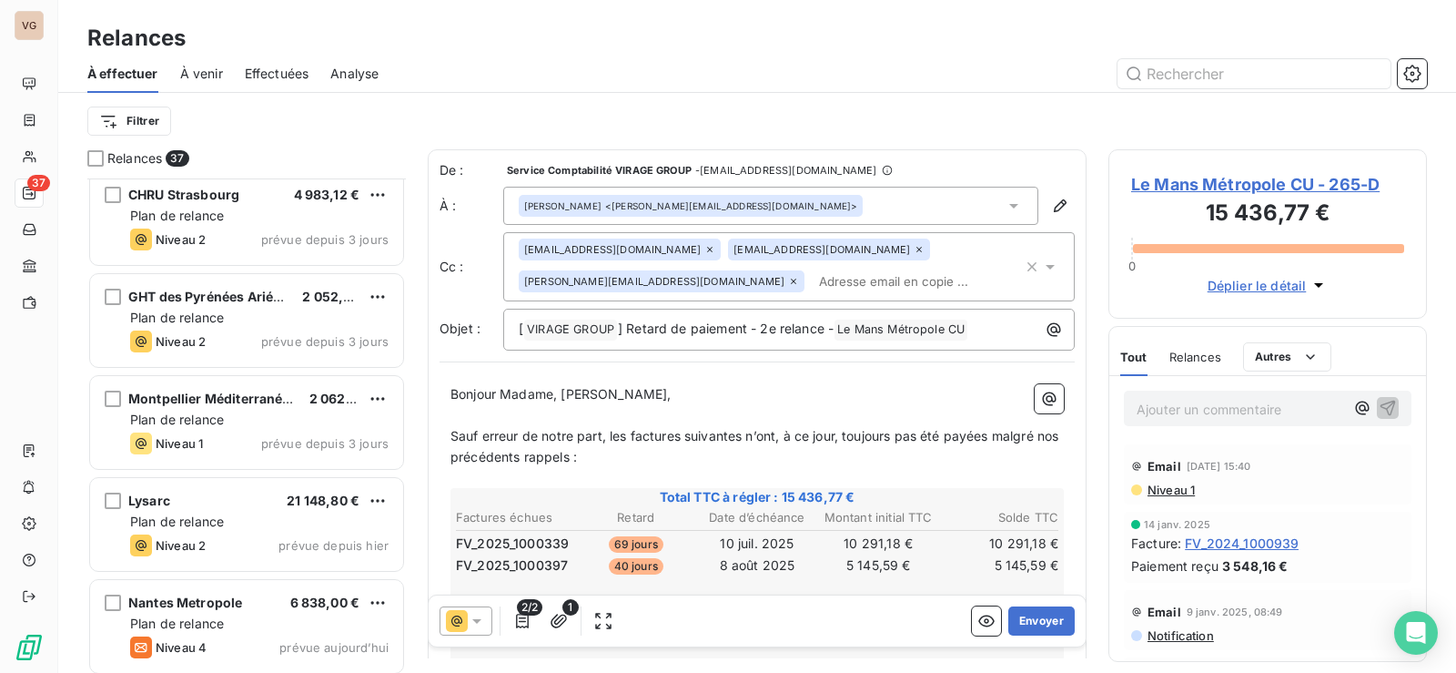
scroll to position [3095, 0]
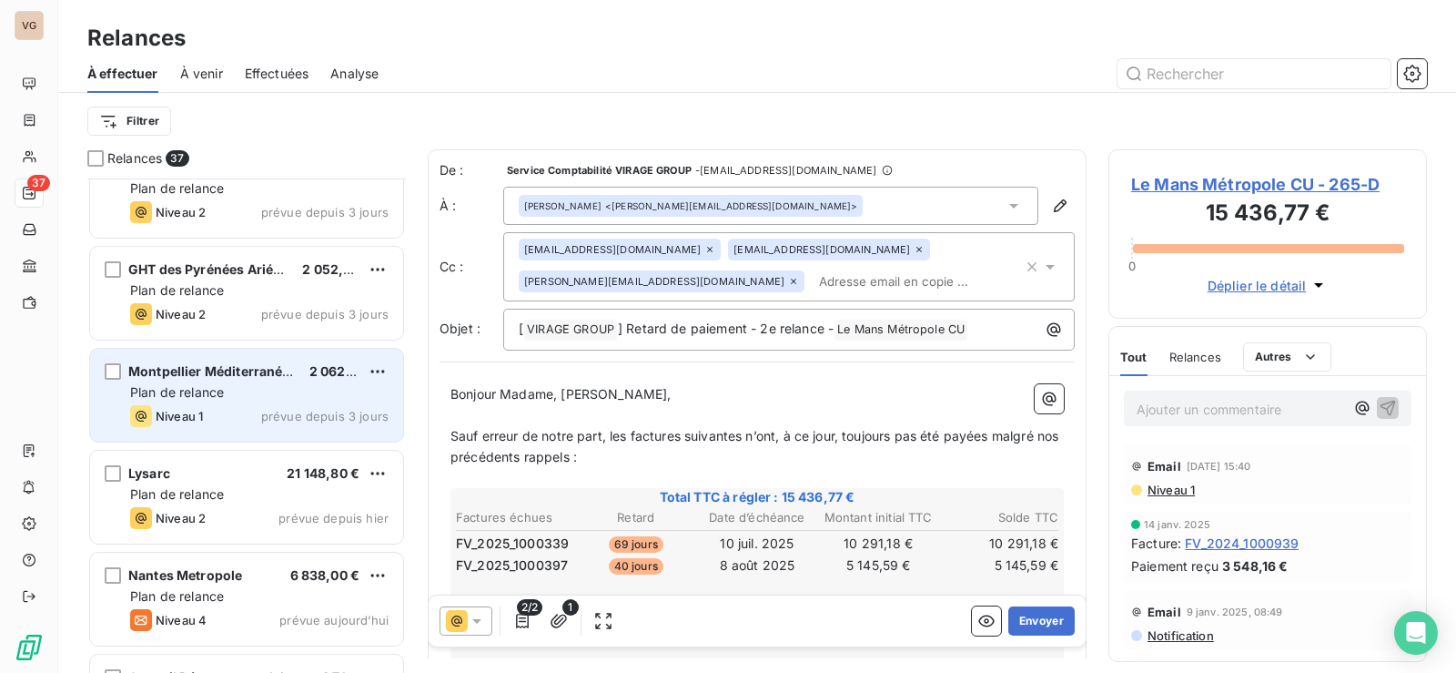
click at [193, 389] on span "Plan de relance" at bounding box center [177, 391] width 94 height 15
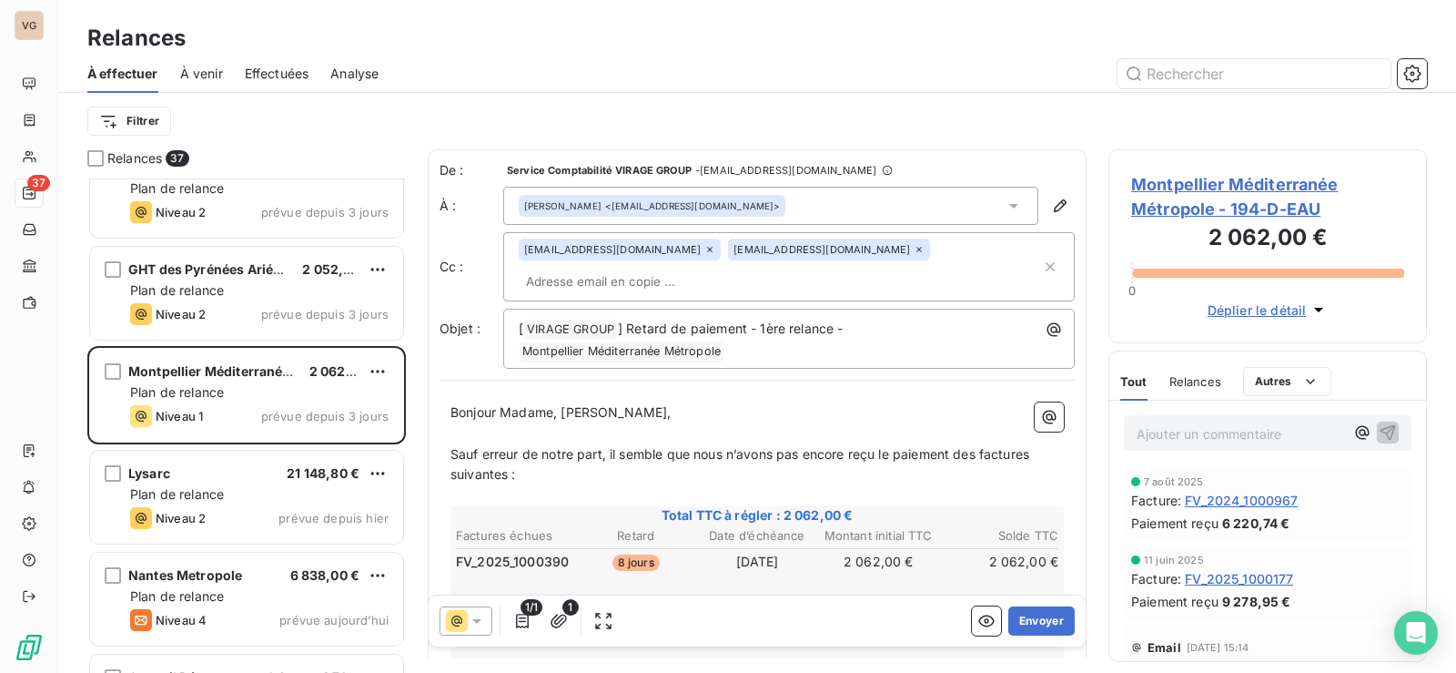
click at [1213, 179] on span "Montpellier Méditerranée Métropole - 194-D-EAU" at bounding box center [1267, 196] width 273 height 49
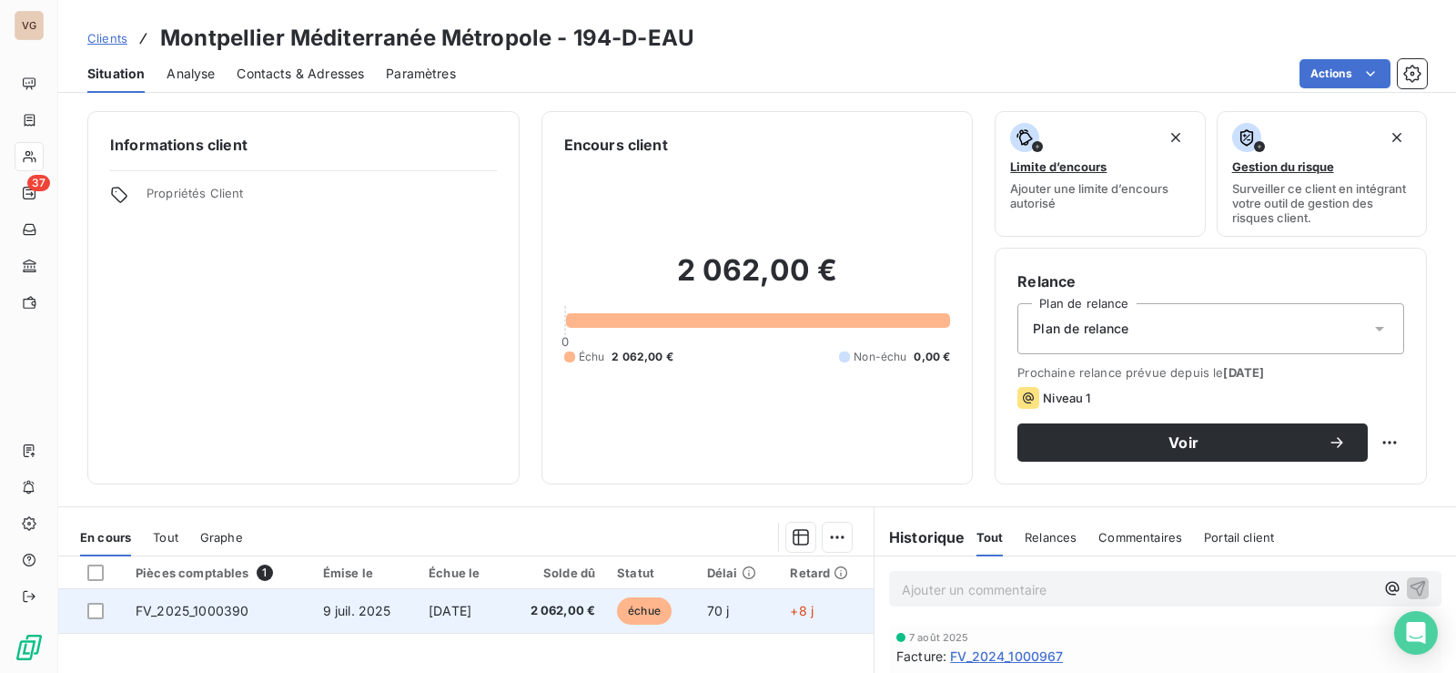
click at [228, 611] on span "FV_2025_1000390" at bounding box center [192, 609] width 113 height 15
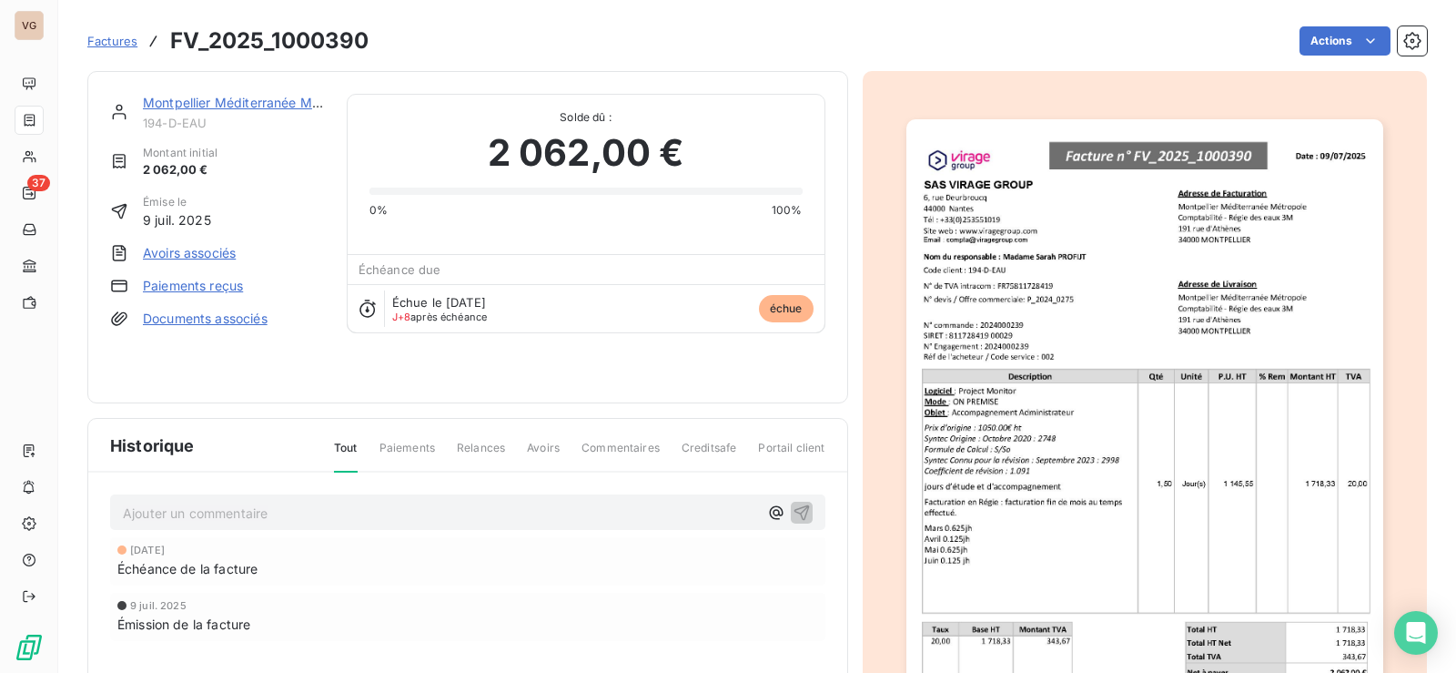
click at [194, 279] on link "Paiements reçus" at bounding box center [193, 286] width 100 height 18
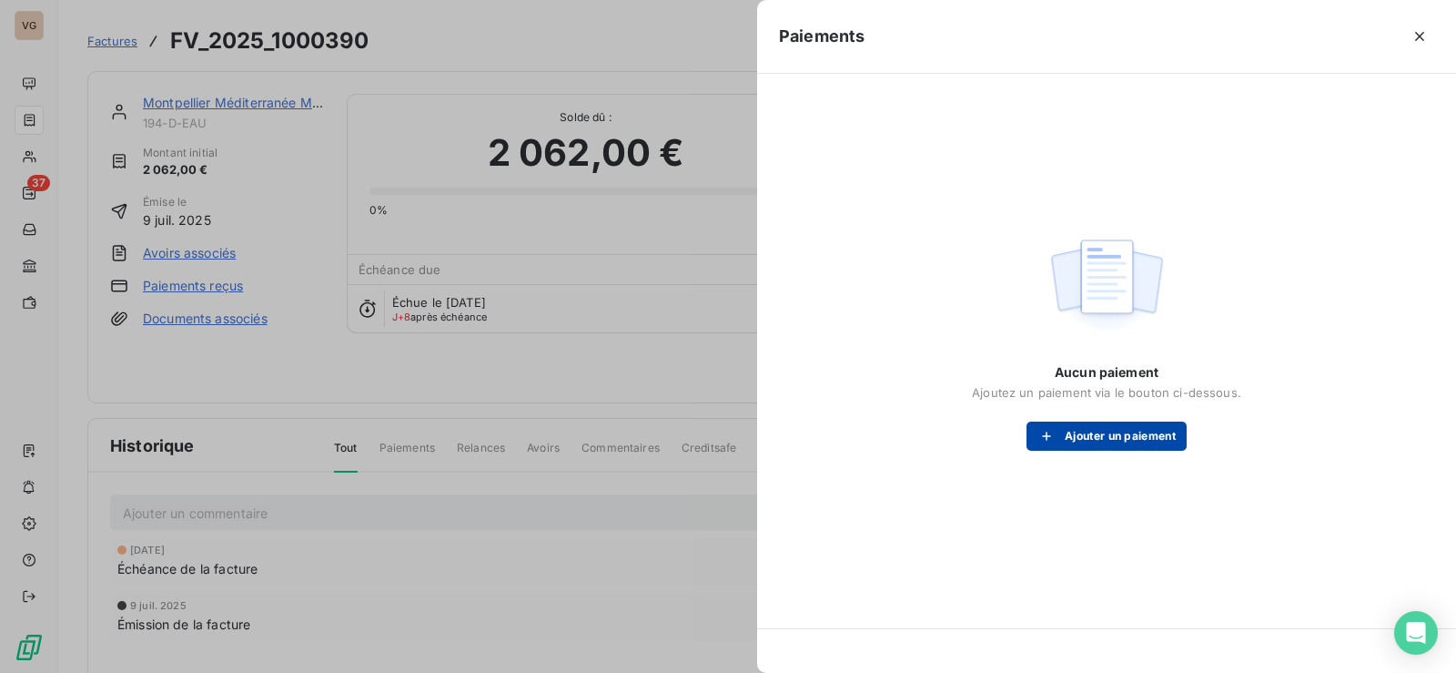
click at [1102, 439] on button "Ajouter un paiement" at bounding box center [1107, 435] width 160 height 29
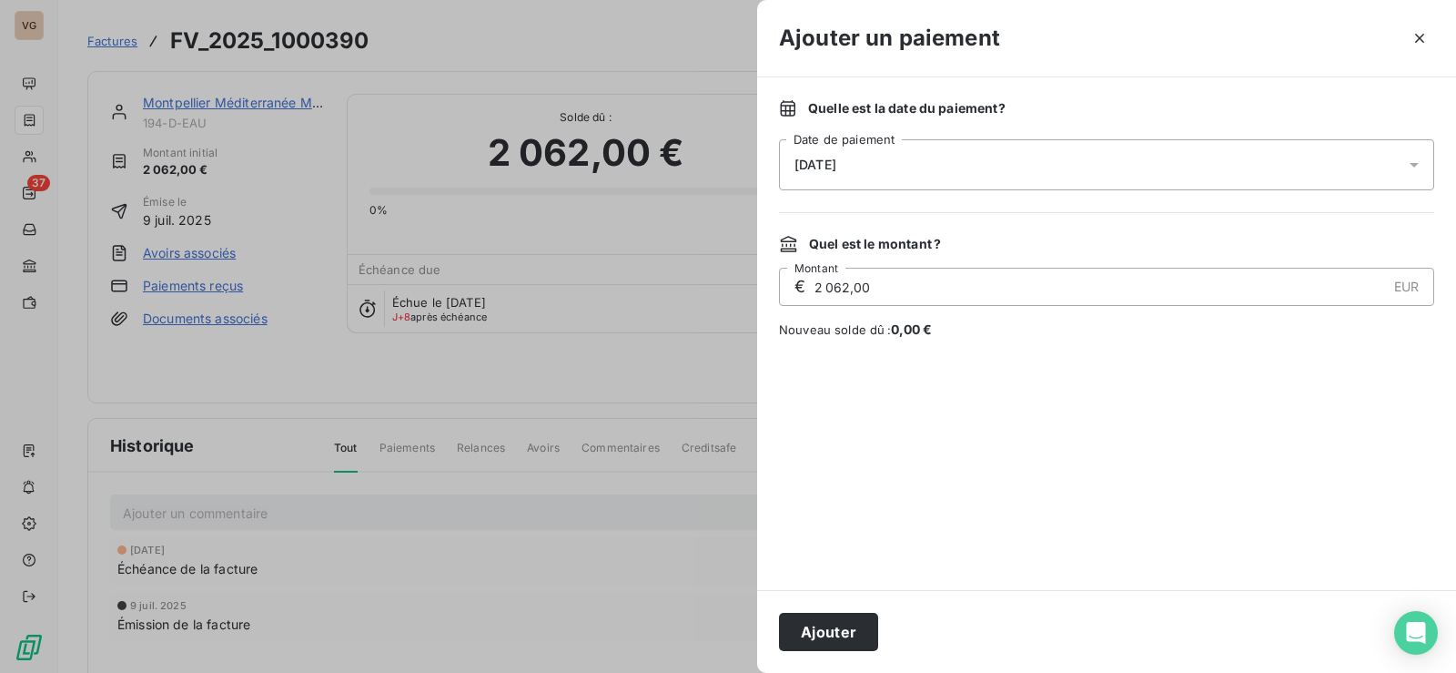
click at [960, 151] on div "[DATE]" at bounding box center [1106, 164] width 655 height 51
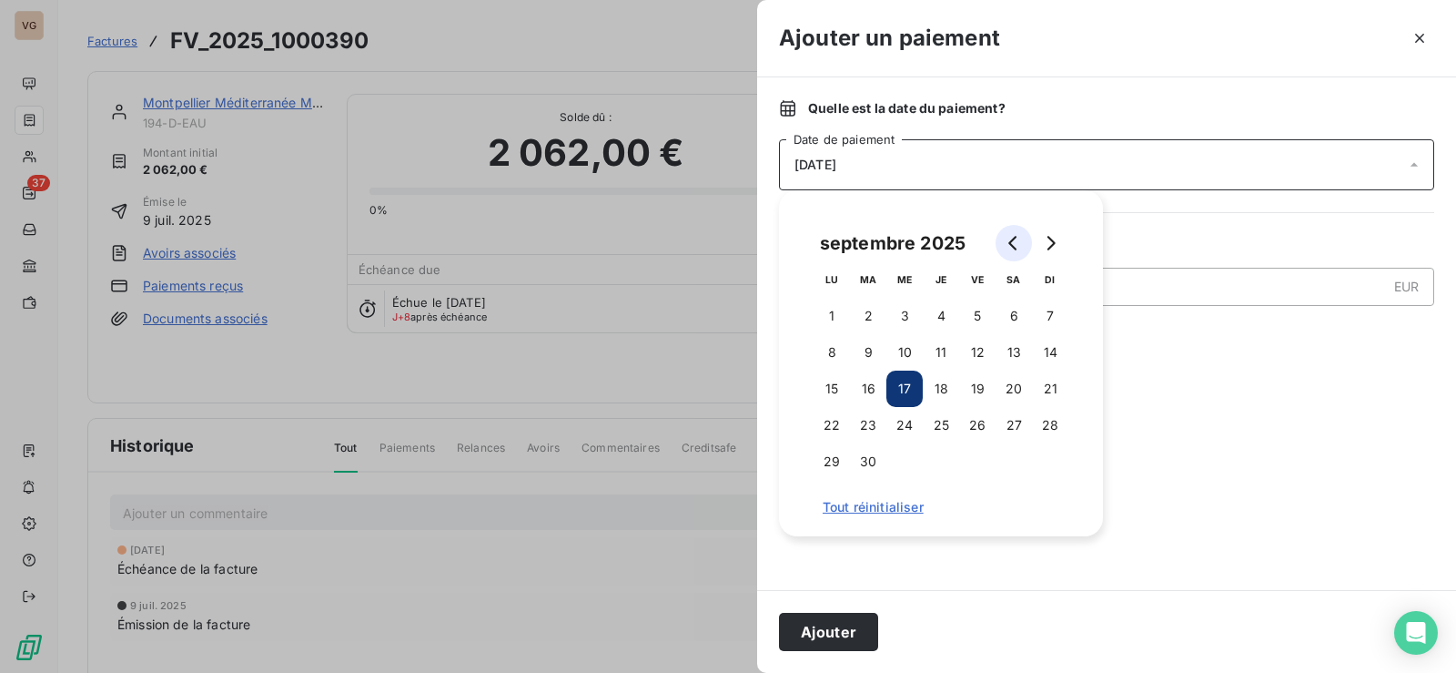
click at [1016, 236] on icon "Go to previous month" at bounding box center [1014, 243] width 15 height 15
click at [976, 454] on button "29" at bounding box center [977, 461] width 36 height 36
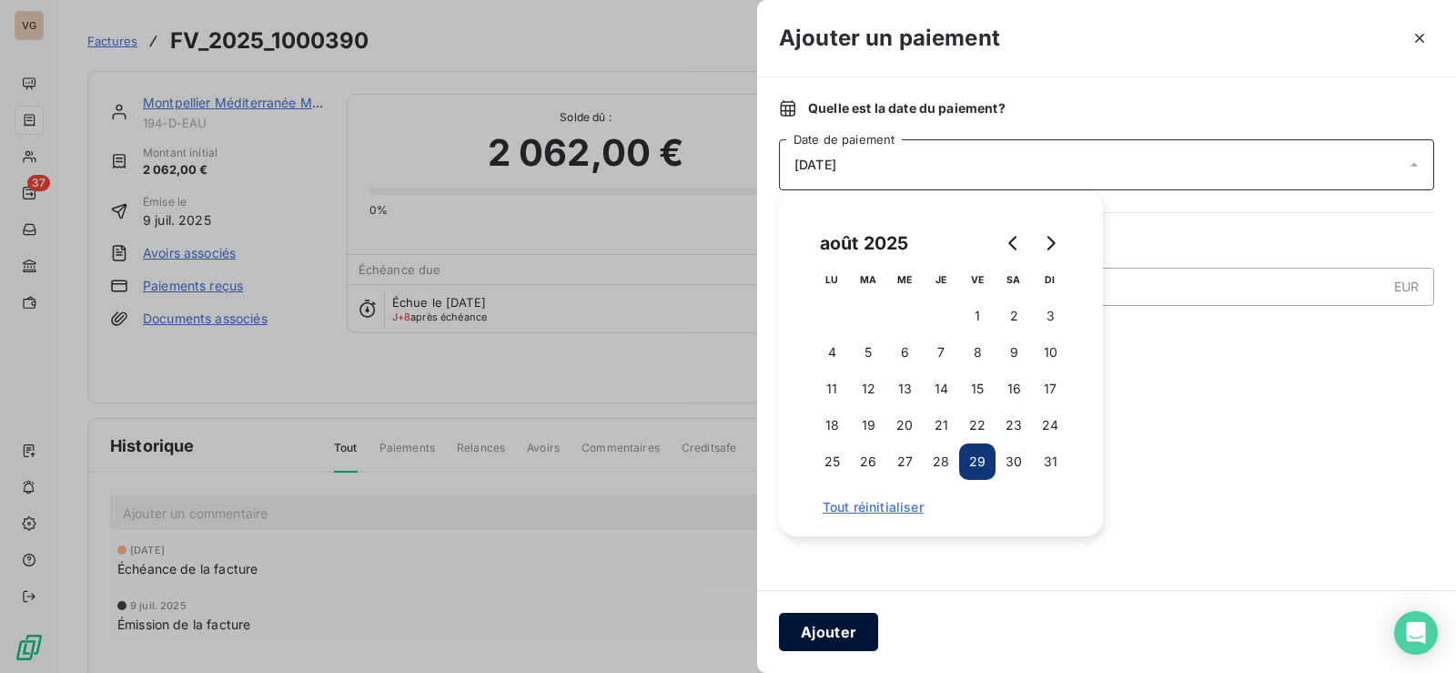
click at [841, 632] on button "Ajouter" at bounding box center [828, 631] width 99 height 38
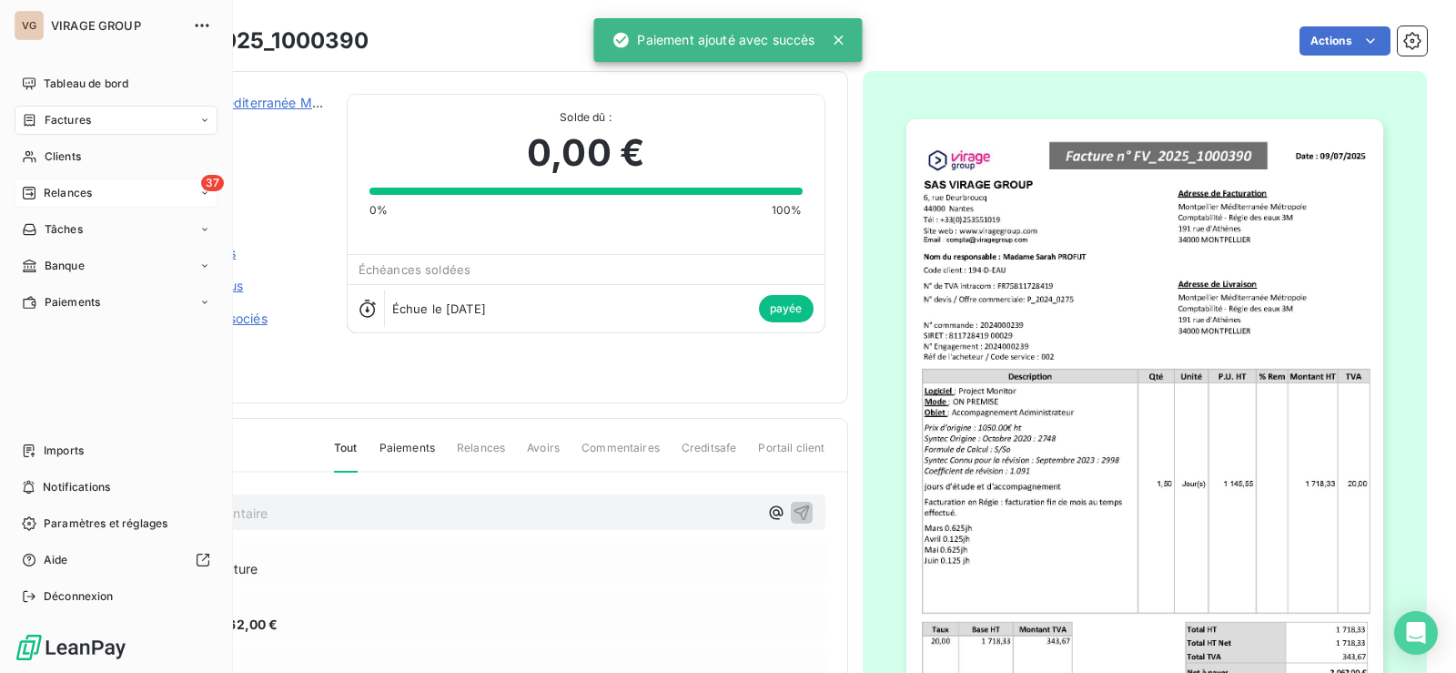
click at [65, 188] on span "Relances" at bounding box center [68, 193] width 48 height 16
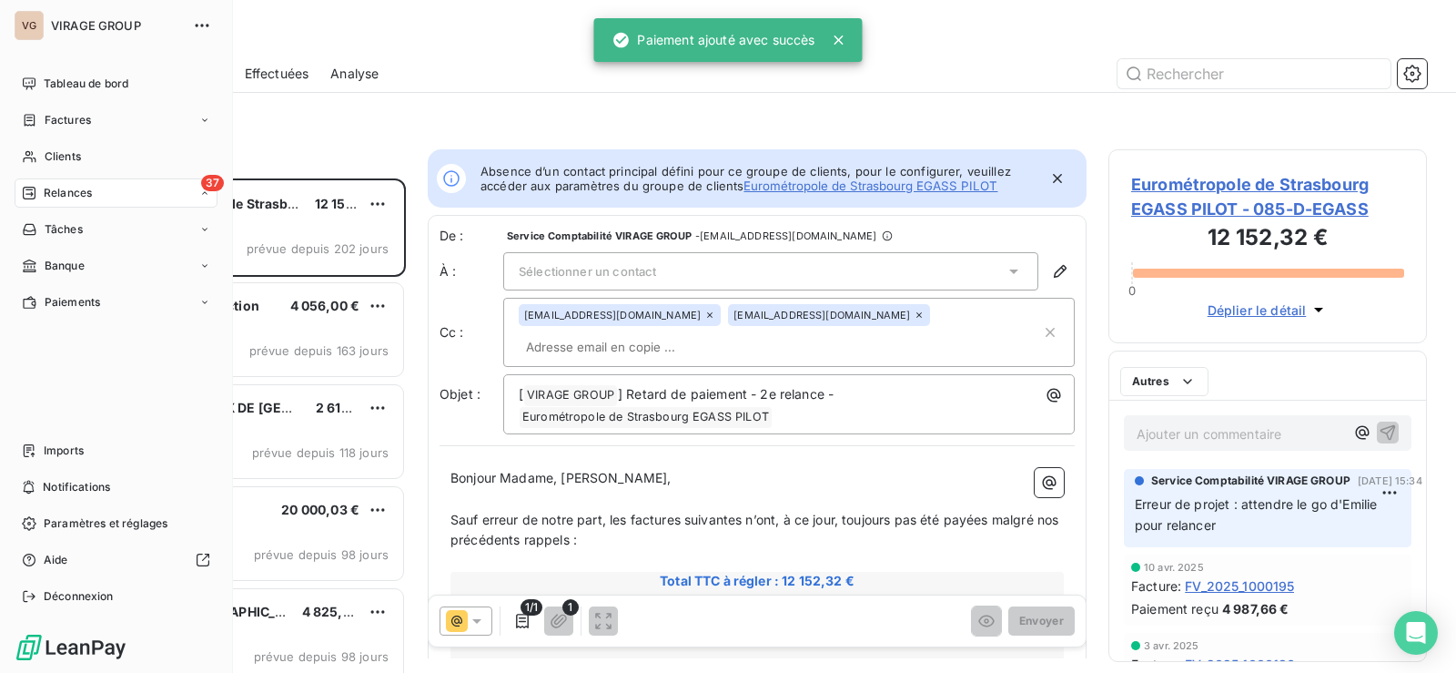
scroll to position [481, 305]
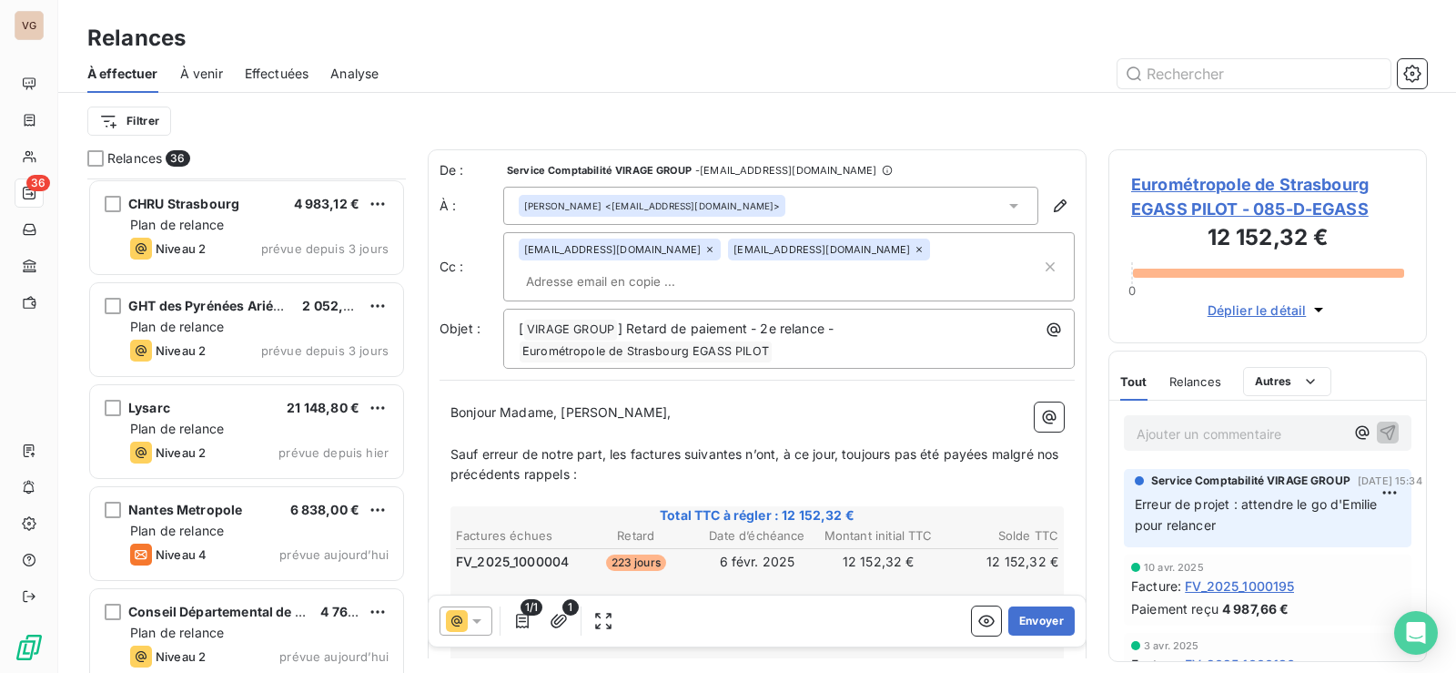
scroll to position [3176, 0]
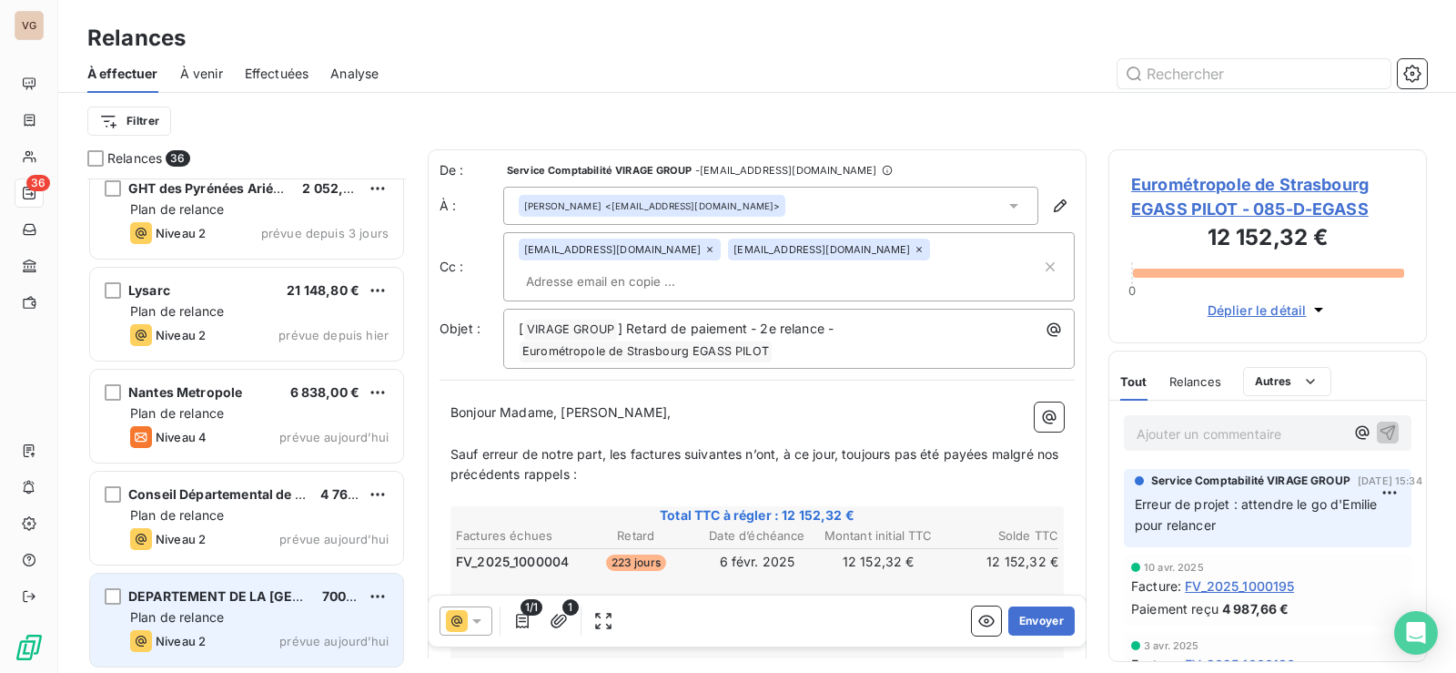
click at [183, 634] on span "Niveau 2" at bounding box center [181, 640] width 50 height 15
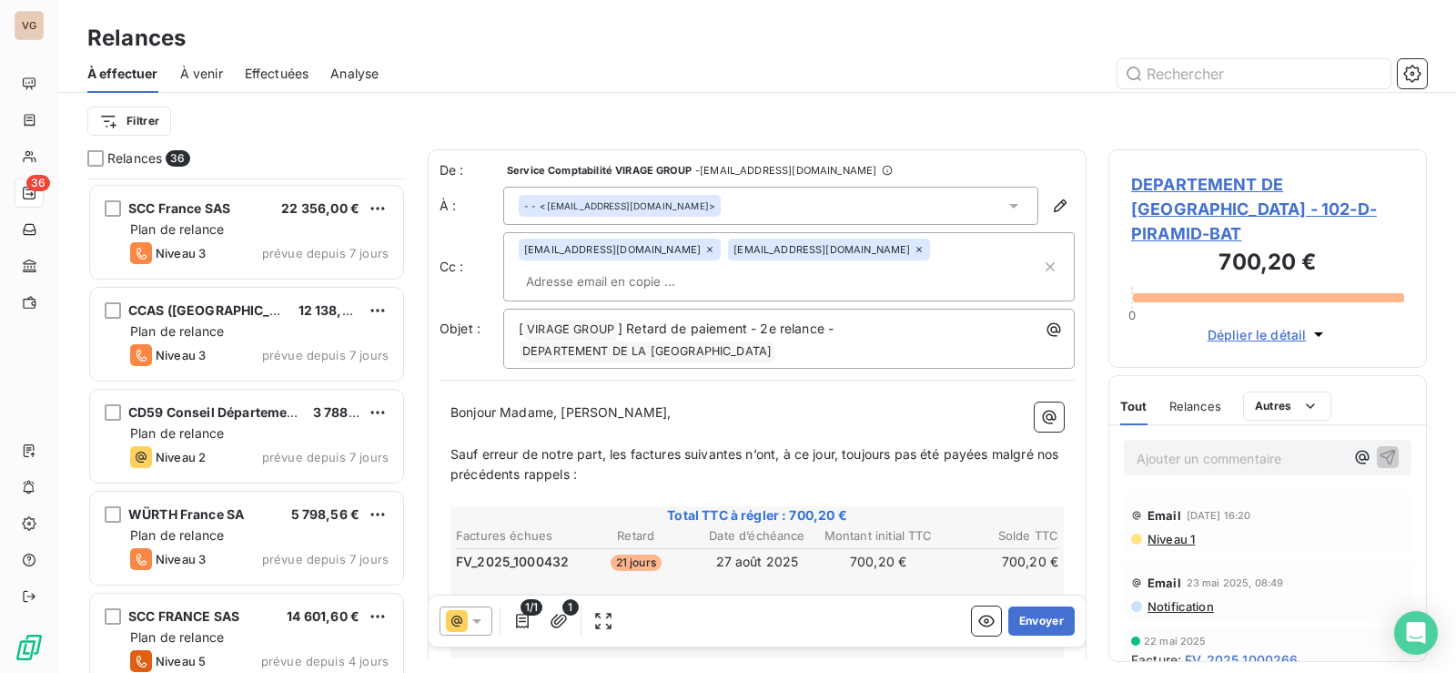
scroll to position [2539, 0]
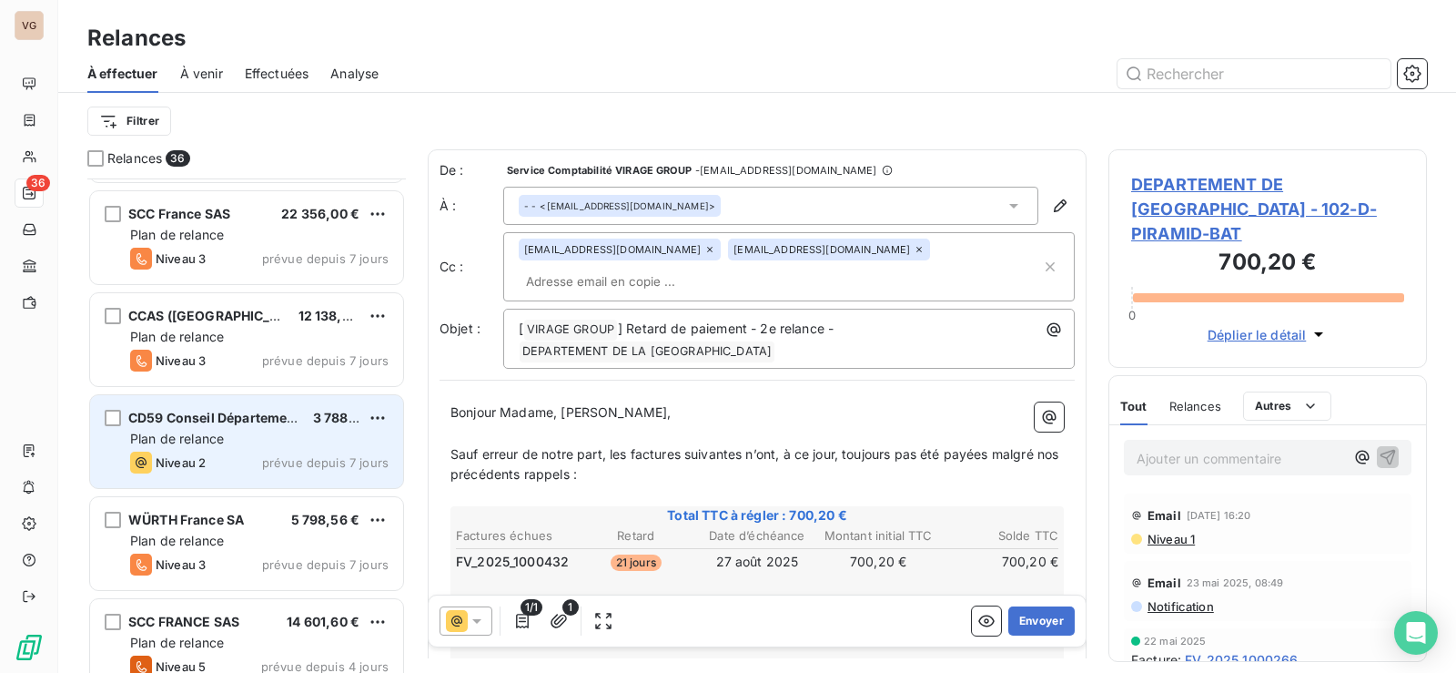
click at [196, 426] on div "CD59 Conseil Départemental du Nord" at bounding box center [213, 418] width 170 height 18
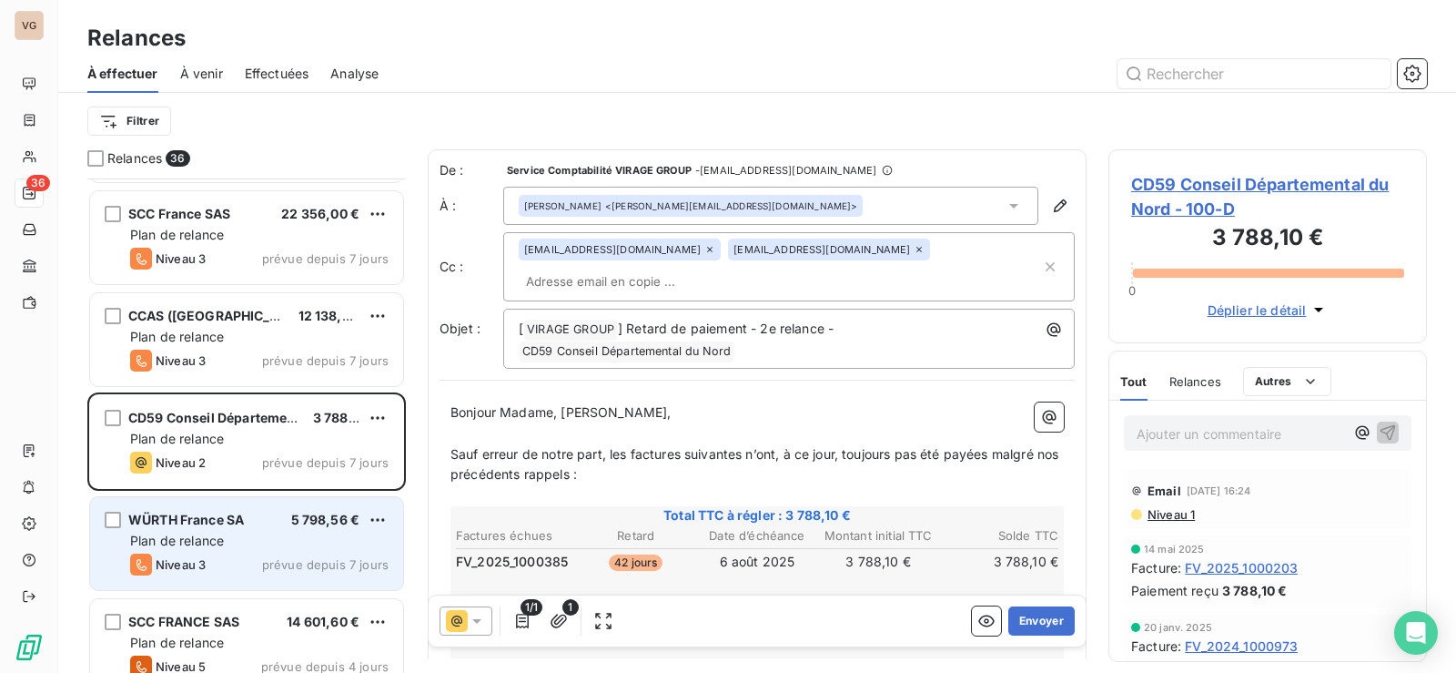
click at [190, 535] on span "Plan de relance" at bounding box center [177, 539] width 94 height 15
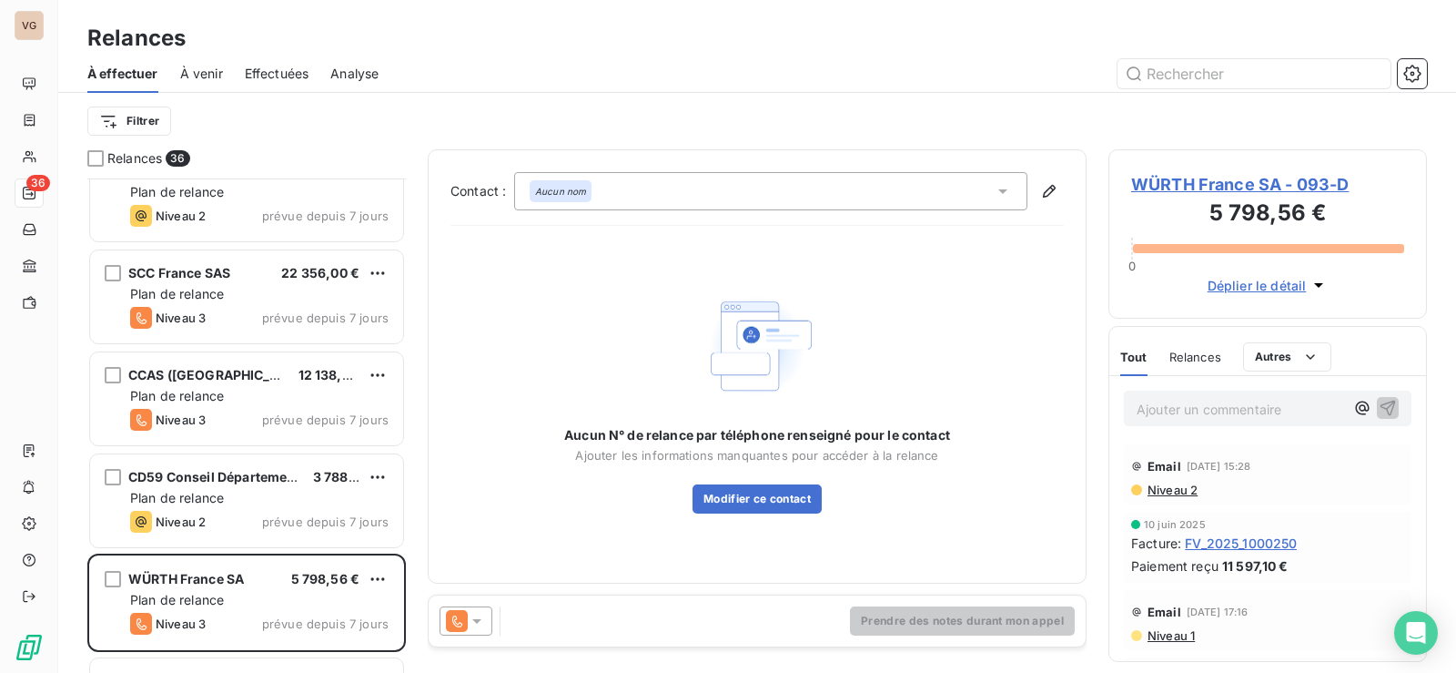
scroll to position [2448, 0]
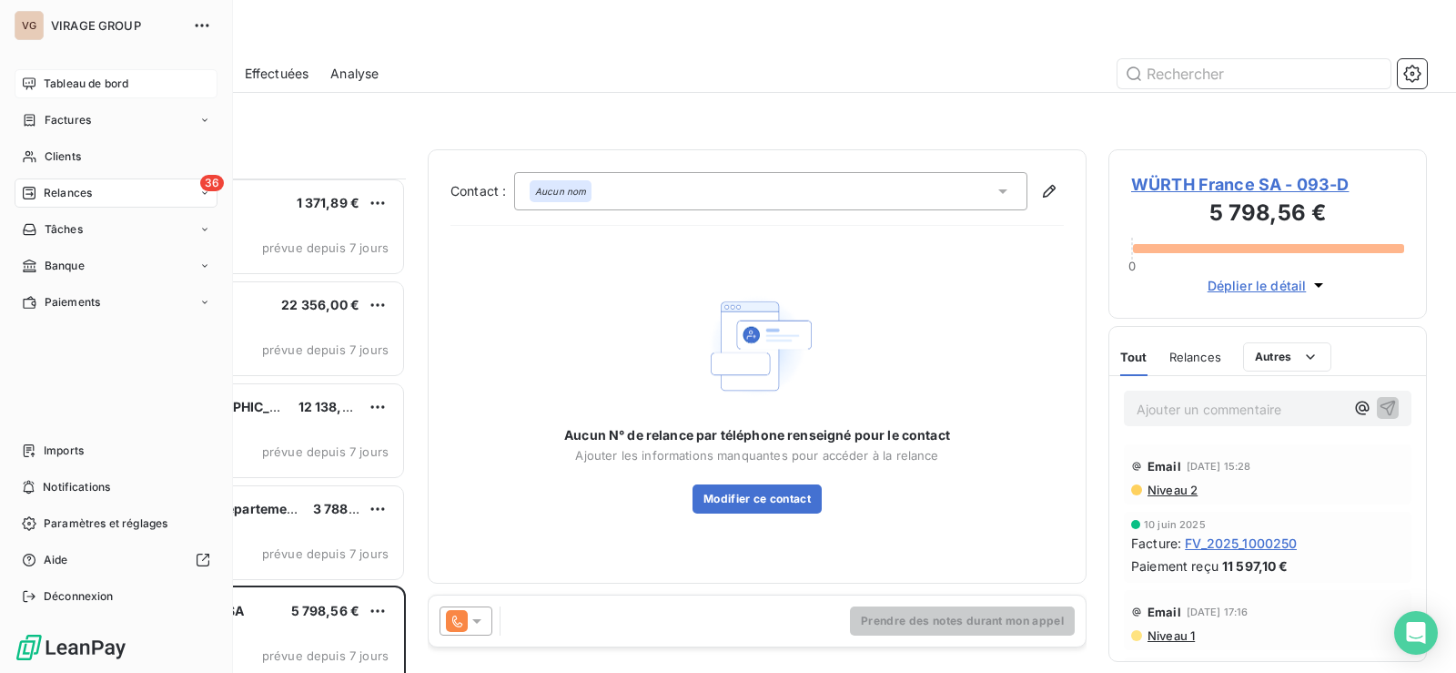
drag, startPoint x: 58, startPoint y: 82, endPoint x: 86, endPoint y: 91, distance: 29.6
click at [58, 82] on span "Tableau de bord" at bounding box center [86, 84] width 85 height 16
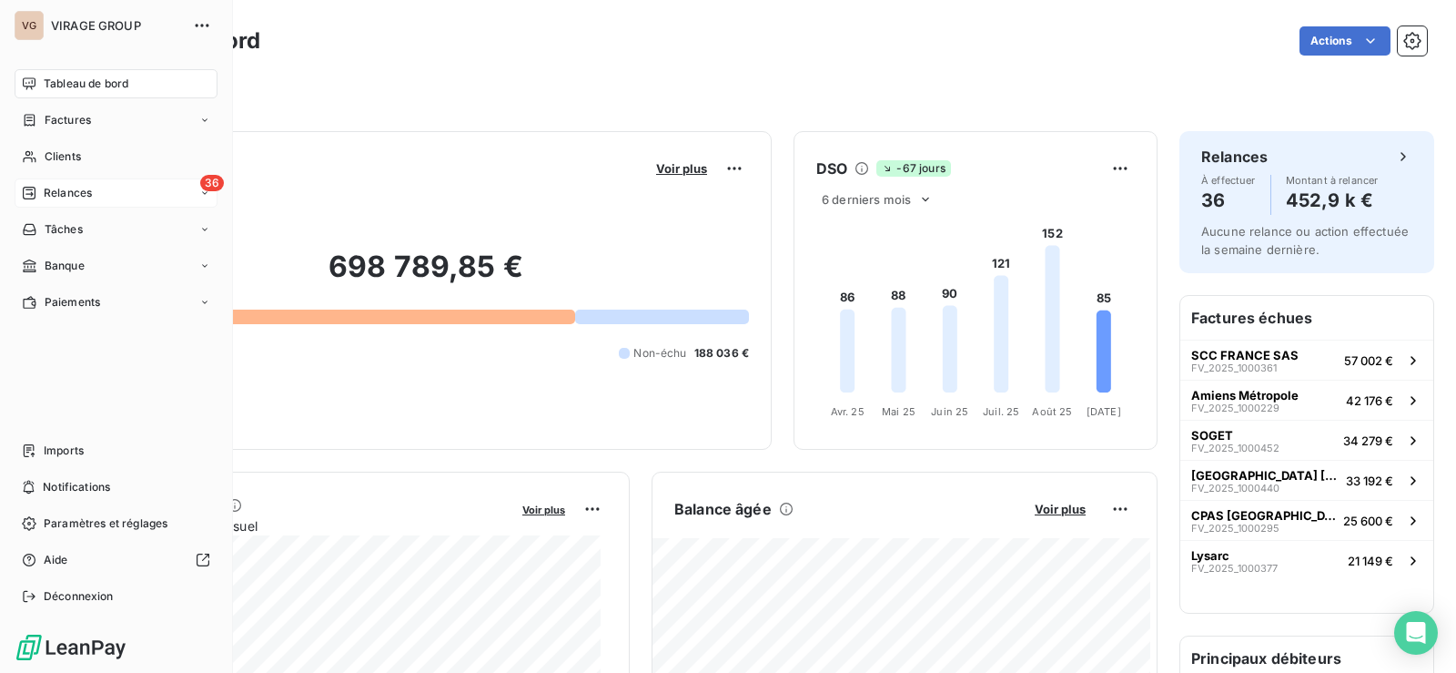
click at [92, 191] on span "Relances" at bounding box center [68, 193] width 48 height 16
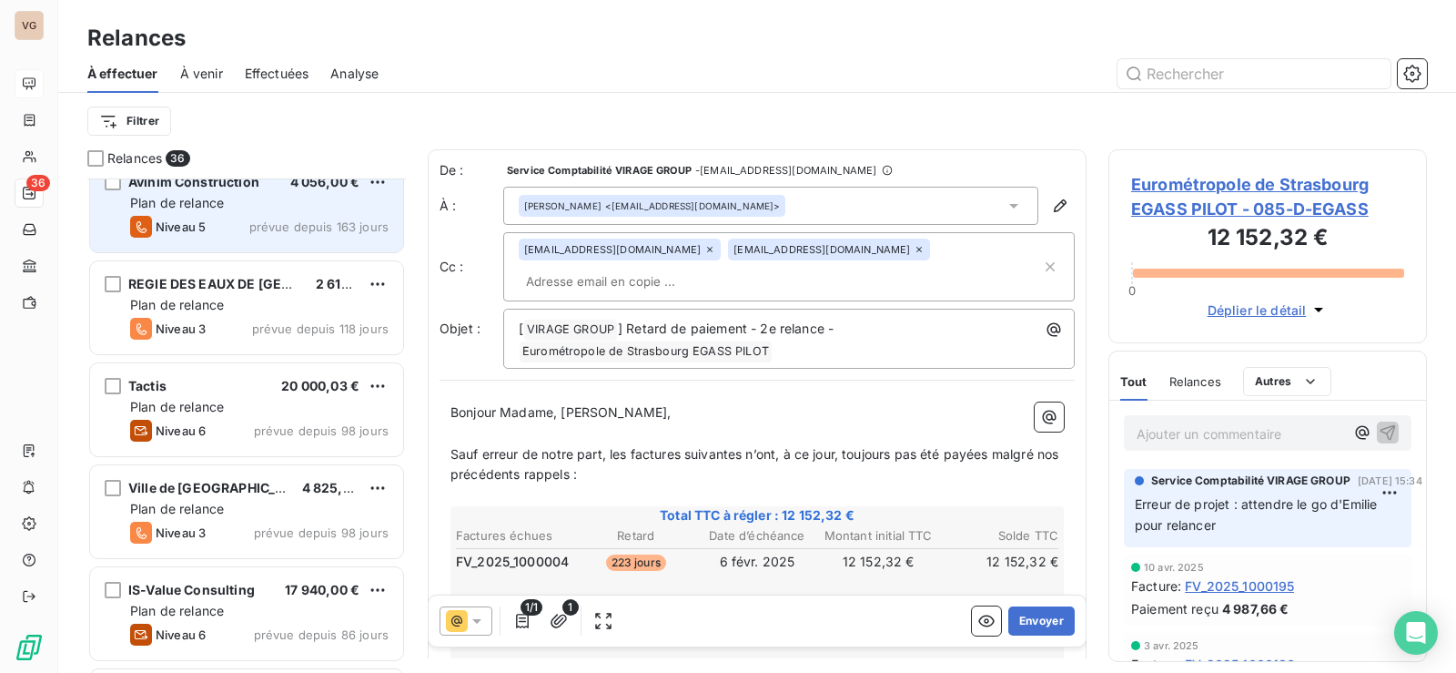
scroll to position [92, 0]
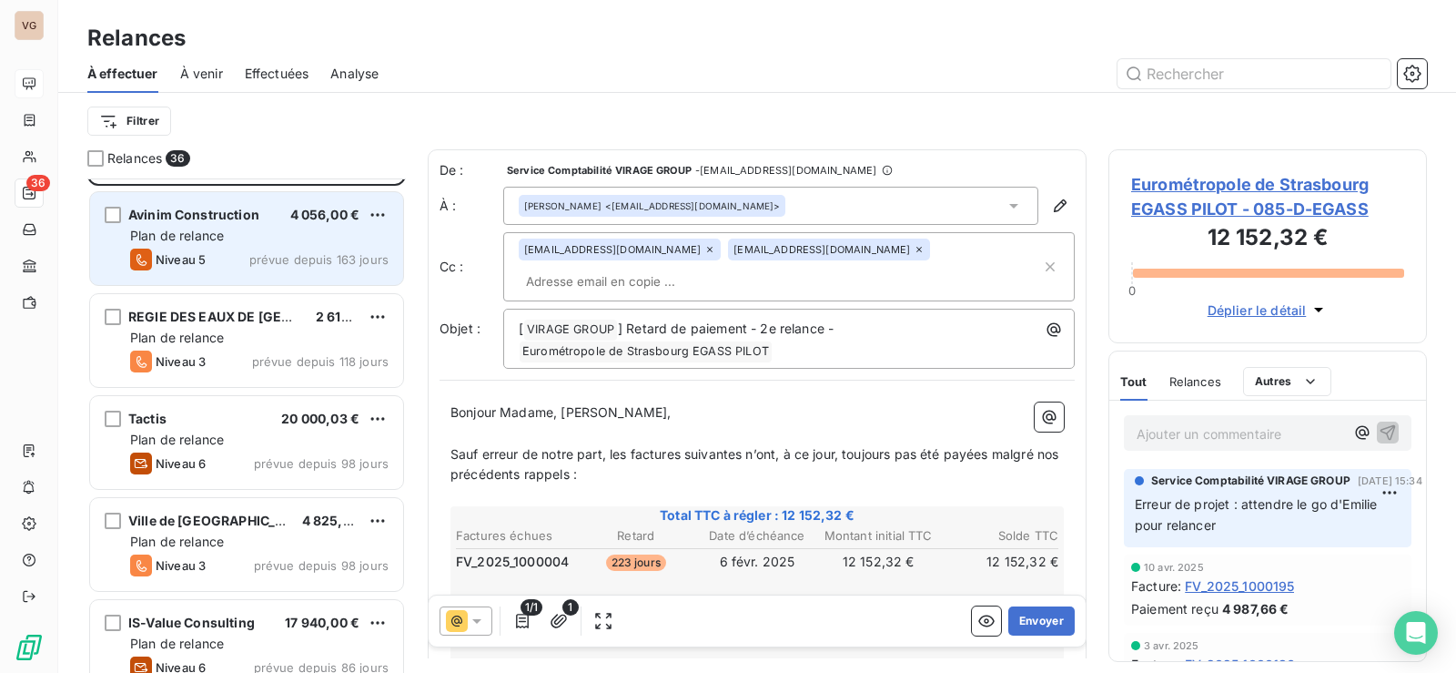
click at [219, 250] on div "Niveau 5 prévue depuis 163 jours" at bounding box center [259, 259] width 258 height 22
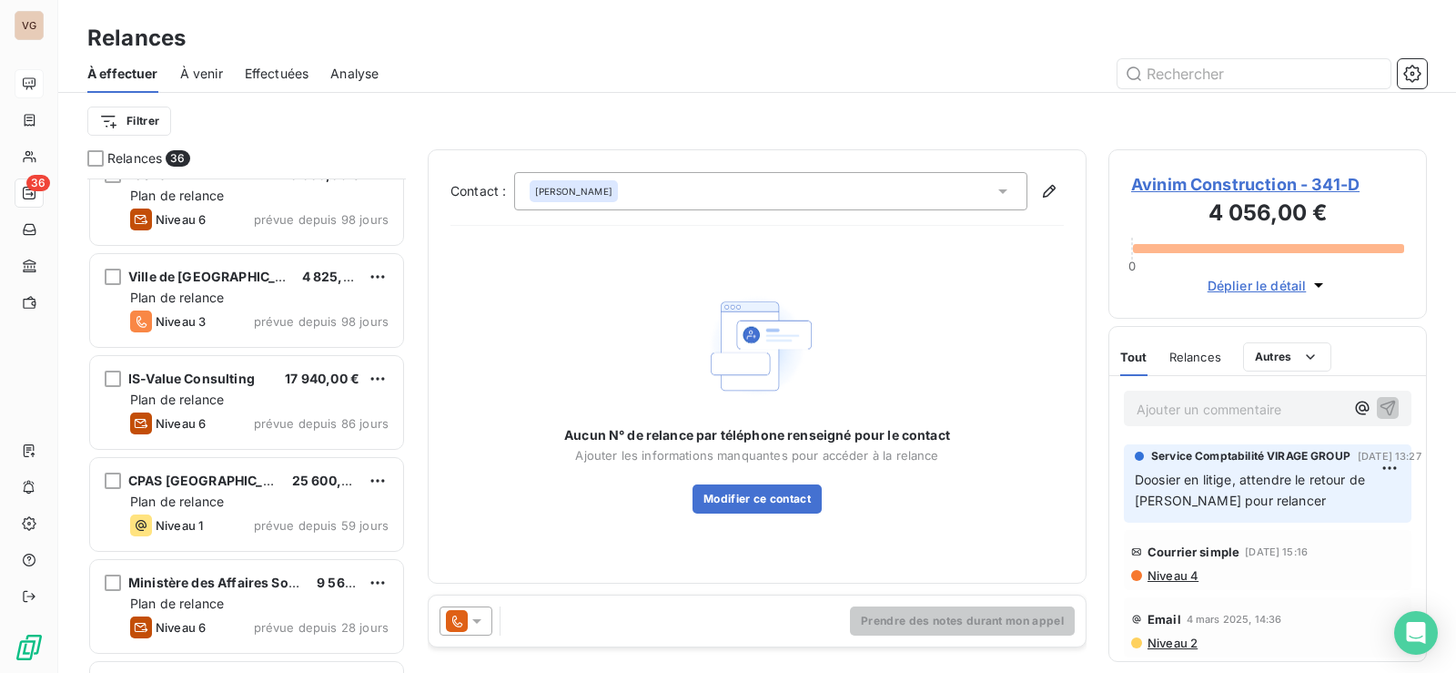
scroll to position [365, 0]
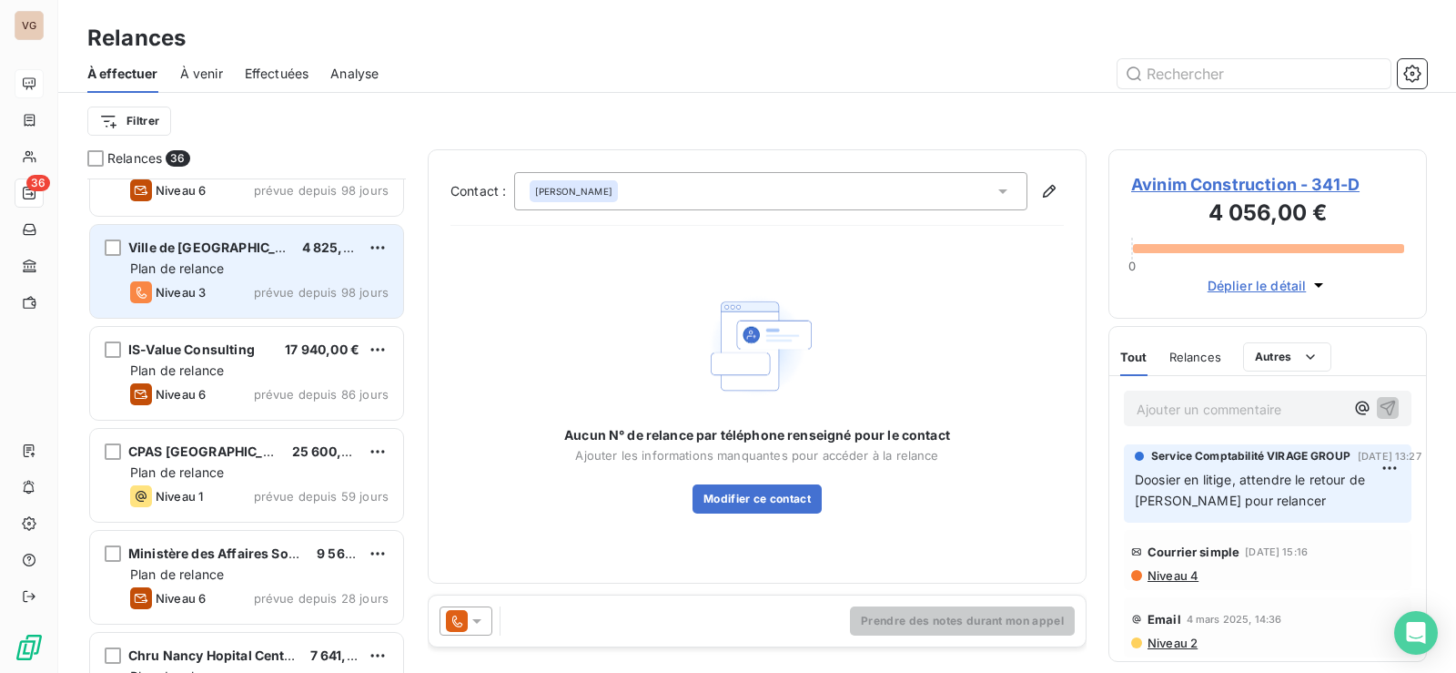
click at [204, 256] on div "Ville de [GEOGRAPHIC_DATA]" at bounding box center [207, 247] width 159 height 18
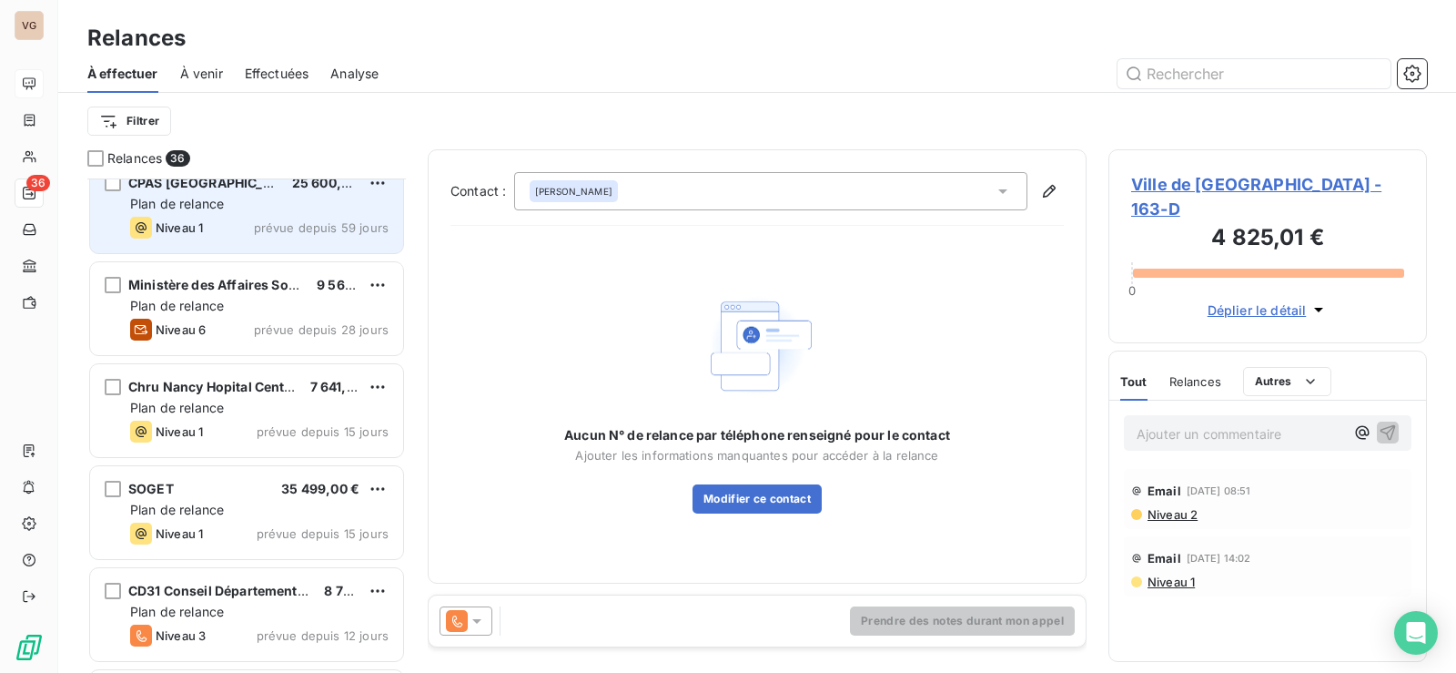
scroll to position [638, 0]
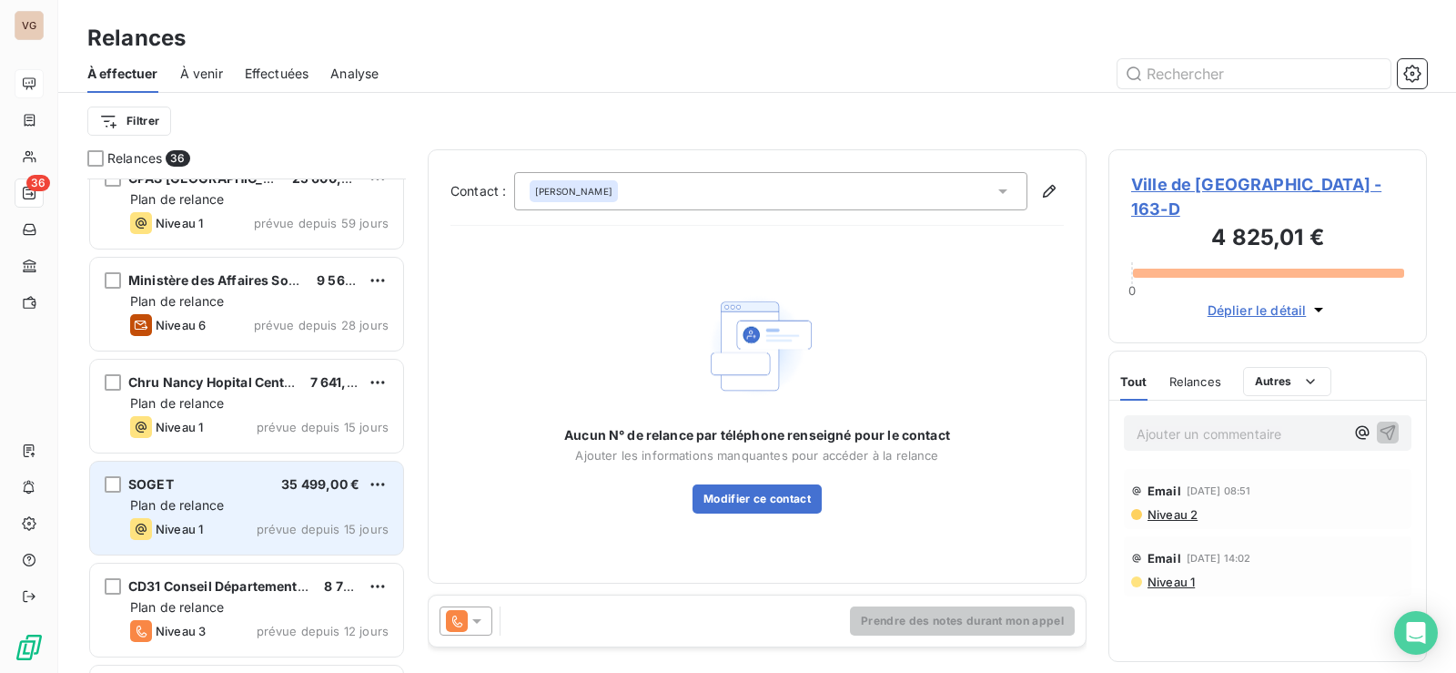
click at [187, 512] on div "Plan de relance" at bounding box center [259, 505] width 258 height 18
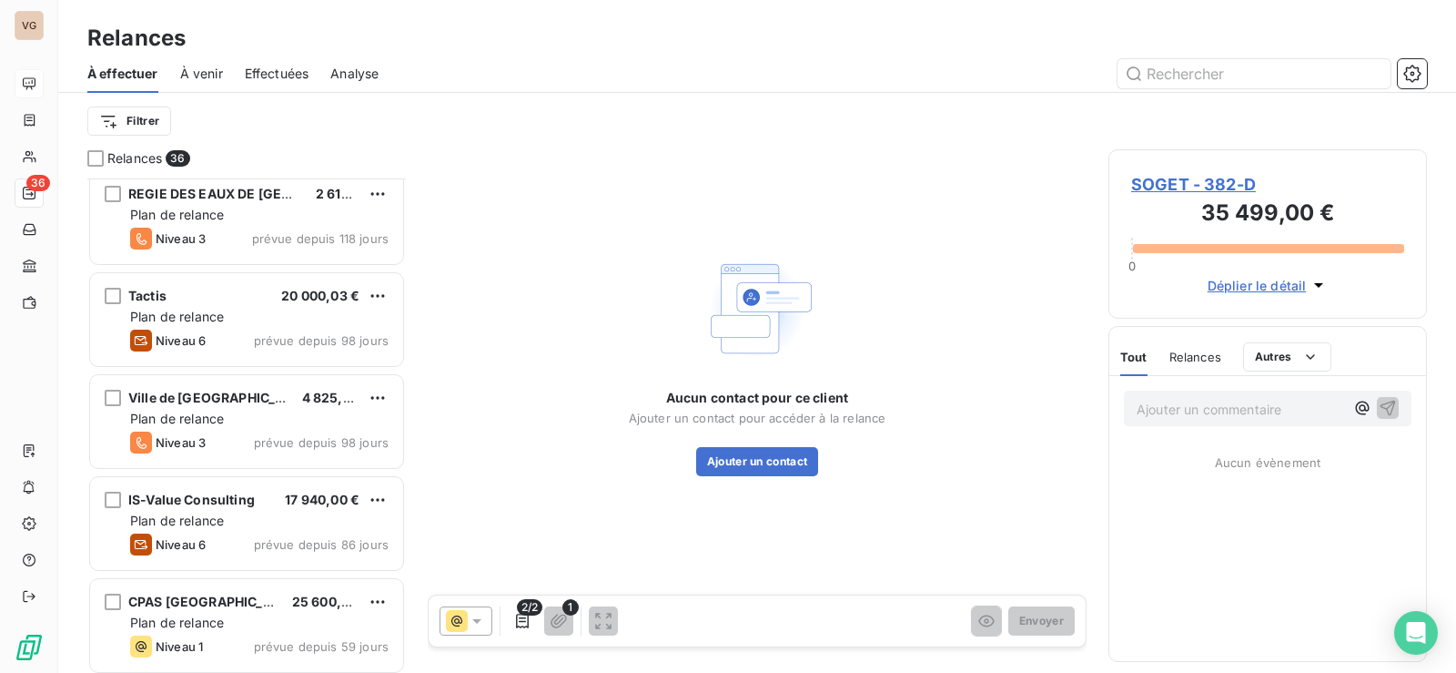
scroll to position [274, 0]
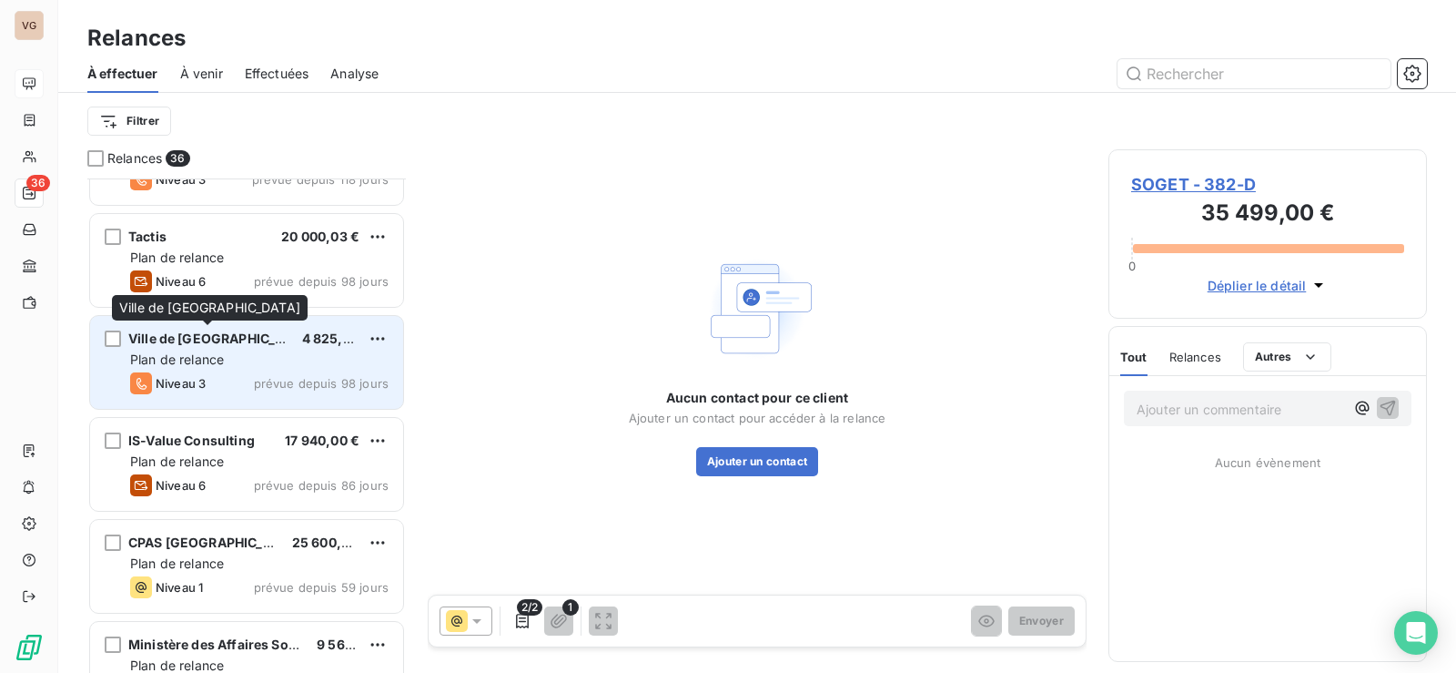
click at [187, 345] on span "Ville de [GEOGRAPHIC_DATA]" at bounding box center [220, 337] width 185 height 15
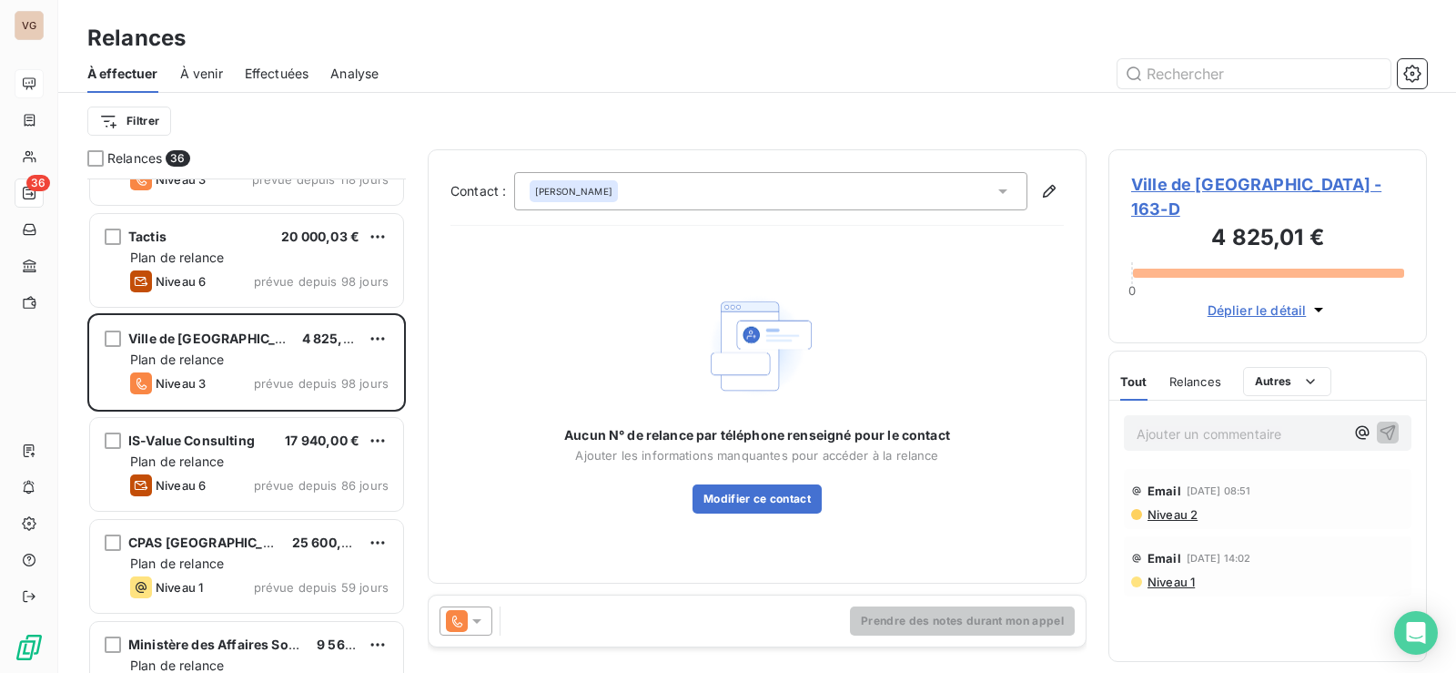
click at [1189, 187] on span "Ville de [GEOGRAPHIC_DATA] - 163-D" at bounding box center [1267, 196] width 273 height 49
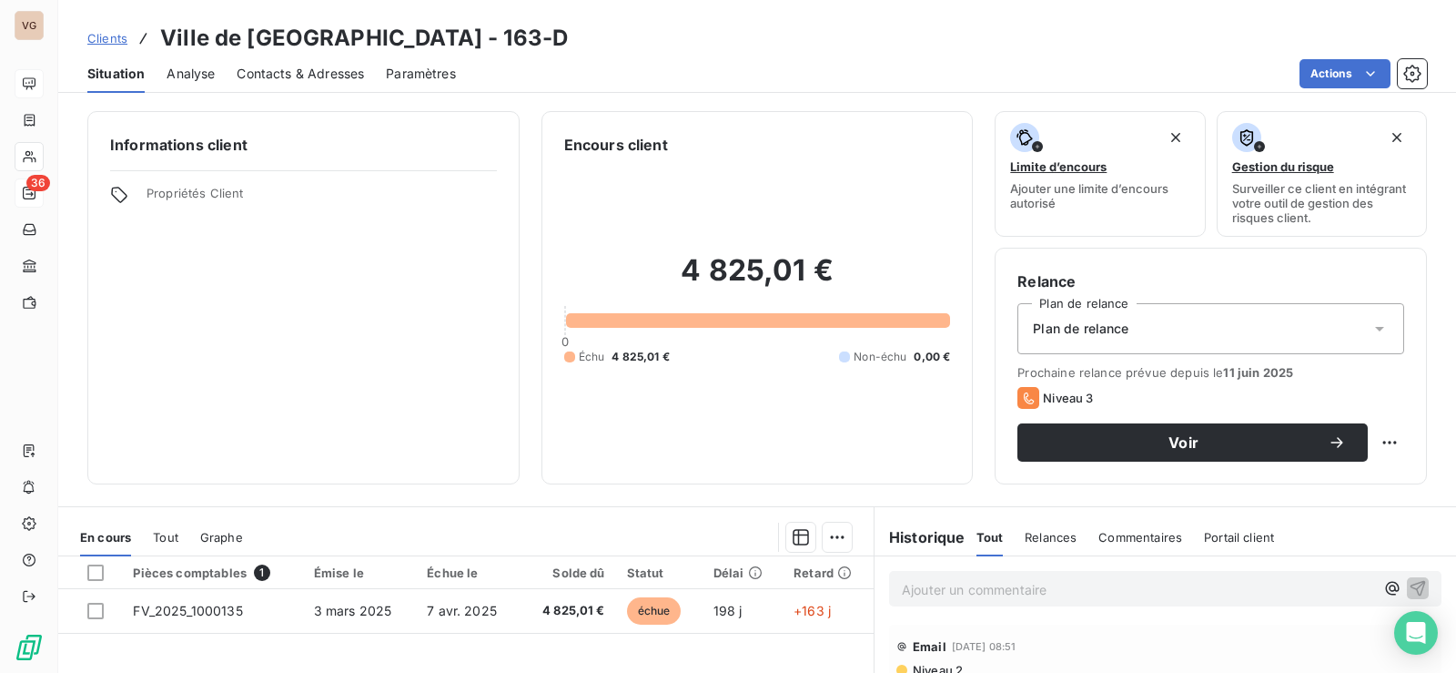
click at [285, 74] on span "Contacts & Adresses" at bounding box center [300, 74] width 127 height 18
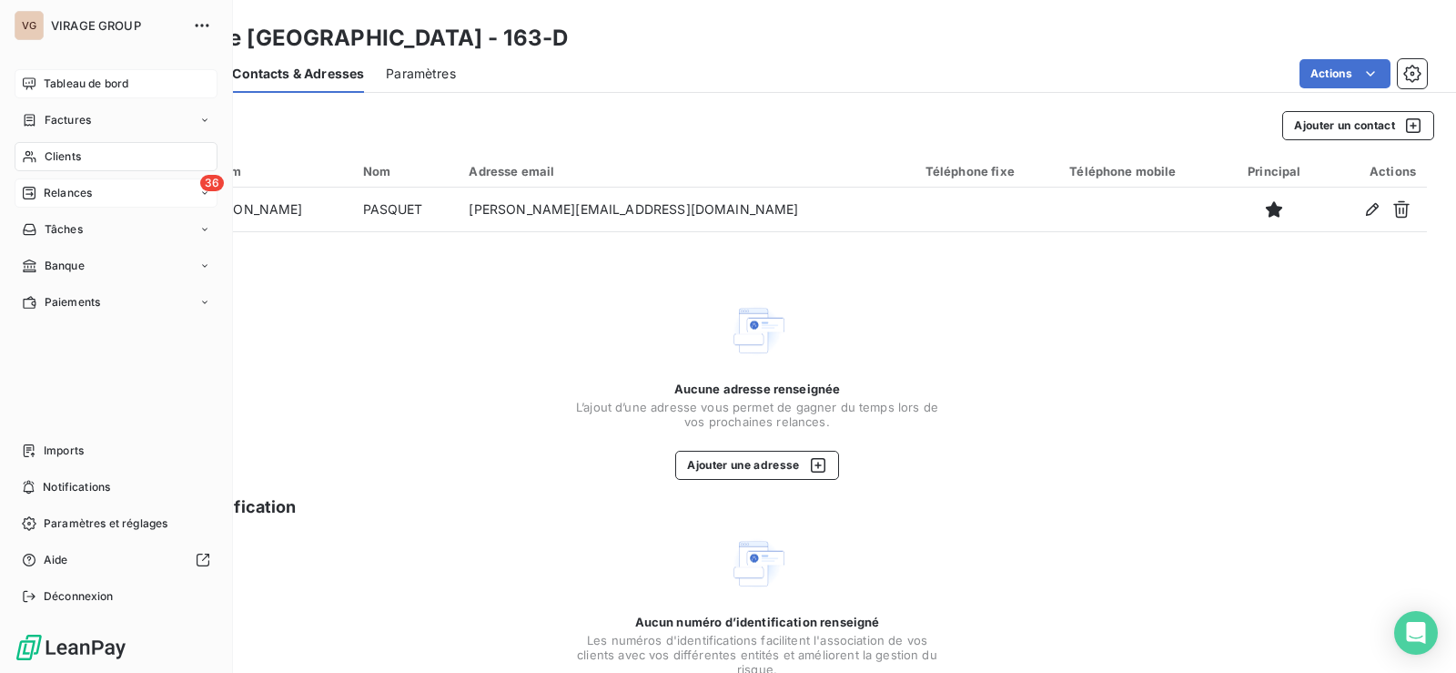
click at [44, 197] on span "Relances" at bounding box center [68, 193] width 48 height 16
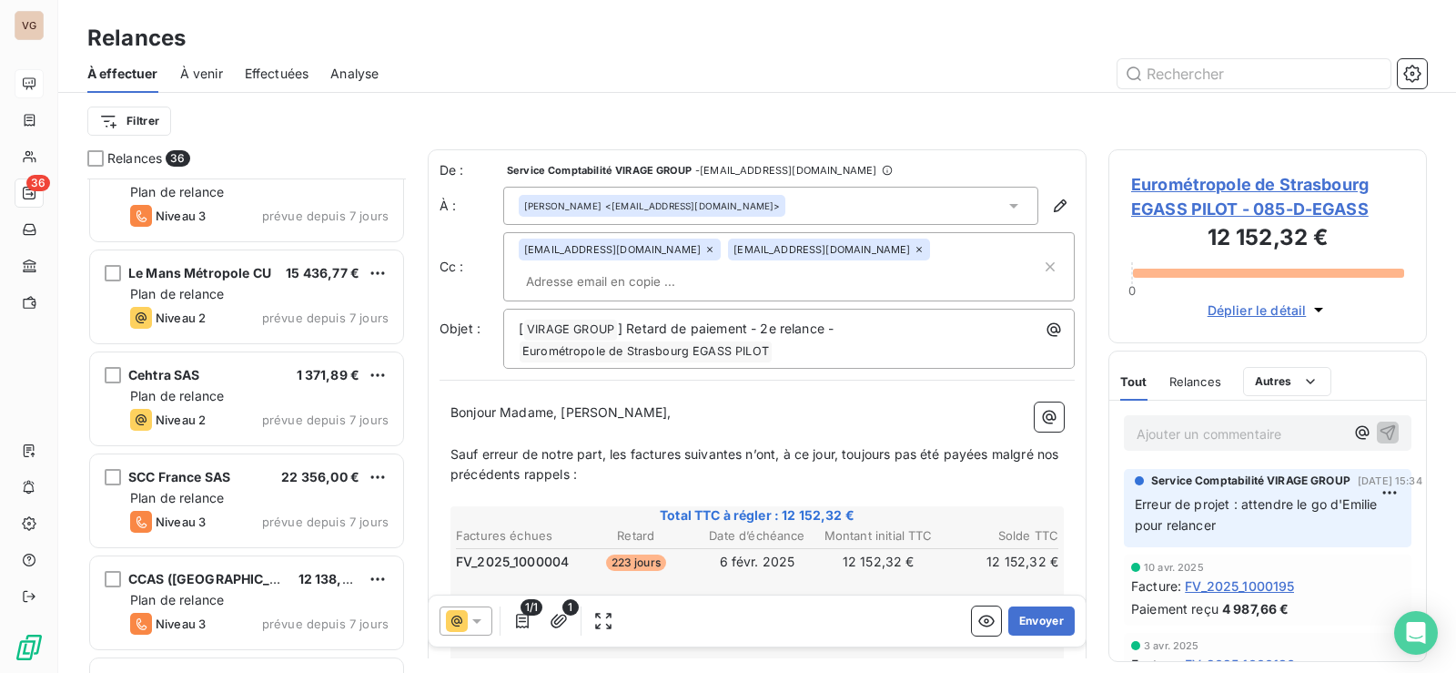
scroll to position [2367, 0]
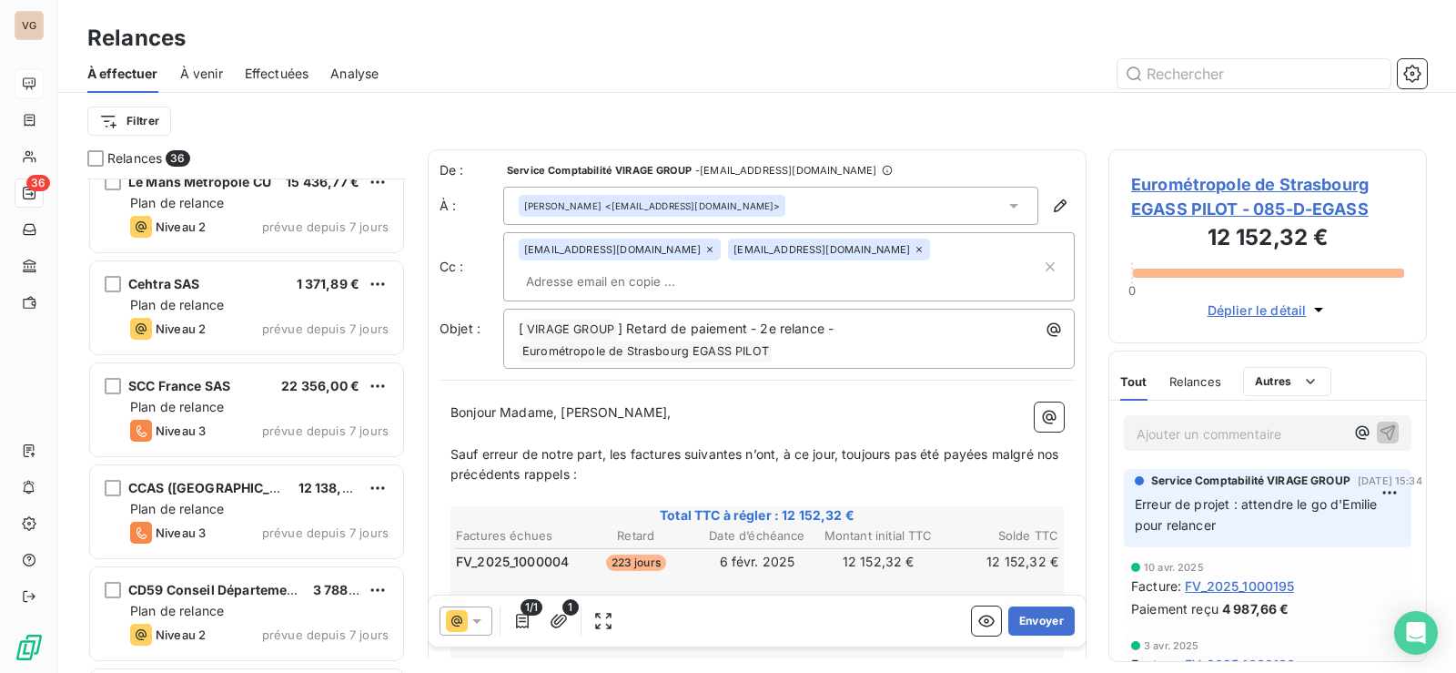
click at [236, 308] on div "Plan de relance" at bounding box center [259, 305] width 258 height 18
